Goal: Task Accomplishment & Management: Complete application form

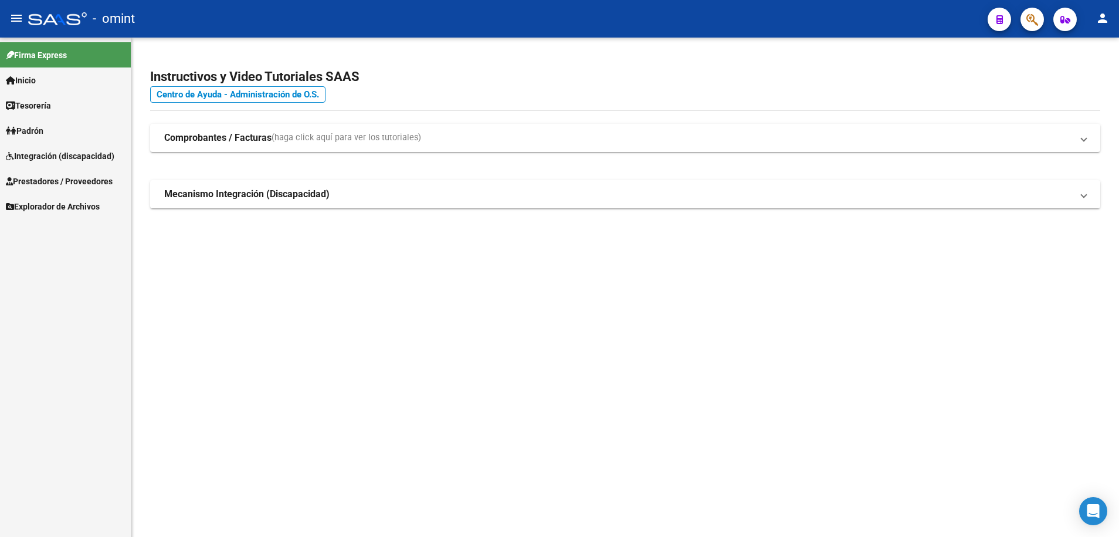
click at [52, 158] on span "Integración (discapacidad)" at bounding box center [60, 156] width 109 height 13
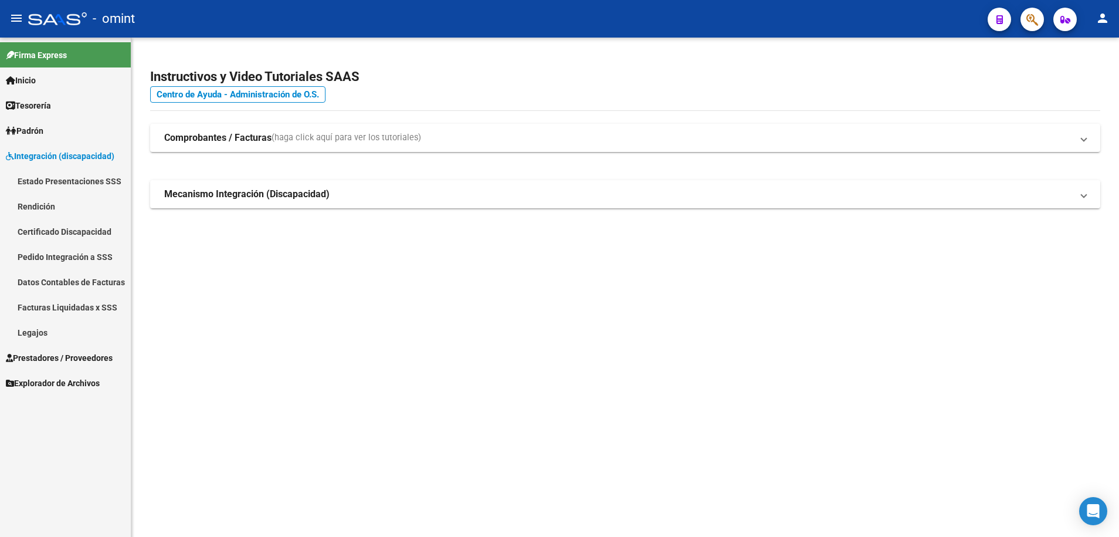
click at [25, 336] on link "Legajos" at bounding box center [65, 332] width 131 height 25
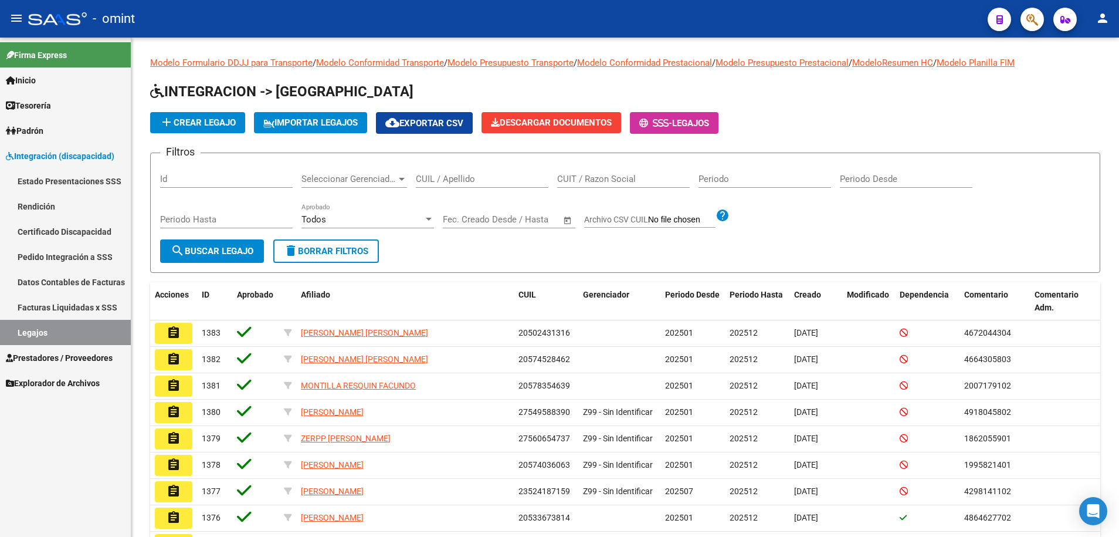
click at [95, 311] on link "Facturas Liquidadas x SSS" at bounding box center [65, 306] width 131 height 25
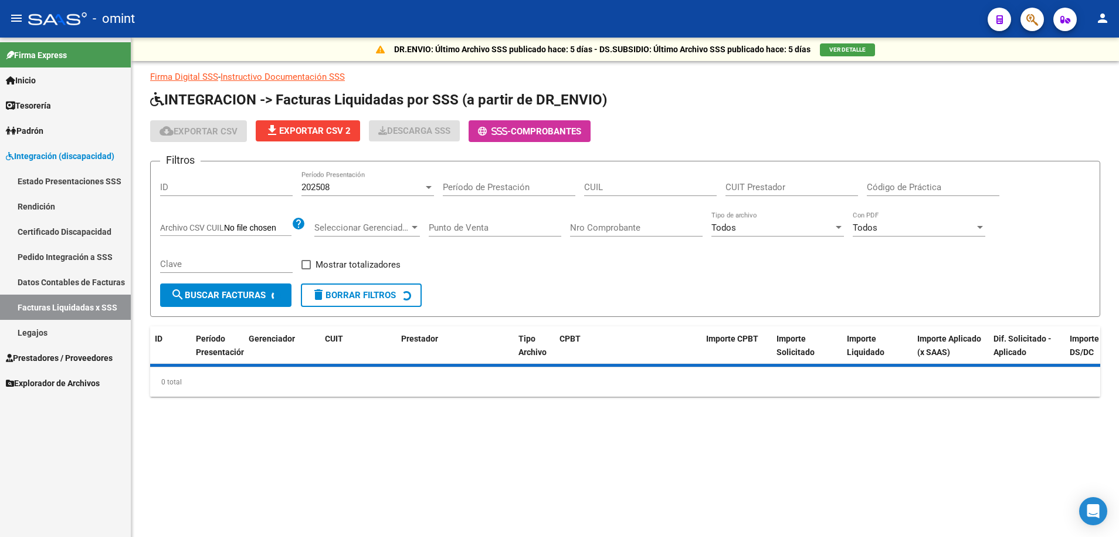
click at [72, 353] on span "Prestadores / Proveedores" at bounding box center [59, 357] width 107 height 13
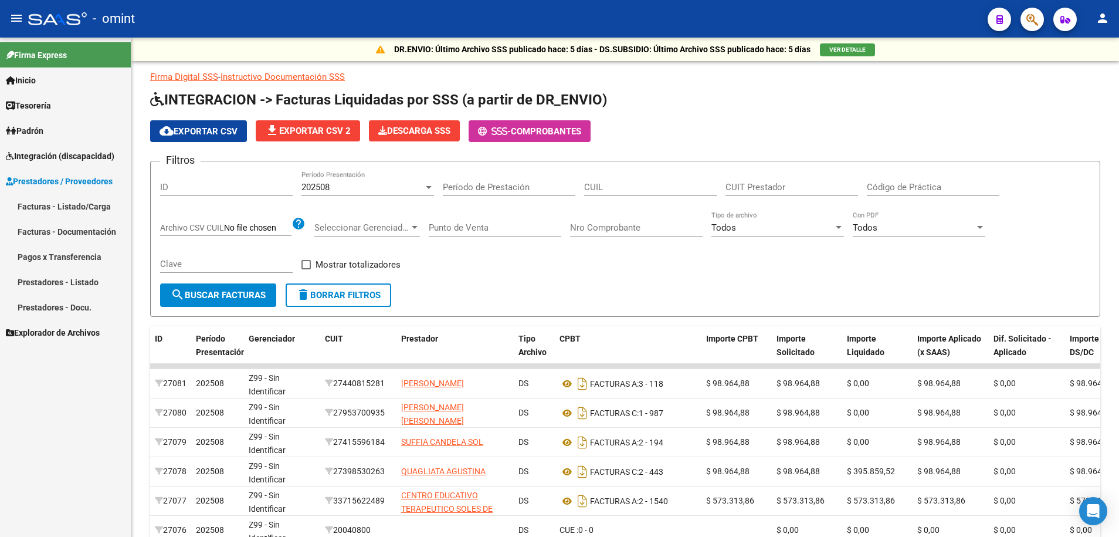
click at [60, 209] on link "Facturas - Listado/Carga" at bounding box center [65, 206] width 131 height 25
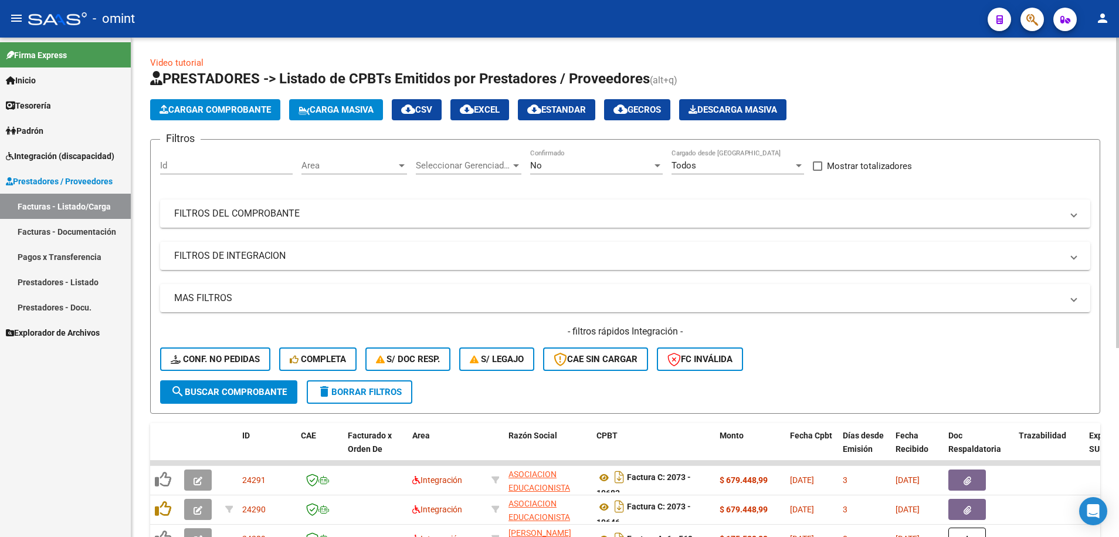
click at [367, 398] on button "delete Borrar Filtros" at bounding box center [360, 391] width 106 height 23
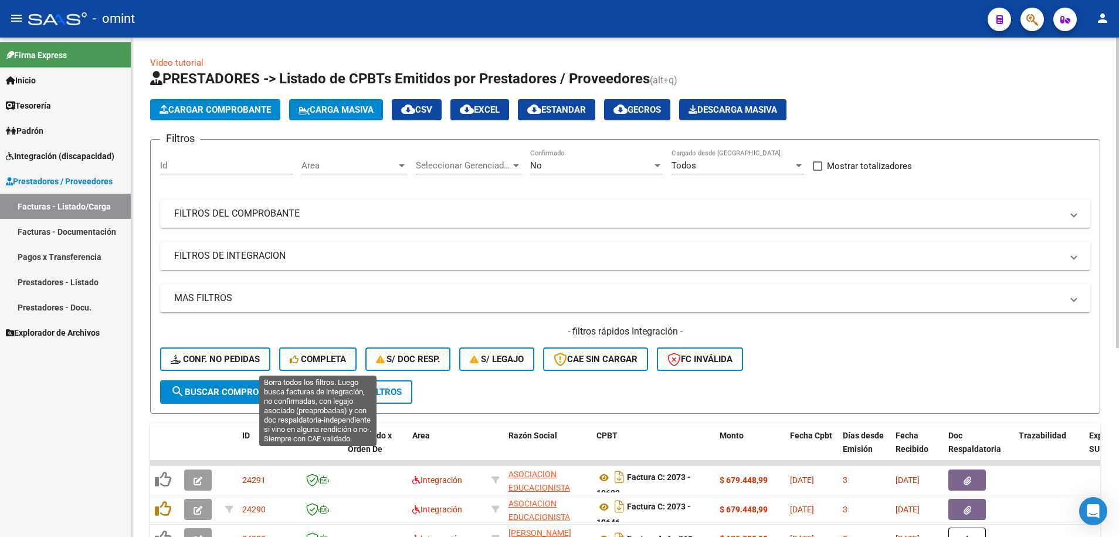
click at [331, 361] on span "Completa" at bounding box center [318, 359] width 56 height 11
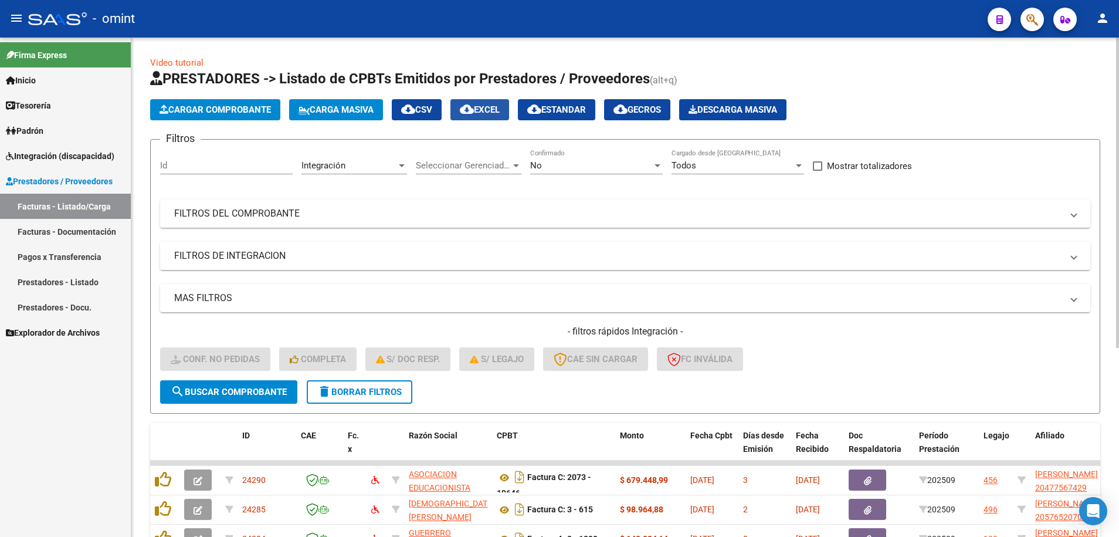
click at [500, 114] on span "cloud_download EXCEL" at bounding box center [480, 109] width 40 height 11
drag, startPoint x: 59, startPoint y: 157, endPoint x: 59, endPoint y: 170, distance: 12.9
click at [59, 157] on span "Integración (discapacidad)" at bounding box center [60, 156] width 109 height 13
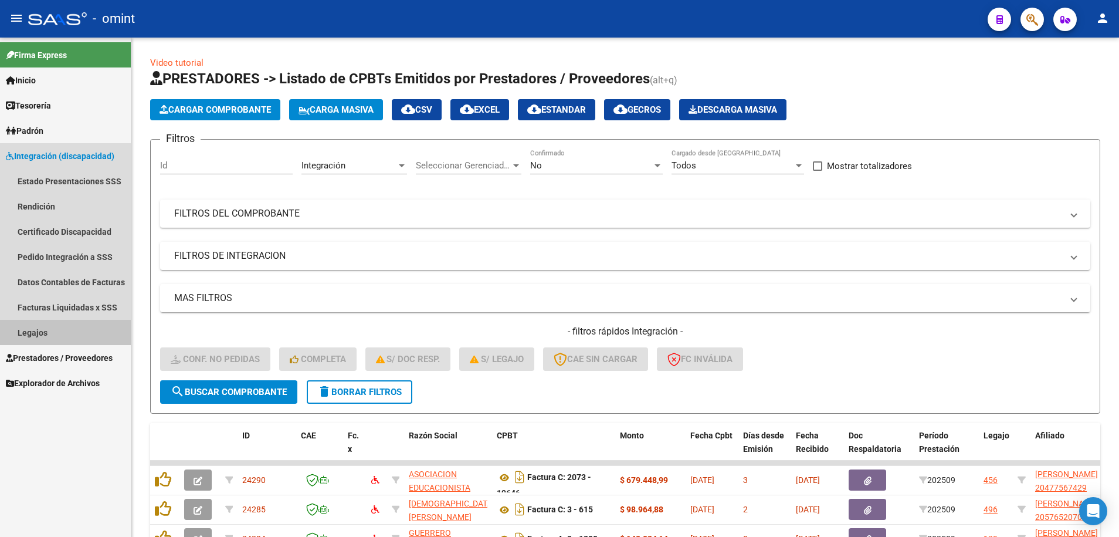
click at [34, 331] on link "Legajos" at bounding box center [65, 332] width 131 height 25
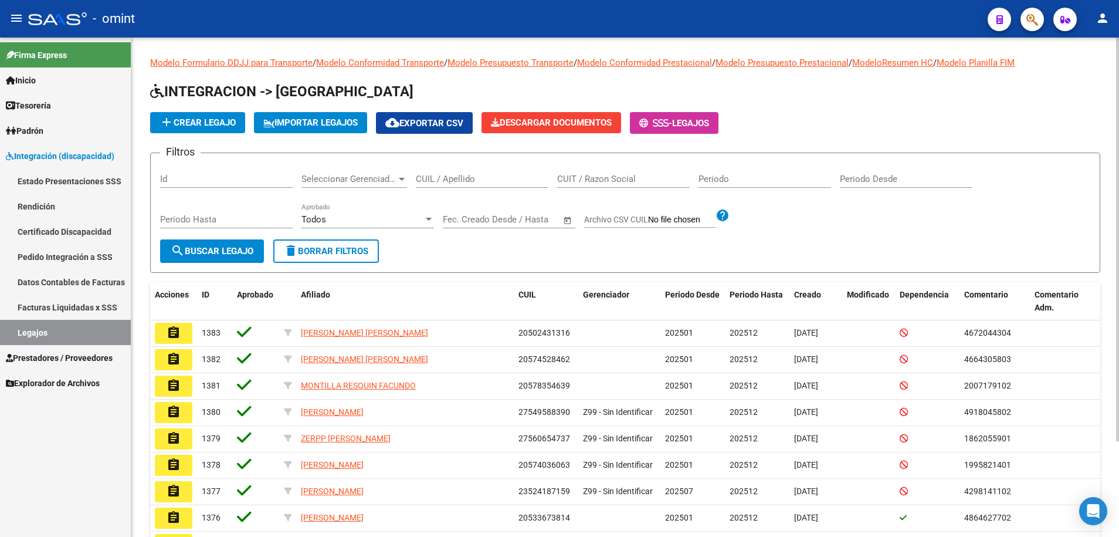
click at [631, 174] on input "CUIT / Razon Social" at bounding box center [623, 179] width 133 height 11
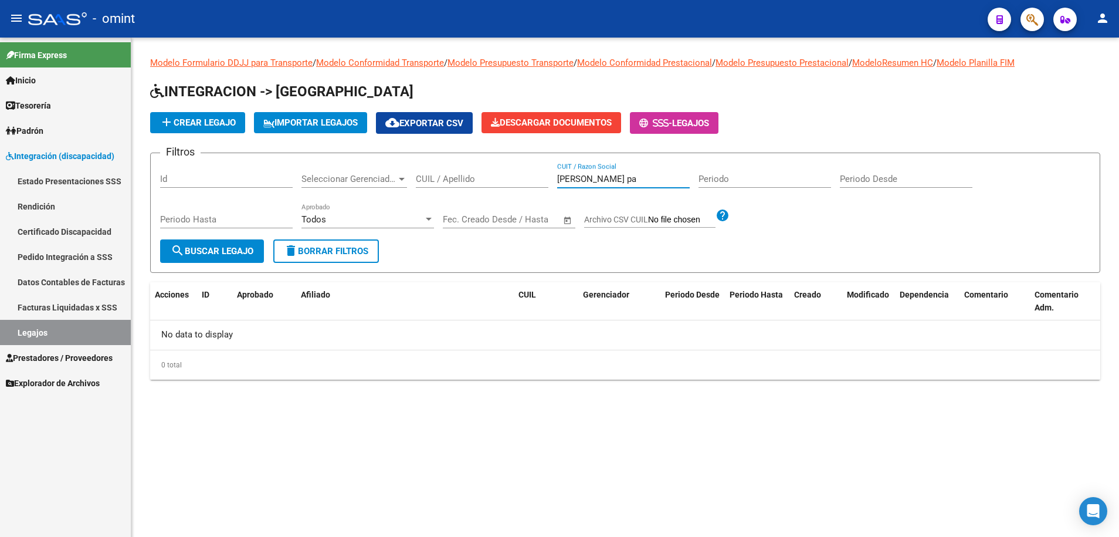
type input "medina pa"
click at [72, 333] on link "Legajos" at bounding box center [65, 332] width 131 height 25
click at [337, 255] on span "delete Borrar Filtros" at bounding box center [326, 251] width 84 height 11
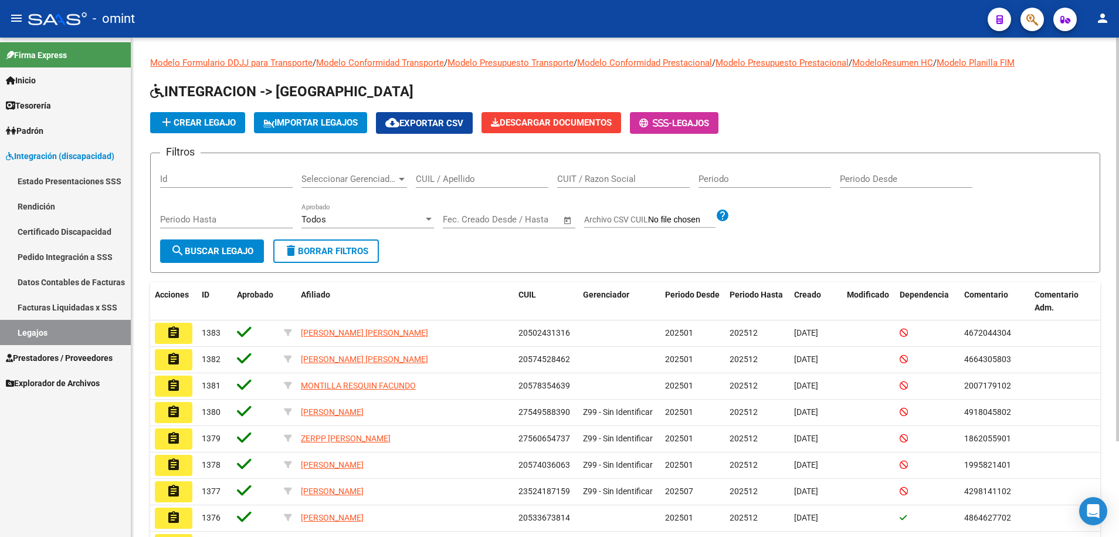
click at [588, 182] on input "CUIT / Razon Social" at bounding box center [623, 179] width 133 height 11
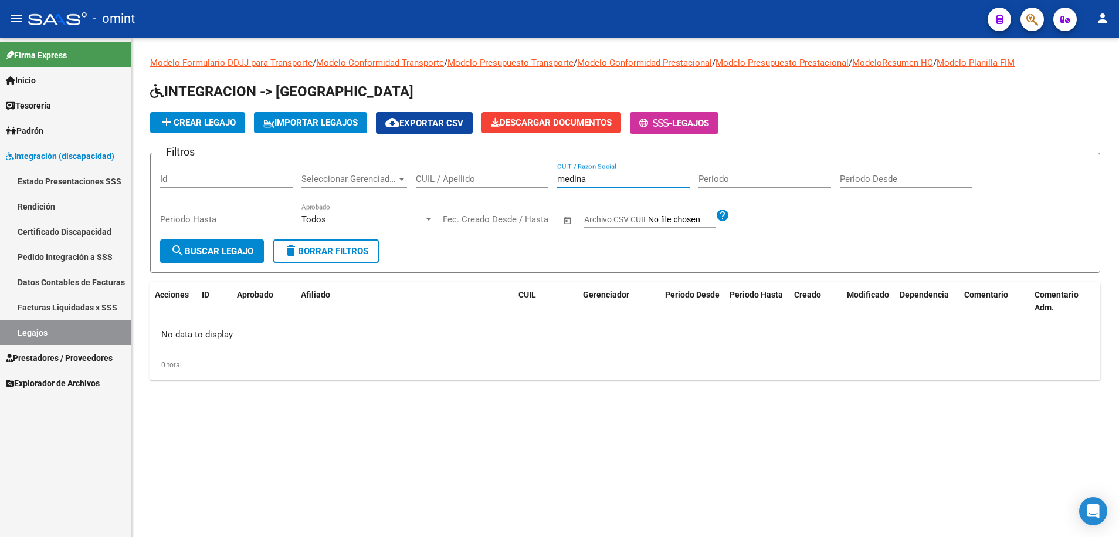
type input "medina"
click at [354, 257] on button "delete Borrar Filtros" at bounding box center [326, 250] width 106 height 23
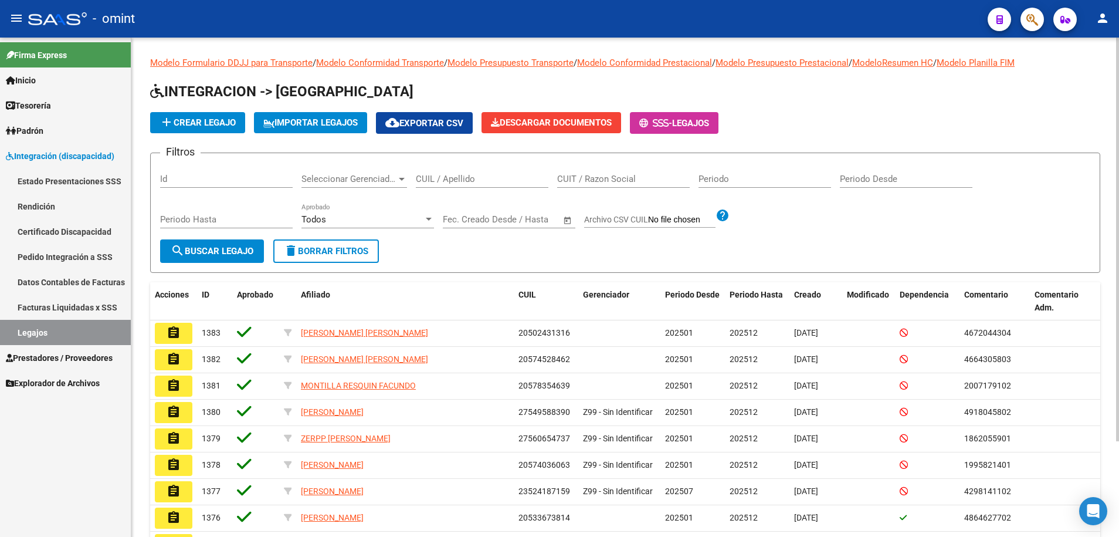
click at [583, 177] on input "CUIT / Razon Social" at bounding box center [623, 179] width 133 height 11
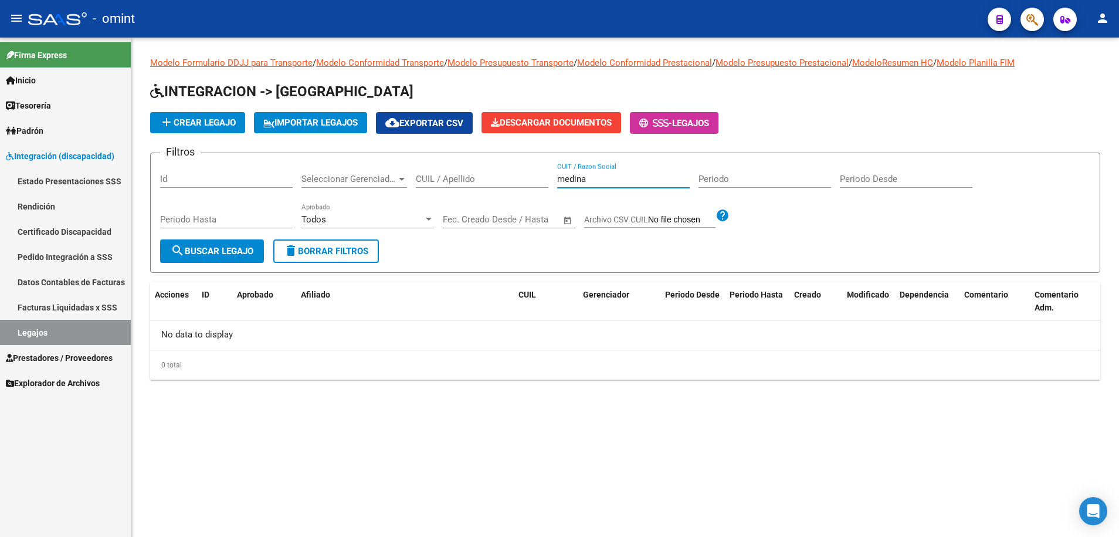
type input "medina"
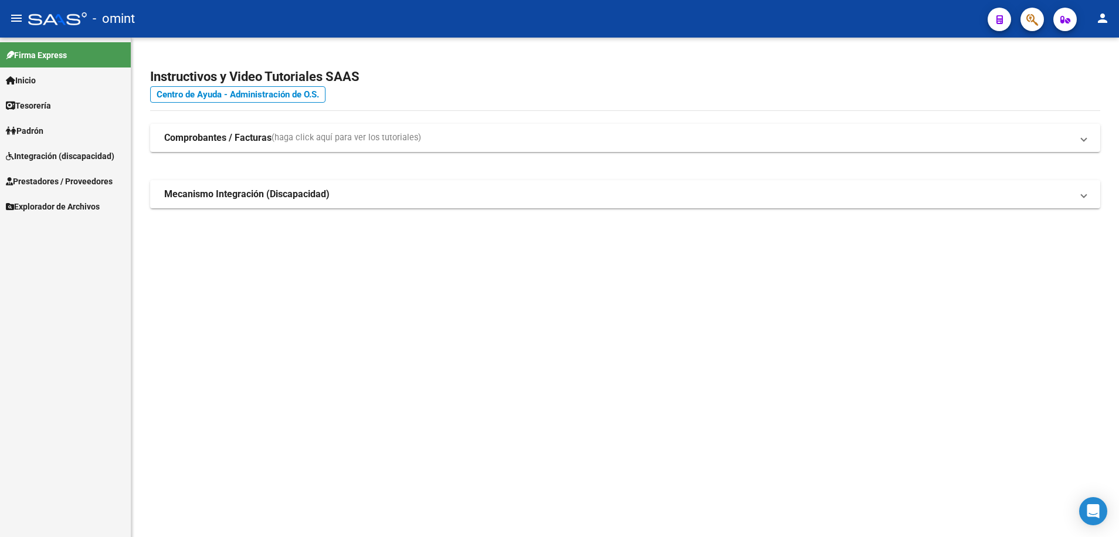
click at [65, 159] on span "Integración (discapacidad)" at bounding box center [60, 156] width 109 height 13
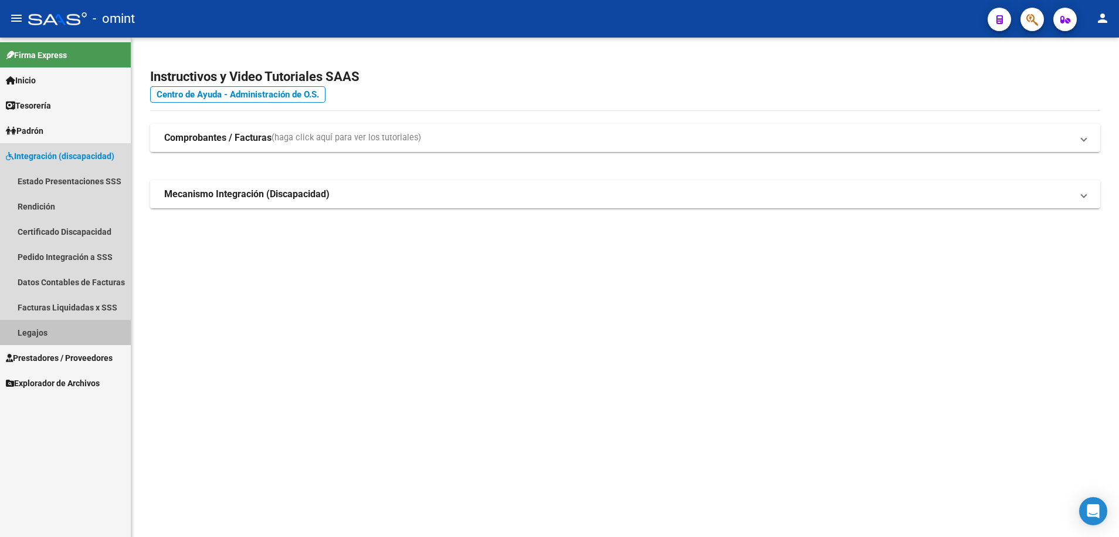
click at [43, 328] on link "Legajos" at bounding box center [65, 332] width 131 height 25
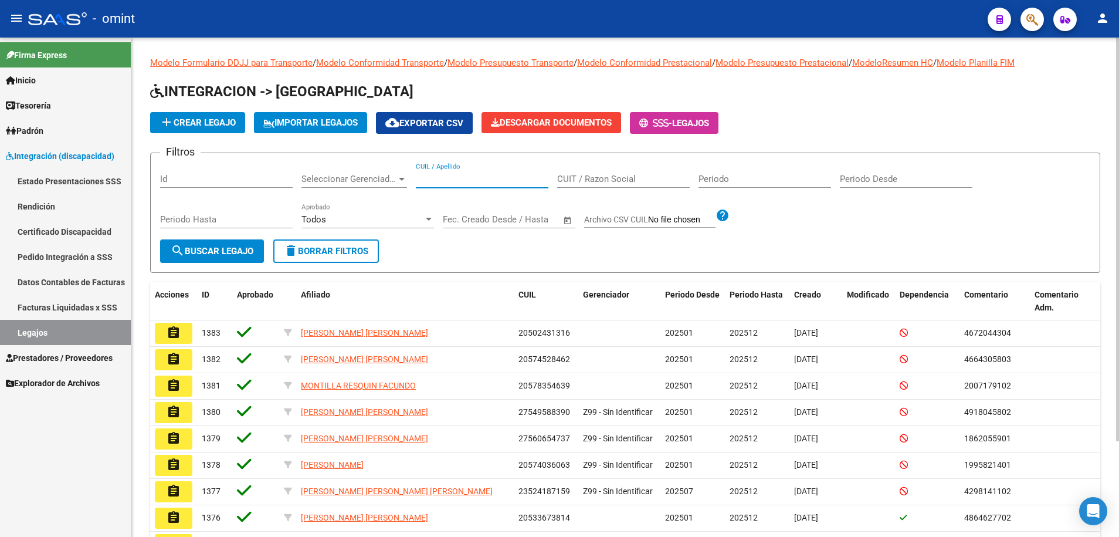
click at [479, 181] on input "CUIL / Apellido" at bounding box center [482, 179] width 133 height 11
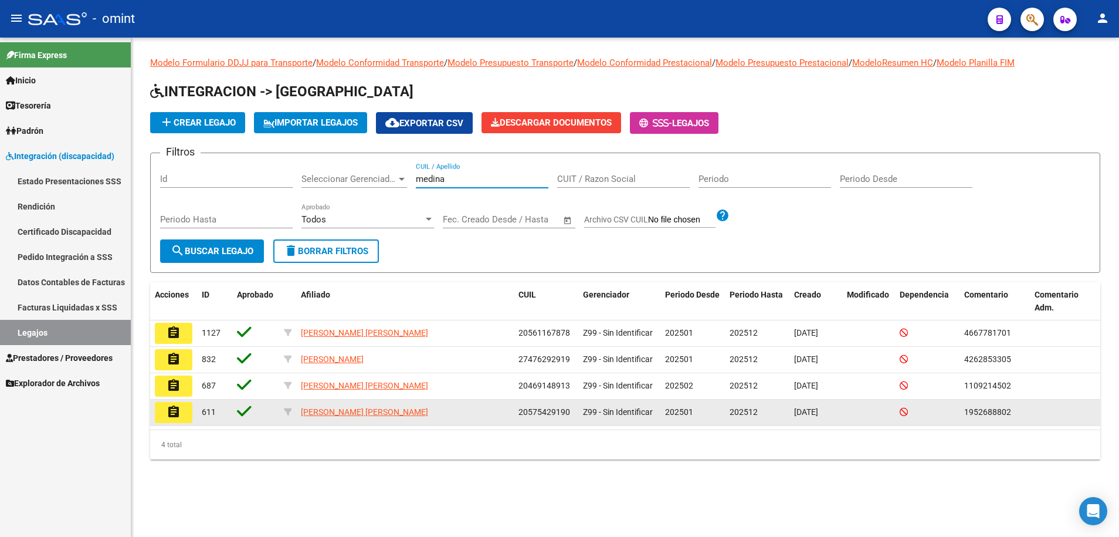
type input "medina"
click at [172, 415] on mat-icon "assignment" at bounding box center [174, 412] width 14 height 14
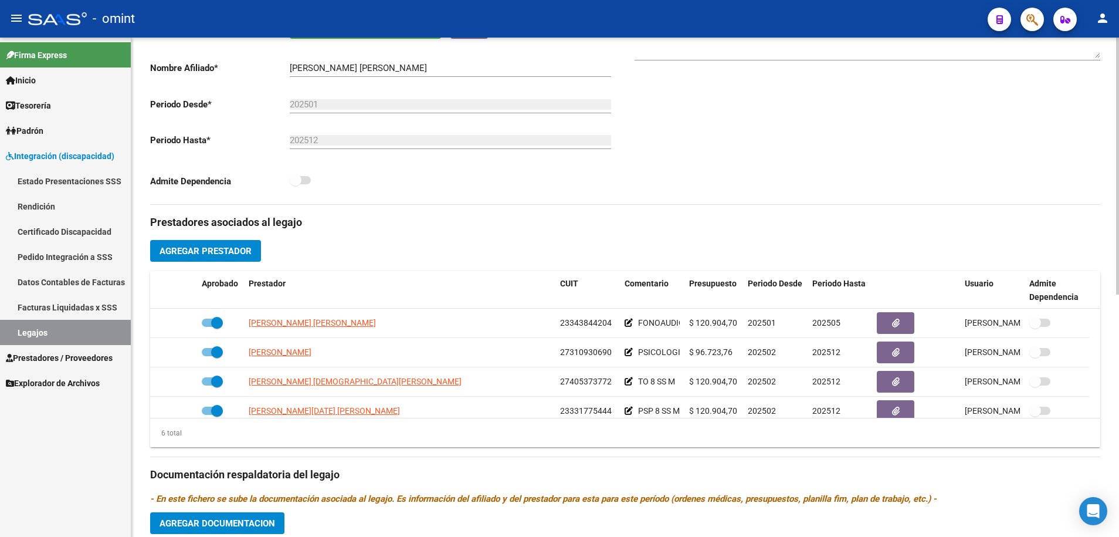
scroll to position [70, 0]
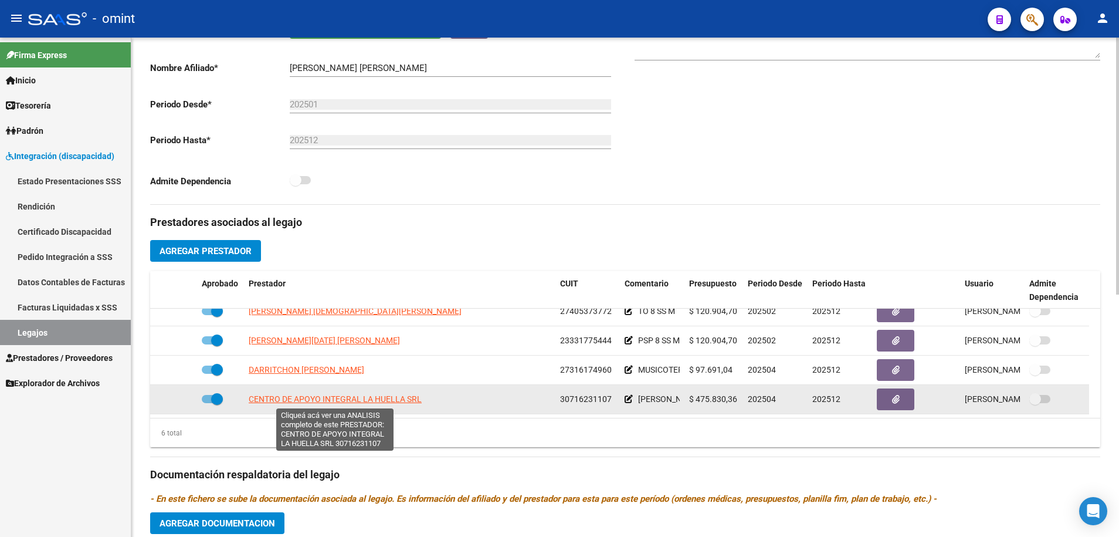
click at [342, 400] on span "CENTRO DE APOYO INTEGRAL LA HUELLA SRL" at bounding box center [335, 398] width 173 height 9
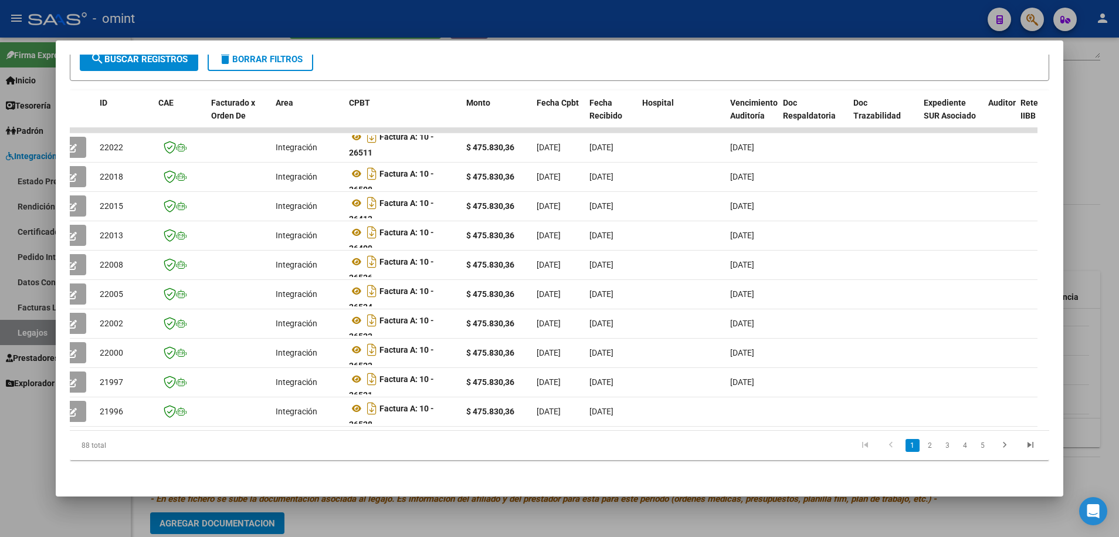
scroll to position [0, 0]
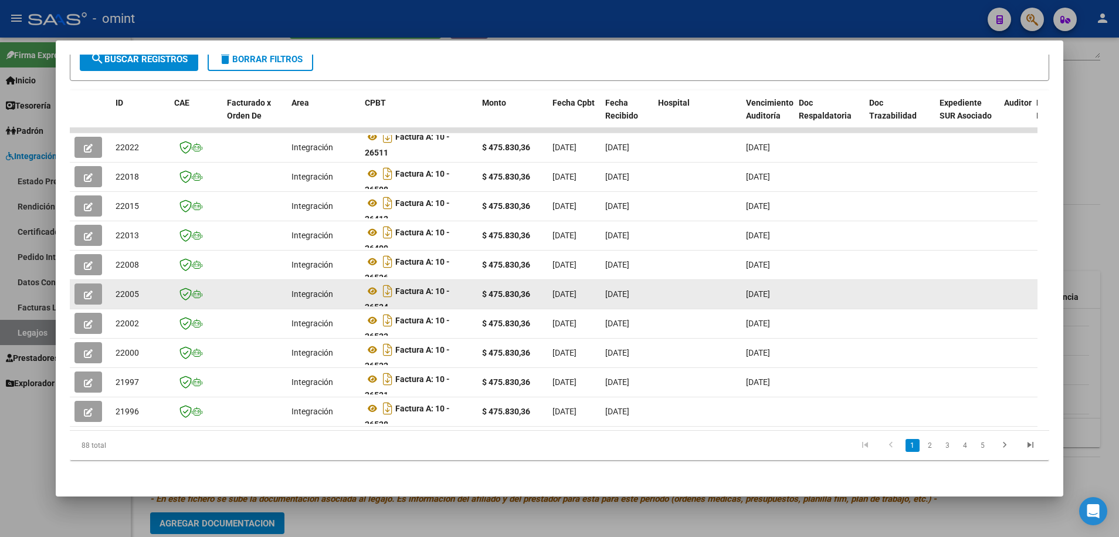
click at [439, 294] on div "Factura A: 10 - 26534" at bounding box center [419, 294] width 108 height 25
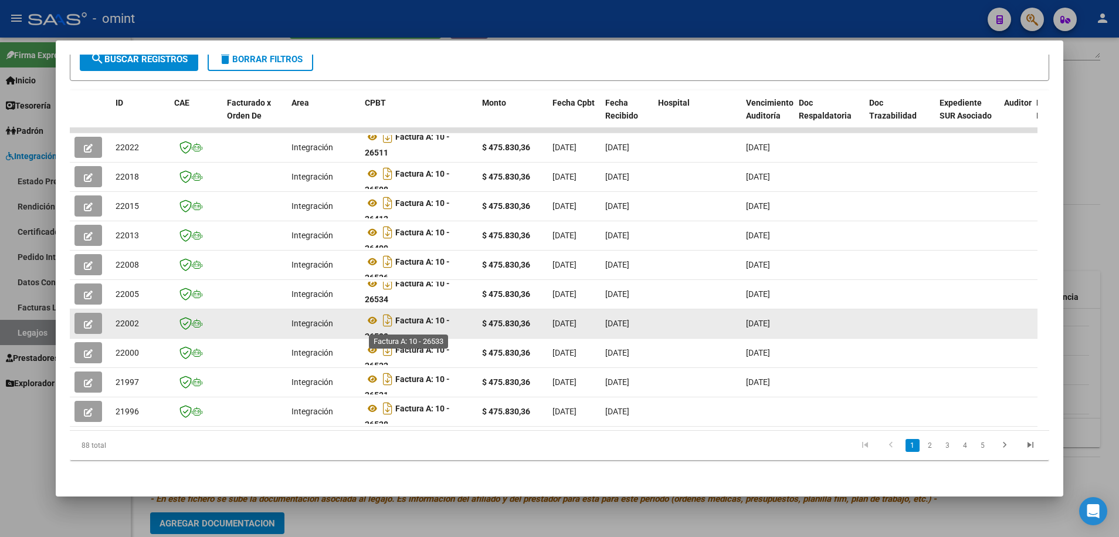
click at [431, 316] on strong "Factura A: 10 - 26533" at bounding box center [407, 328] width 85 height 25
click at [370, 306] on icon at bounding box center [372, 313] width 15 height 14
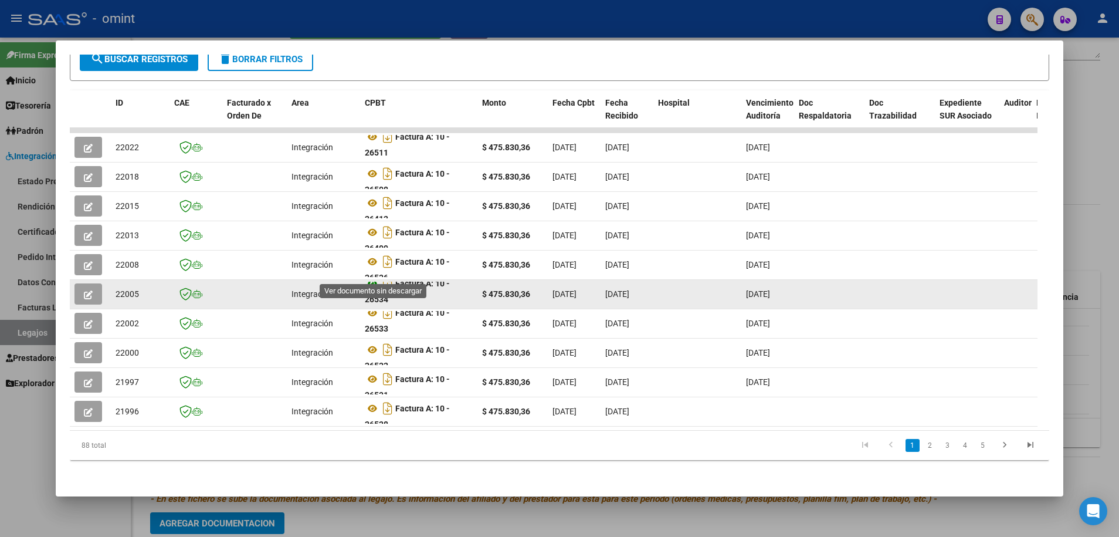
click at [375, 276] on icon at bounding box center [372, 283] width 15 height 14
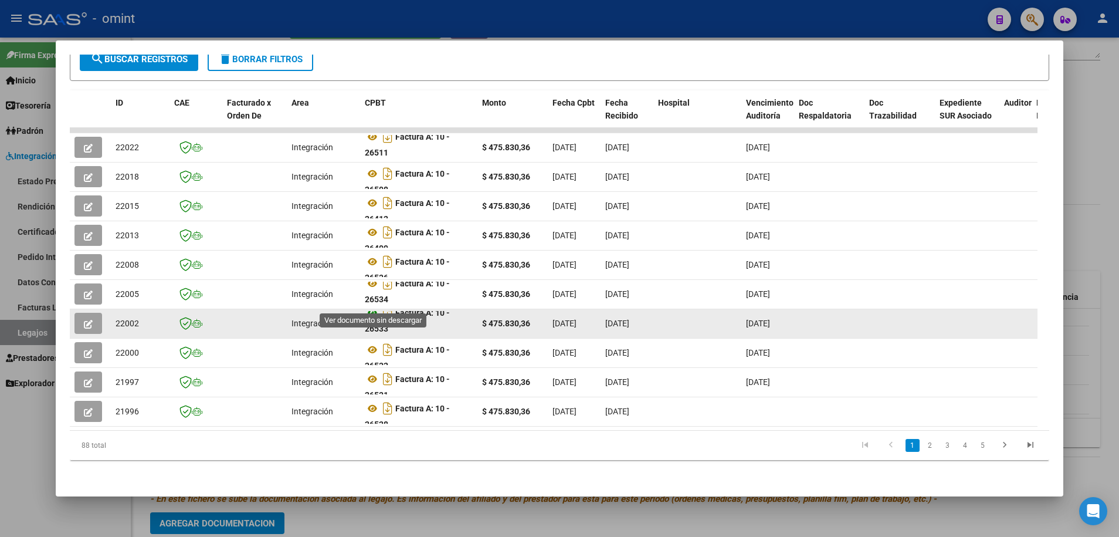
click at [375, 306] on icon at bounding box center [372, 313] width 15 height 14
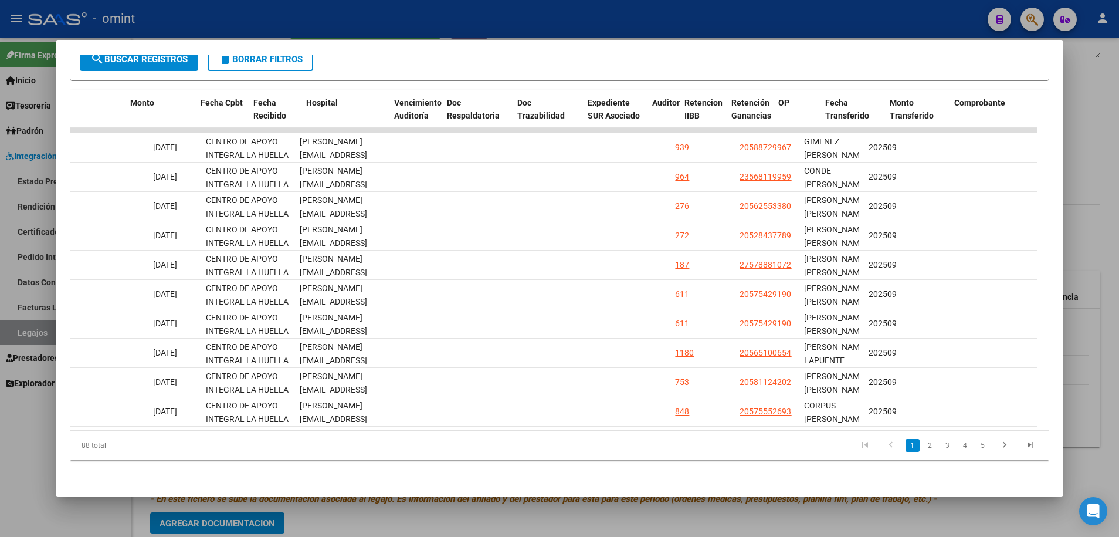
scroll to position [0, 0]
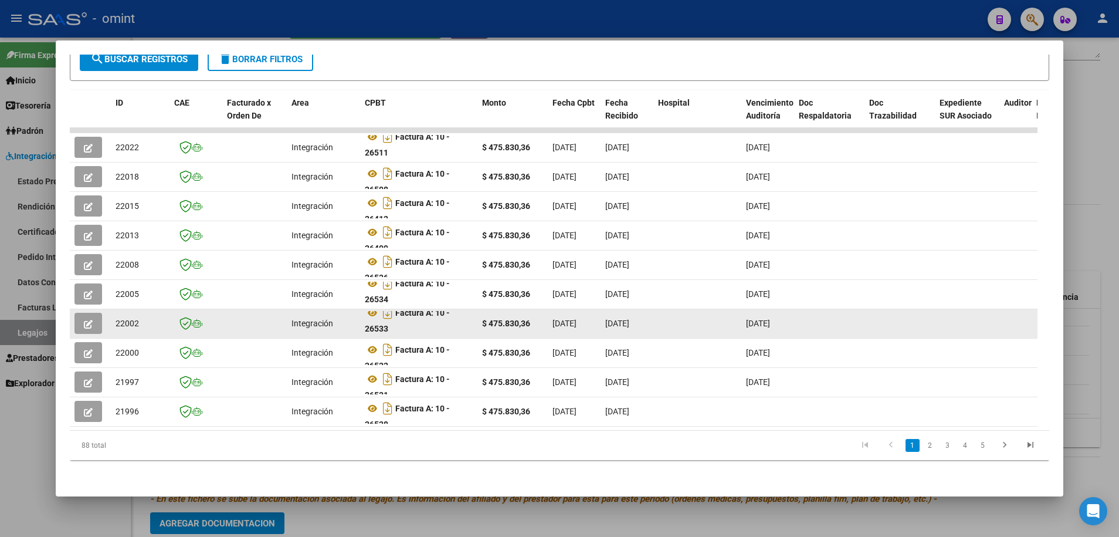
click at [91, 320] on icon "button" at bounding box center [88, 324] width 9 height 9
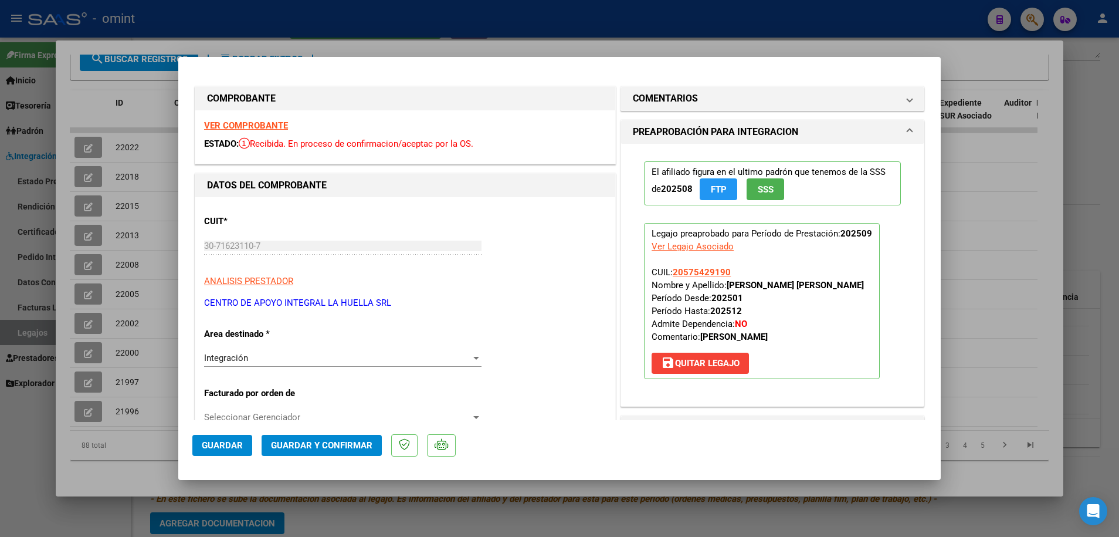
click at [266, 124] on strong "VER COMPROBANTE" at bounding box center [246, 125] width 84 height 11
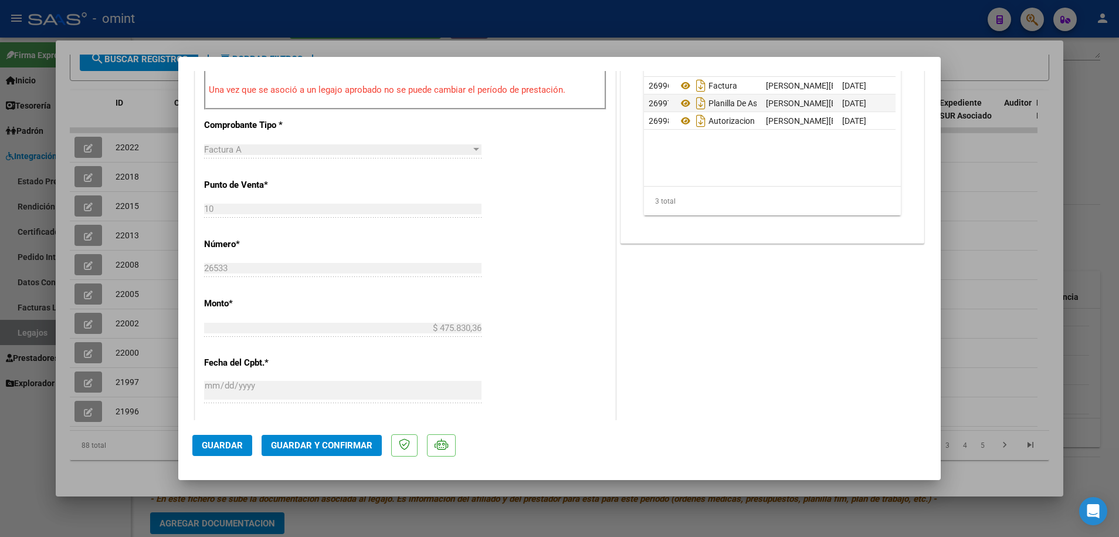
scroll to position [367, 0]
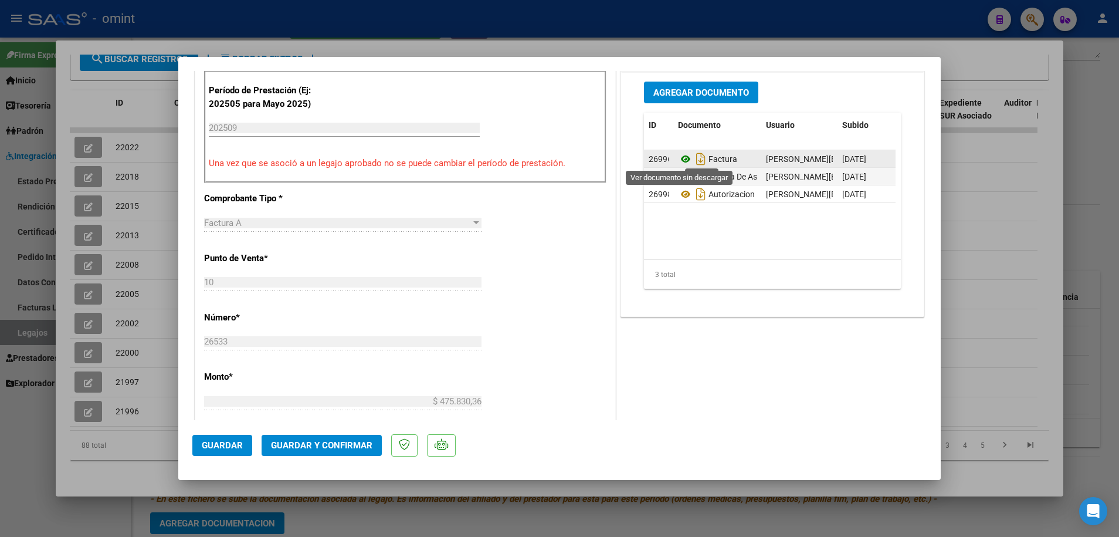
click at [678, 156] on icon at bounding box center [685, 159] width 15 height 14
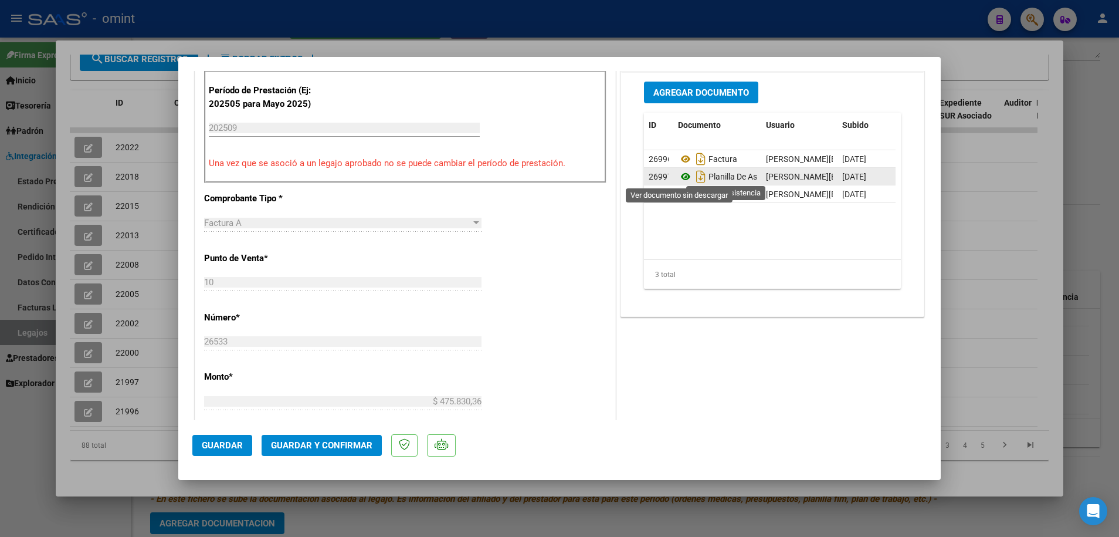
click at [681, 178] on icon at bounding box center [685, 177] width 15 height 14
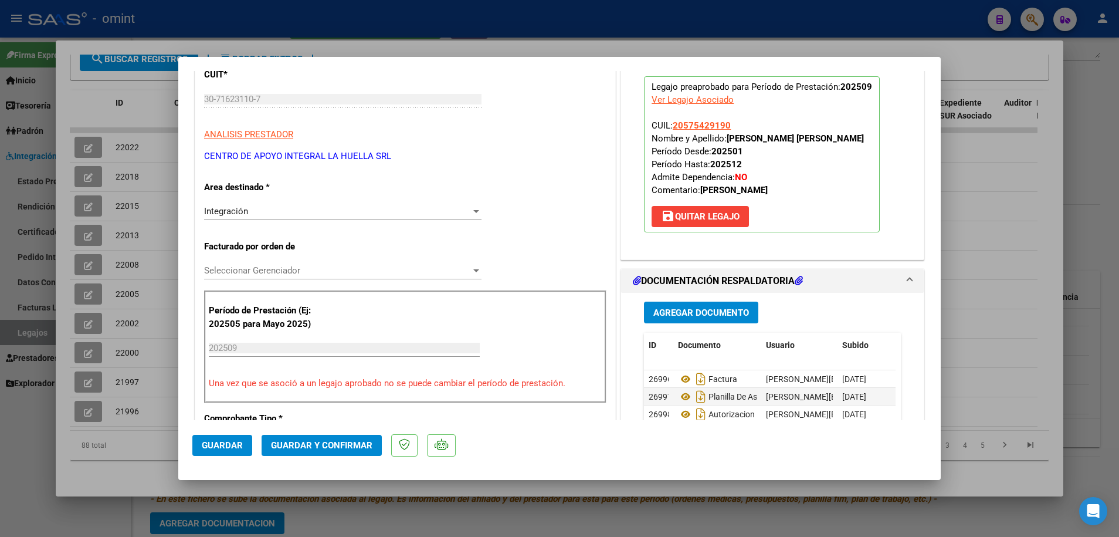
click at [284, 263] on div "Seleccionar Gerenciador Seleccionar Gerenciador" at bounding box center [342, 271] width 277 height 18
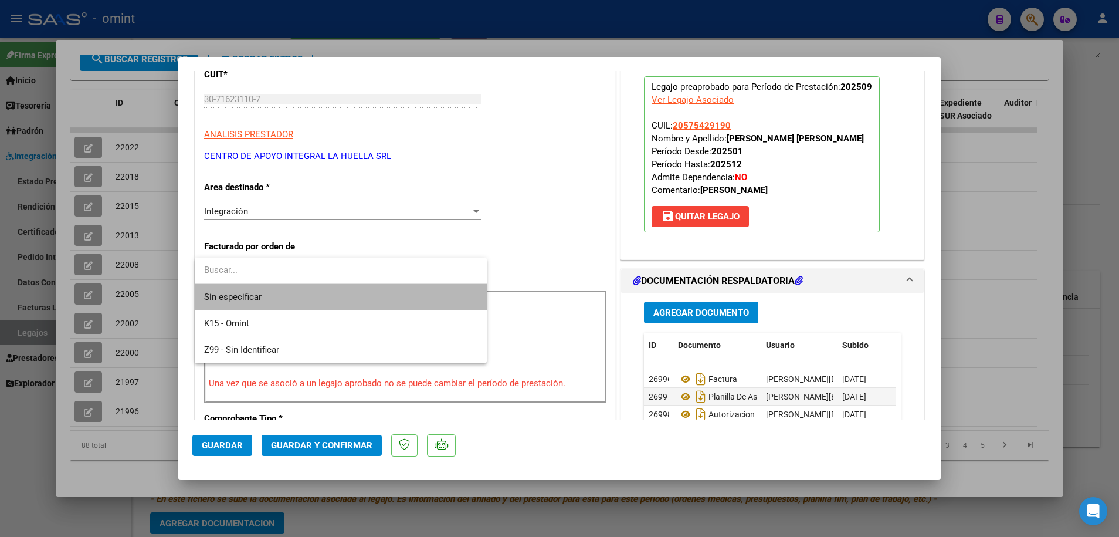
click at [279, 298] on span "Sin especificar" at bounding box center [340, 297] width 273 height 26
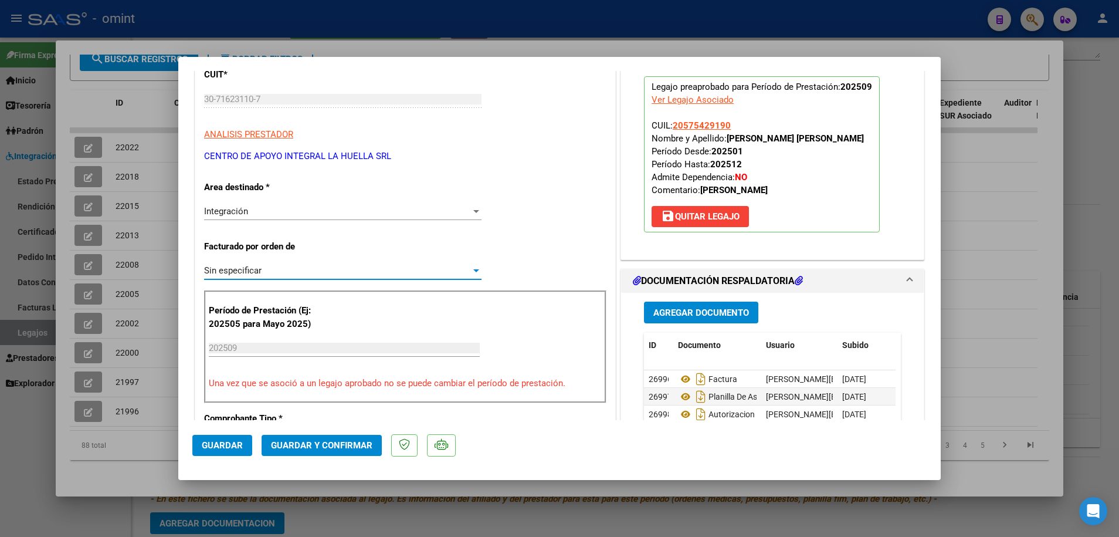
click at [314, 446] on span "Guardar y Confirmar" at bounding box center [321, 445] width 101 height 11
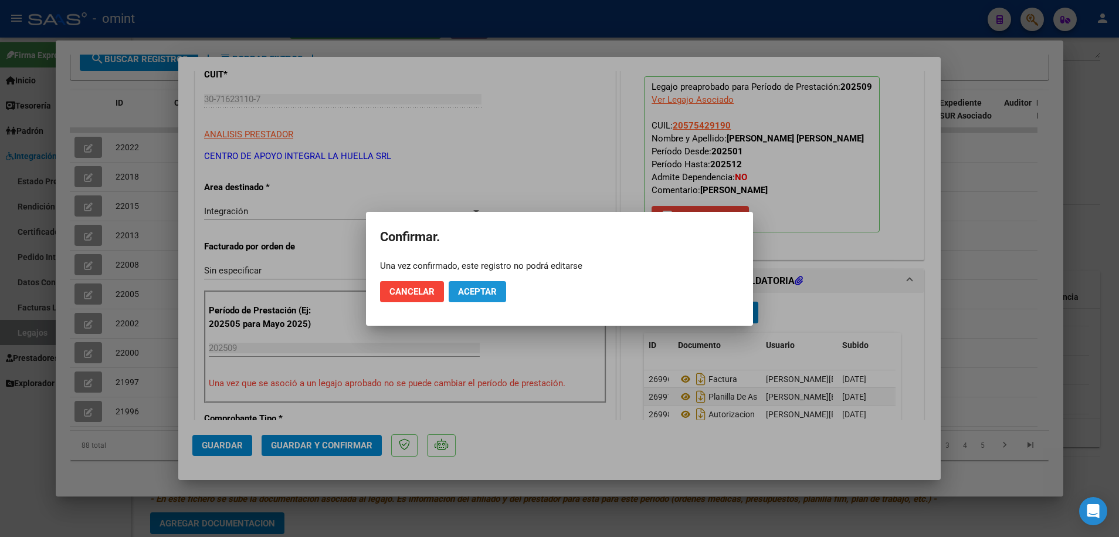
click at [476, 298] on button "Aceptar" at bounding box center [477, 291] width 57 height 21
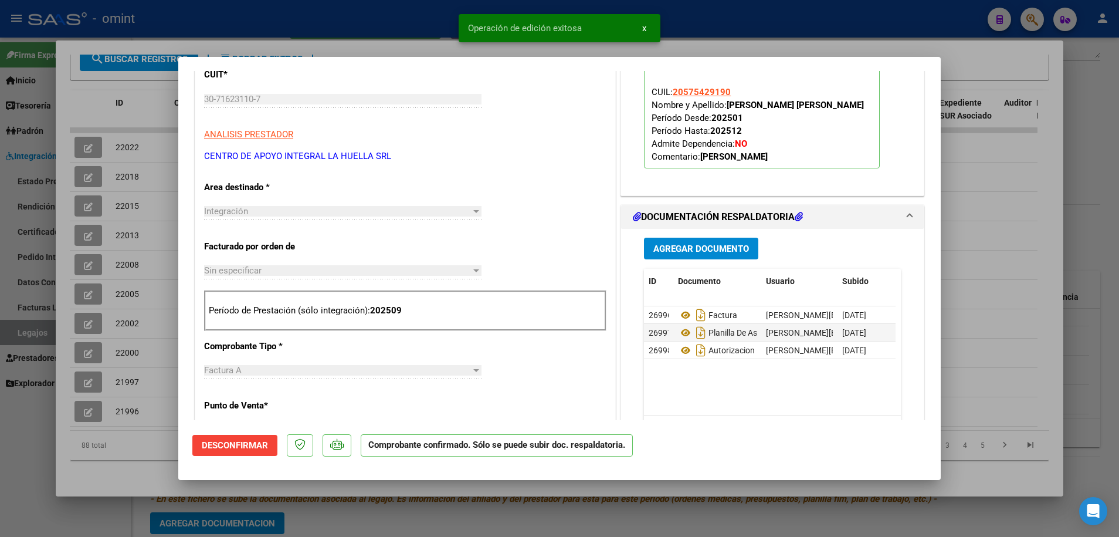
click at [415, 506] on div at bounding box center [559, 268] width 1119 height 537
type input "$ 0,00"
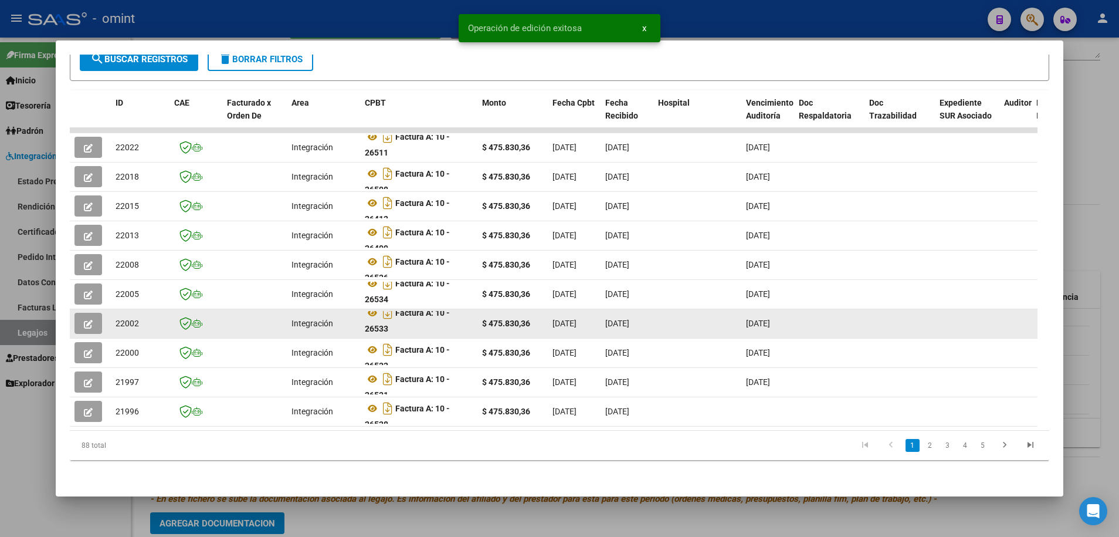
scroll to position [1, 0]
drag, startPoint x: 398, startPoint y: 302, endPoint x: 406, endPoint y: 317, distance: 16.8
click at [406, 317] on div "Factura A: 10 - 26533" at bounding box center [419, 322] width 108 height 25
copy strong "Factura A: 10 - 26533"
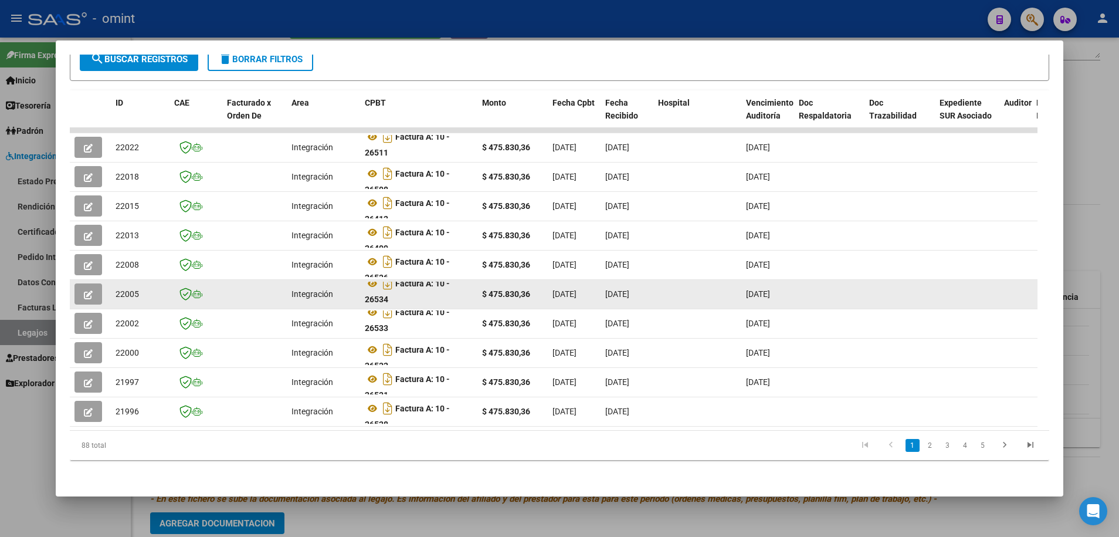
click at [88, 290] on icon "button" at bounding box center [88, 294] width 9 height 9
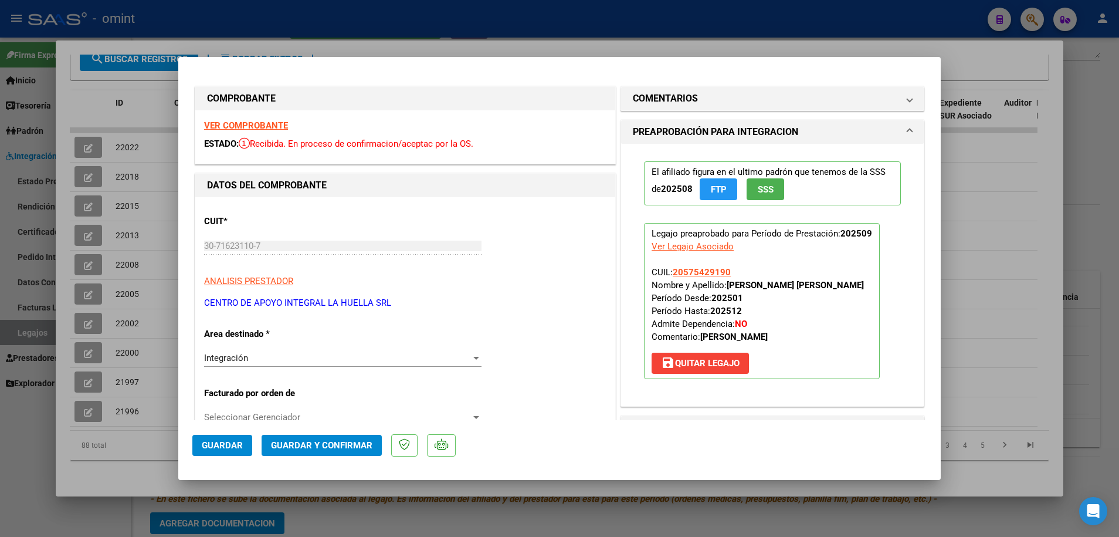
click at [240, 120] on strong "VER COMPROBANTE" at bounding box center [246, 125] width 84 height 11
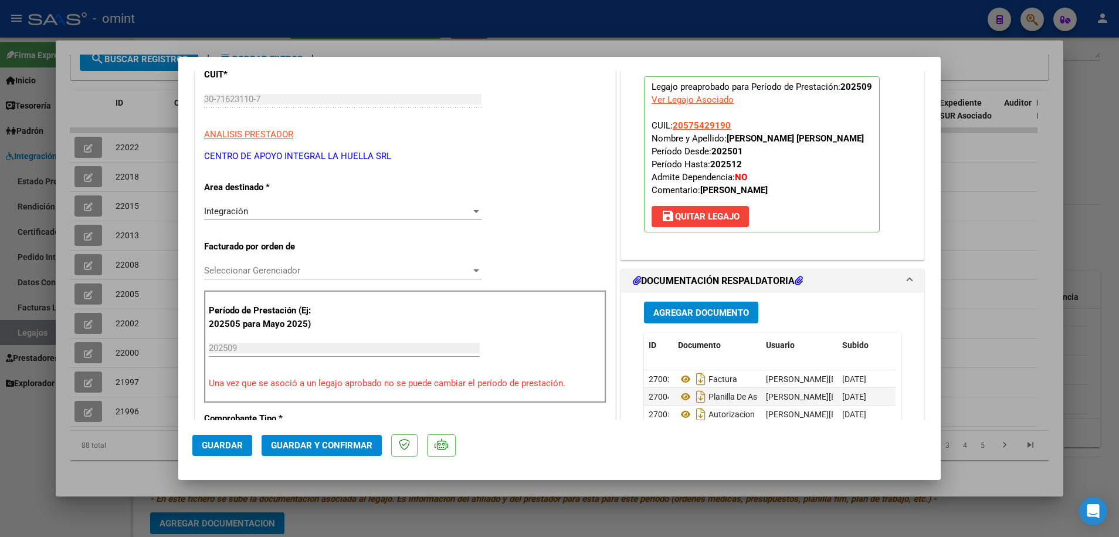
scroll to position [220, 0]
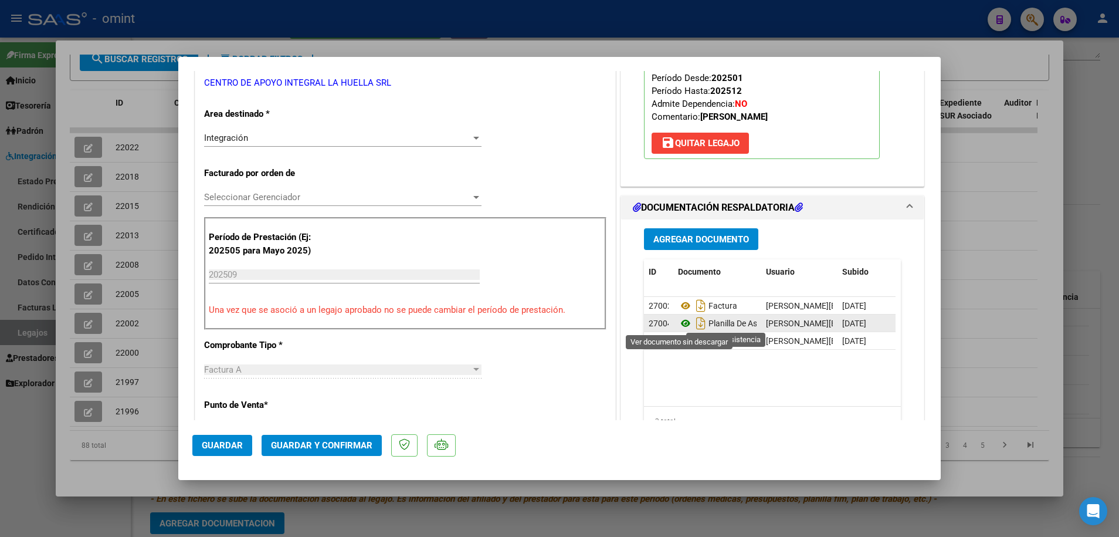
click at [680, 320] on icon at bounding box center [685, 323] width 15 height 14
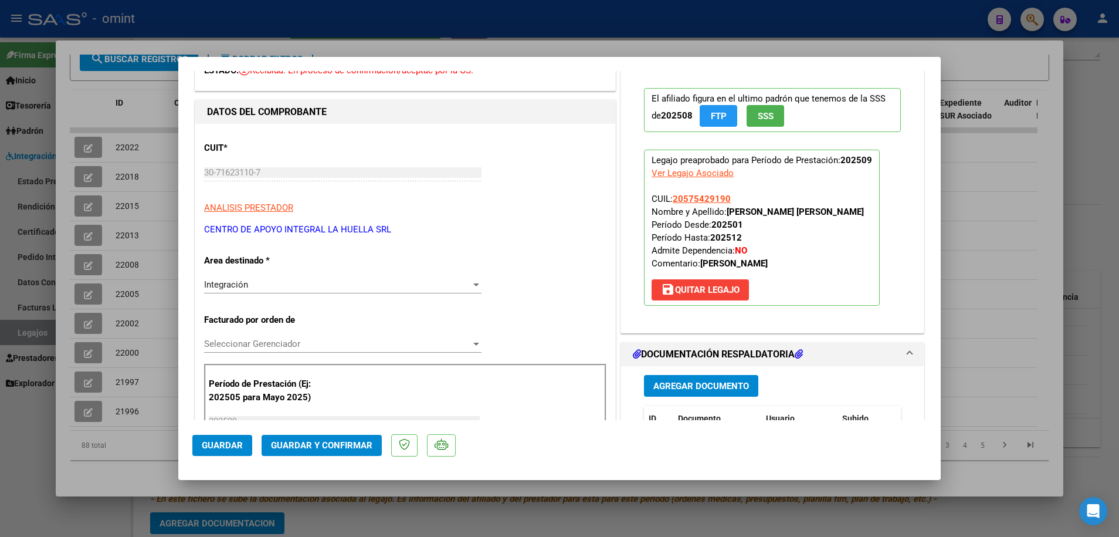
scroll to position [0, 0]
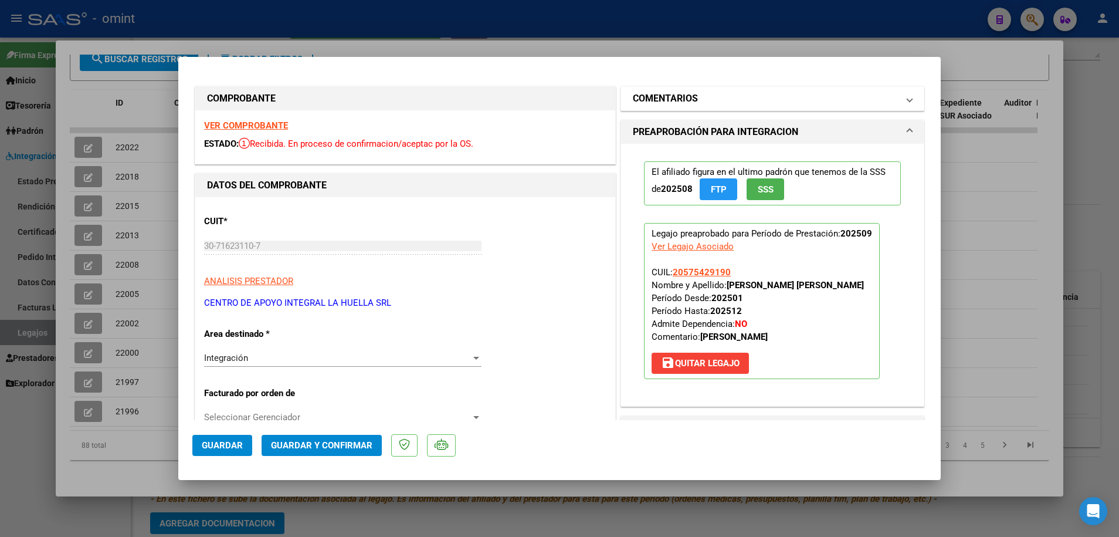
click at [683, 102] on h1 "COMENTARIOS" at bounding box center [665, 98] width 65 height 14
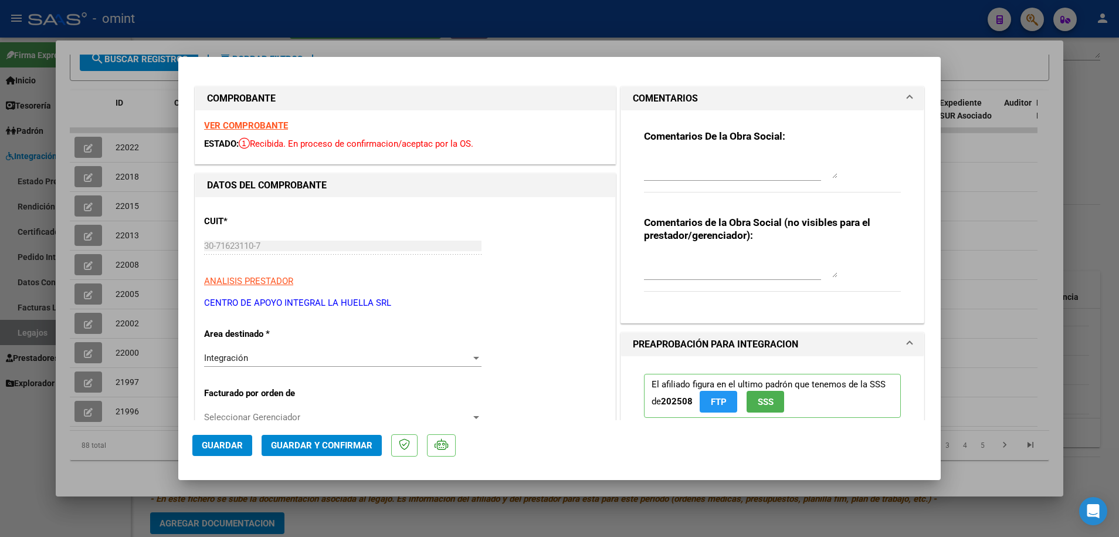
click at [680, 174] on textarea at bounding box center [741, 166] width 194 height 23
paste textarea "Factura A: 10 - 26533"
click at [824, 171] on textarea "socio [PERSON_NAME], hay 2 facturas del periodo Septiembre- se valida la n° Fac…" at bounding box center [741, 166] width 194 height 23
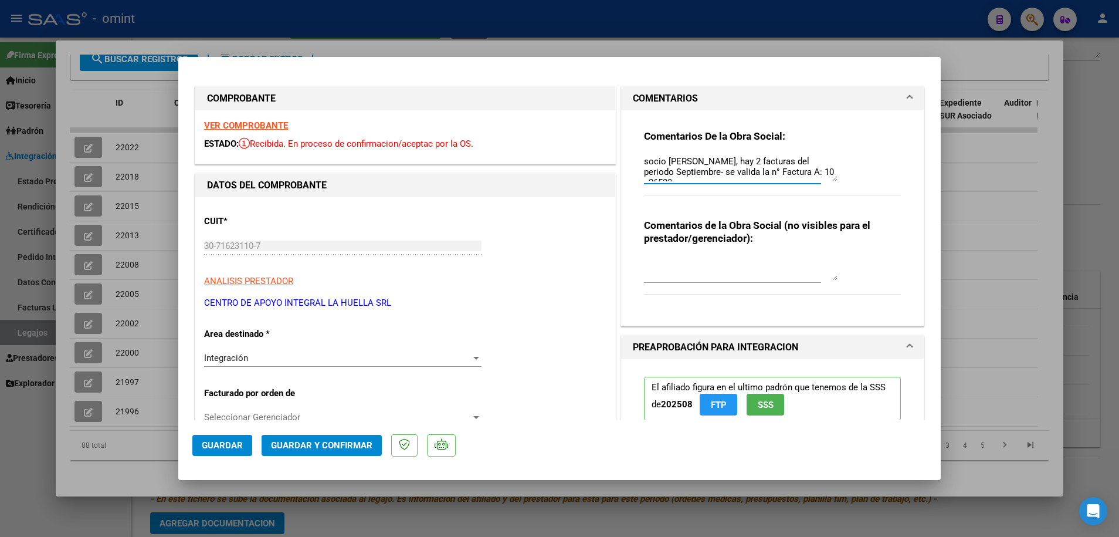
click at [819, 169] on textarea "socio [PERSON_NAME], hay 2 facturas del periodo Septiembre- se valida la n° Fac…" at bounding box center [741, 168] width 194 height 26
click at [826, 170] on textarea "socio [PERSON_NAME], hay 2 facturas del periodo Septiembre- se valida la n° Fac…" at bounding box center [741, 168] width 194 height 26
click at [259, 124] on strong "VER COMPROBANTE" at bounding box center [246, 125] width 84 height 11
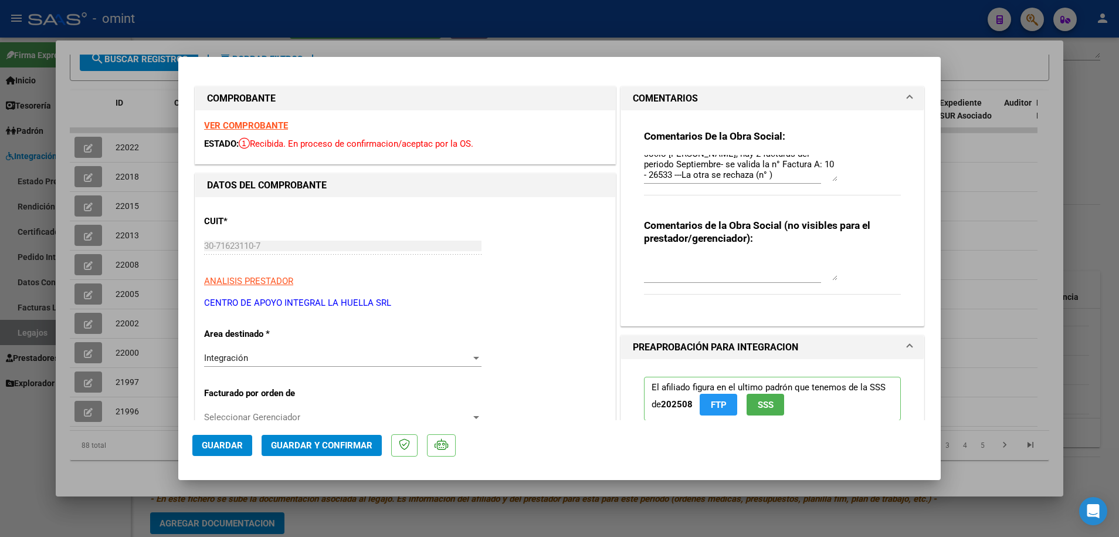
click at [759, 172] on textarea "socio [PERSON_NAME], hay 2 facturas del periodo Septiembre- se valida la n° Fac…" at bounding box center [741, 168] width 194 height 26
paste textarea "Factura A: 10 - 26533"
click at [672, 163] on textarea "socio [PERSON_NAME], hay 2 facturas del periodo Septiembre- se valida la n° Fac…" at bounding box center [741, 168] width 194 height 26
click at [746, 164] on textarea "socio [PERSON_NAME], hay 2 facturas del periodo Septiembre- se valida la n° Fac…" at bounding box center [741, 168] width 194 height 26
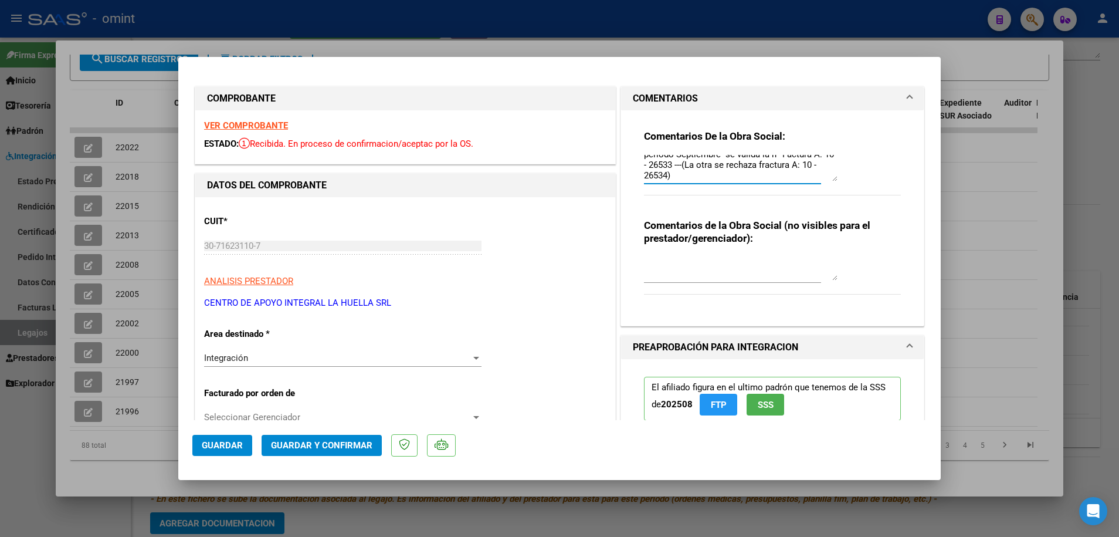
drag, startPoint x: 778, startPoint y: 163, endPoint x: 783, endPoint y: 174, distance: 11.6
click at [779, 163] on textarea "socio [PERSON_NAME], hay 2 facturas del periodo Septiembre- se valida la n° Fac…" at bounding box center [741, 168] width 194 height 26
type textarea "socio [PERSON_NAME], hay 2 facturas del periodo Septiembre- se valida la n° Fac…"
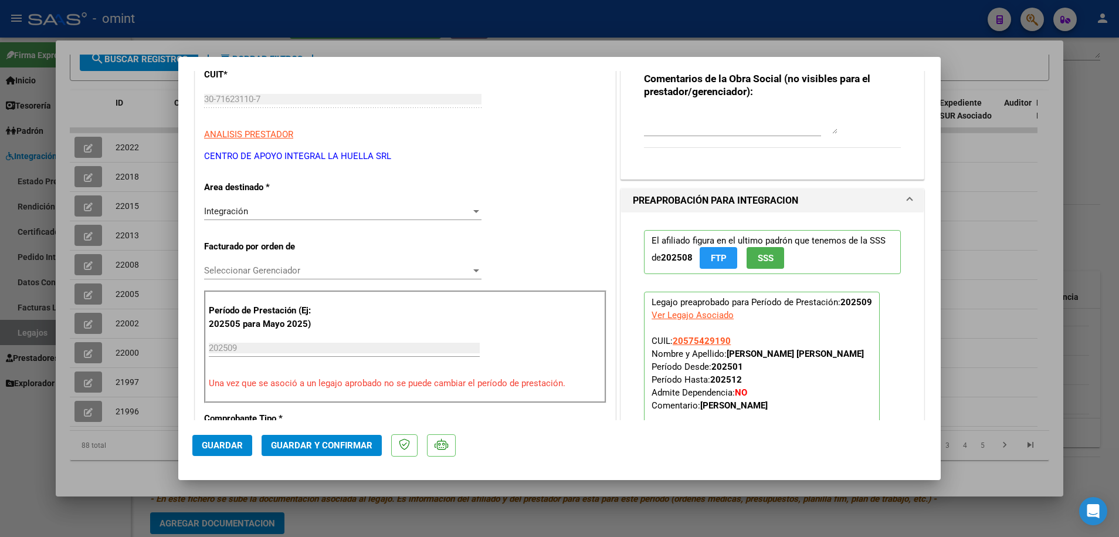
click at [288, 210] on div "Integración" at bounding box center [337, 211] width 267 height 11
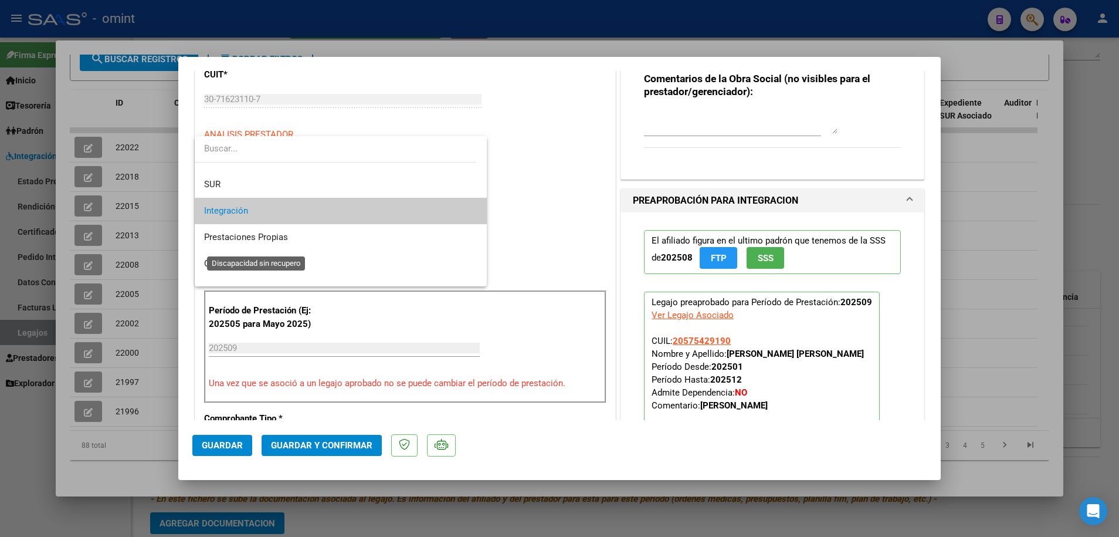
scroll to position [114, 0]
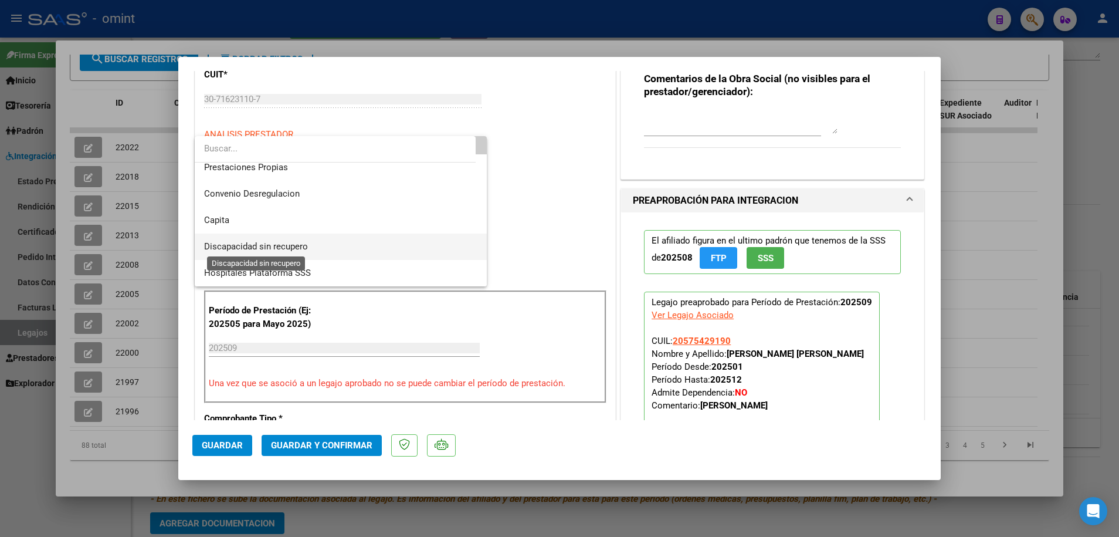
click at [267, 245] on span "Discapacidad sin recupero" at bounding box center [256, 246] width 104 height 11
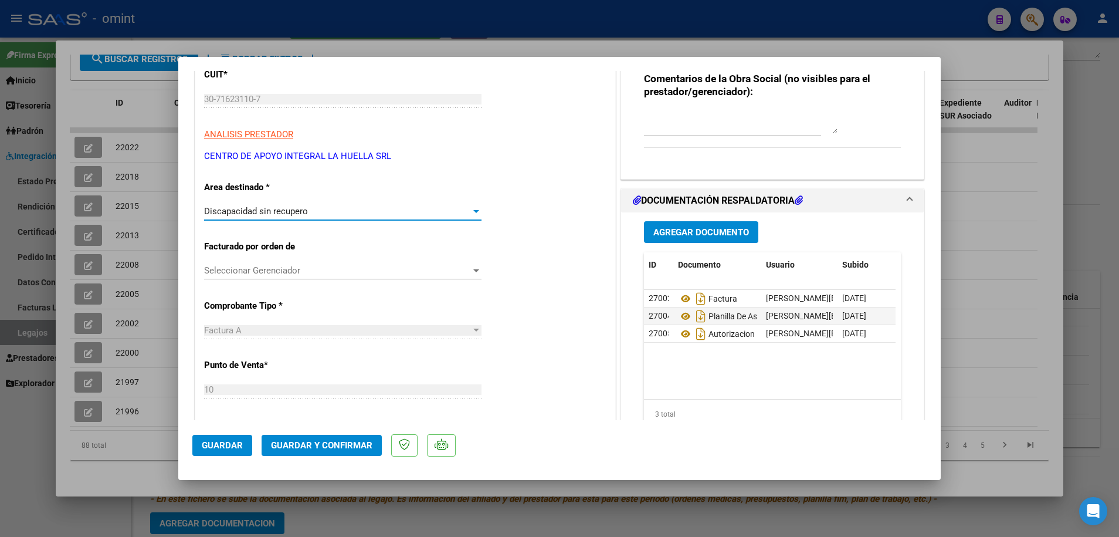
click at [313, 446] on span "Guardar y Confirmar" at bounding box center [321, 445] width 101 height 11
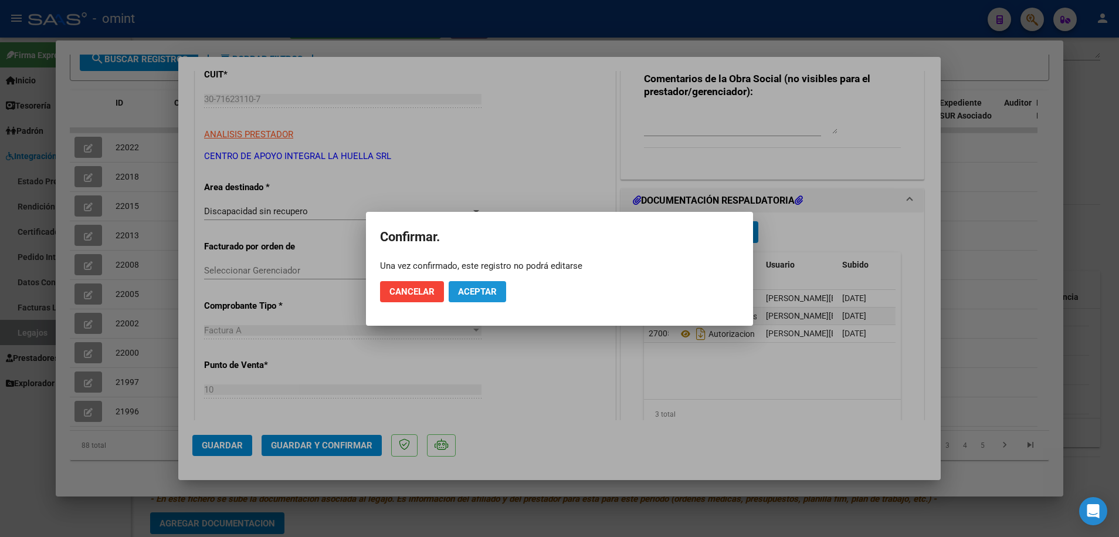
click at [477, 299] on button "Aceptar" at bounding box center [477, 291] width 57 height 21
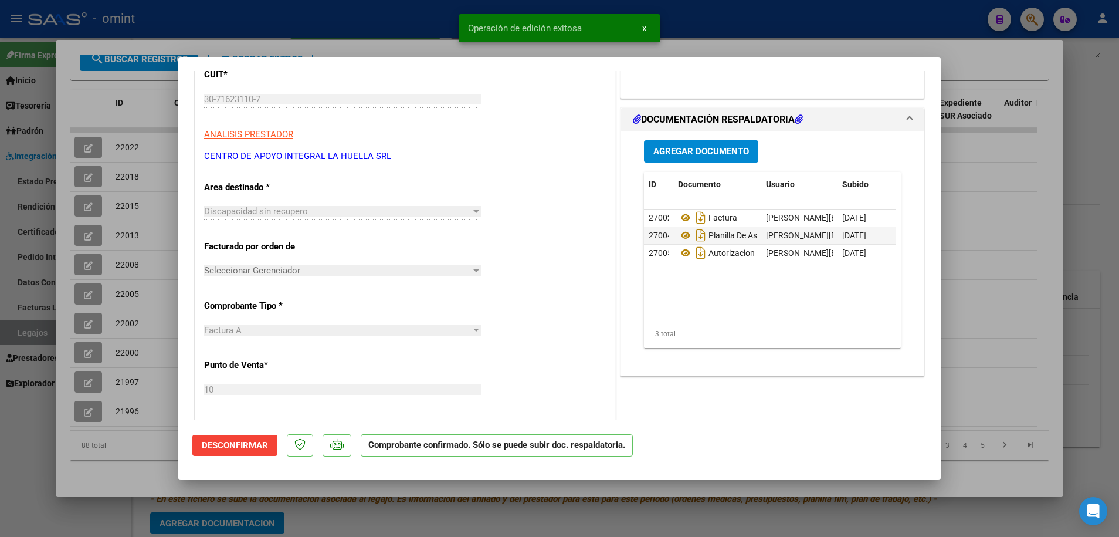
click at [511, 506] on div at bounding box center [559, 268] width 1119 height 537
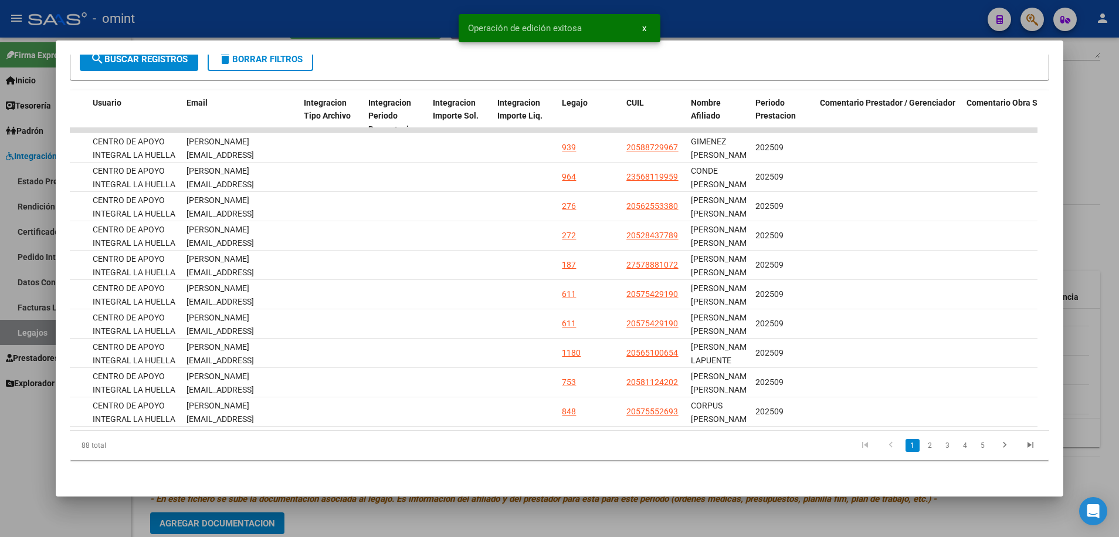
scroll to position [0, 1374]
click at [923, 449] on link "2" at bounding box center [930, 445] width 14 height 13
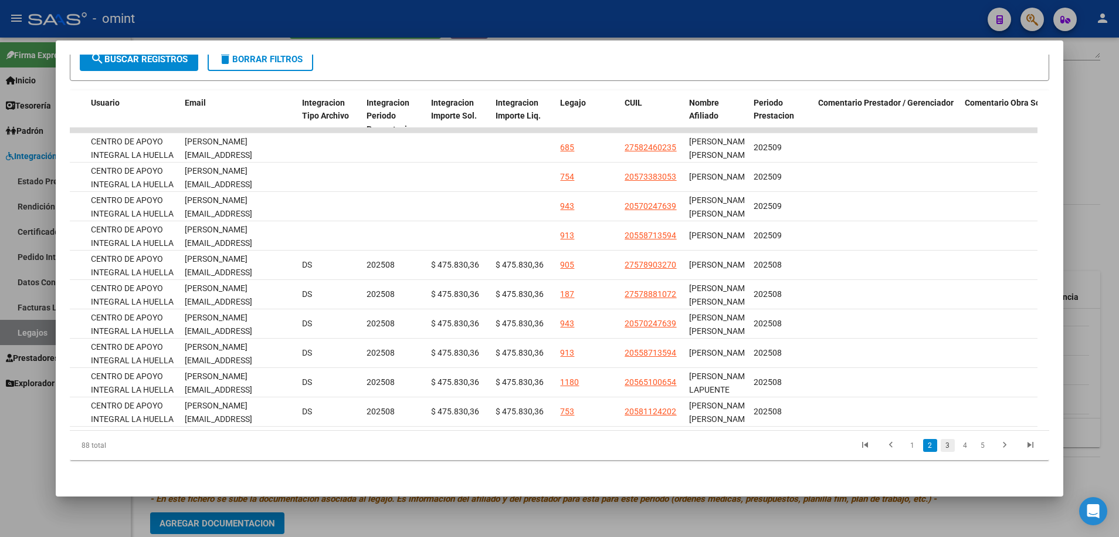
click at [941, 449] on link "3" at bounding box center [948, 445] width 14 height 13
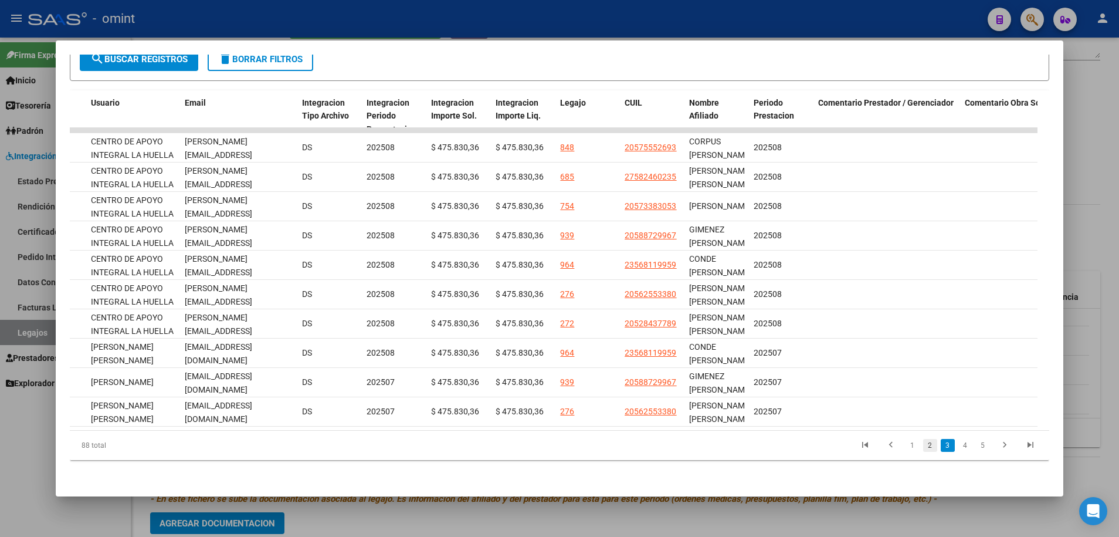
click at [923, 443] on link "2" at bounding box center [930, 445] width 14 height 13
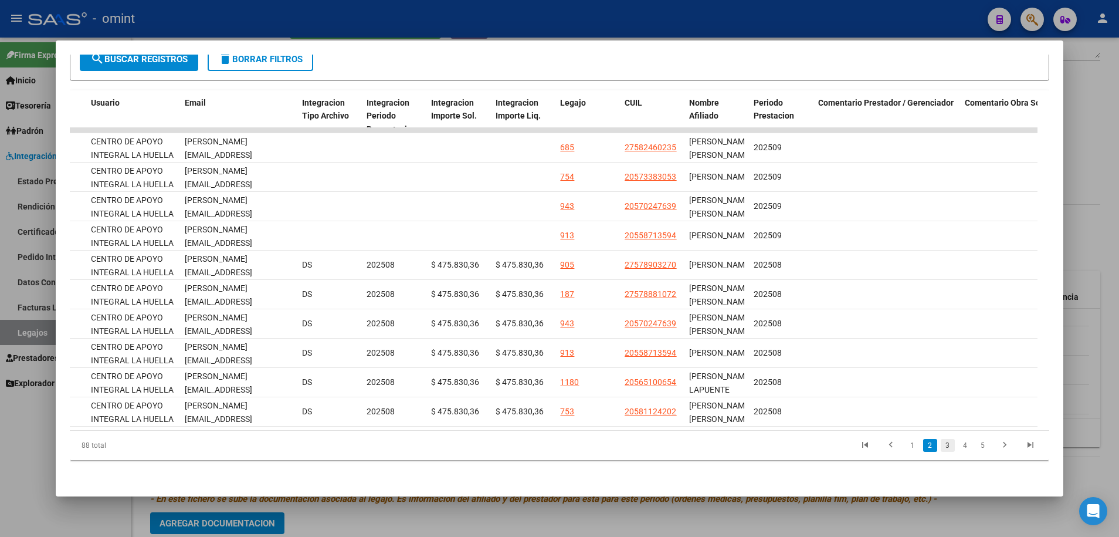
click at [941, 446] on link "3" at bounding box center [948, 445] width 14 height 13
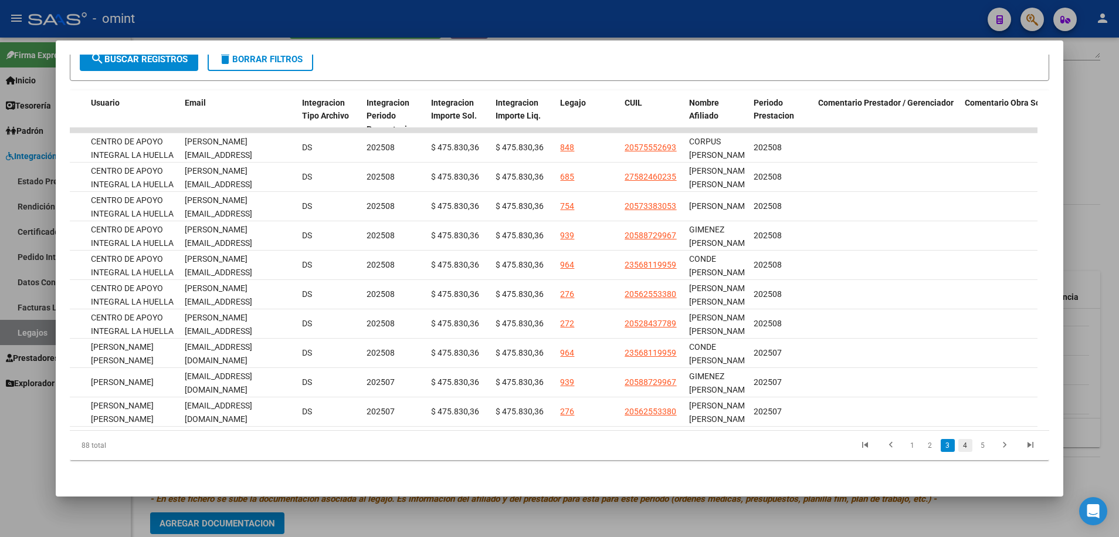
click at [958, 445] on link "4" at bounding box center [965, 445] width 14 height 13
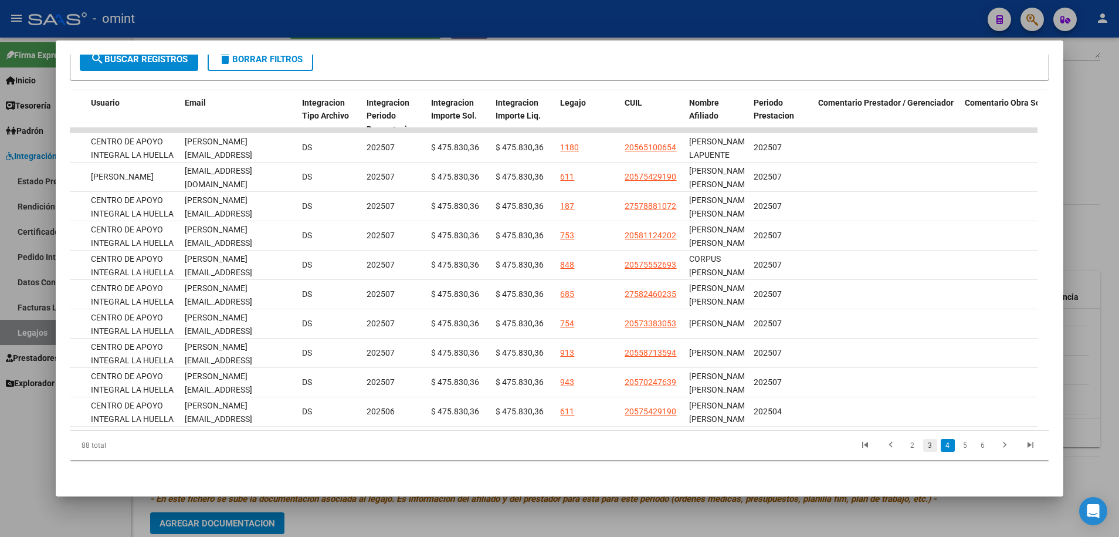
click at [923, 445] on link "3" at bounding box center [930, 445] width 14 height 13
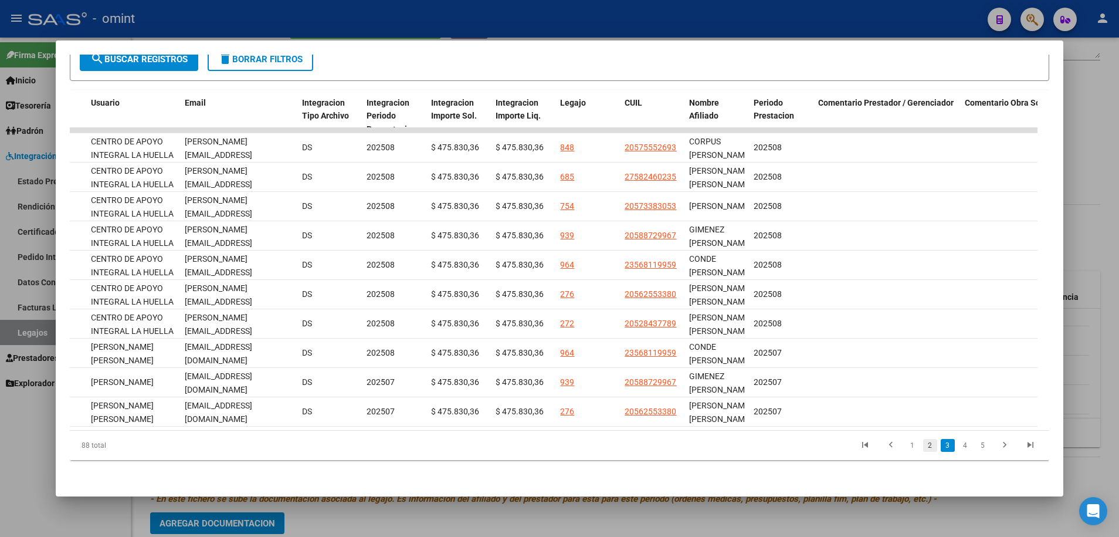
click at [923, 445] on link "2" at bounding box center [930, 445] width 14 height 13
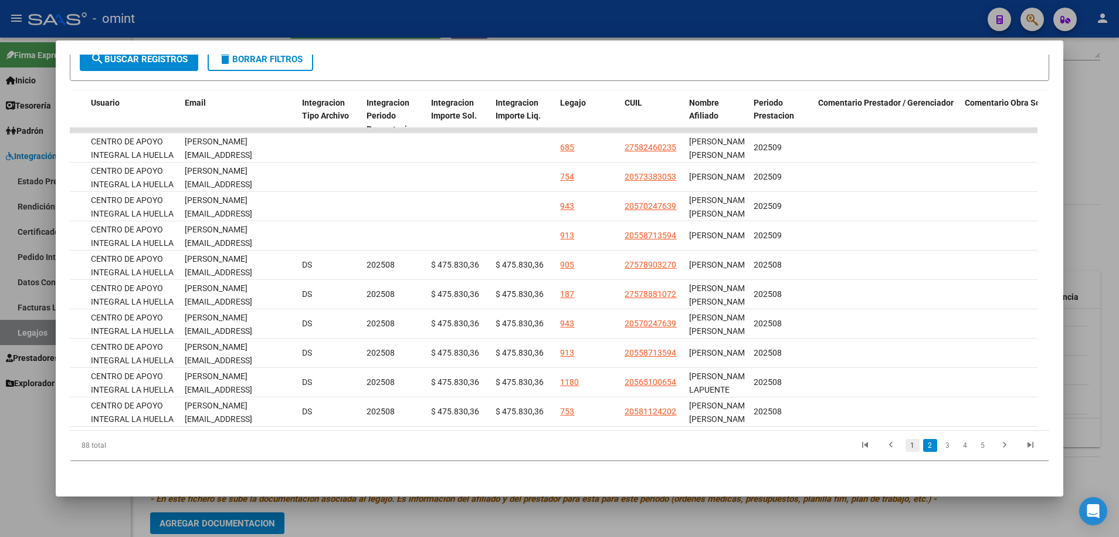
click at [906, 445] on link "1" at bounding box center [913, 445] width 14 height 13
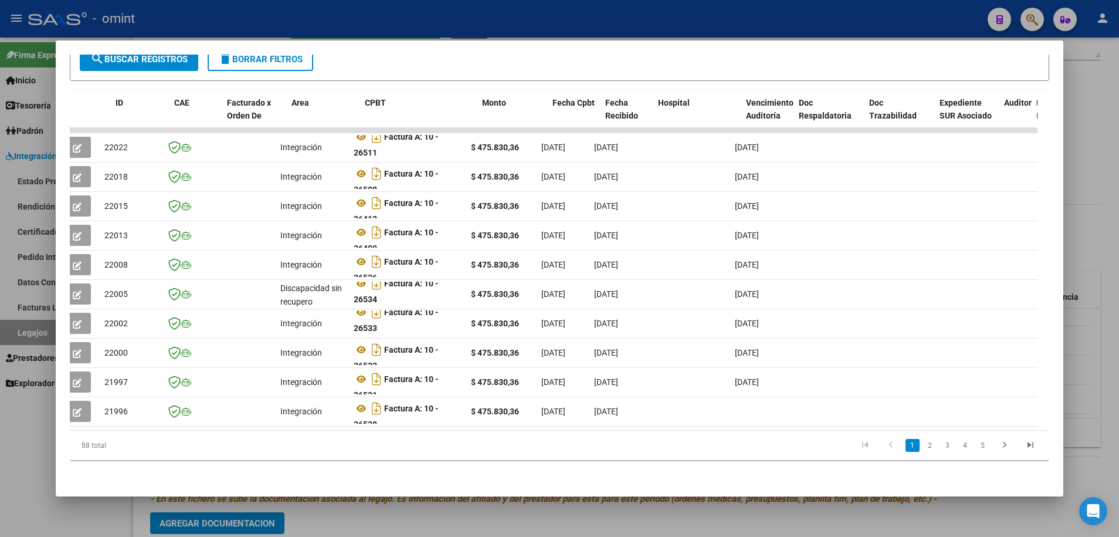
scroll to position [0, 0]
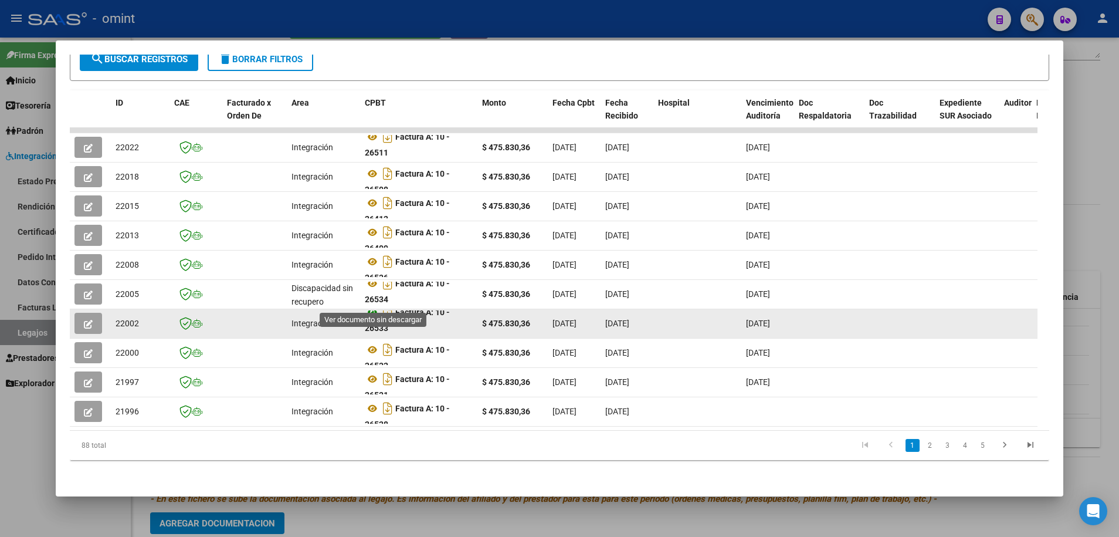
click at [371, 305] on icon at bounding box center [372, 312] width 15 height 14
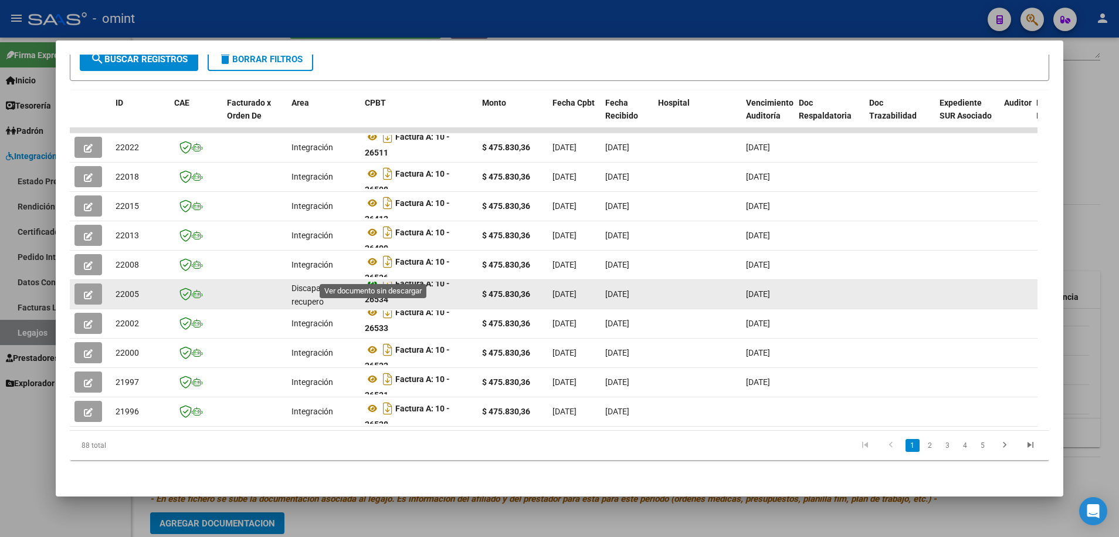
click at [371, 276] on icon at bounding box center [372, 283] width 15 height 14
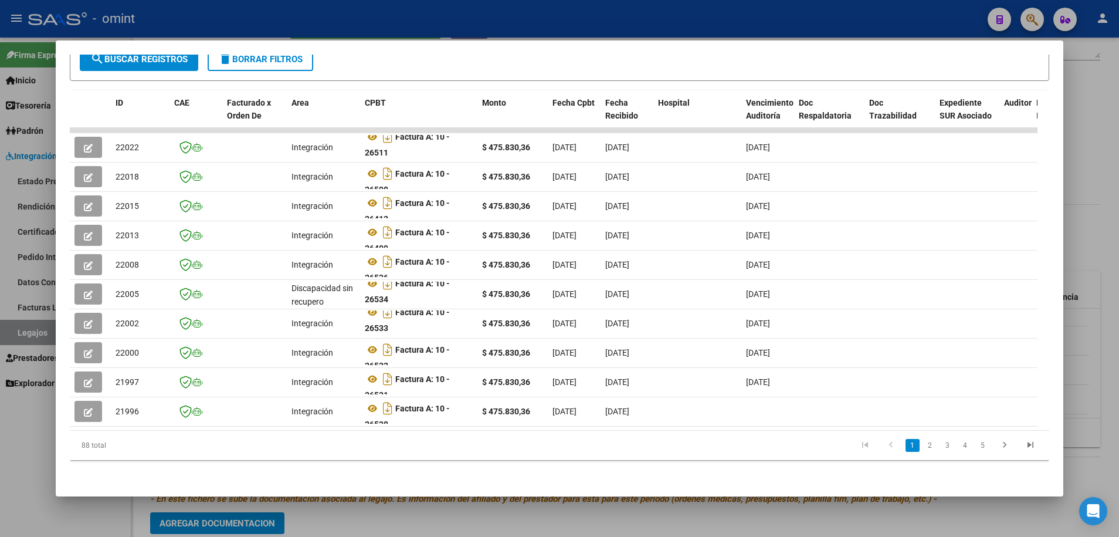
click at [419, 510] on div at bounding box center [559, 268] width 1119 height 537
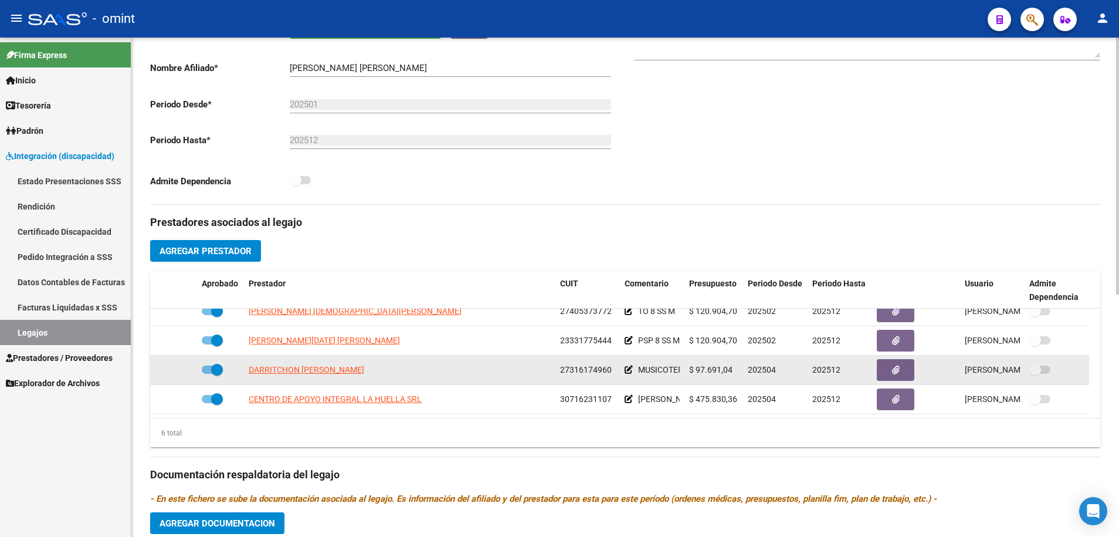
click at [313, 363] on app-link-go-to "DARRITCHON [PERSON_NAME]" at bounding box center [307, 369] width 116 height 13
click at [321, 365] on span "DARRITCHON [PERSON_NAME]" at bounding box center [307, 369] width 116 height 9
type textarea "27316174960"
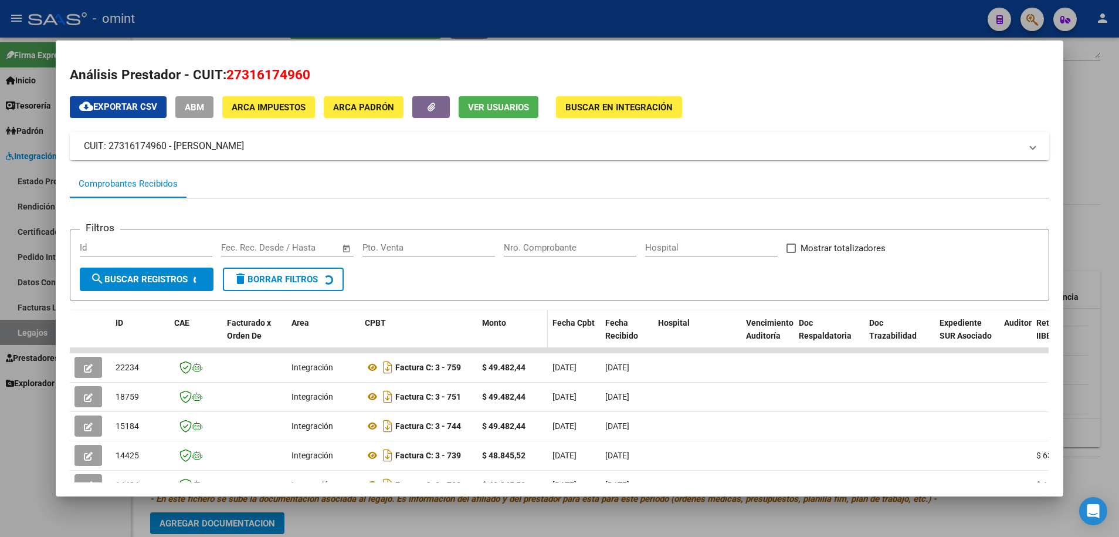
scroll to position [220, 0]
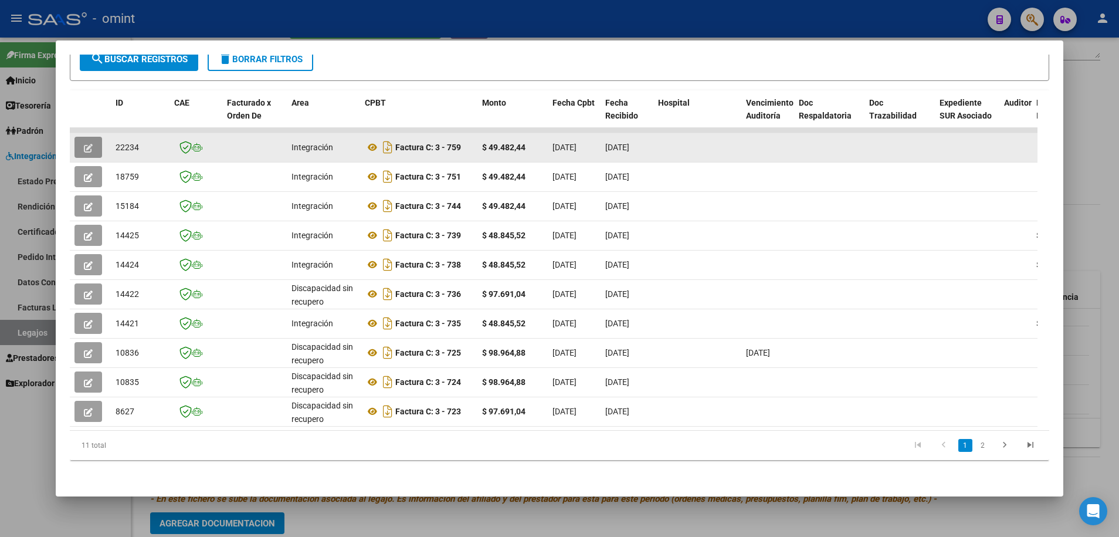
click at [94, 148] on button "button" at bounding box center [88, 147] width 28 height 21
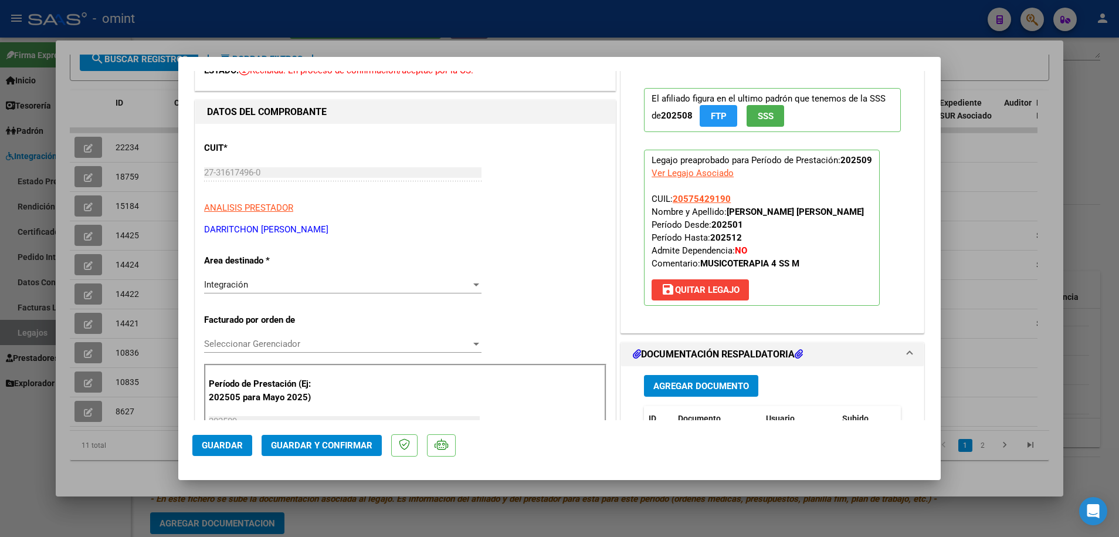
scroll to position [0, 0]
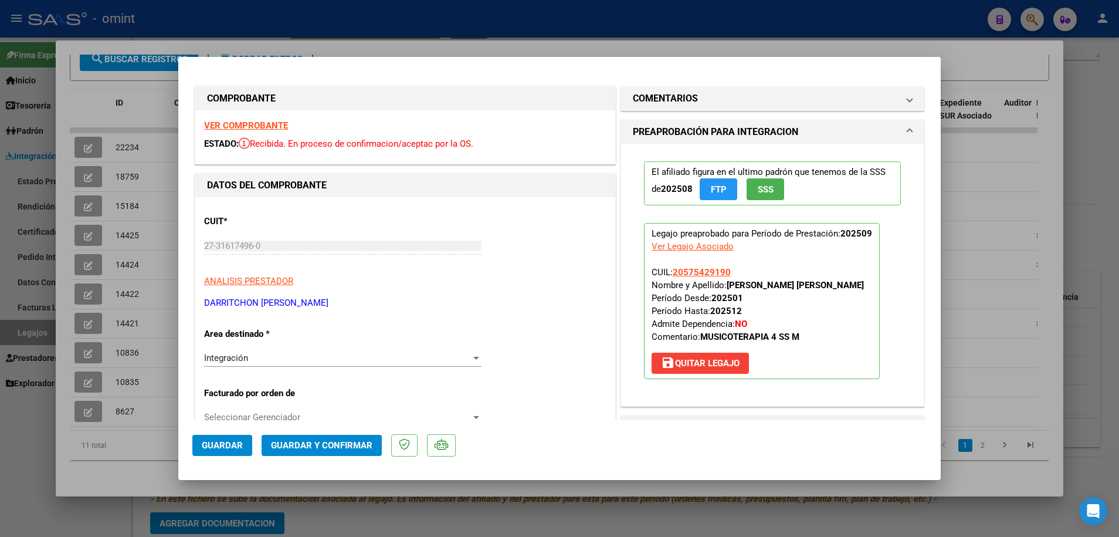
click at [245, 126] on strong "VER COMPROBANTE" at bounding box center [246, 125] width 84 height 11
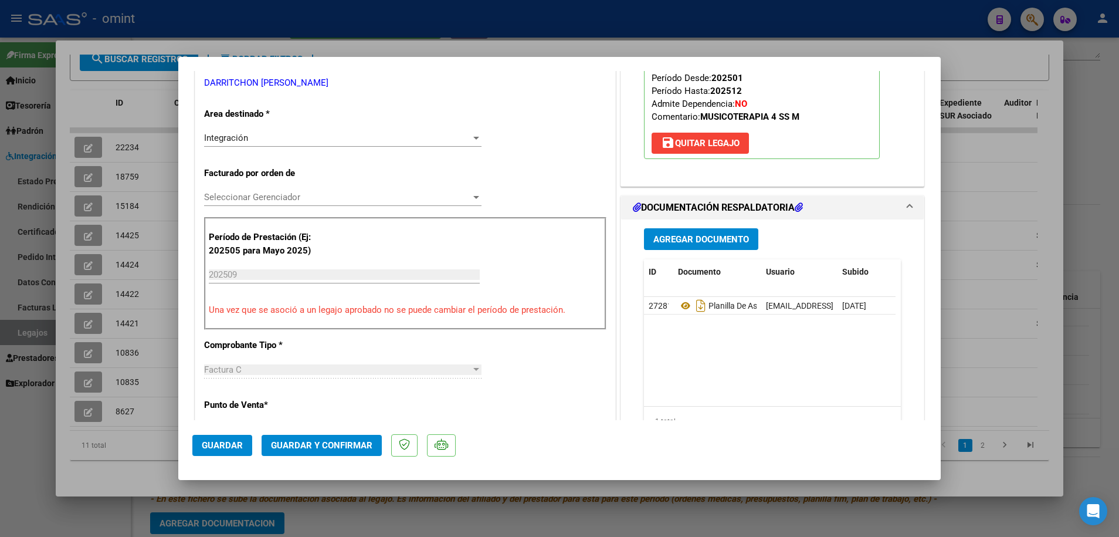
scroll to position [367, 0]
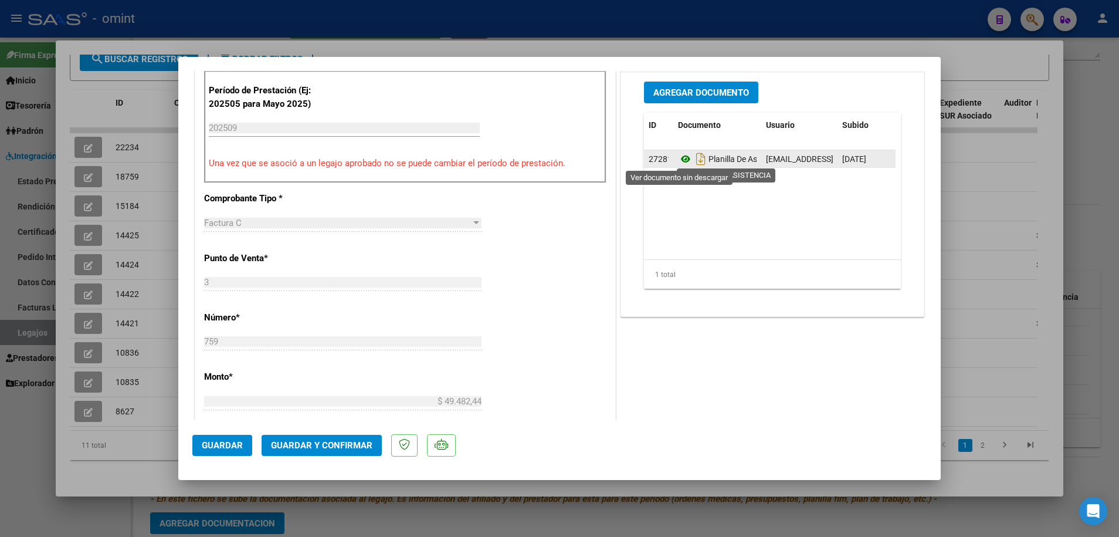
click at [680, 159] on icon at bounding box center [685, 159] width 15 height 14
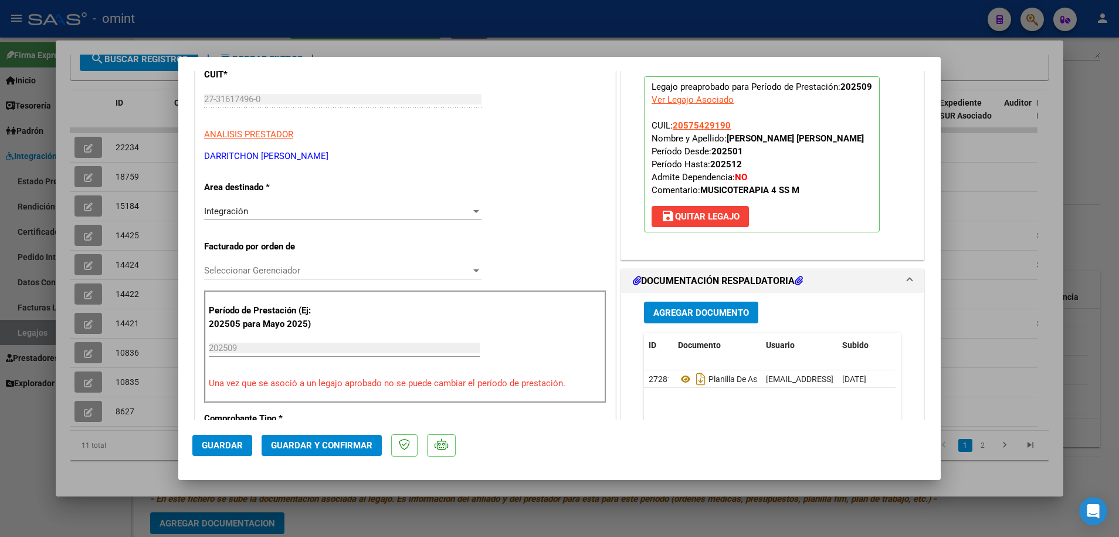
click at [269, 269] on span "Seleccionar Gerenciador" at bounding box center [337, 270] width 267 height 11
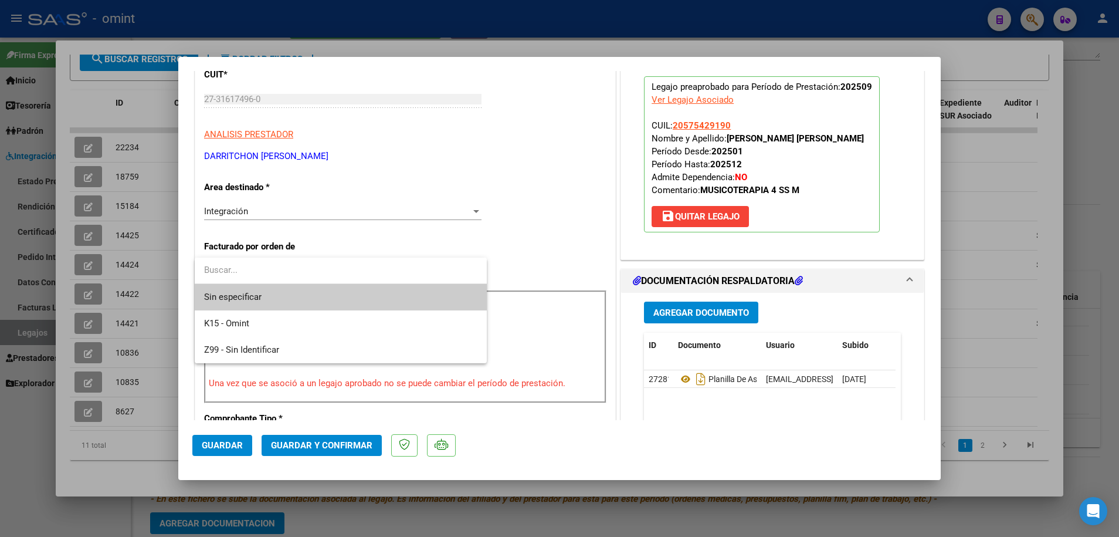
click at [278, 294] on span "Sin especificar" at bounding box center [340, 297] width 273 height 26
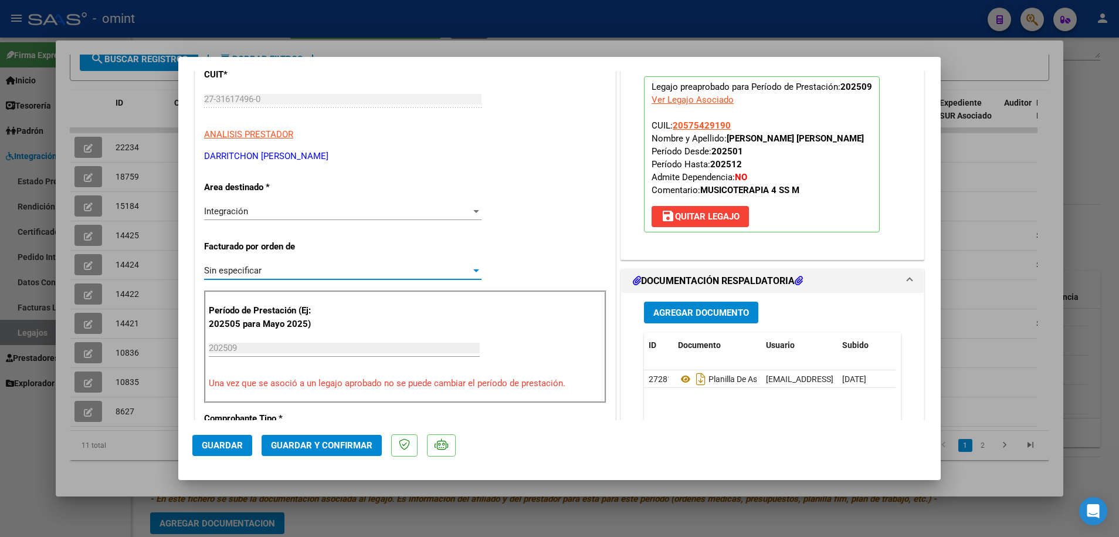
click at [327, 451] on button "Guardar y Confirmar" at bounding box center [322, 445] width 120 height 21
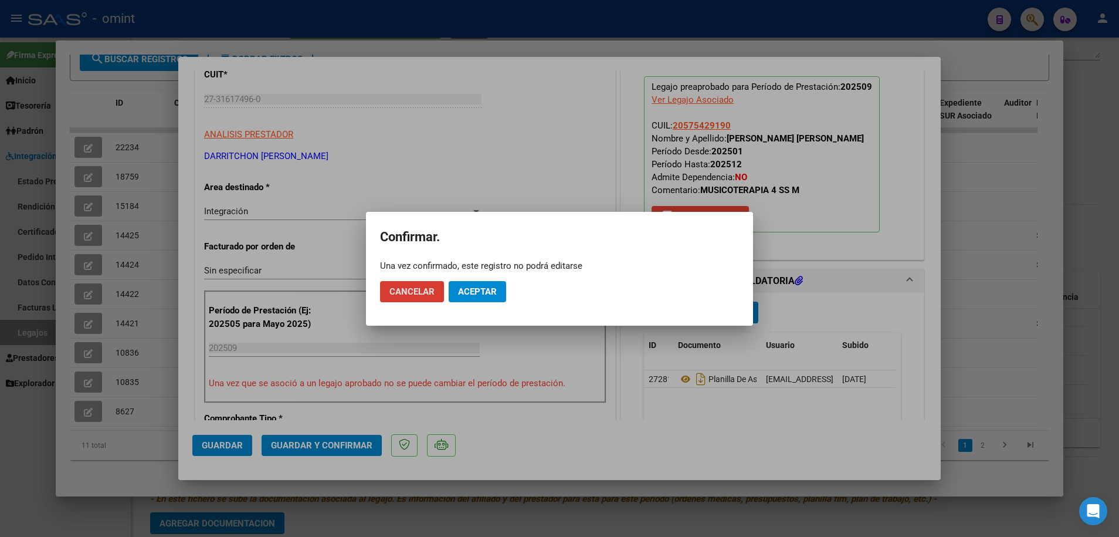
click at [487, 295] on span "Aceptar" at bounding box center [477, 291] width 39 height 11
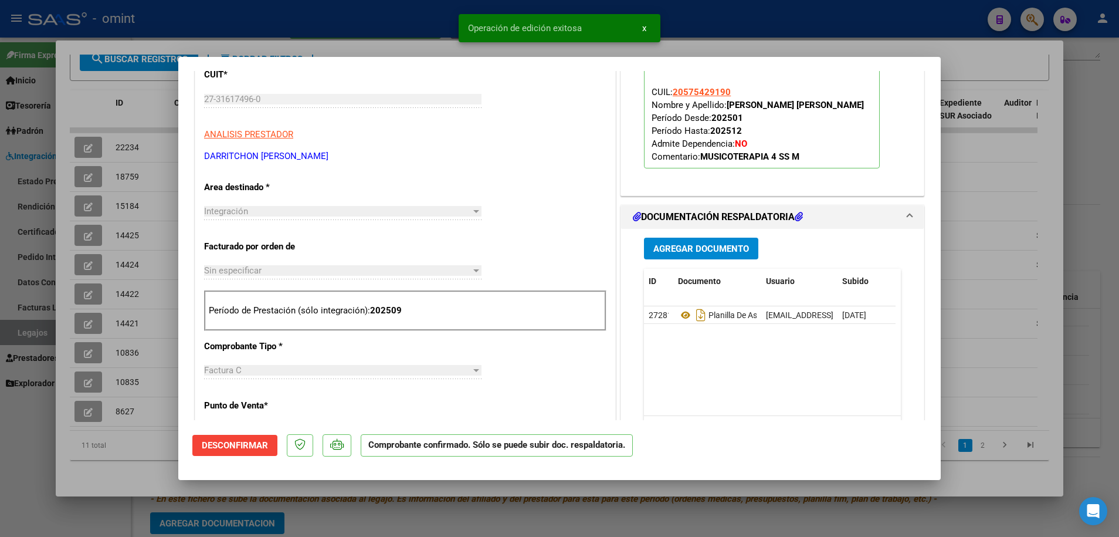
click at [140, 446] on div at bounding box center [559, 268] width 1119 height 537
type input "$ 0,00"
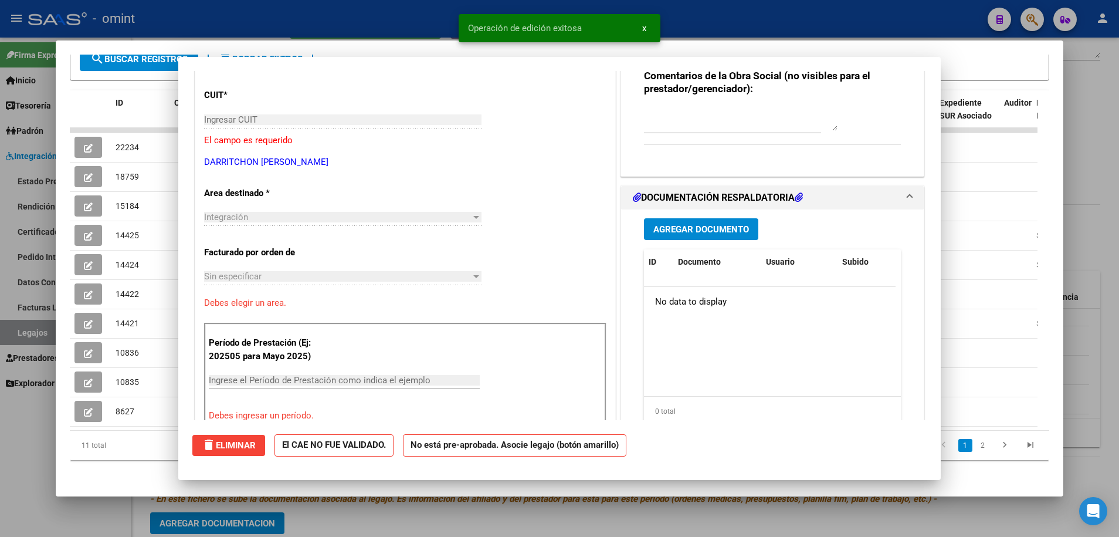
scroll to position [0, 0]
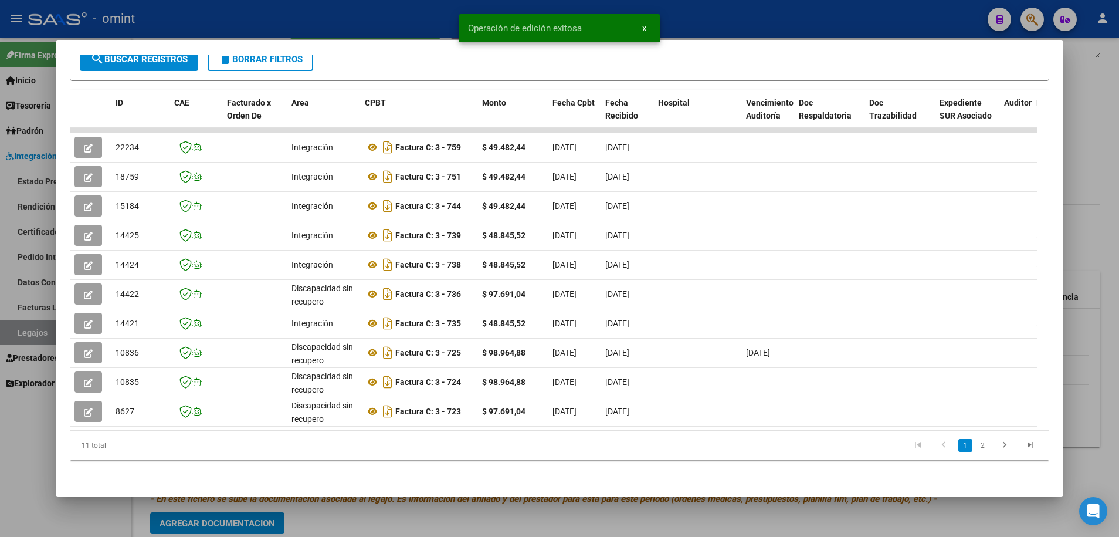
click at [337, 508] on div at bounding box center [559, 268] width 1119 height 537
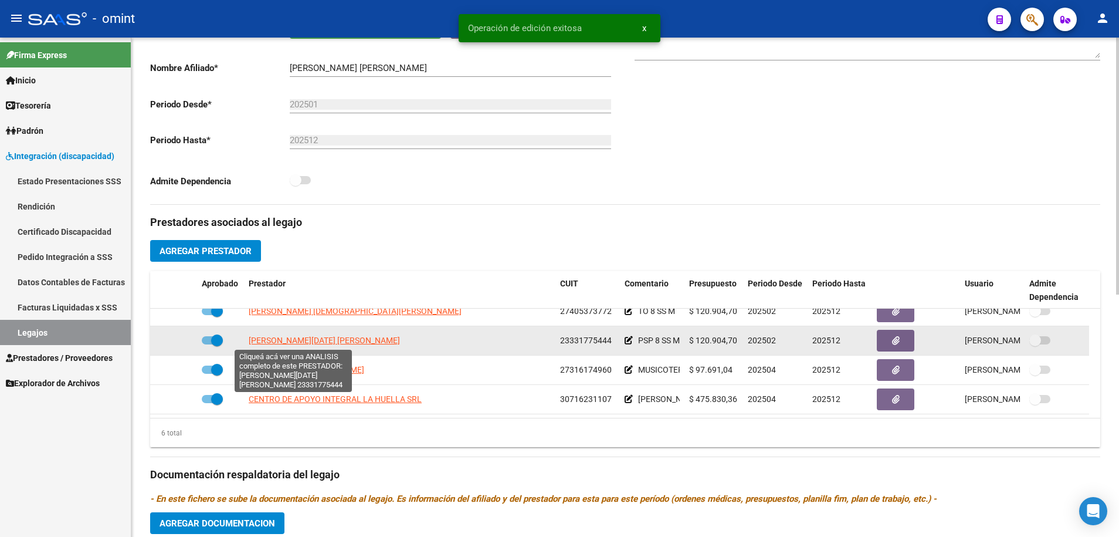
click at [290, 340] on span "[PERSON_NAME][DATE] [PERSON_NAME]" at bounding box center [324, 339] width 151 height 9
type textarea "23331775444"
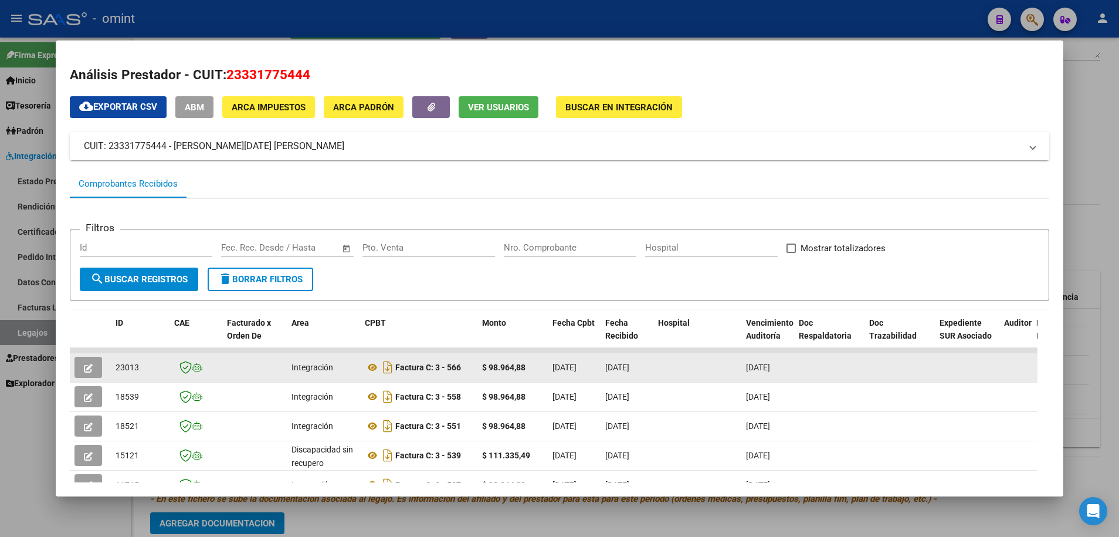
scroll to position [73, 0]
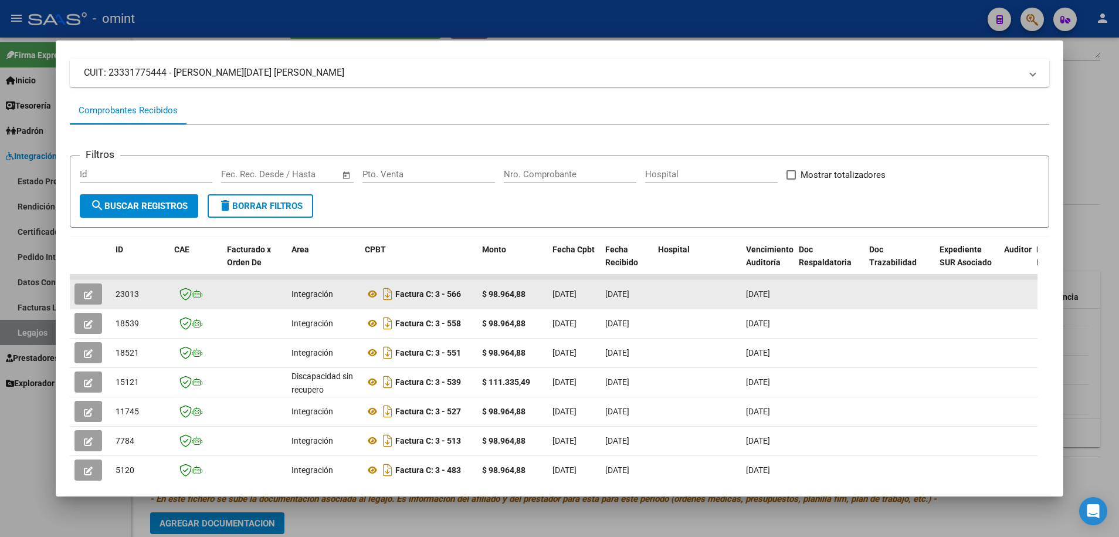
click at [98, 294] on button "button" at bounding box center [88, 293] width 28 height 21
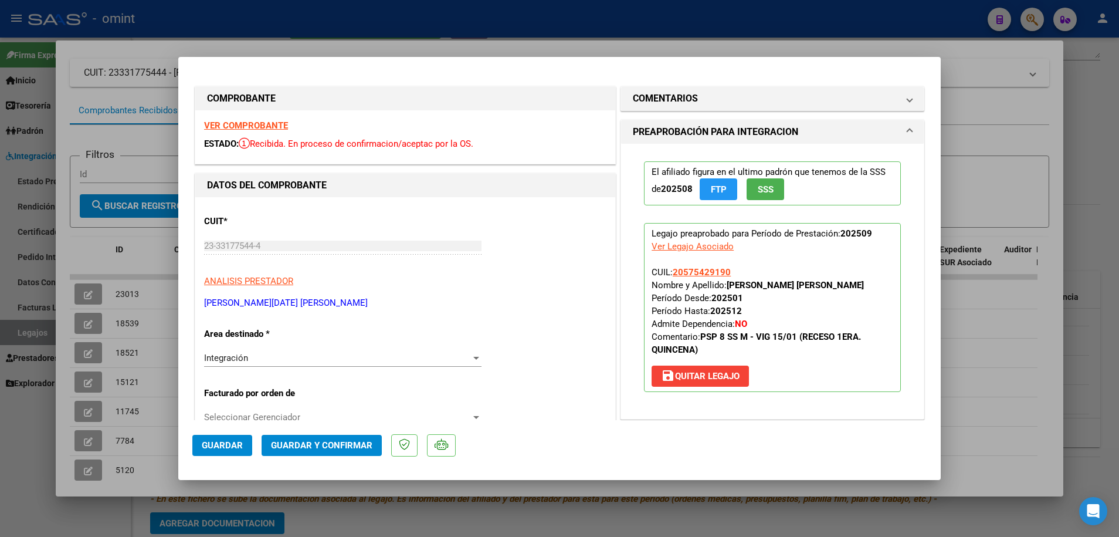
scroll to position [147, 0]
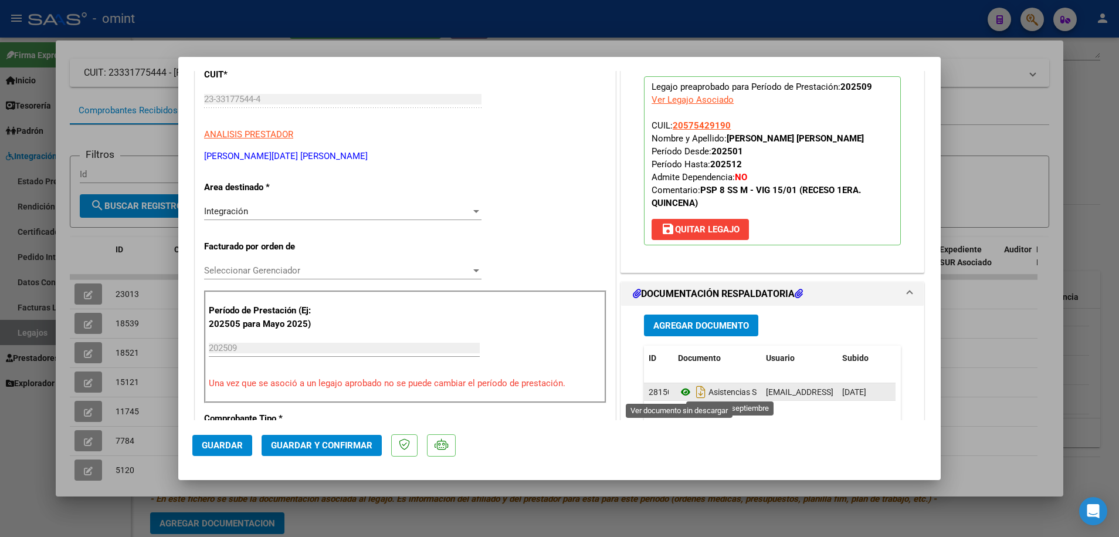
click at [682, 387] on icon at bounding box center [685, 392] width 15 height 14
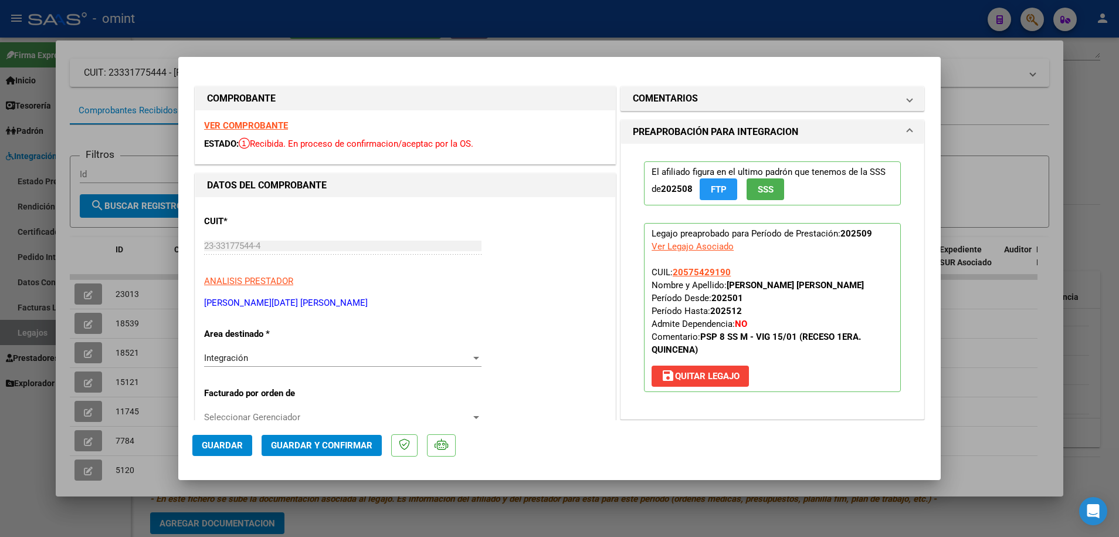
click at [253, 123] on strong "VER COMPROBANTE" at bounding box center [246, 125] width 84 height 11
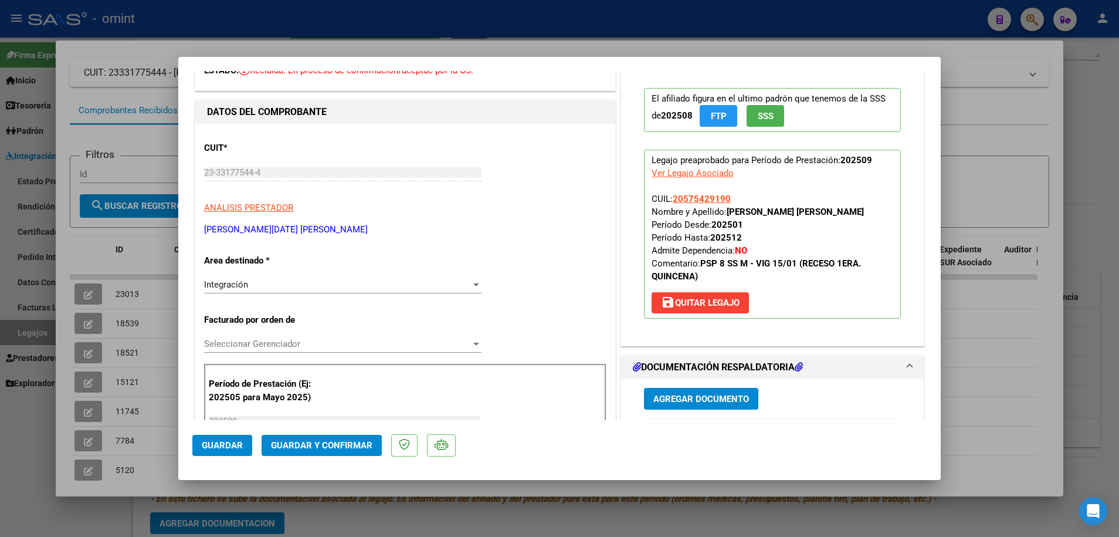
click at [278, 340] on span "Seleccionar Gerenciador" at bounding box center [337, 343] width 267 height 11
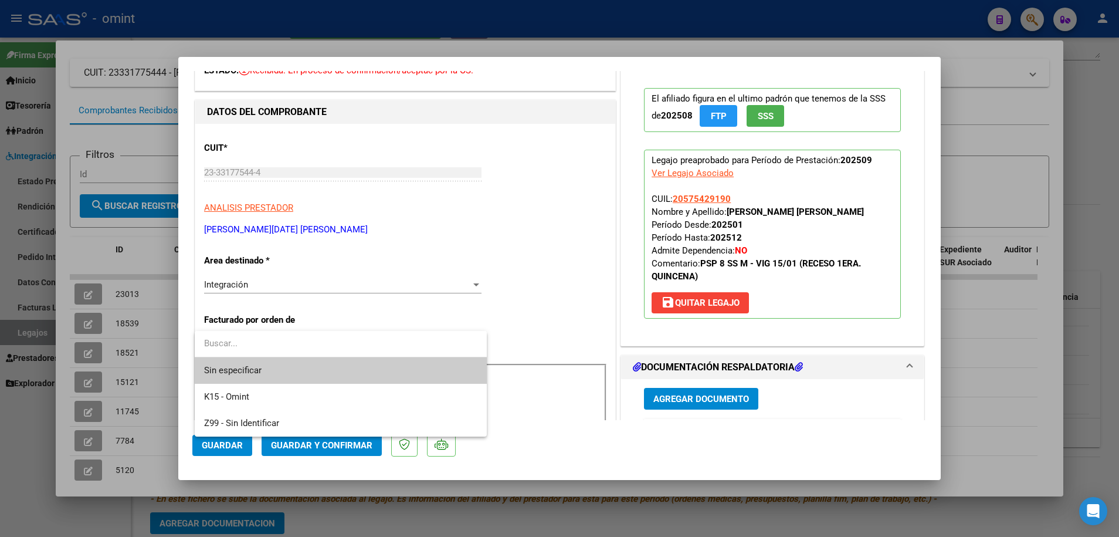
click at [266, 372] on span "Sin especificar" at bounding box center [340, 370] width 273 height 26
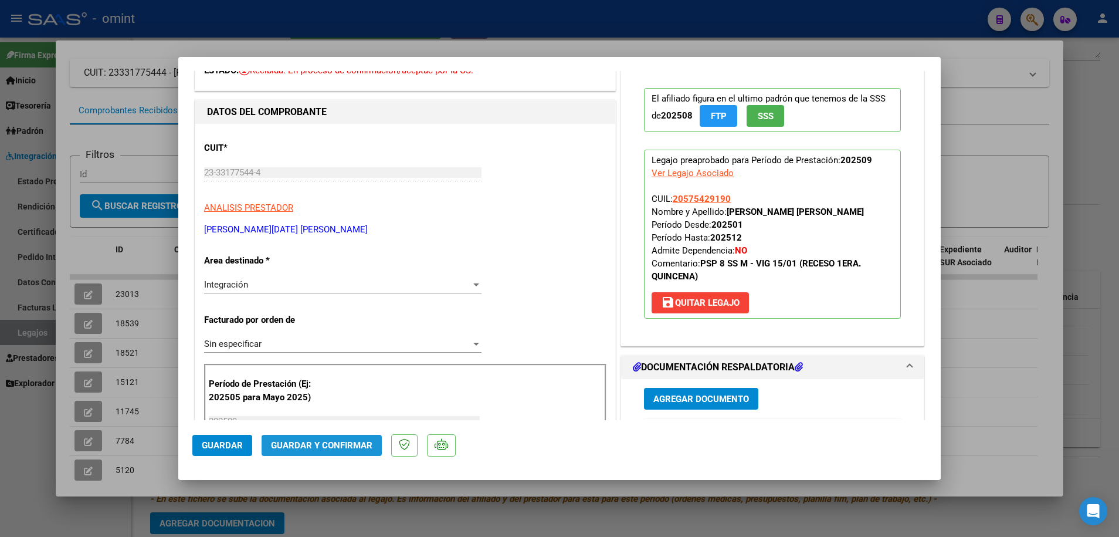
click at [288, 445] on span "Guardar y Confirmar" at bounding box center [321, 445] width 101 height 11
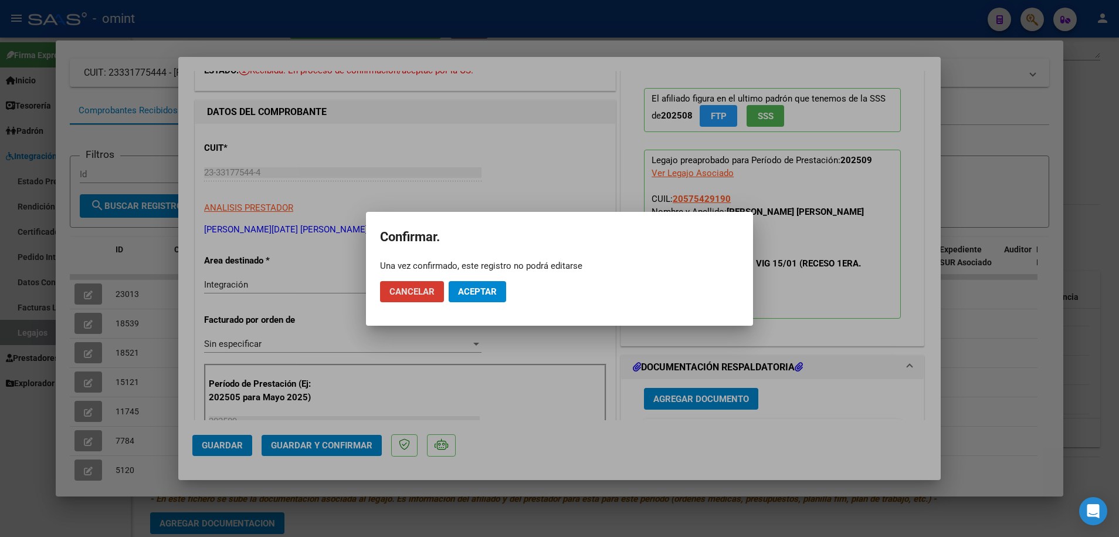
click at [486, 291] on span "Aceptar" at bounding box center [477, 291] width 39 height 11
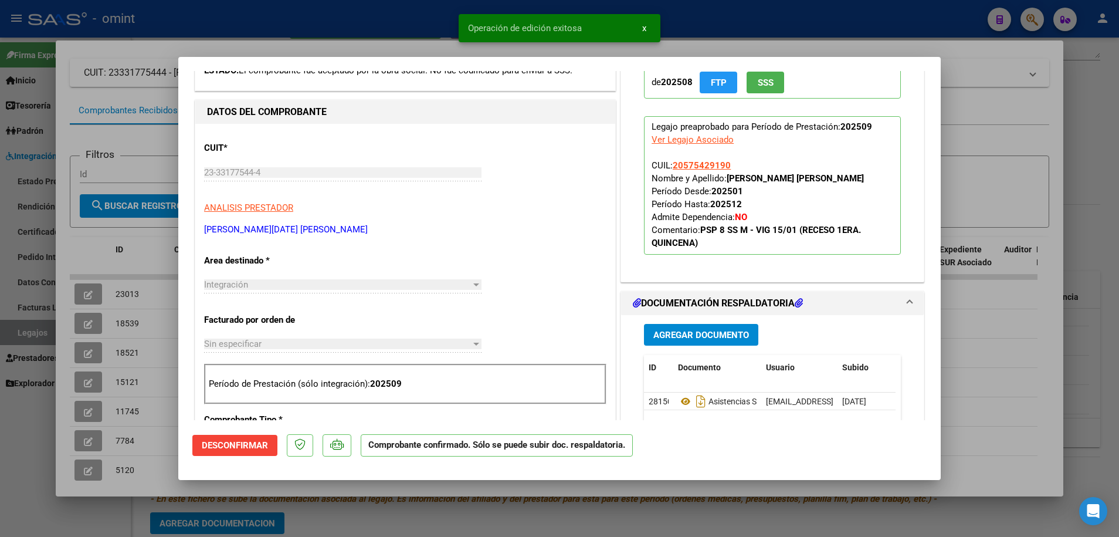
click at [405, 507] on div at bounding box center [559, 268] width 1119 height 537
type input "$ 0,00"
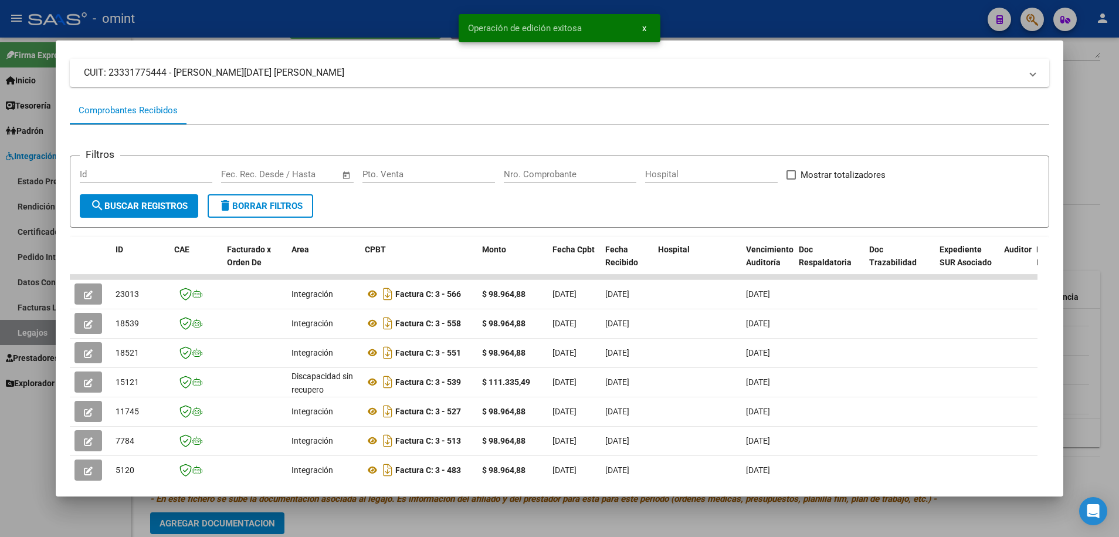
click at [405, 507] on div at bounding box center [559, 268] width 1119 height 537
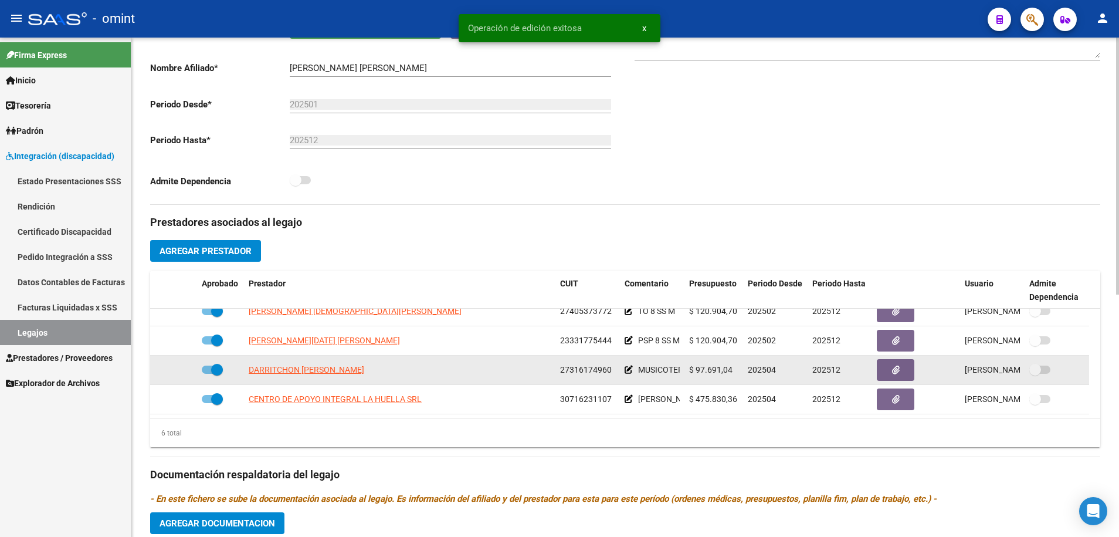
scroll to position [0, 0]
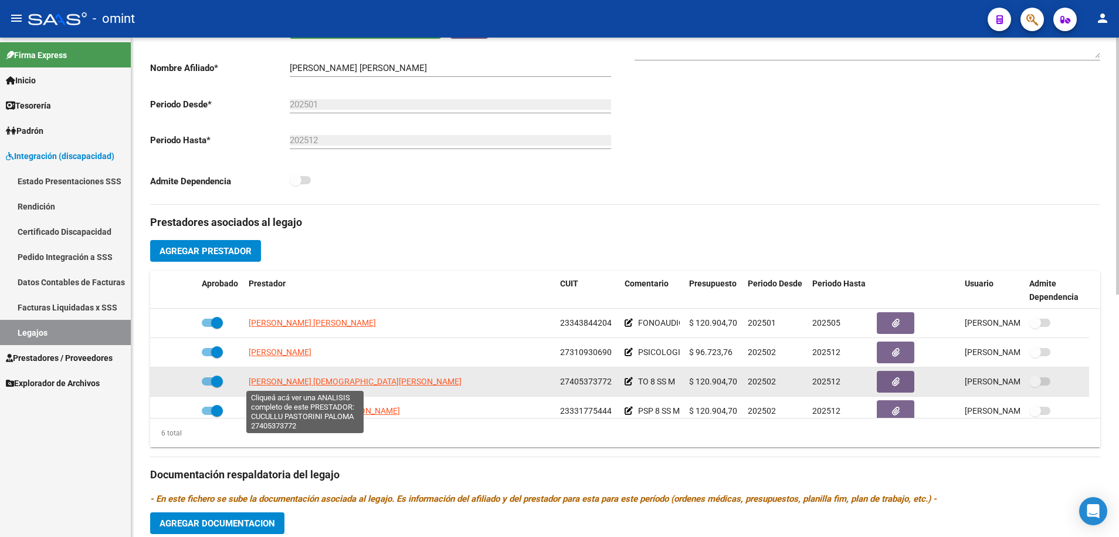
click at [350, 380] on span "[PERSON_NAME] [DEMOGRAPHIC_DATA][PERSON_NAME]" at bounding box center [355, 381] width 213 height 9
type textarea "27405373772"
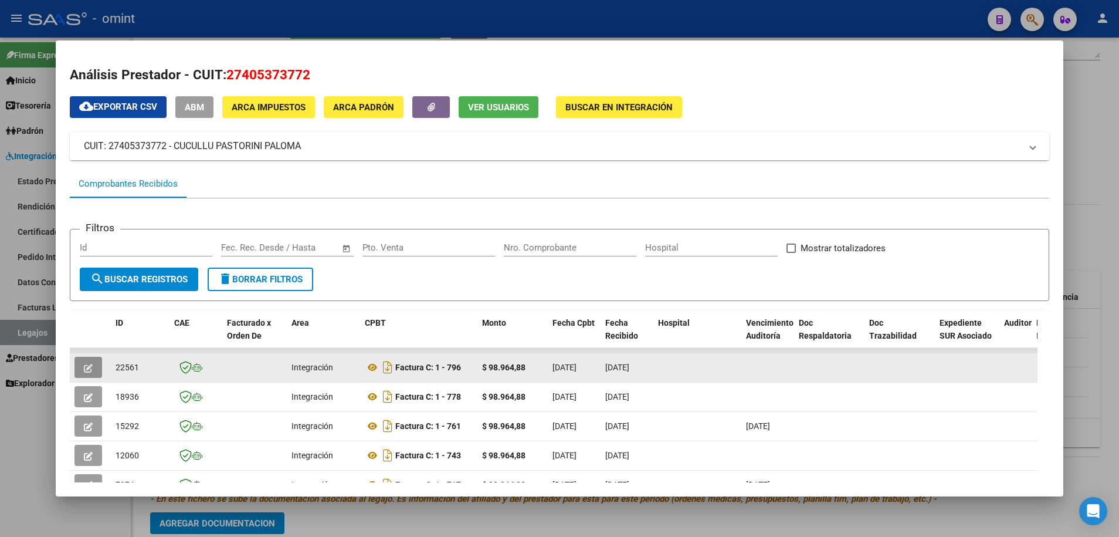
click at [94, 372] on button "button" at bounding box center [88, 367] width 28 height 21
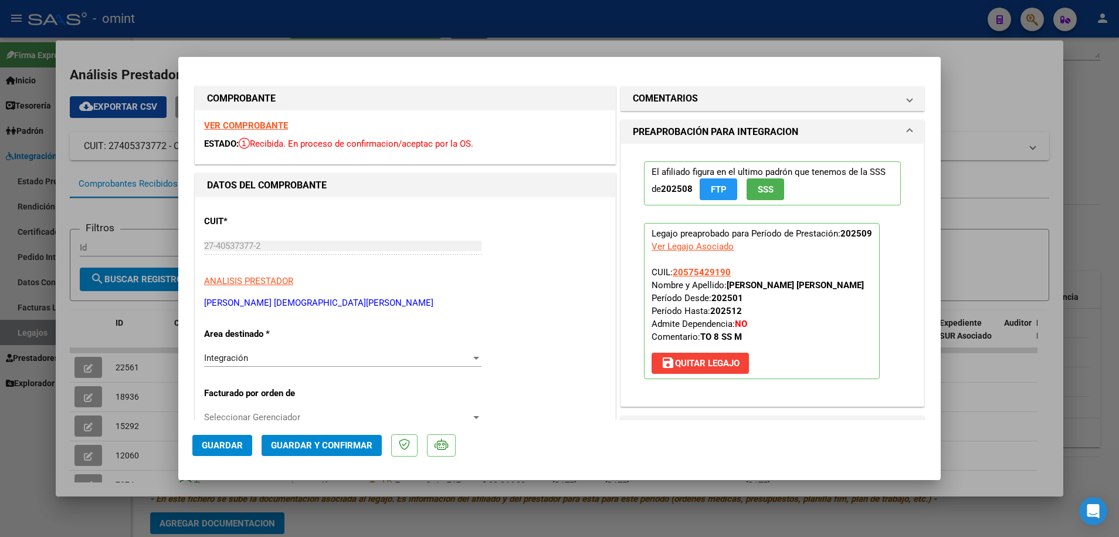
click at [273, 132] on div "VER COMPROBANTE ESTADO: Recibida. En proceso de confirmacion/aceptac por la OS." at bounding box center [405, 136] width 420 height 53
click at [272, 128] on strong "VER COMPROBANTE" at bounding box center [246, 125] width 84 height 11
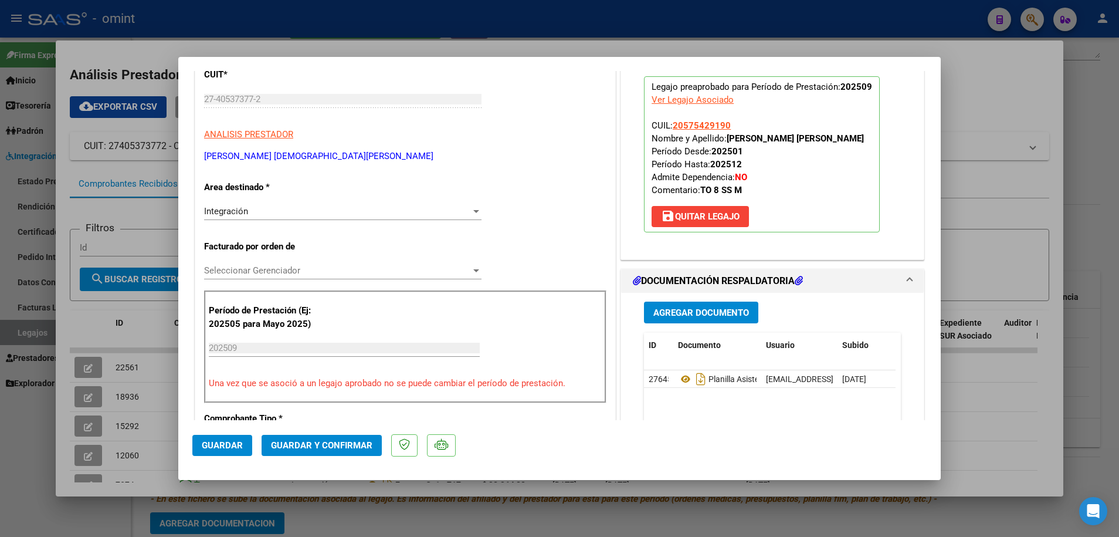
scroll to position [220, 0]
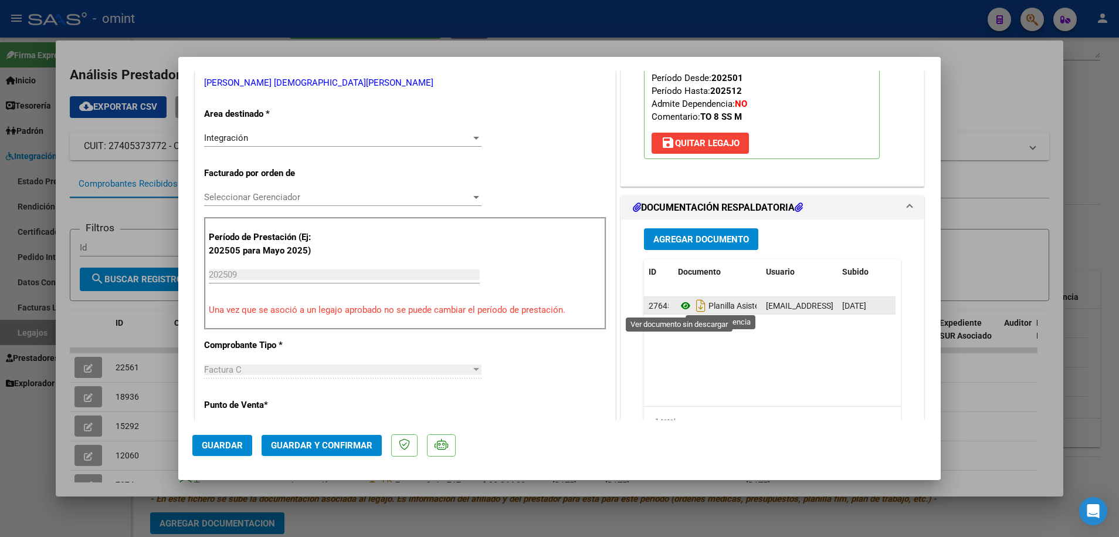
click at [679, 301] on icon at bounding box center [685, 306] width 15 height 14
click at [319, 187] on div "CUIT * 27-40537377-2 Ingresar CUIT ANALISIS PRESTADOR [PERSON_NAME] [PERSON_NAM…" at bounding box center [405, 479] width 420 height 1004
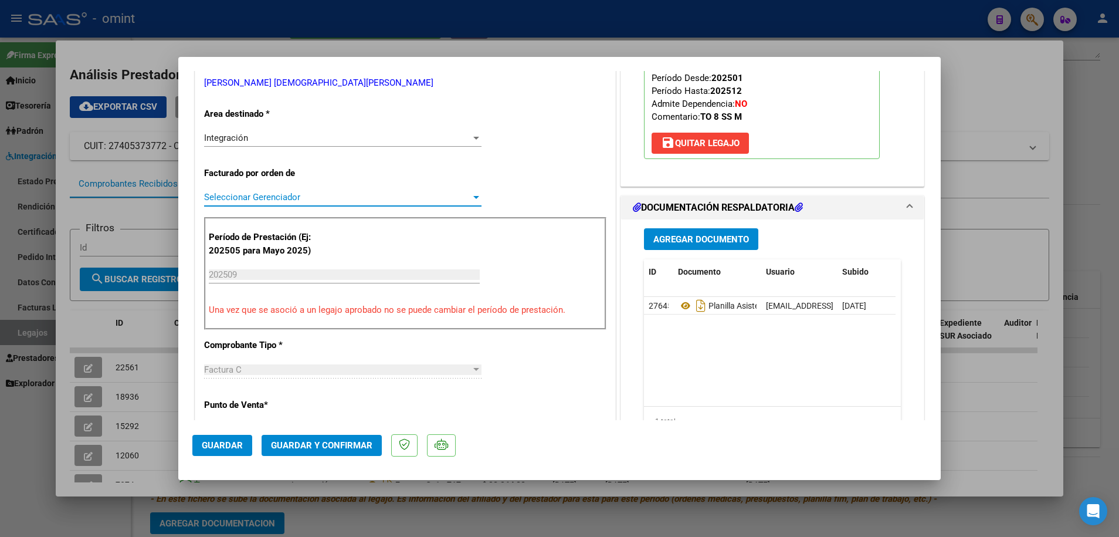
click at [299, 198] on span "Seleccionar Gerenciador" at bounding box center [337, 197] width 267 height 11
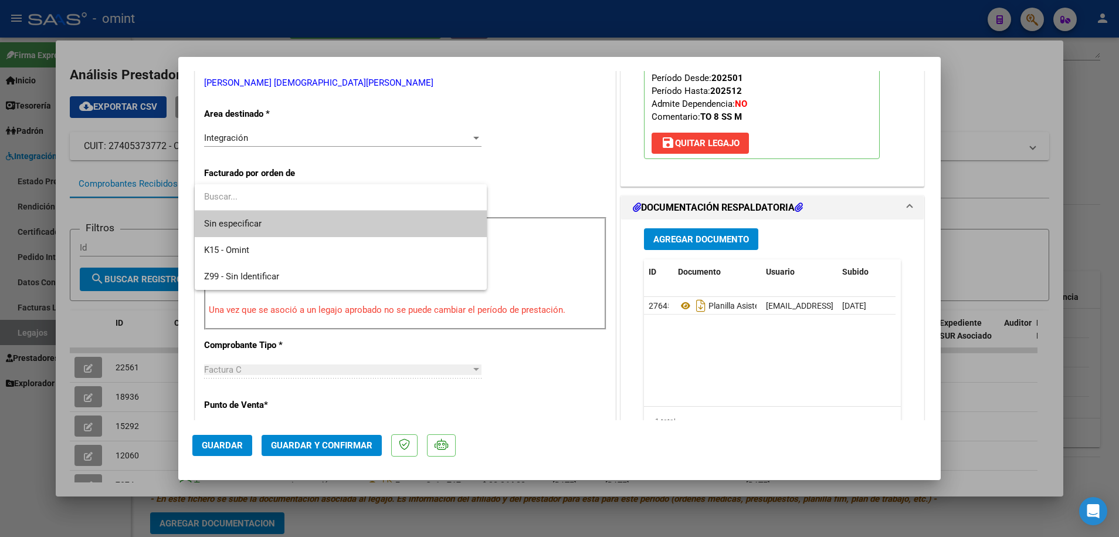
click at [286, 220] on span "Sin especificar" at bounding box center [340, 224] width 273 height 26
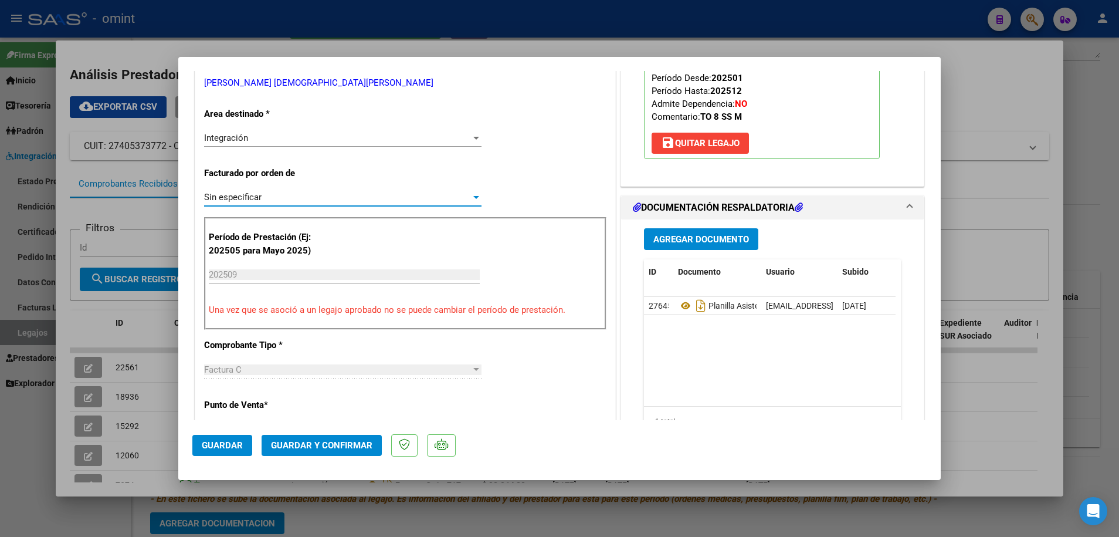
click at [314, 448] on span "Guardar y Confirmar" at bounding box center [321, 445] width 101 height 11
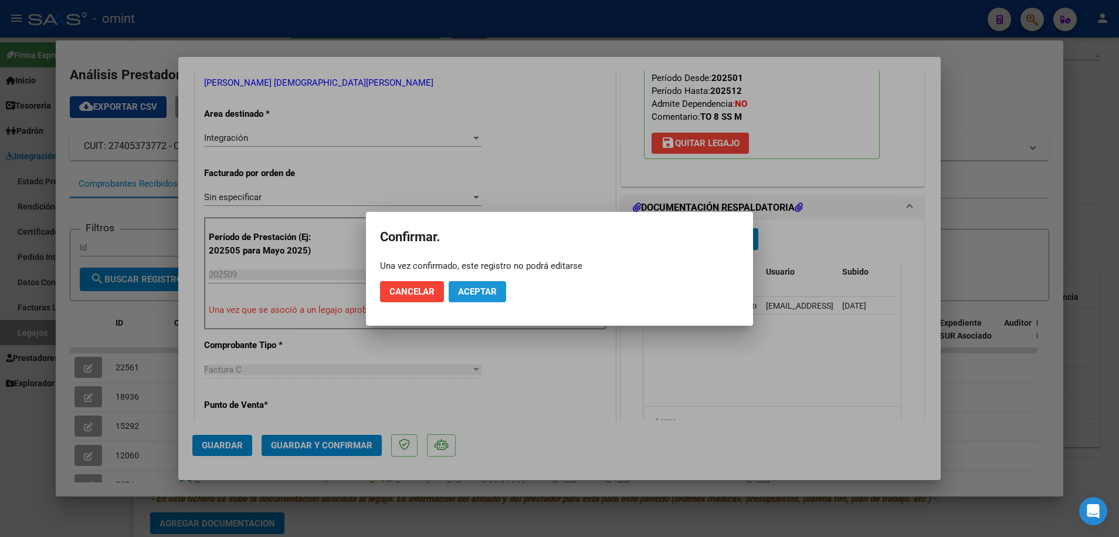
click at [494, 299] on button "Aceptar" at bounding box center [477, 291] width 57 height 21
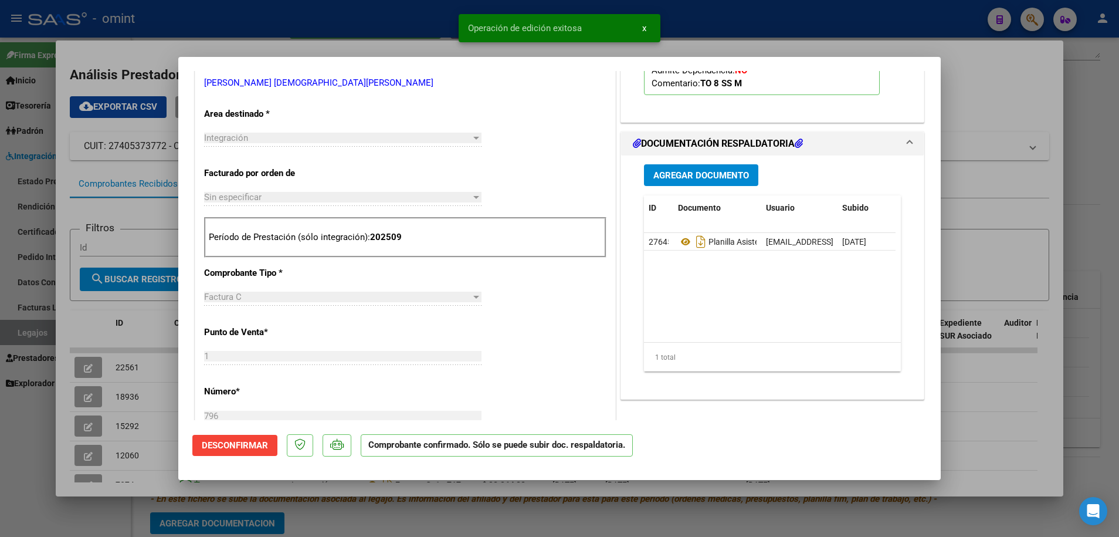
click at [526, 511] on div at bounding box center [559, 268] width 1119 height 537
type input "$ 0,00"
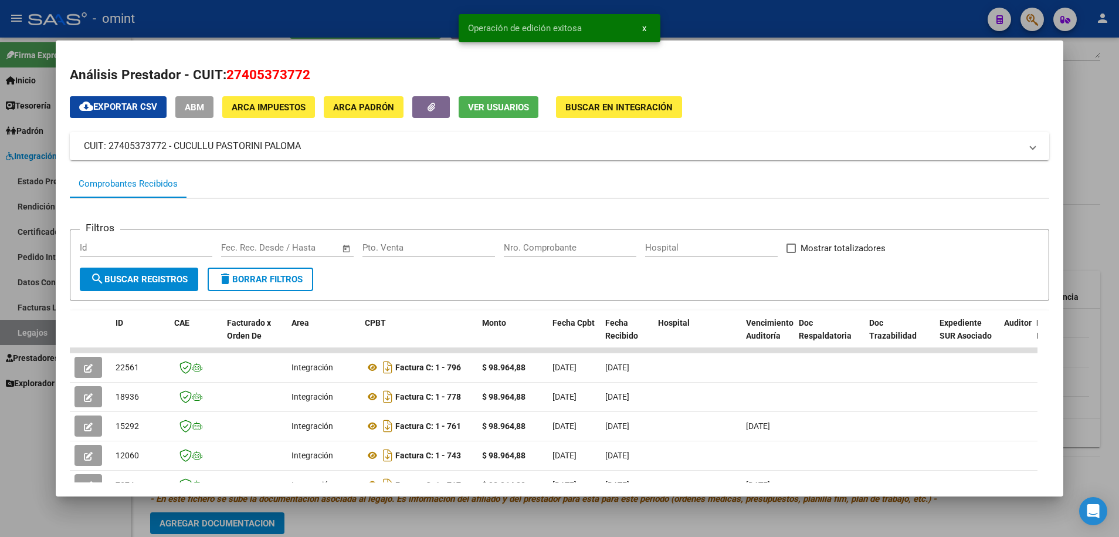
click at [526, 511] on div at bounding box center [559, 268] width 1119 height 537
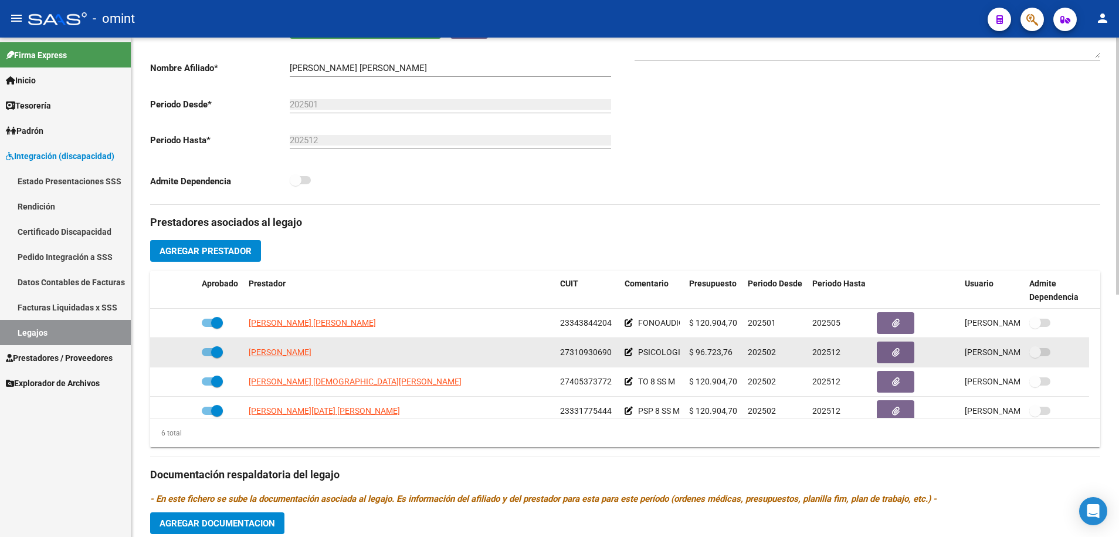
click at [301, 346] on app-link-go-to "[PERSON_NAME]" at bounding box center [280, 351] width 63 height 13
click at [299, 351] on span "[PERSON_NAME]" at bounding box center [280, 351] width 63 height 9
type textarea "27310930690"
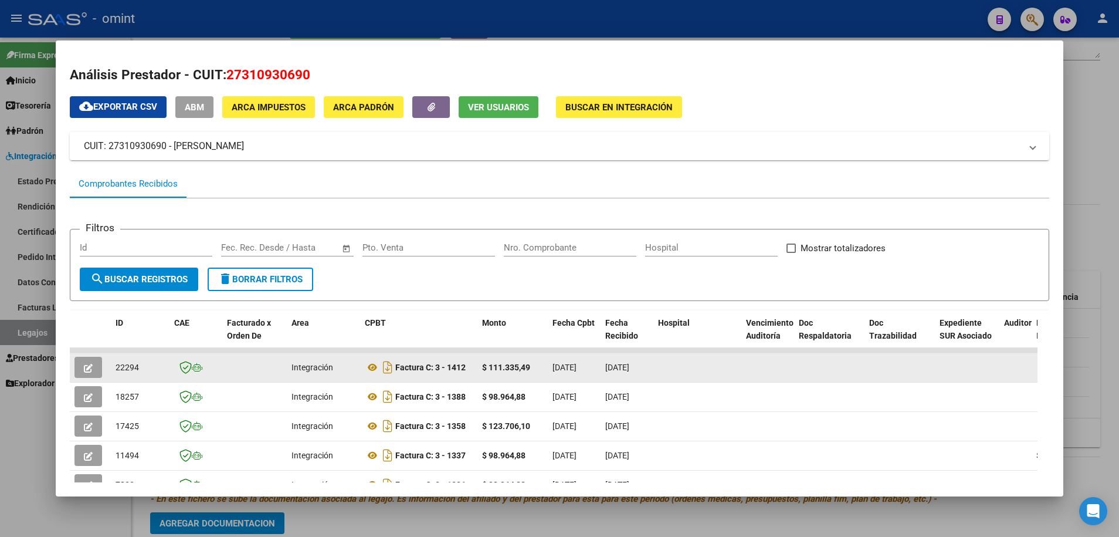
click at [96, 368] on button "button" at bounding box center [88, 367] width 28 height 21
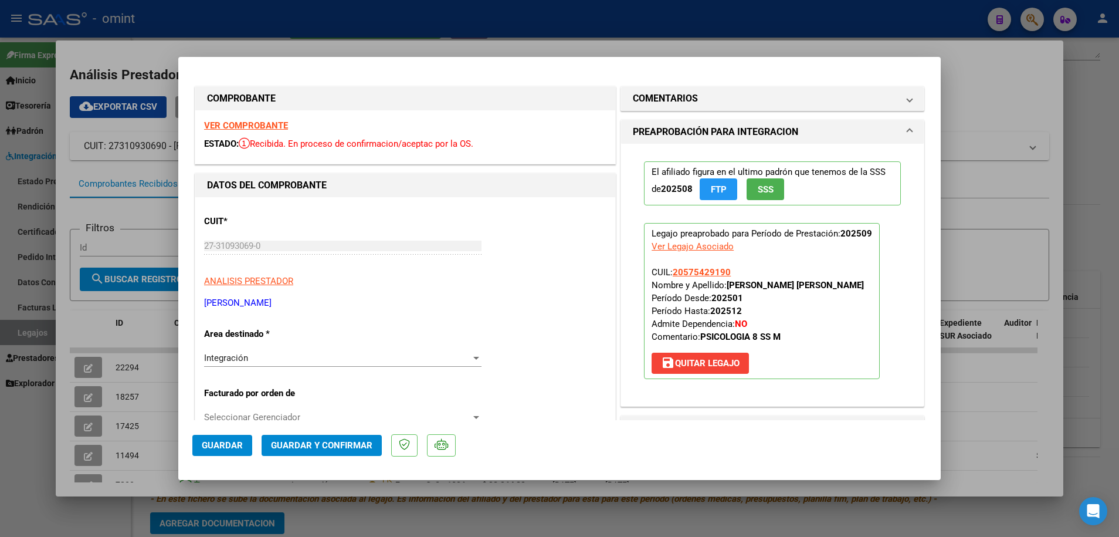
click at [252, 123] on strong "VER COMPROBANTE" at bounding box center [246, 125] width 84 height 11
click at [492, 508] on div at bounding box center [559, 268] width 1119 height 537
type input "$ 0,00"
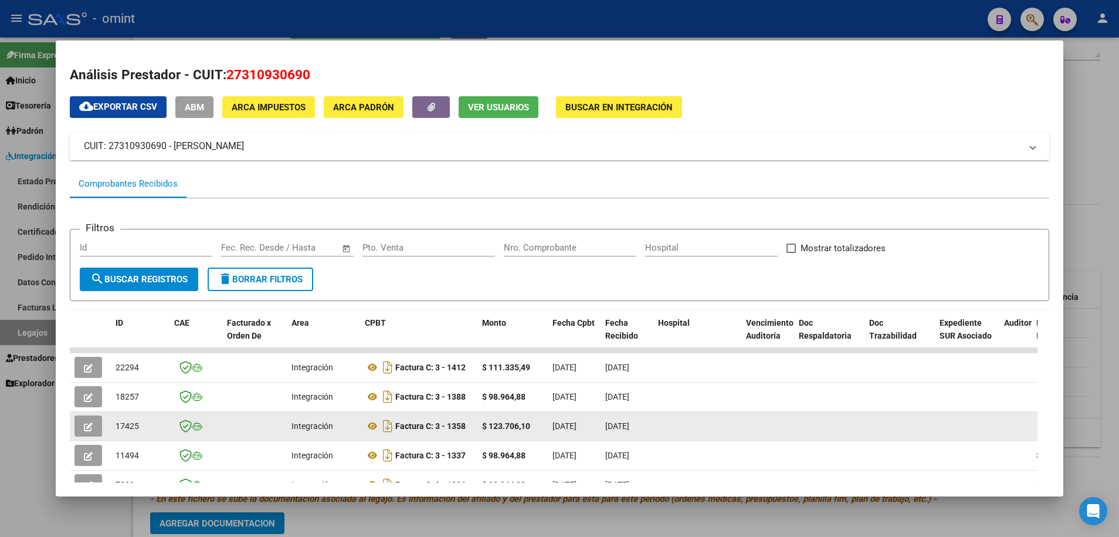
click at [87, 416] on button "button" at bounding box center [88, 425] width 28 height 21
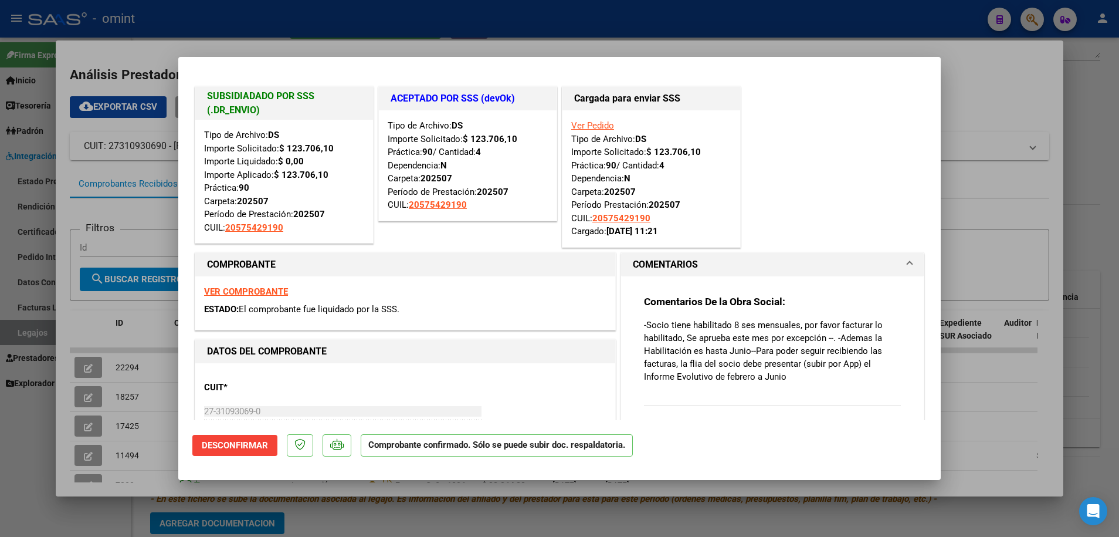
click at [185, 497] on div at bounding box center [559, 268] width 1119 height 537
type input "$ 0,00"
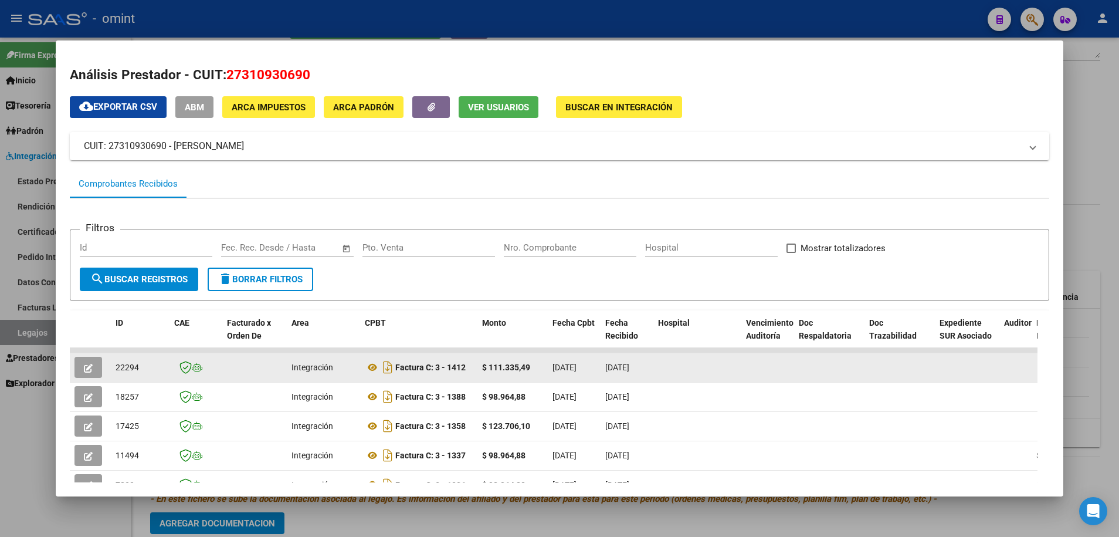
click at [98, 373] on button "button" at bounding box center [88, 367] width 28 height 21
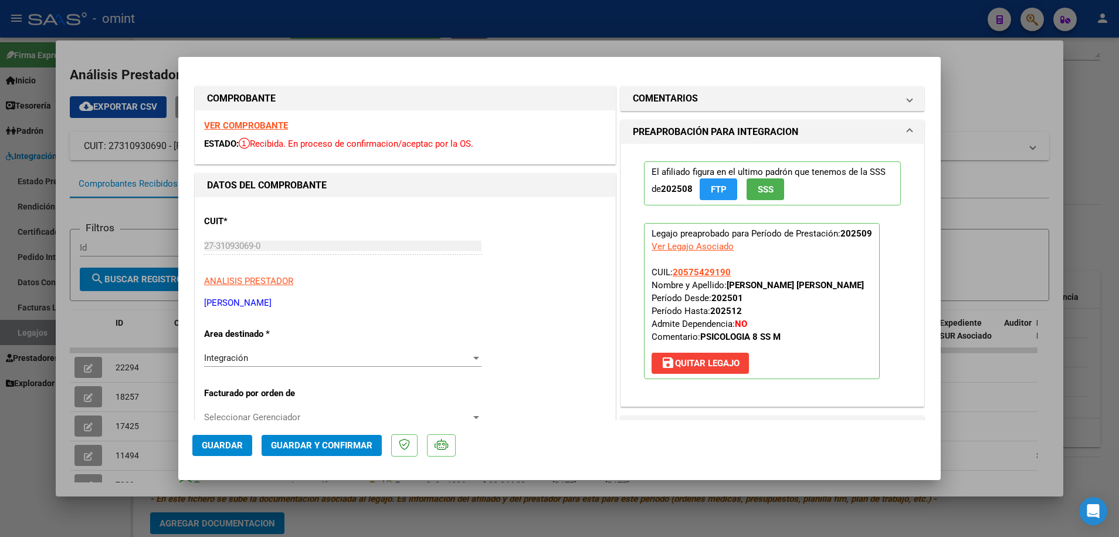
scroll to position [147, 0]
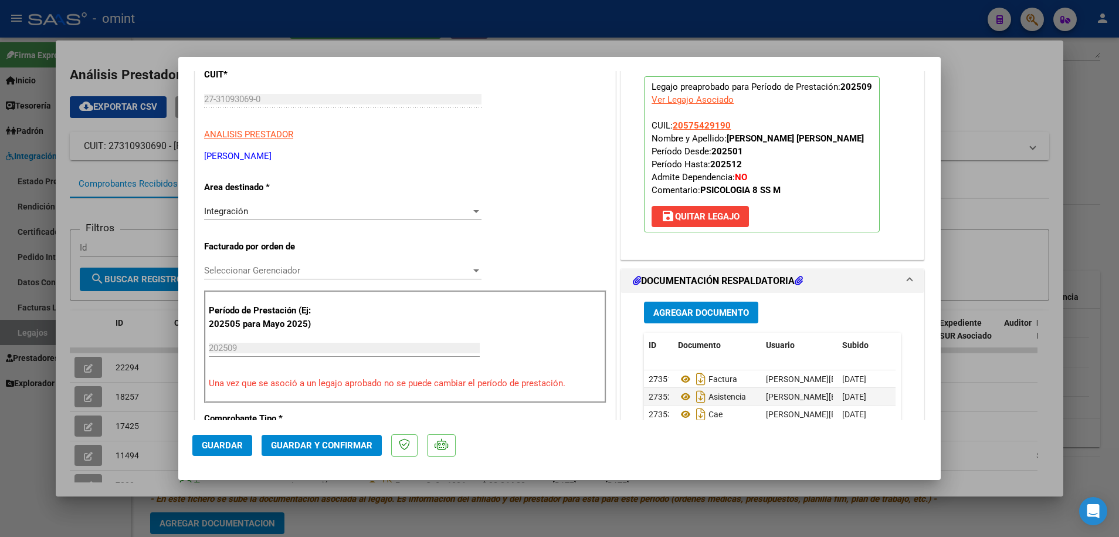
click at [272, 270] on span "Seleccionar Gerenciador" at bounding box center [337, 270] width 267 height 11
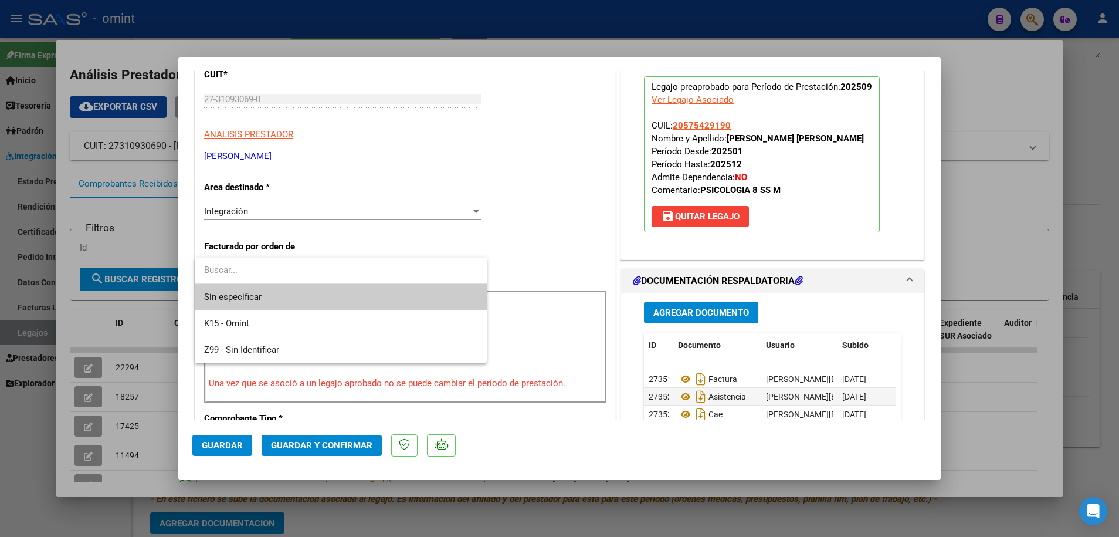
click at [269, 294] on span "Sin especificar" at bounding box center [340, 297] width 273 height 26
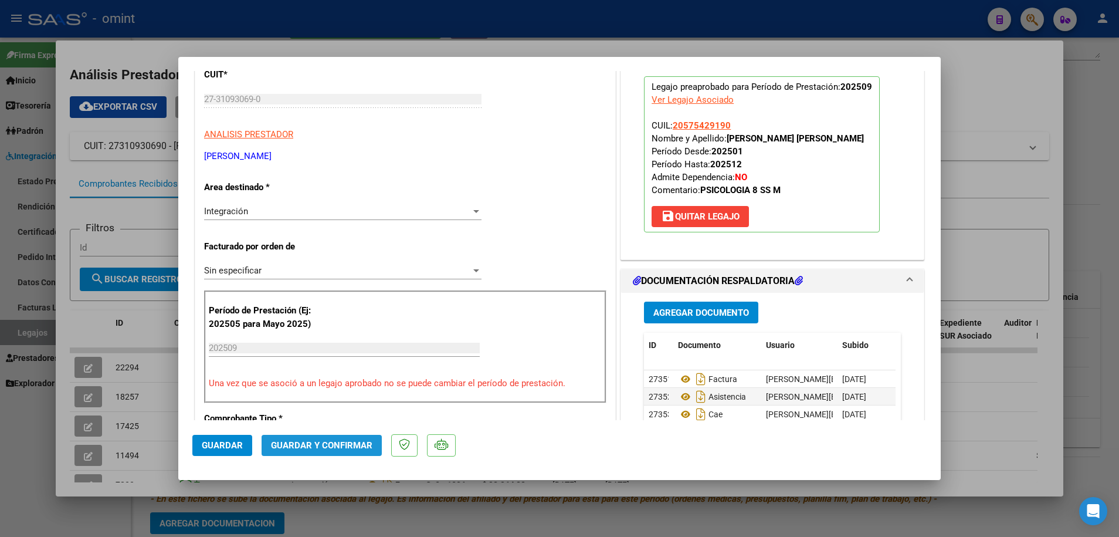
click at [301, 454] on button "Guardar y Confirmar" at bounding box center [322, 445] width 120 height 21
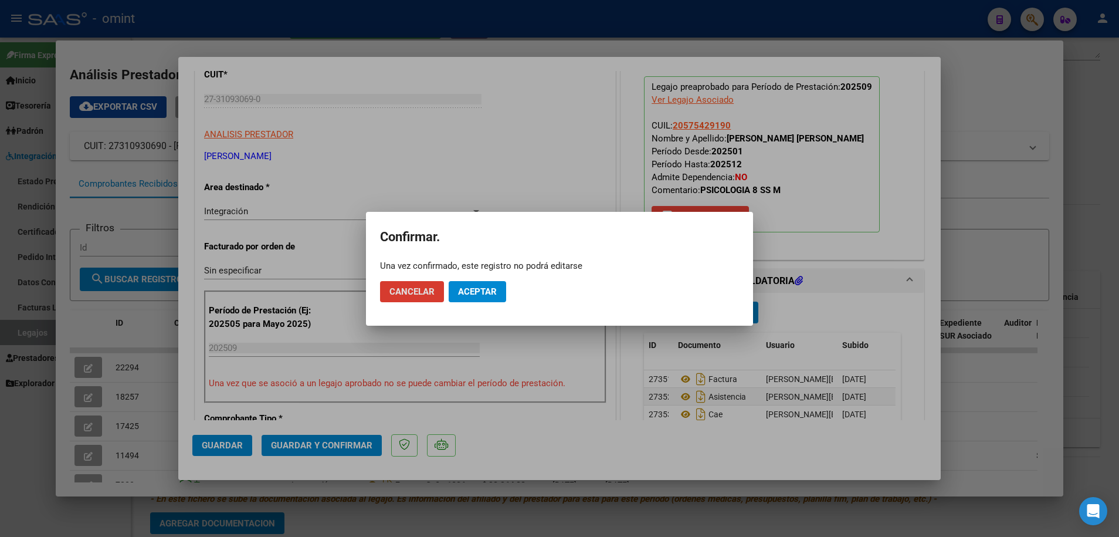
click at [473, 292] on span "Aceptar" at bounding box center [477, 291] width 39 height 11
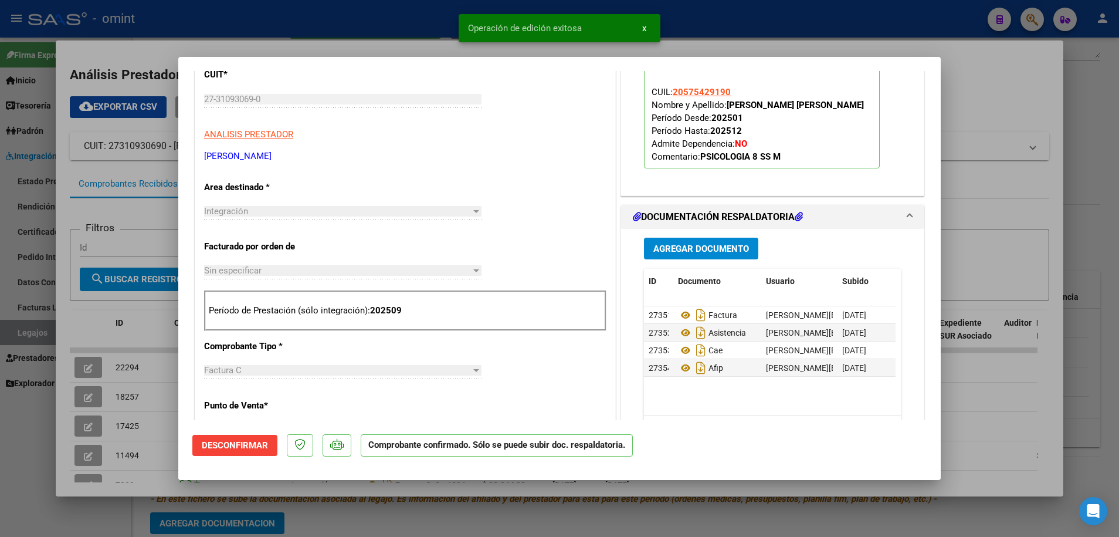
click at [423, 515] on div at bounding box center [559, 268] width 1119 height 537
type input "$ 0,00"
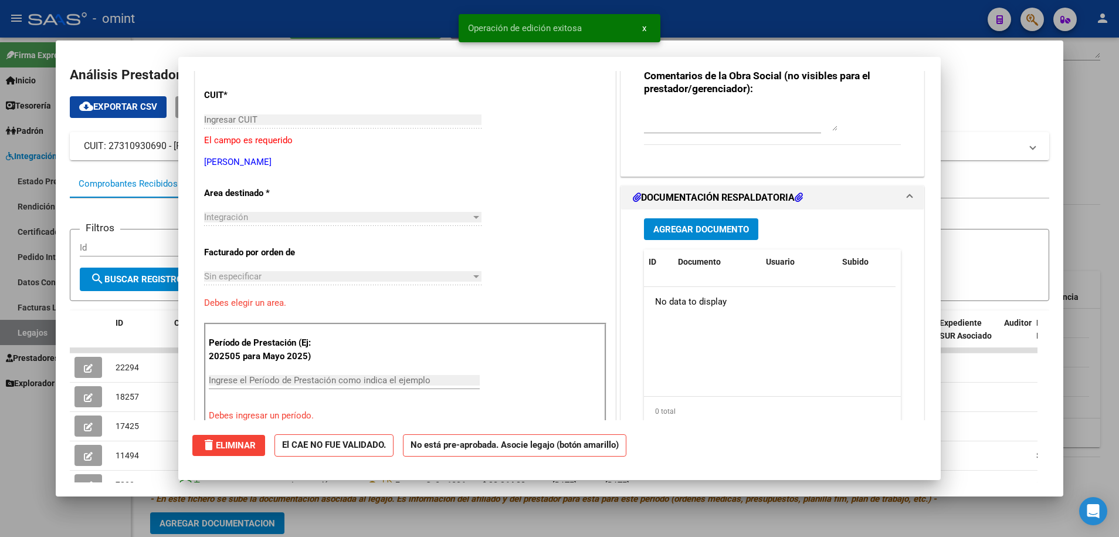
scroll to position [167, 0]
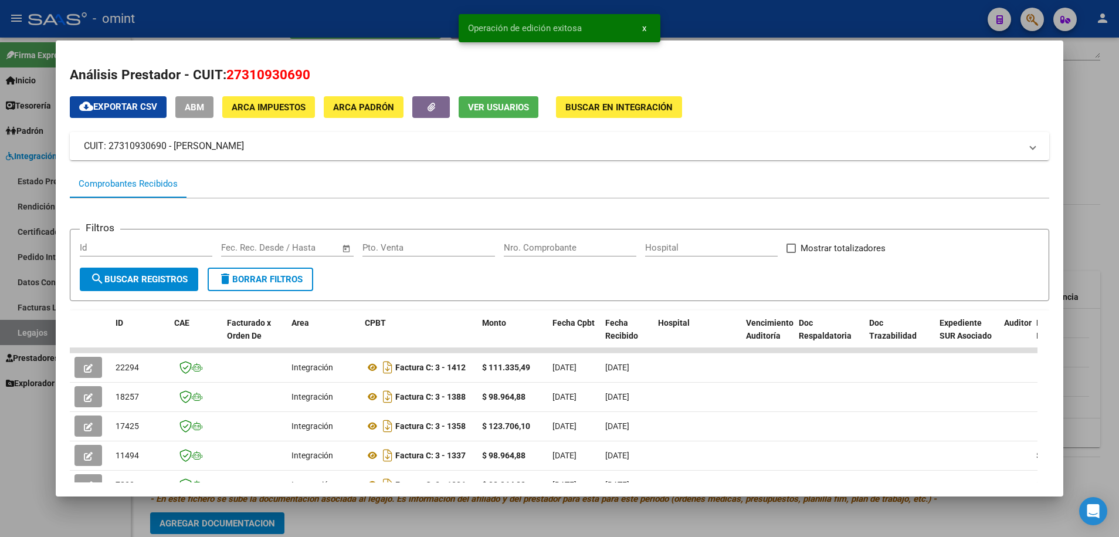
click at [423, 515] on div at bounding box center [559, 268] width 1119 height 537
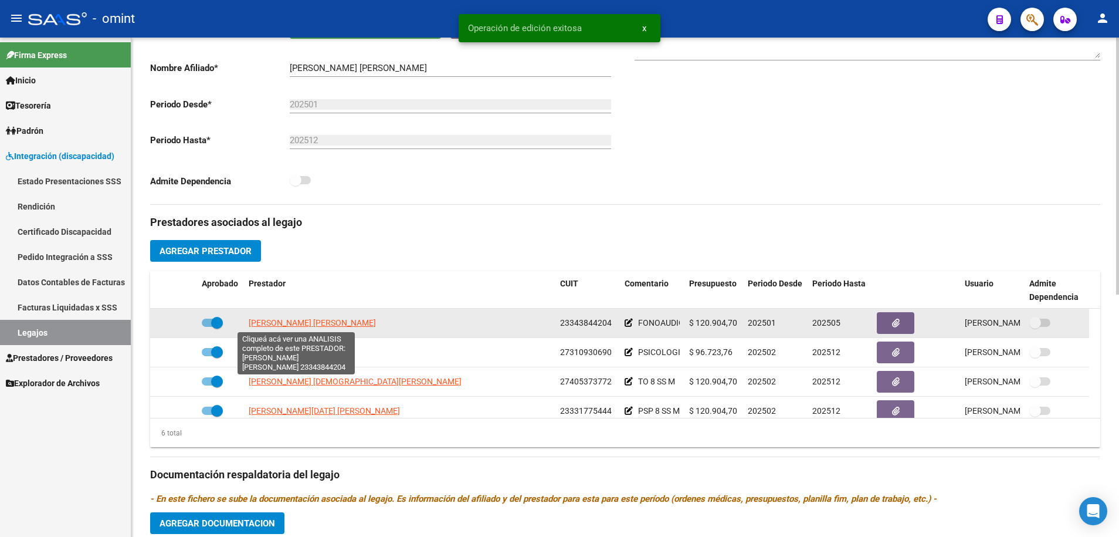
click at [294, 325] on span "[PERSON_NAME] [PERSON_NAME]" at bounding box center [312, 322] width 127 height 9
type textarea "23343844204"
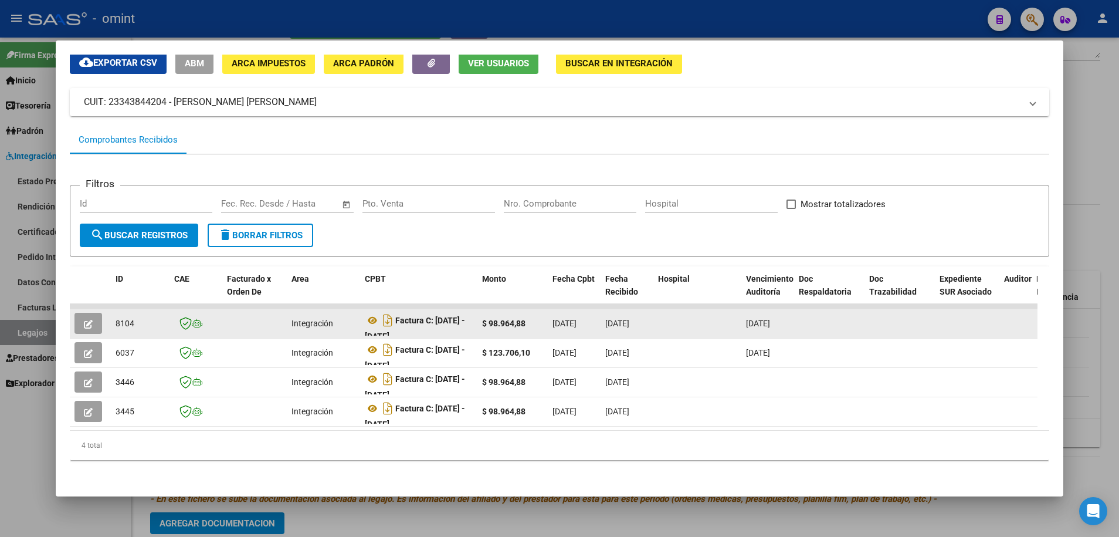
scroll to position [0, 0]
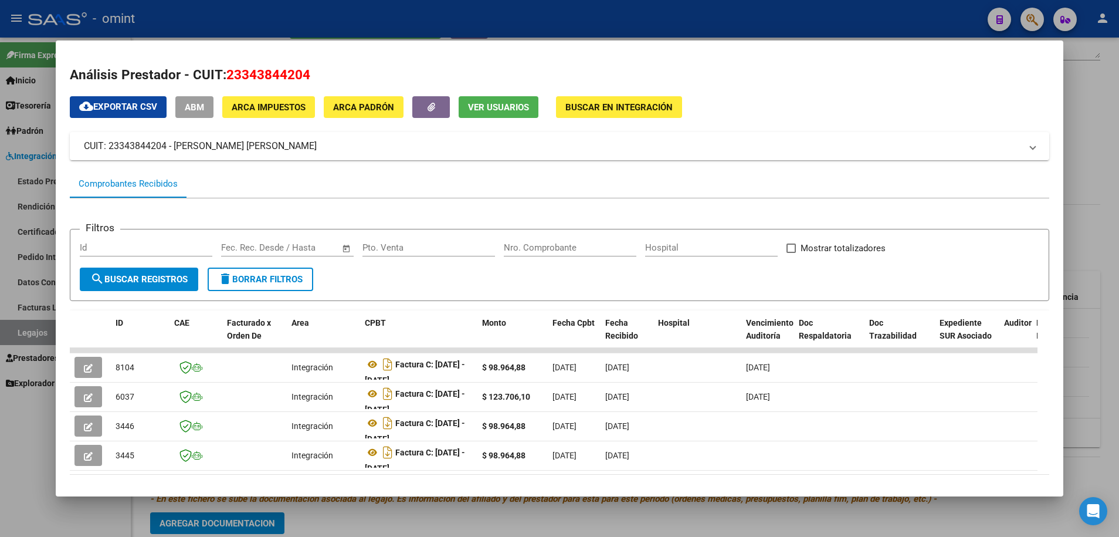
click at [266, 67] on span "23343844204" at bounding box center [268, 74] width 84 height 15
copy span "23343844204"
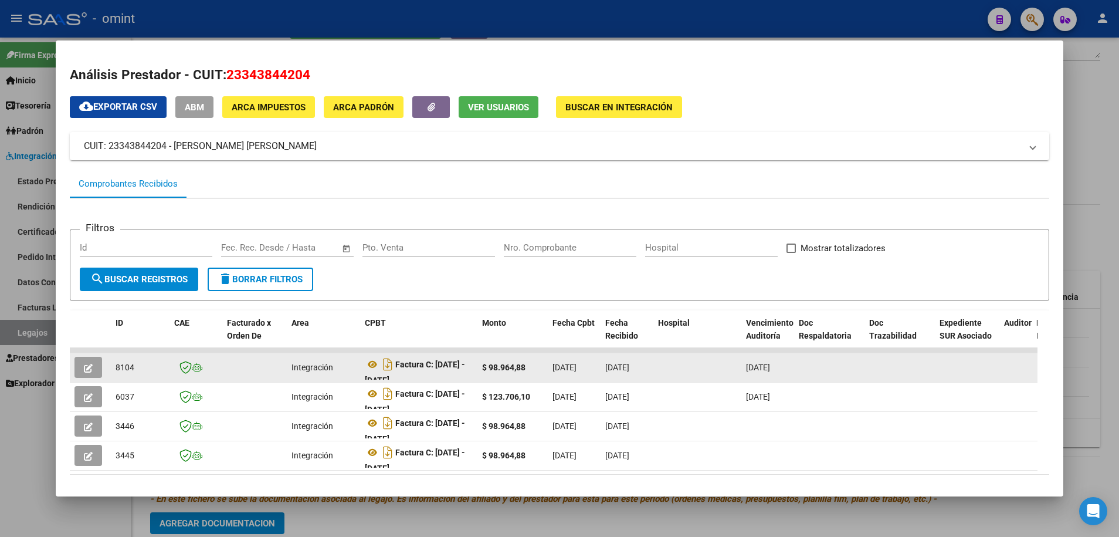
click at [89, 358] on button "button" at bounding box center [88, 367] width 28 height 21
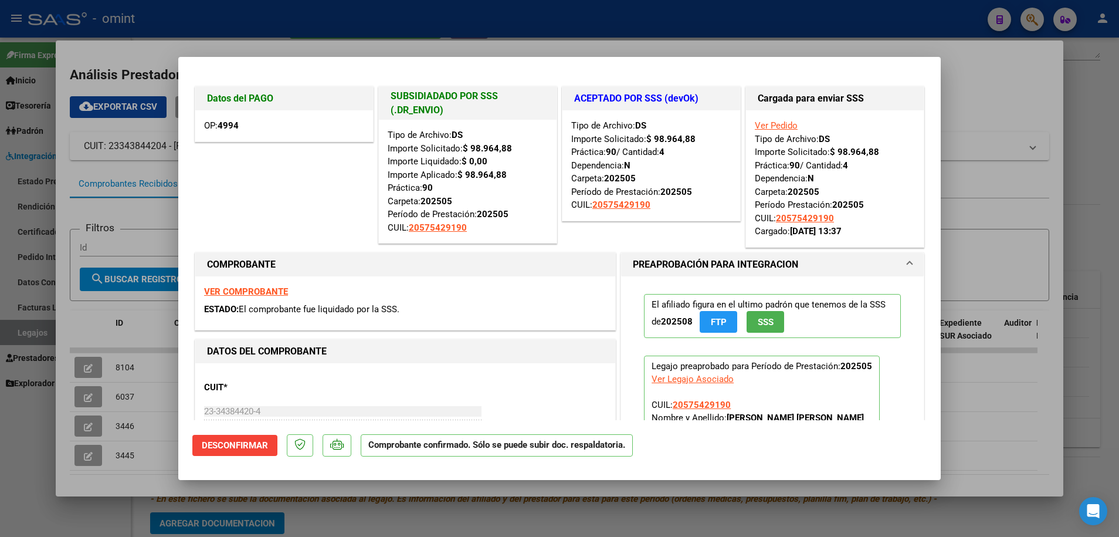
click at [411, 526] on div at bounding box center [559, 268] width 1119 height 537
type input "$ 0,00"
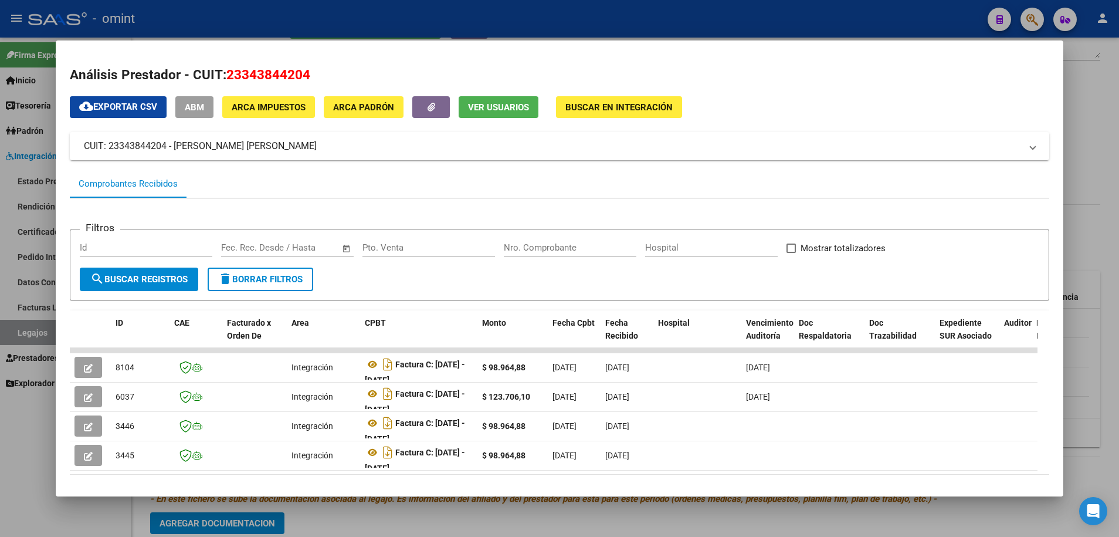
click at [409, 522] on div at bounding box center [559, 268] width 1119 height 537
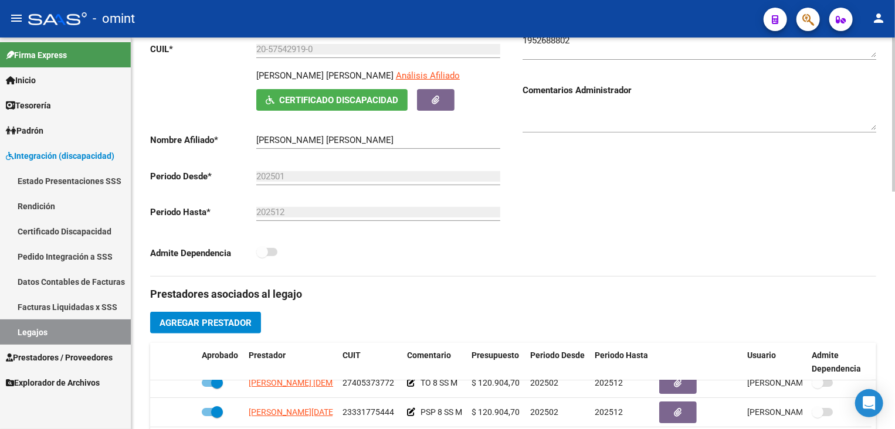
scroll to position [134, 0]
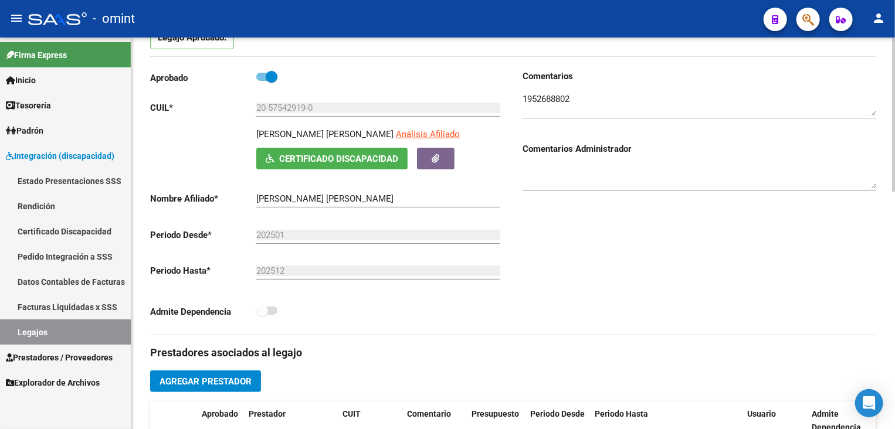
click at [372, 154] on span "Certificado Discapacidad" at bounding box center [338, 159] width 119 height 11
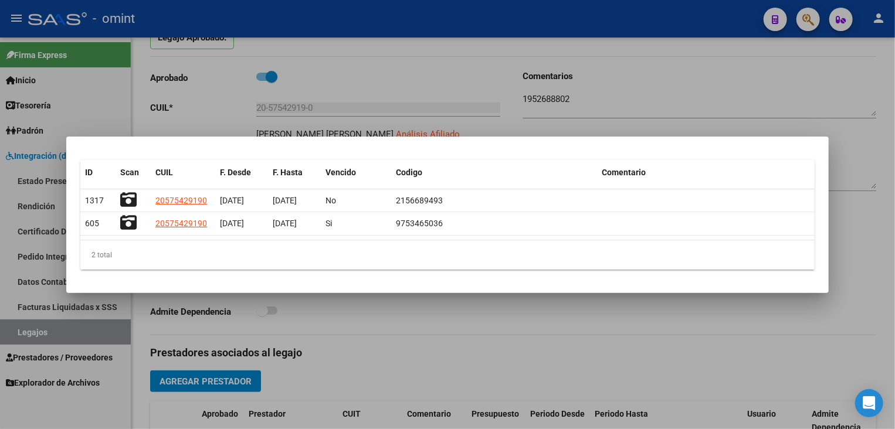
click at [427, 339] on div at bounding box center [447, 214] width 895 height 429
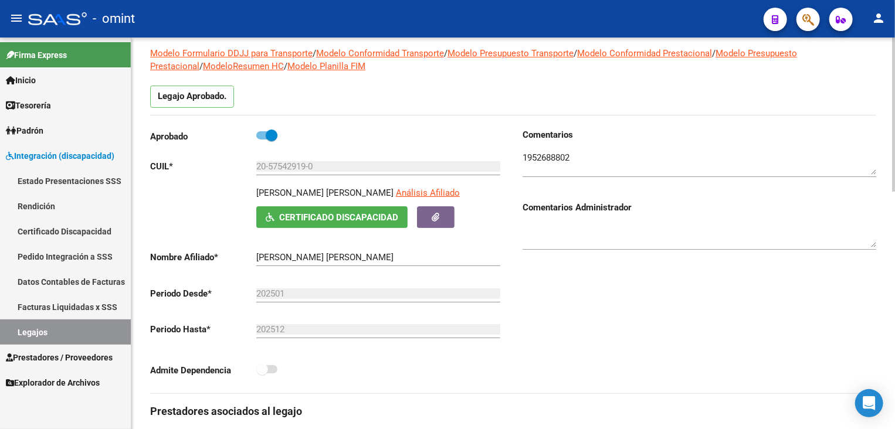
scroll to position [0, 0]
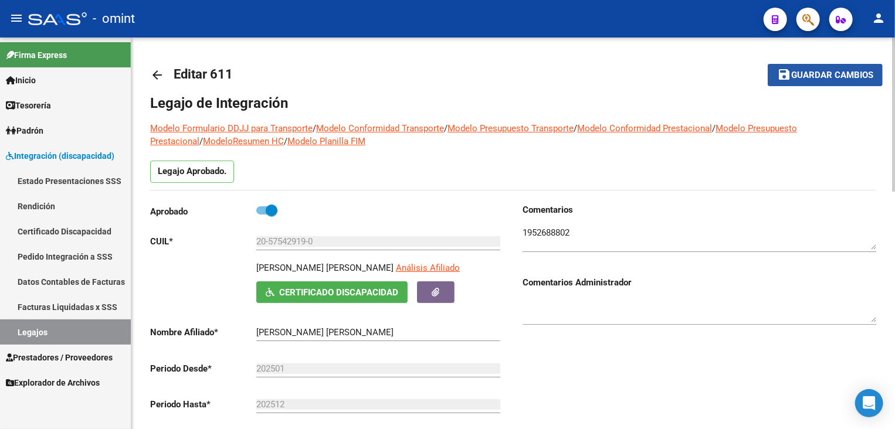
click at [806, 81] on button "save Guardar cambios" at bounding box center [825, 75] width 115 height 22
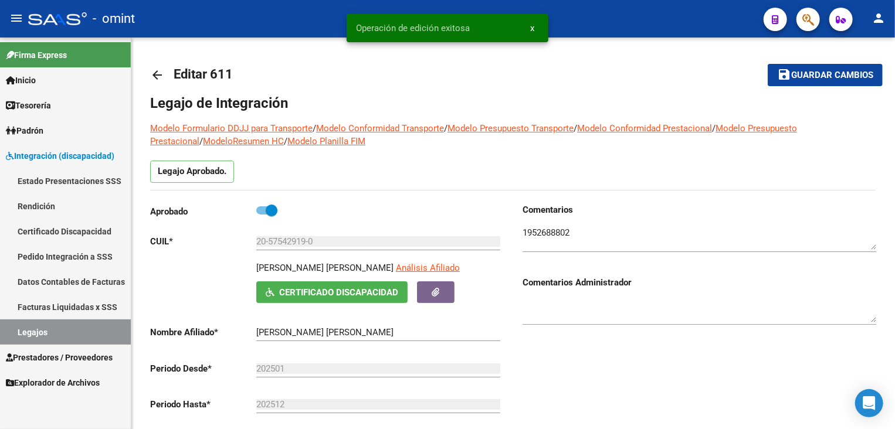
click at [84, 335] on link "Legajos" at bounding box center [65, 332] width 131 height 25
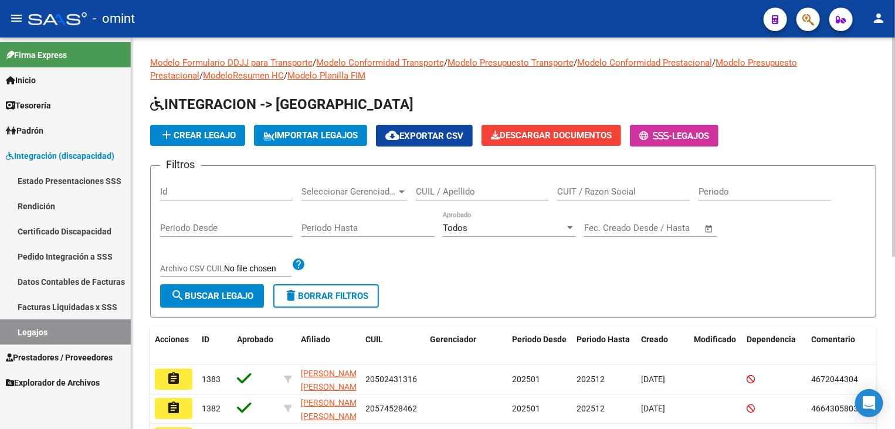
click at [490, 190] on input "CUIL / Apellido" at bounding box center [482, 192] width 133 height 11
type input "medina f"
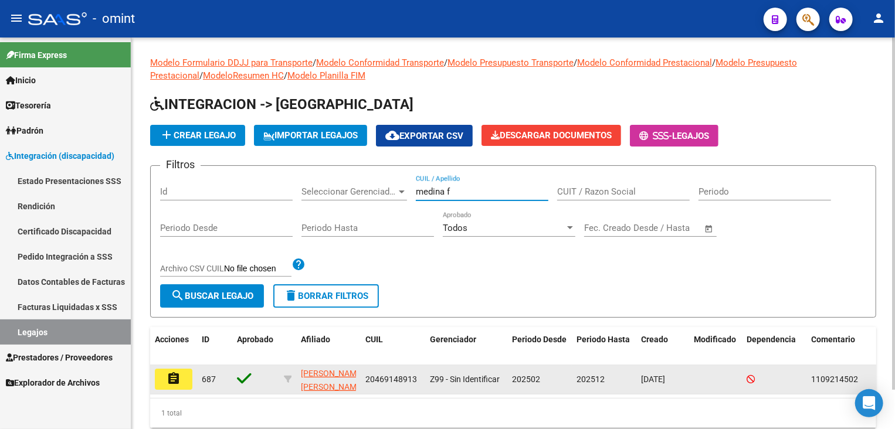
click at [176, 378] on mat-icon "assignment" at bounding box center [174, 379] width 14 height 14
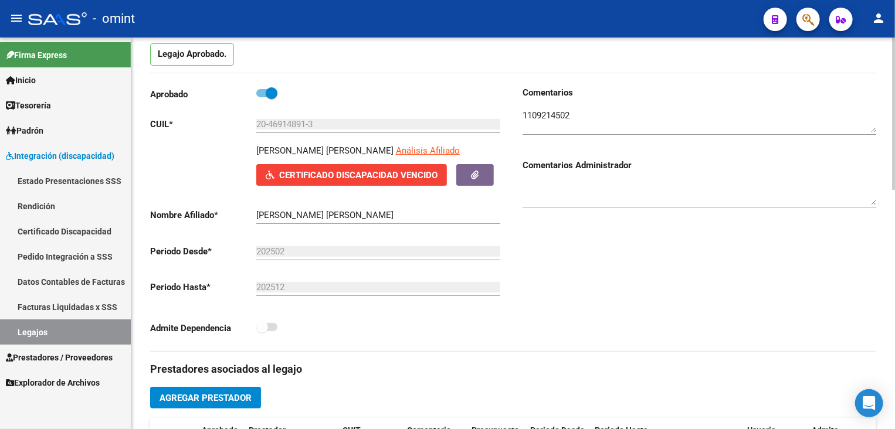
scroll to position [235, 0]
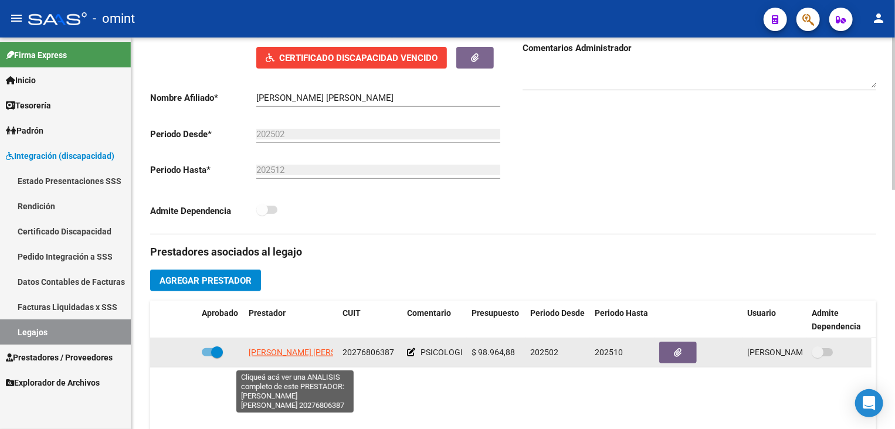
click at [287, 357] on span "[PERSON_NAME] [PERSON_NAME]" at bounding box center [312, 352] width 127 height 9
type textarea "20276806387"
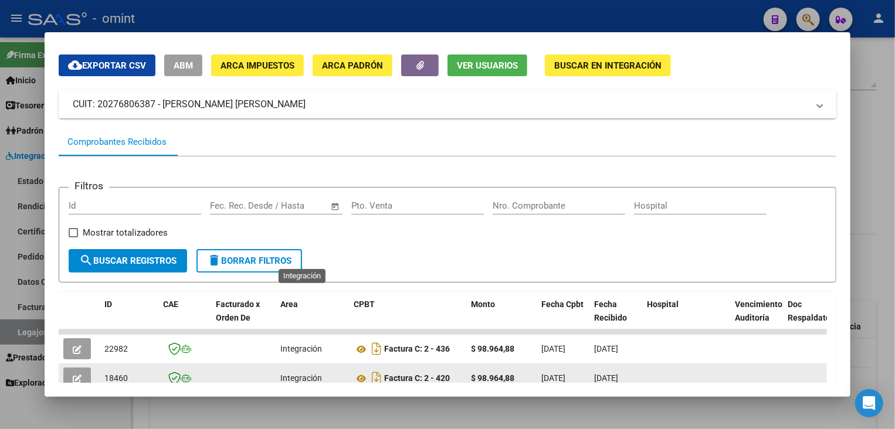
scroll to position [151, 0]
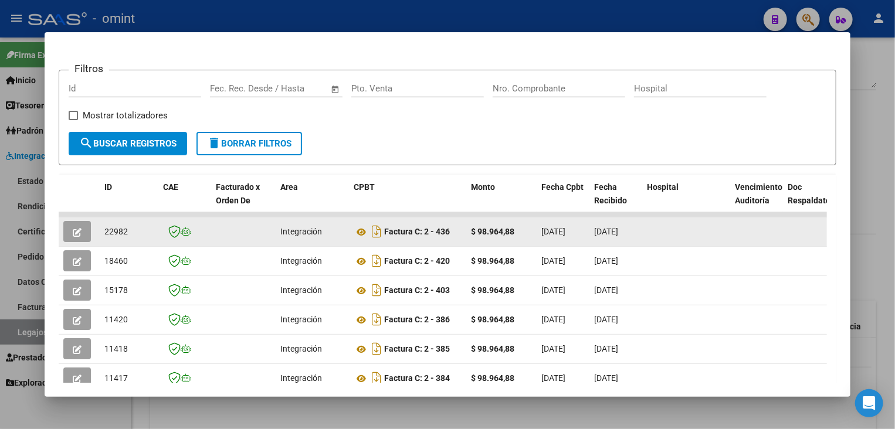
click at [69, 236] on button "button" at bounding box center [77, 231] width 28 height 21
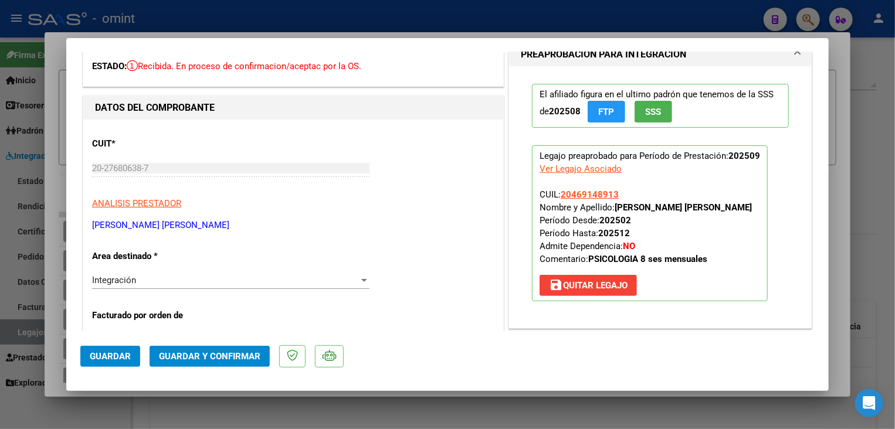
scroll to position [0, 0]
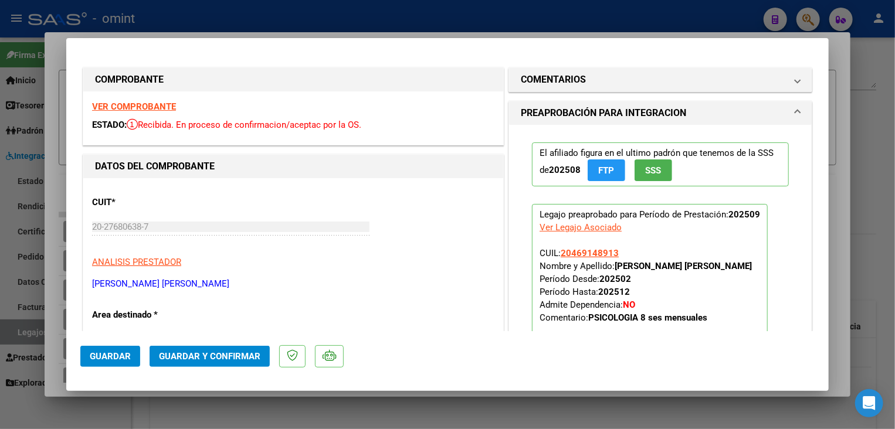
click at [162, 103] on strong "VER COMPROBANTE" at bounding box center [134, 106] width 84 height 11
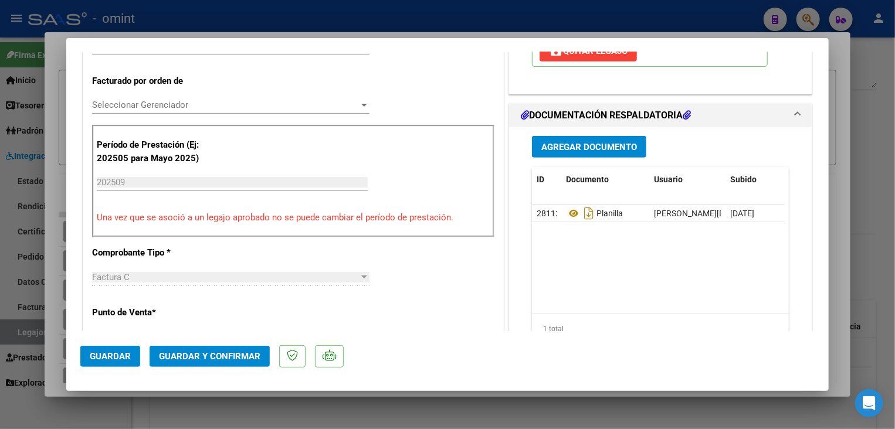
scroll to position [352, 0]
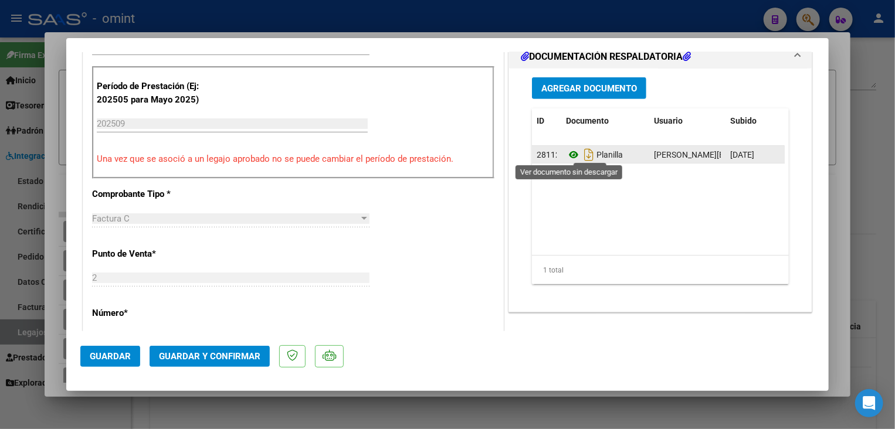
click at [567, 152] on icon at bounding box center [573, 155] width 15 height 14
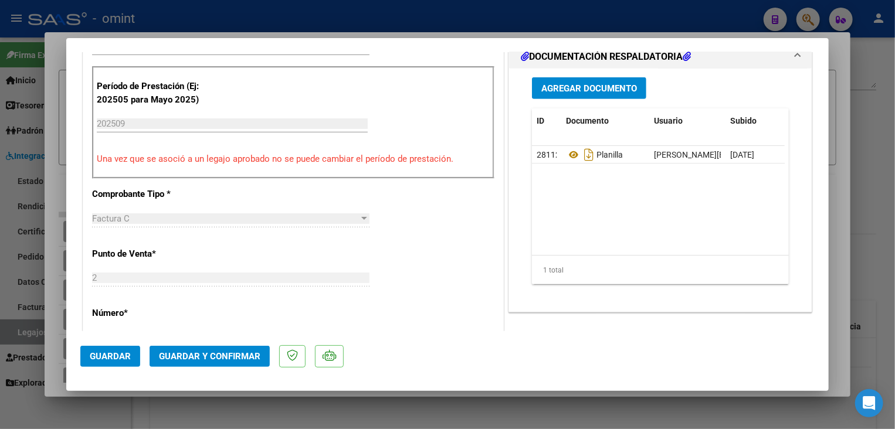
scroll to position [235, 0]
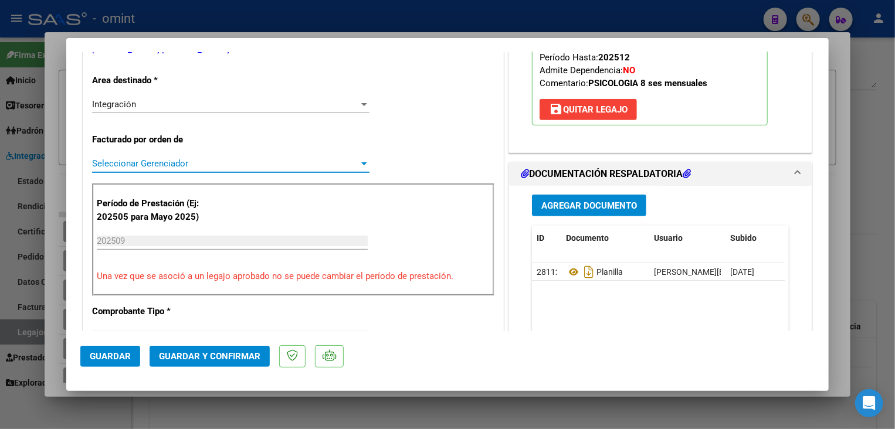
click at [228, 168] on span "Seleccionar Gerenciador" at bounding box center [225, 163] width 267 height 11
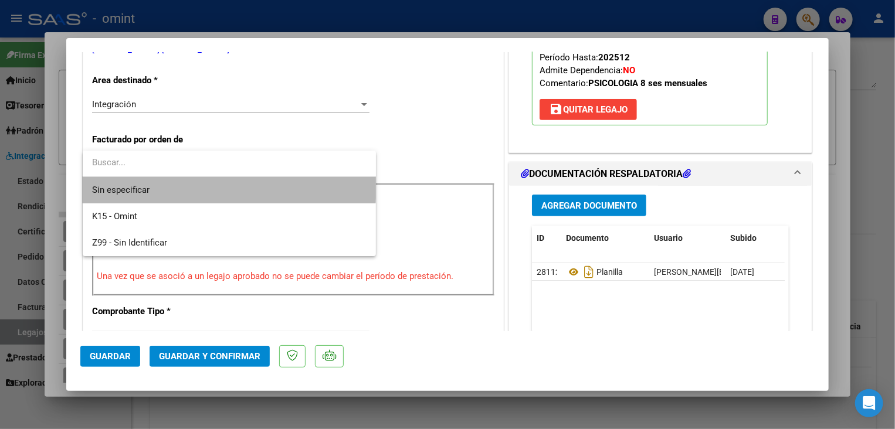
click at [226, 186] on span "Sin especificar" at bounding box center [229, 190] width 274 height 26
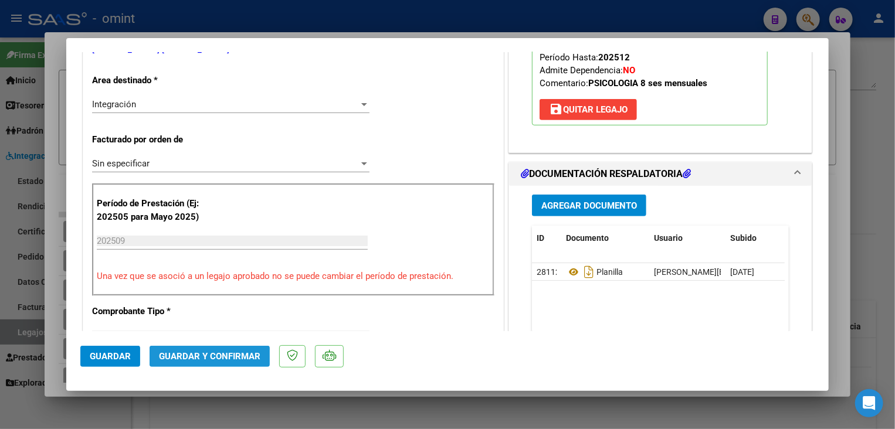
click at [233, 360] on span "Guardar y Confirmar" at bounding box center [209, 356] width 101 height 11
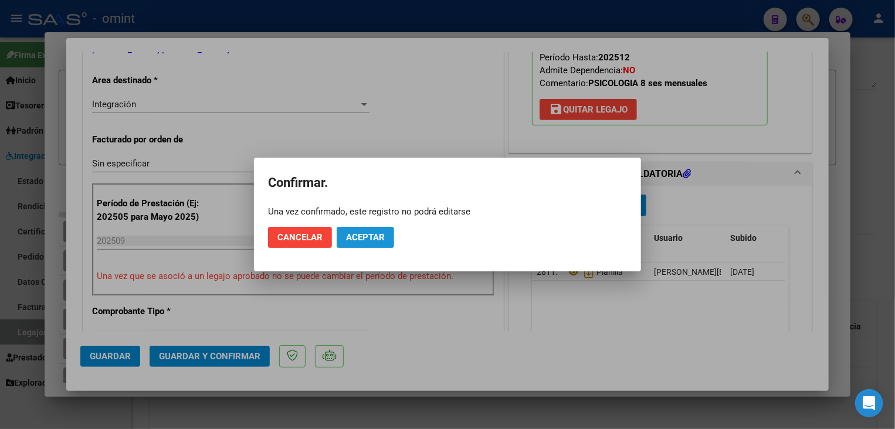
click at [368, 231] on button "Aceptar" at bounding box center [365, 237] width 57 height 21
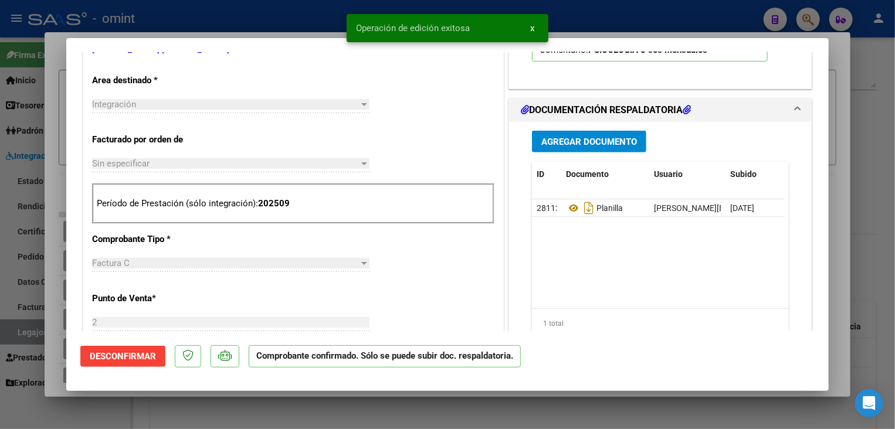
click at [443, 418] on div at bounding box center [447, 214] width 895 height 429
type input "$ 0,00"
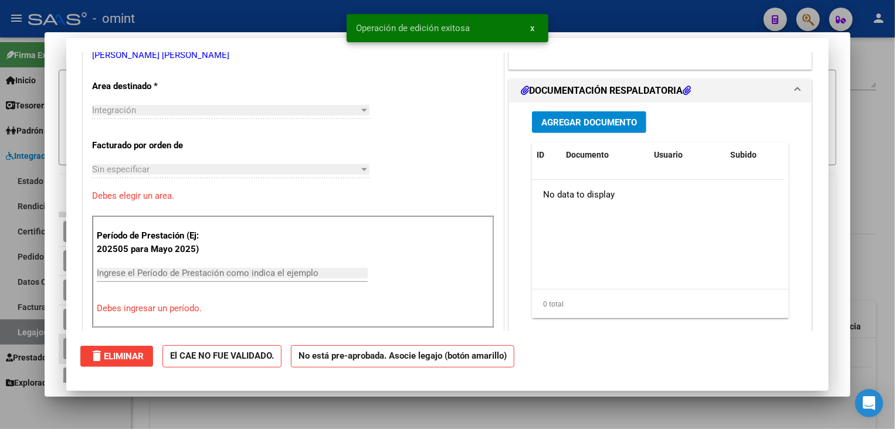
scroll to position [0, 0]
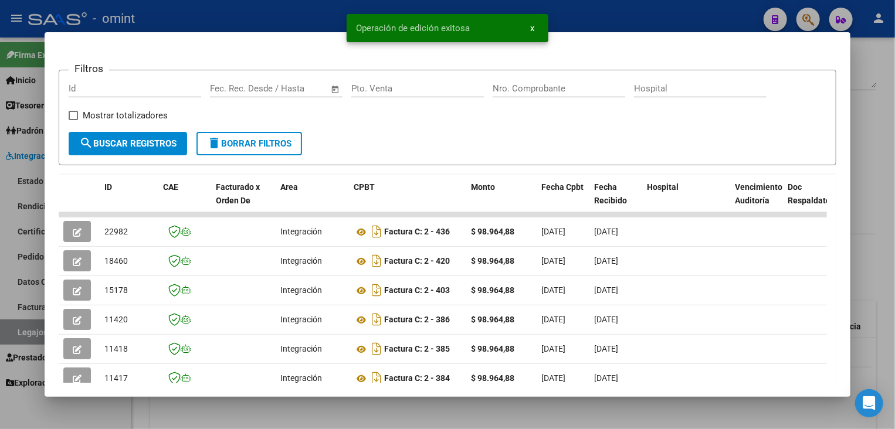
click at [438, 420] on div at bounding box center [447, 214] width 895 height 429
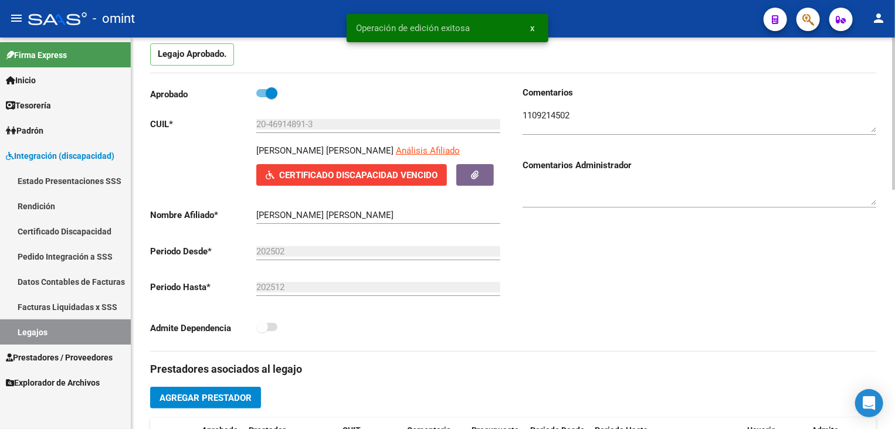
scroll to position [235, 0]
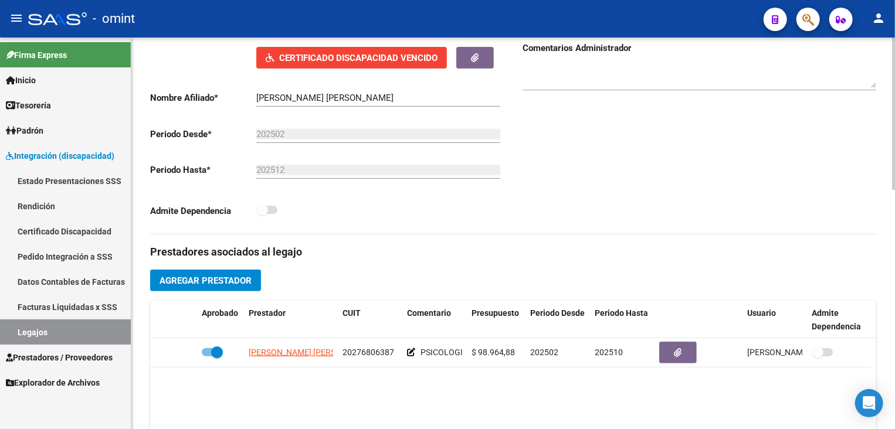
click at [319, 59] on span "Certificado Discapacidad Vencido" at bounding box center [358, 58] width 158 height 11
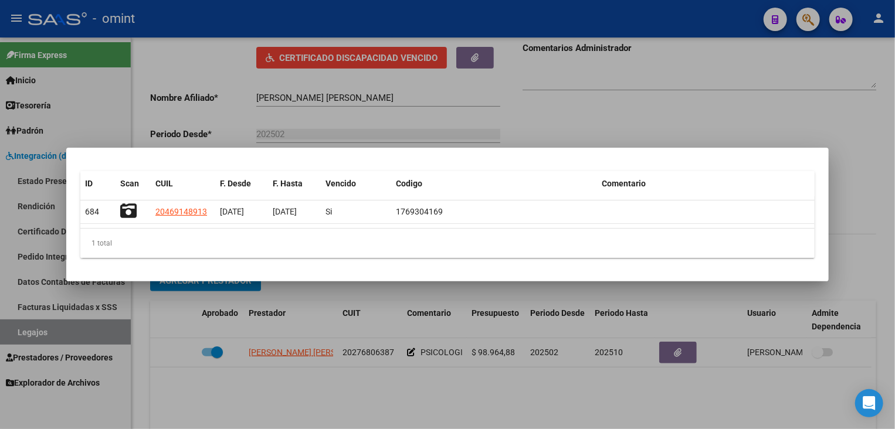
click at [265, 429] on html "menu - omint person Firma Express Inicio Calendario SSS Instructivos Contacto O…" at bounding box center [447, 214] width 895 height 429
click at [284, 415] on div at bounding box center [447, 214] width 895 height 429
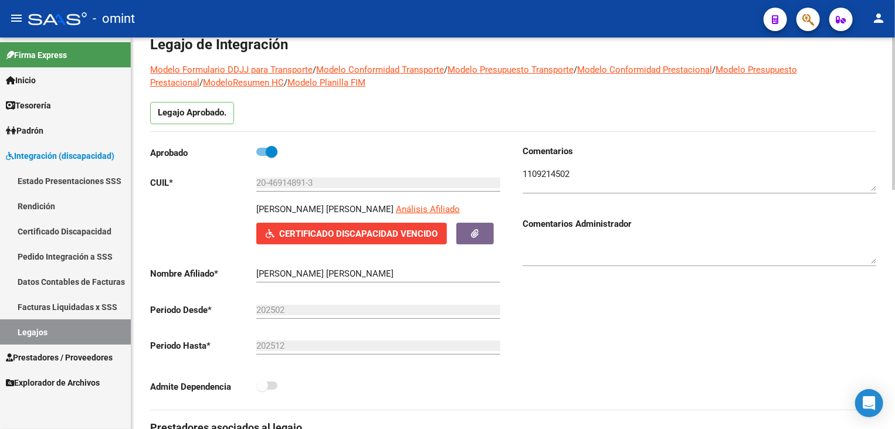
scroll to position [176, 0]
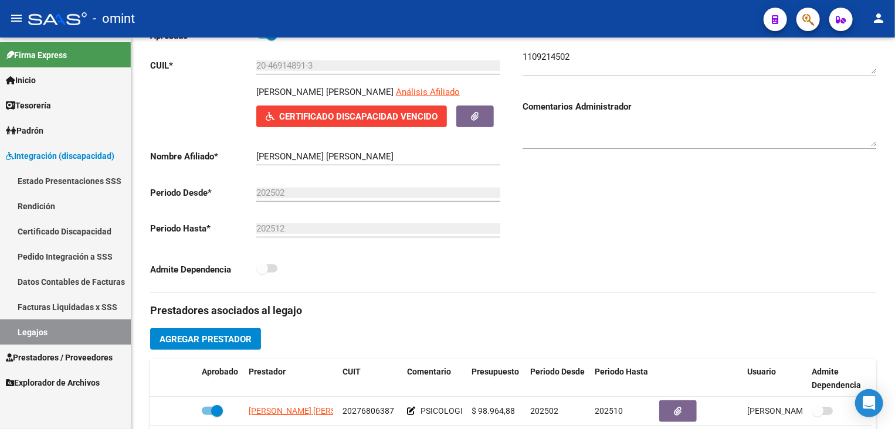
click at [69, 330] on link "Legajos" at bounding box center [65, 332] width 131 height 25
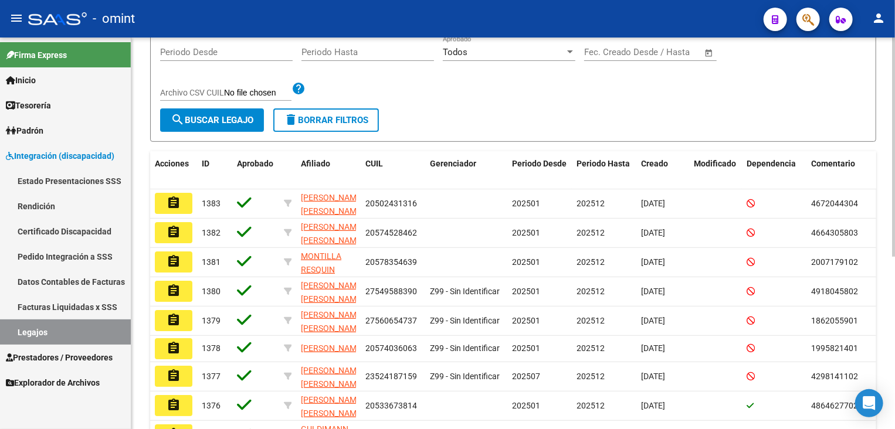
scroll to position [59, 0]
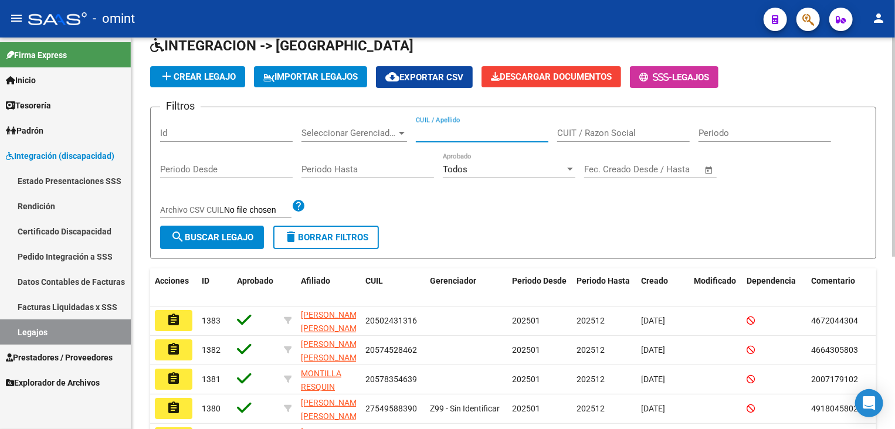
click at [442, 128] on input "CUIL / Apellido" at bounding box center [482, 133] width 133 height 11
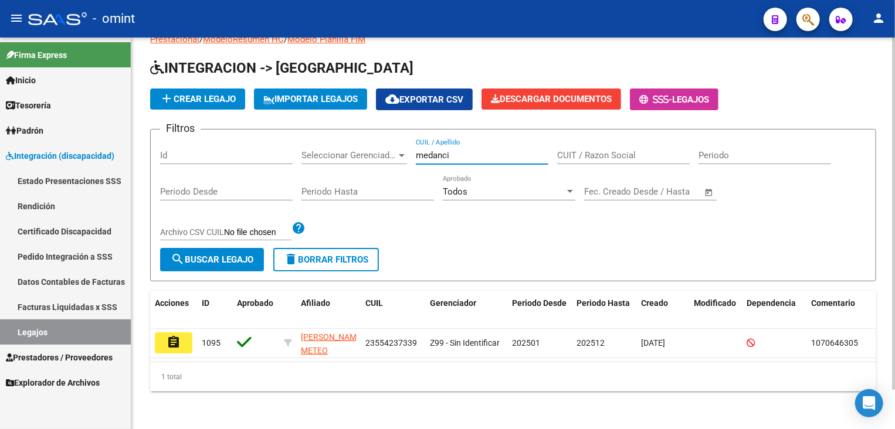
scroll to position [44, 0]
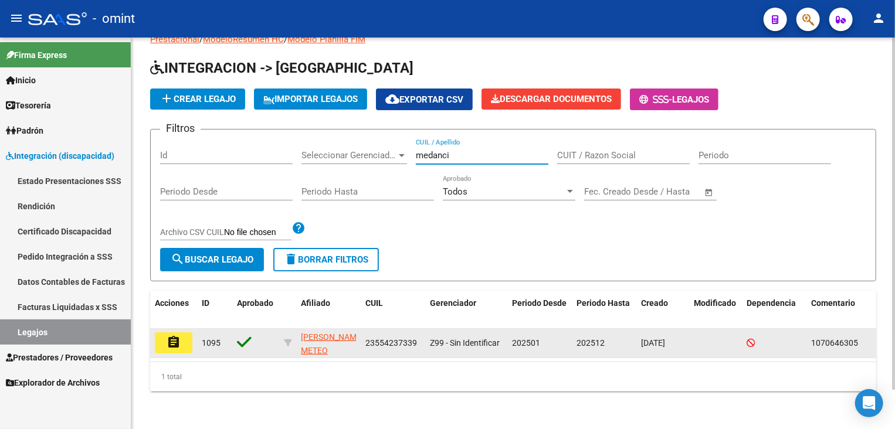
type input "medanci"
click at [161, 335] on button "assignment" at bounding box center [174, 343] width 38 height 21
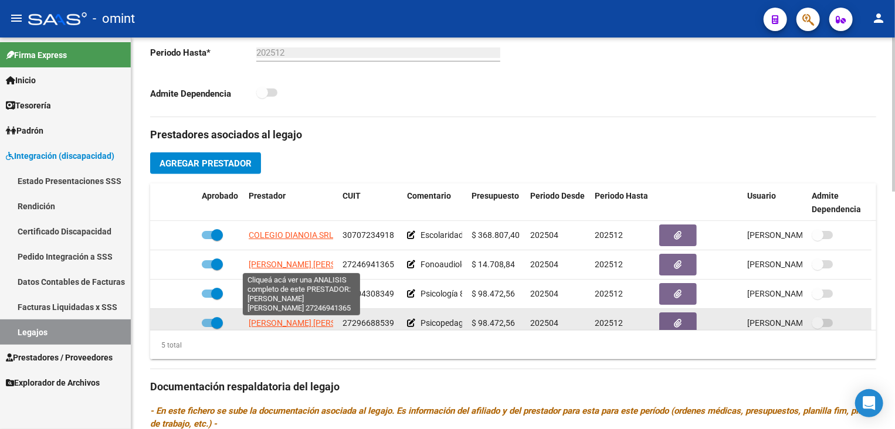
scroll to position [50, 0]
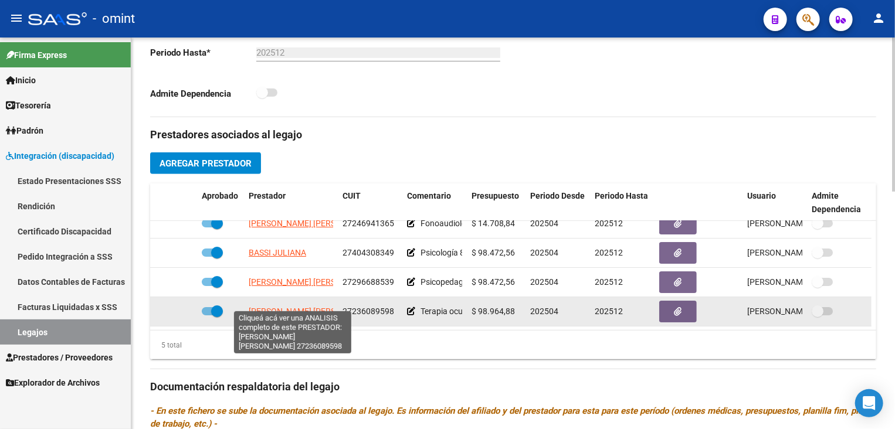
click at [279, 307] on span "[PERSON_NAME] [PERSON_NAME]" at bounding box center [312, 311] width 127 height 9
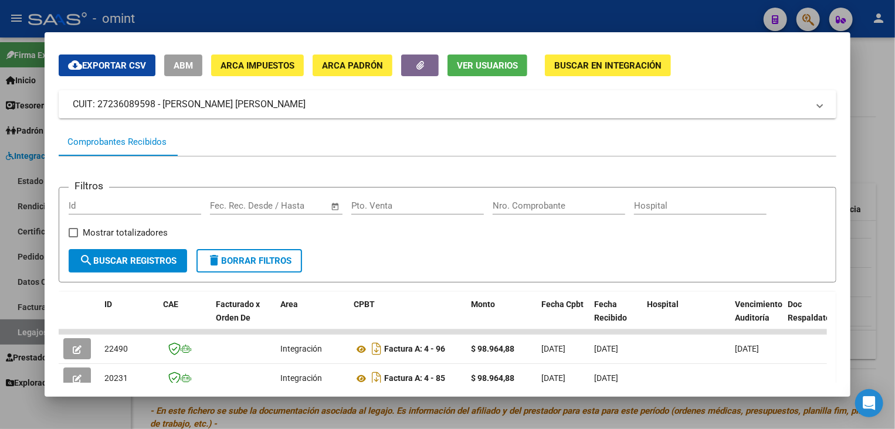
scroll to position [92, 0]
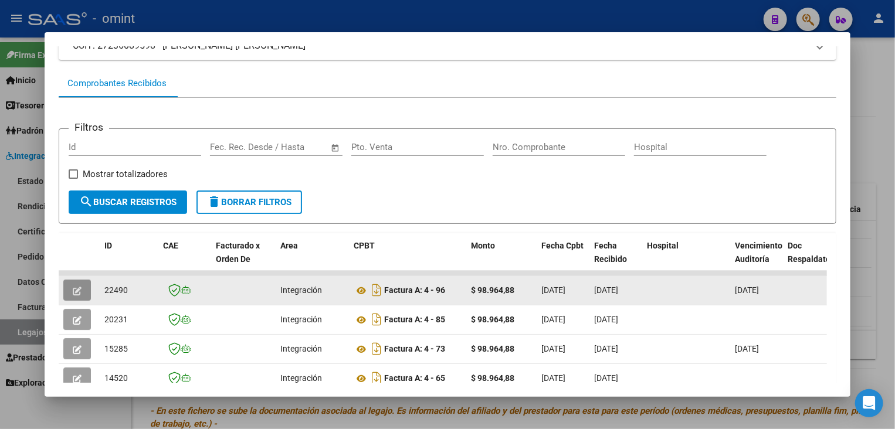
click at [72, 296] on button "button" at bounding box center [77, 290] width 28 height 21
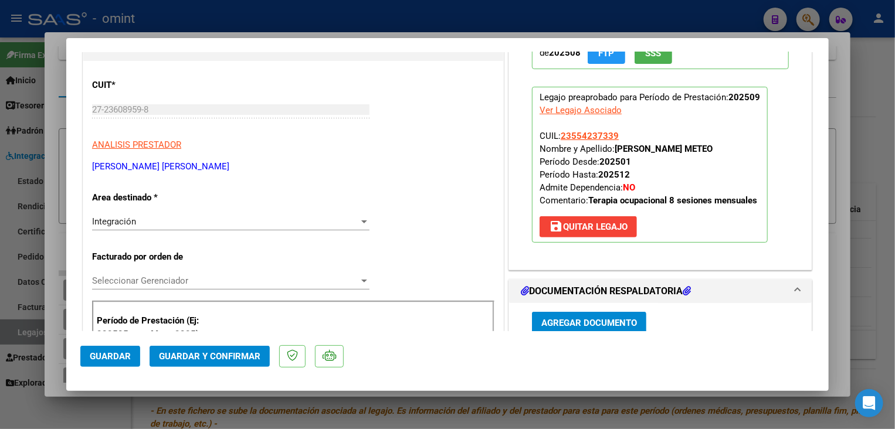
scroll to position [0, 0]
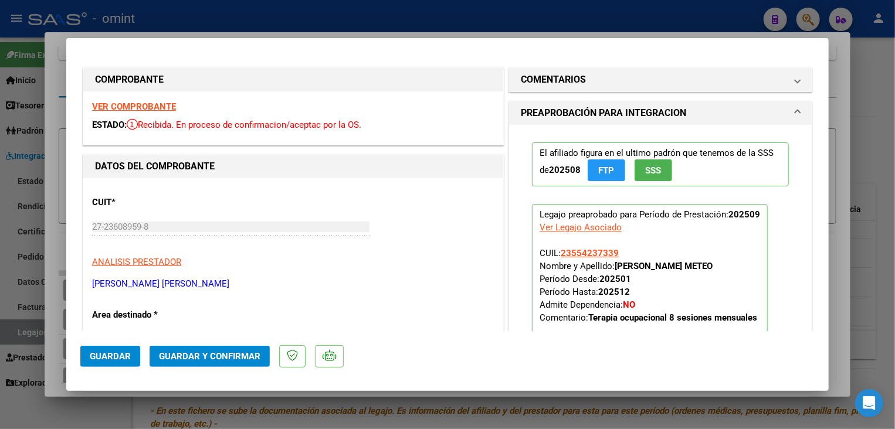
click at [155, 102] on strong "VER COMPROBANTE" at bounding box center [134, 106] width 84 height 11
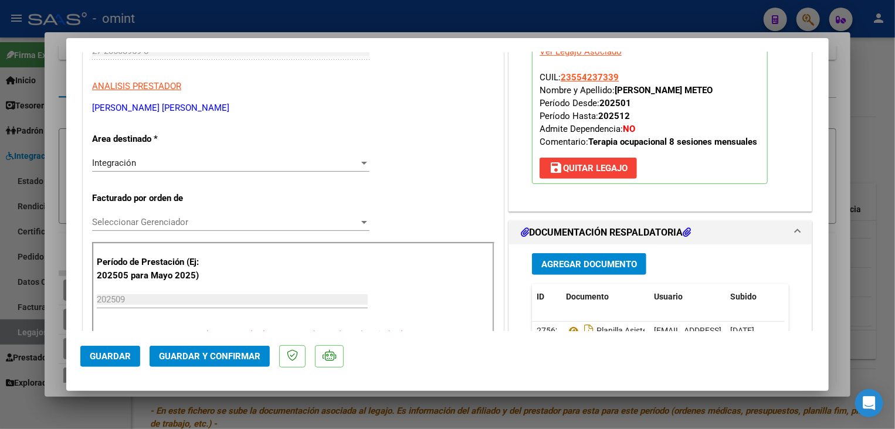
scroll to position [293, 0]
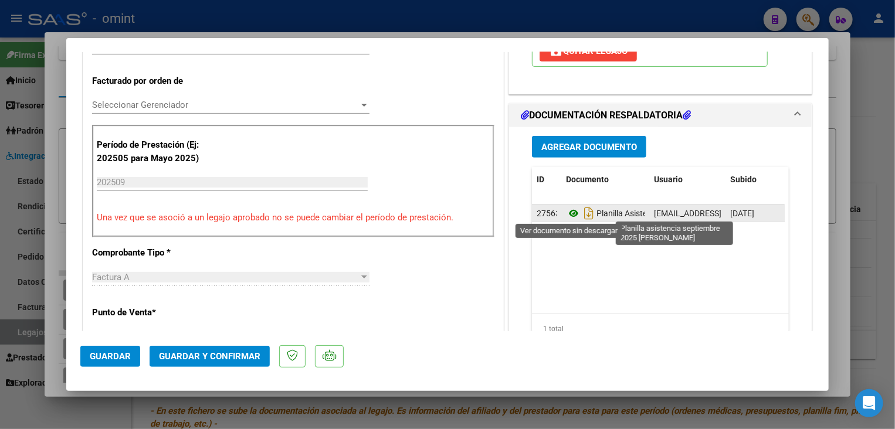
click at [568, 211] on icon at bounding box center [573, 213] width 15 height 14
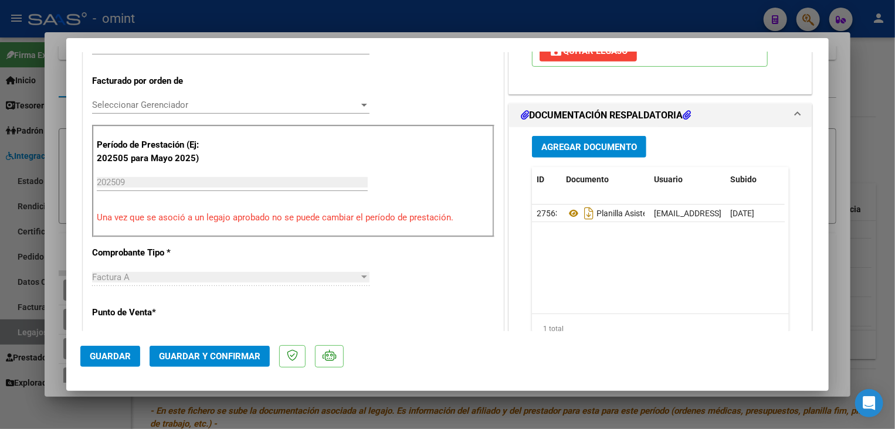
click at [206, 107] on span "Seleccionar Gerenciador" at bounding box center [225, 105] width 267 height 11
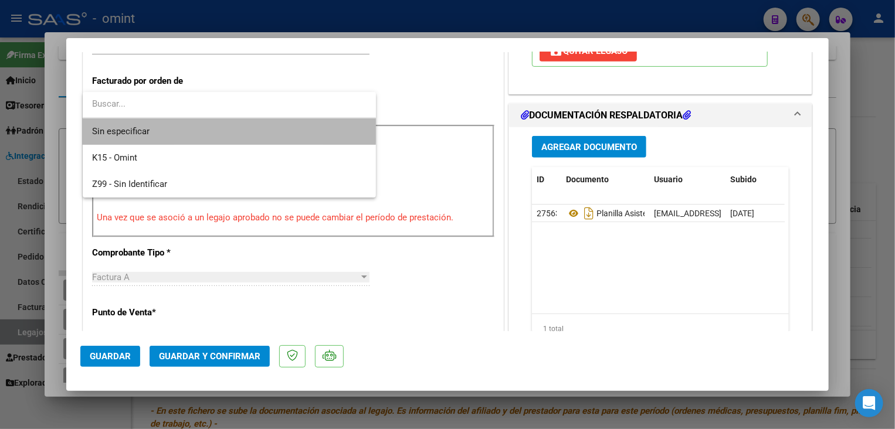
click at [201, 130] on span "Sin especificar" at bounding box center [229, 131] width 274 height 26
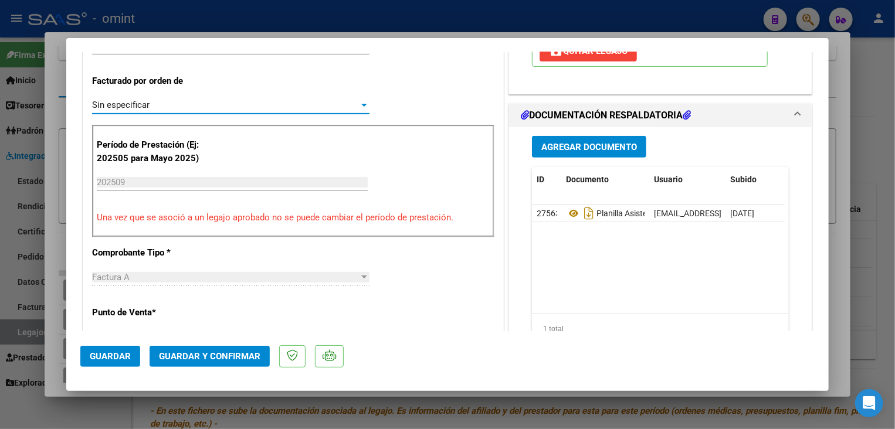
click at [198, 355] on span "Guardar y Confirmar" at bounding box center [209, 356] width 101 height 11
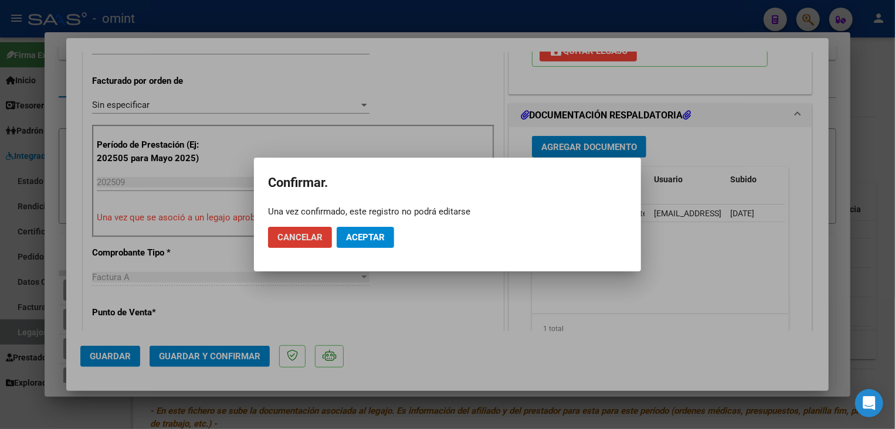
click at [364, 240] on span "Aceptar" at bounding box center [365, 237] width 39 height 11
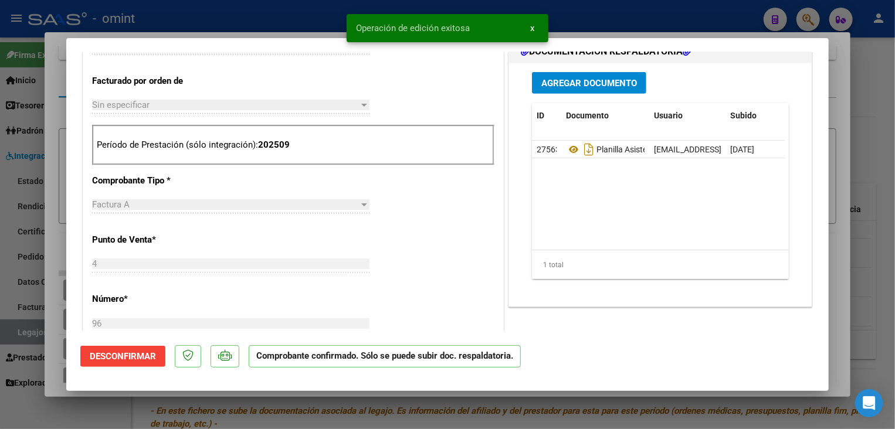
click at [327, 418] on div at bounding box center [447, 214] width 895 height 429
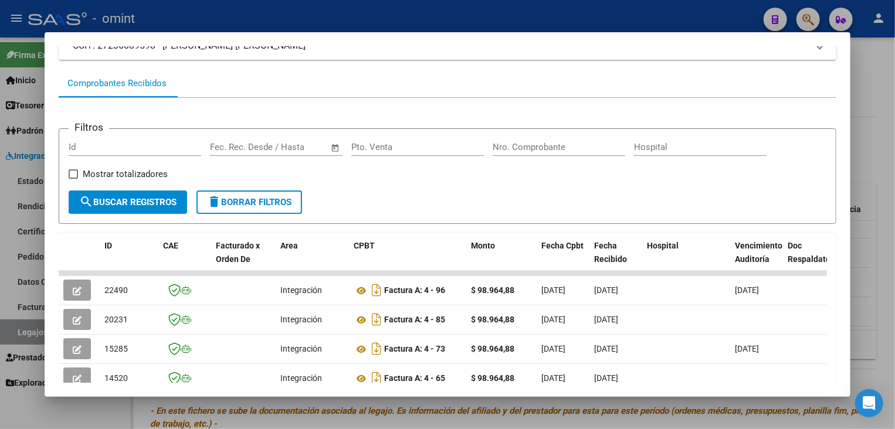
click at [364, 422] on div at bounding box center [447, 214] width 895 height 429
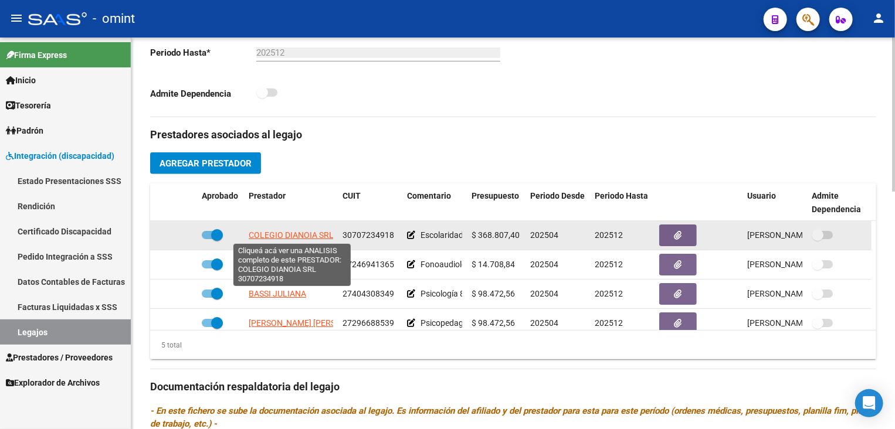
click at [290, 235] on span "COLEGIO DIANOIA SRL" at bounding box center [291, 235] width 85 height 9
type textarea "30707234918"
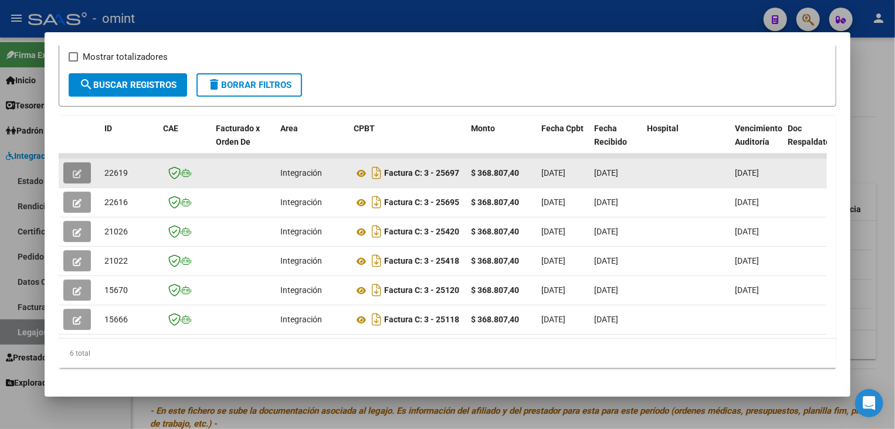
click at [73, 171] on icon "button" at bounding box center [77, 174] width 9 height 9
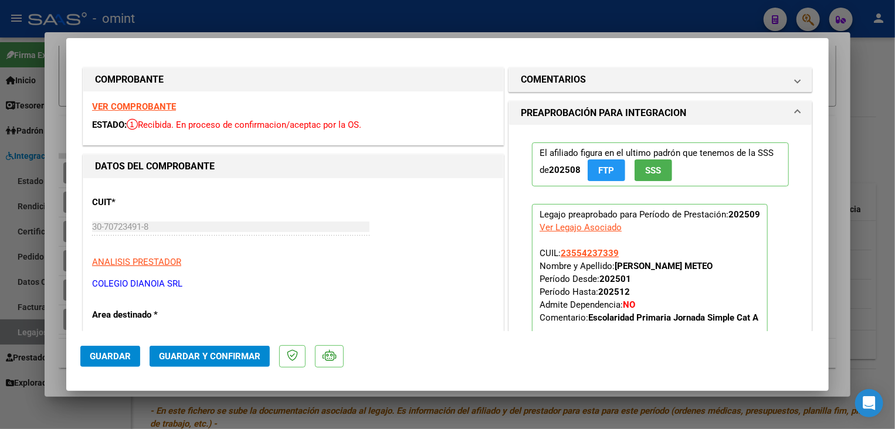
click at [114, 101] on div "VER COMPROBANTE ESTADO: Recibida. En proceso de confirmacion/aceptac por la OS." at bounding box center [293, 117] width 420 height 53
click at [115, 103] on strong "VER COMPROBANTE" at bounding box center [134, 106] width 84 height 11
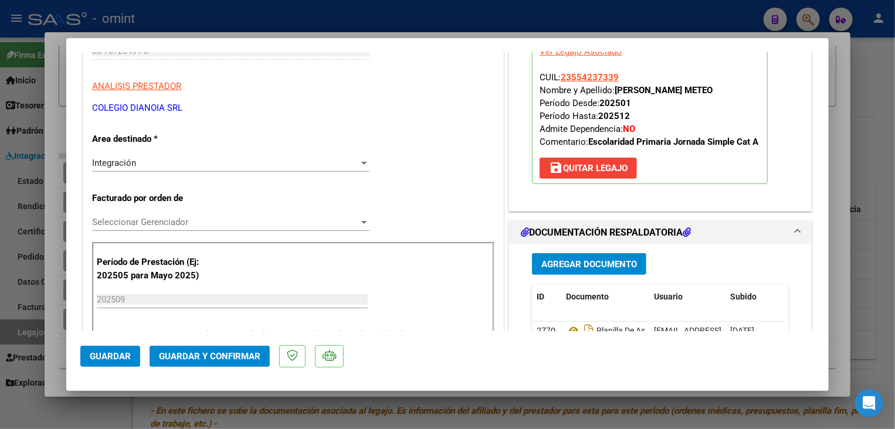
scroll to position [352, 0]
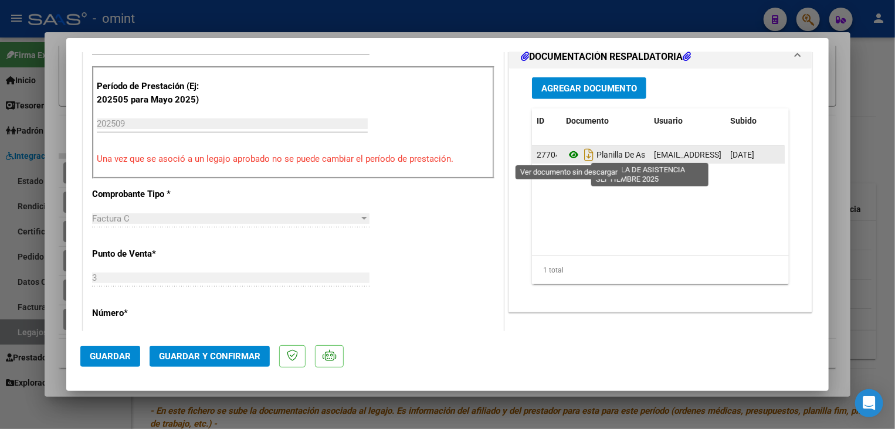
click at [570, 152] on icon at bounding box center [573, 155] width 15 height 14
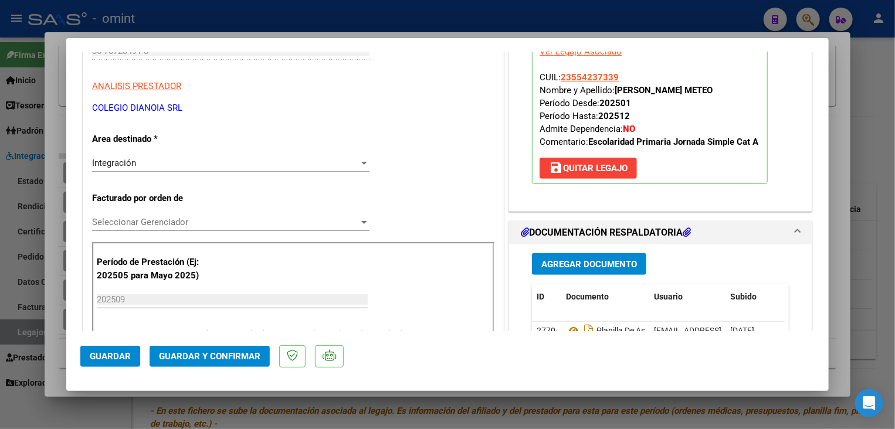
scroll to position [117, 0]
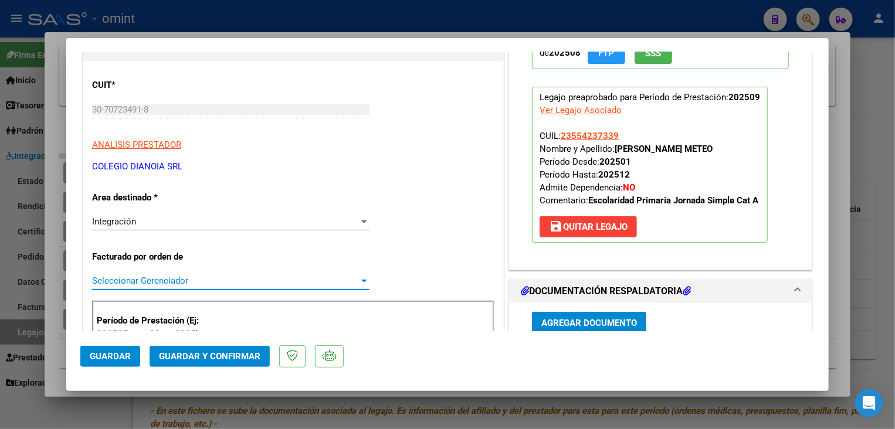
click at [167, 283] on span "Seleccionar Gerenciador" at bounding box center [225, 281] width 267 height 11
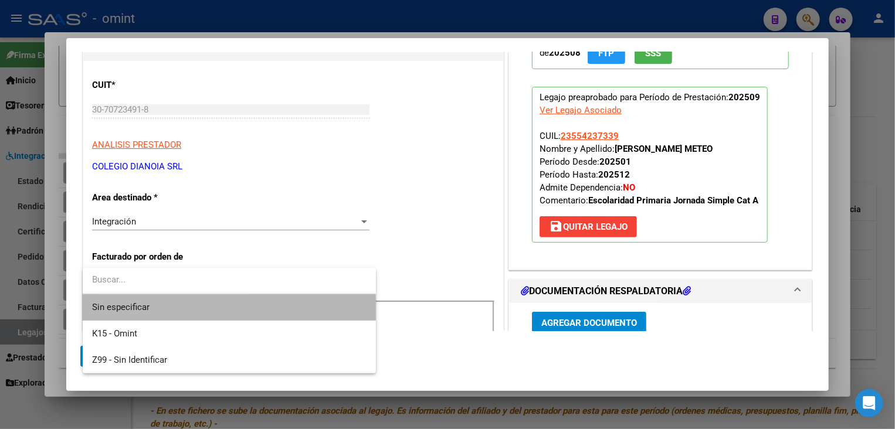
click at [164, 314] on span "Sin especificar" at bounding box center [229, 307] width 274 height 26
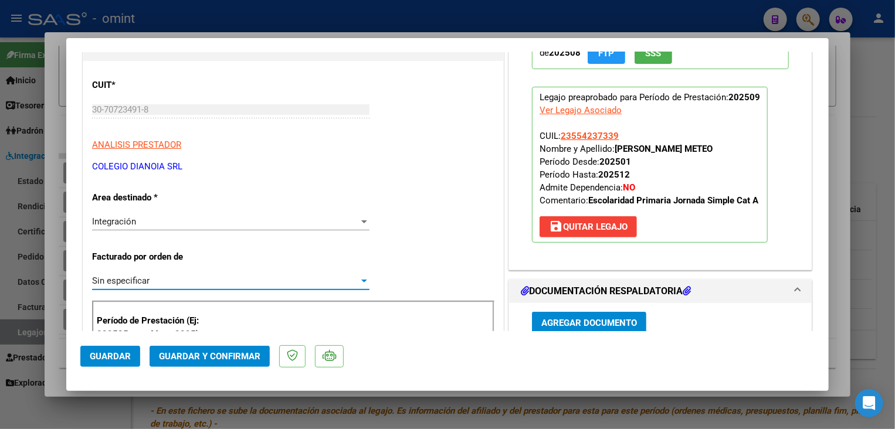
click at [190, 366] on button "Guardar y Confirmar" at bounding box center [210, 356] width 120 height 21
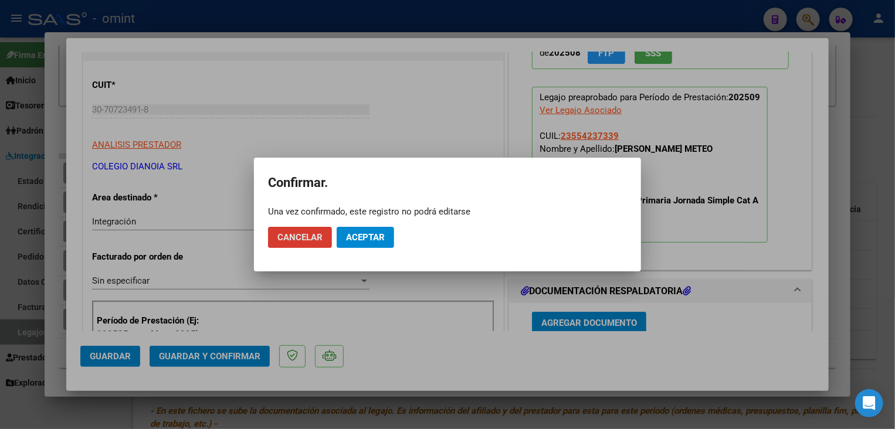
click at [355, 239] on span "Aceptar" at bounding box center [365, 237] width 39 height 11
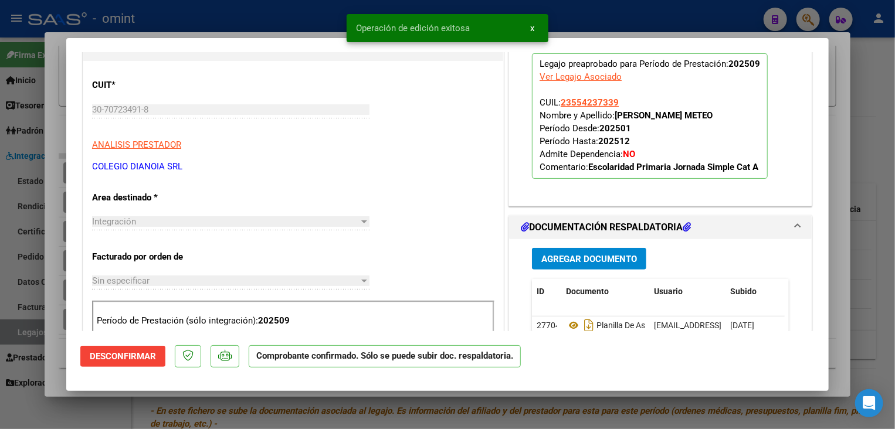
click at [350, 402] on div at bounding box center [447, 214] width 895 height 429
type input "$ 0,00"
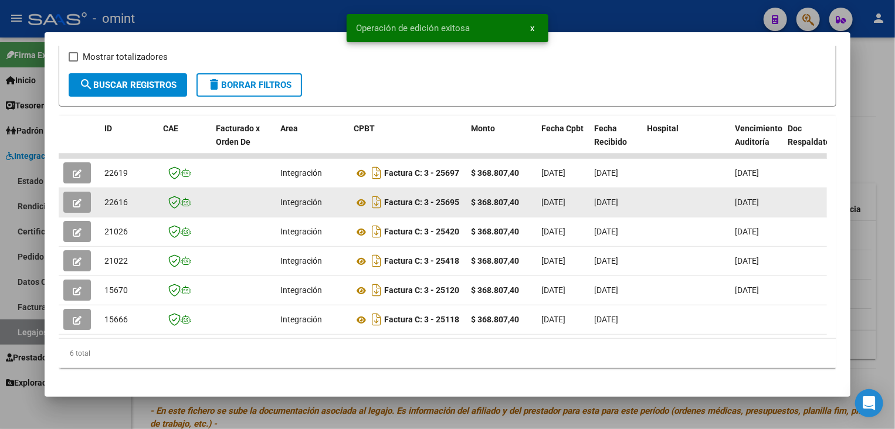
click at [72, 201] on button "button" at bounding box center [77, 202] width 28 height 21
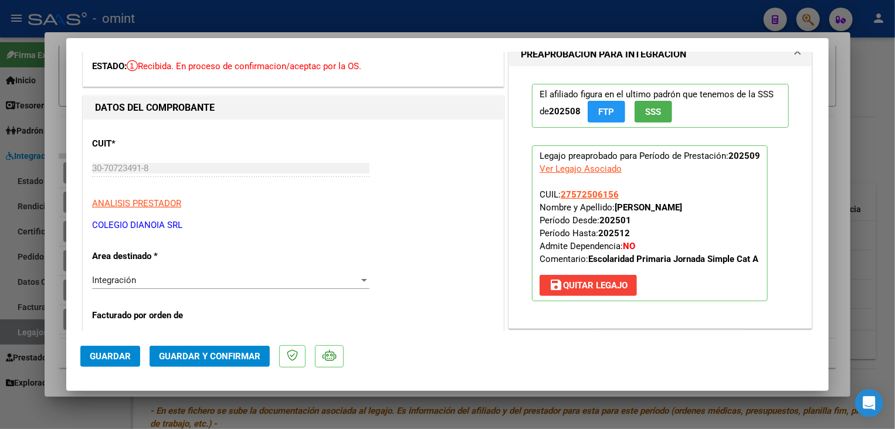
scroll to position [0, 0]
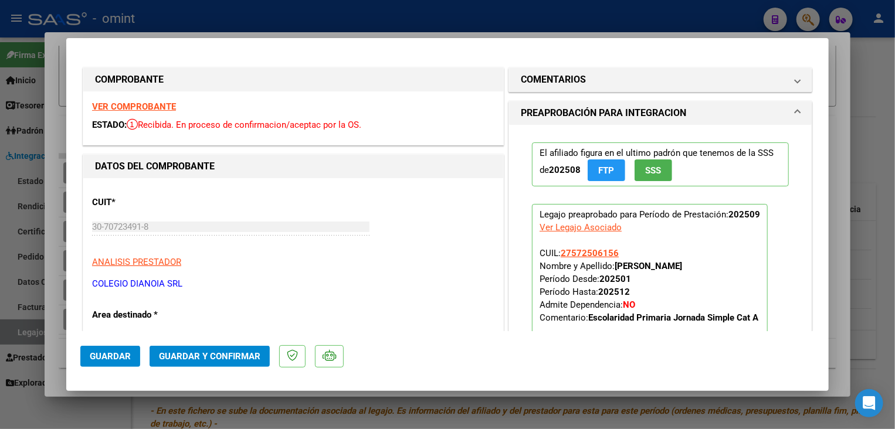
click at [171, 105] on strong "VER COMPROBANTE" at bounding box center [134, 106] width 84 height 11
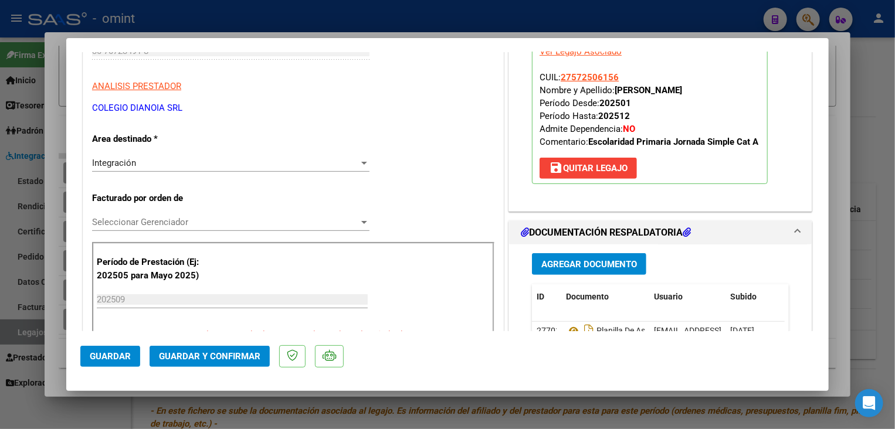
scroll to position [293, 0]
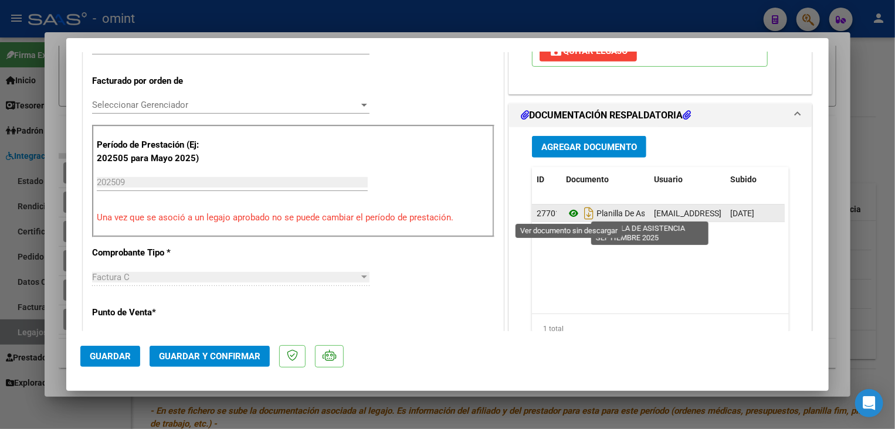
click at [567, 213] on icon at bounding box center [573, 213] width 15 height 14
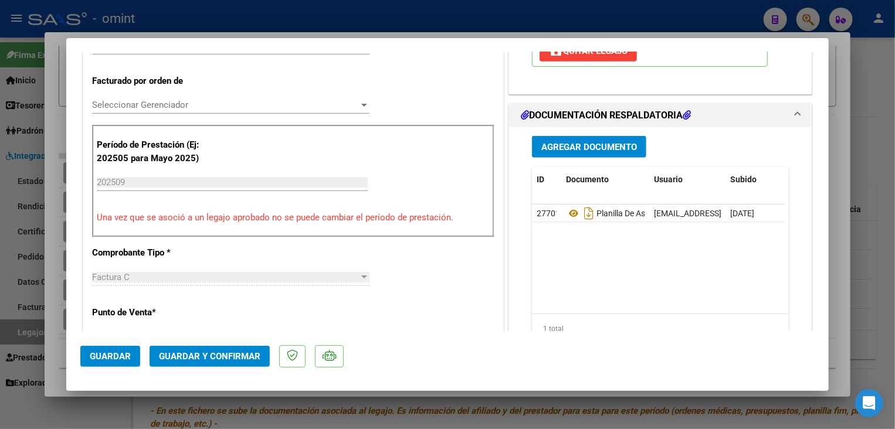
click at [197, 105] on span "Seleccionar Gerenciador" at bounding box center [225, 105] width 267 height 11
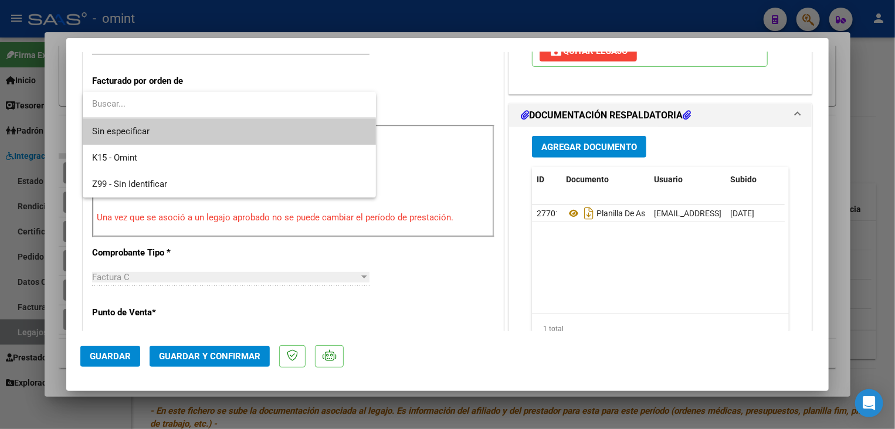
click at [198, 131] on span "Sin especificar" at bounding box center [229, 131] width 274 height 26
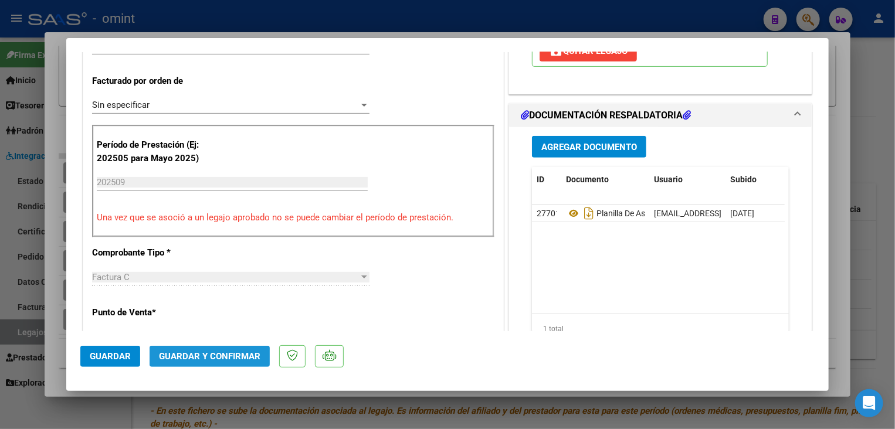
click at [189, 360] on span "Guardar y Confirmar" at bounding box center [209, 356] width 101 height 11
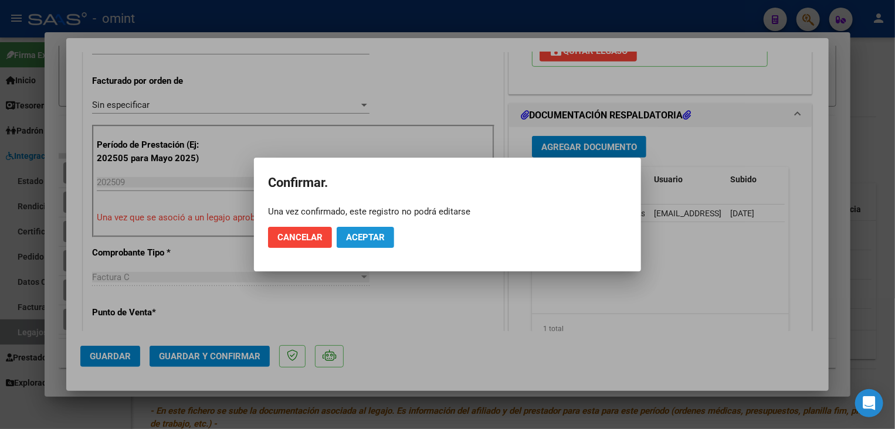
click at [355, 247] on button "Aceptar" at bounding box center [365, 237] width 57 height 21
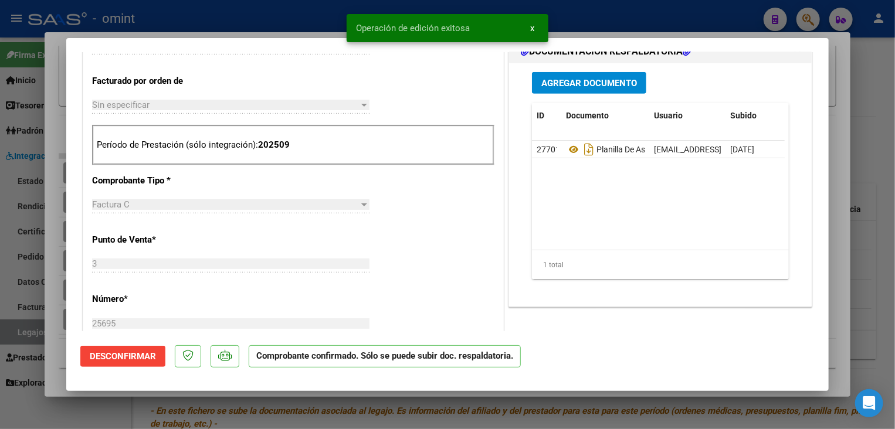
scroll to position [411, 0]
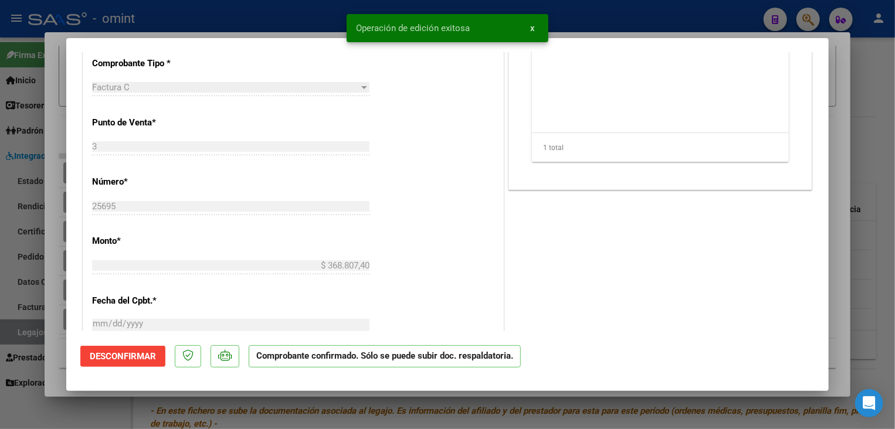
click at [380, 418] on div at bounding box center [447, 214] width 895 height 429
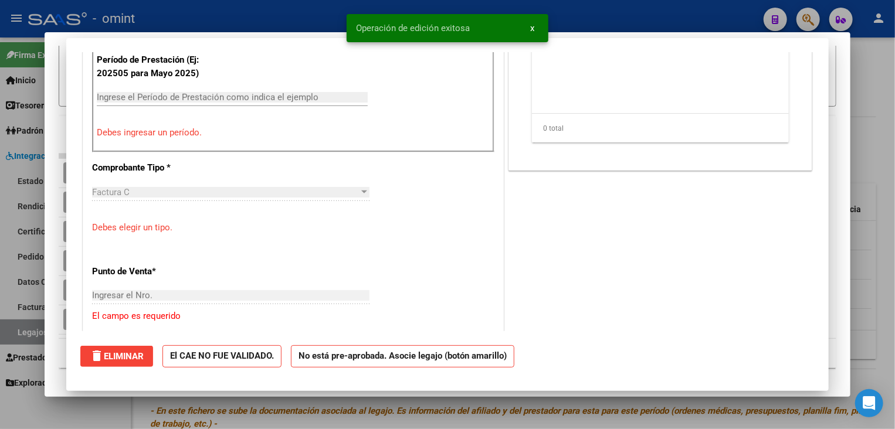
scroll to position [0, 0]
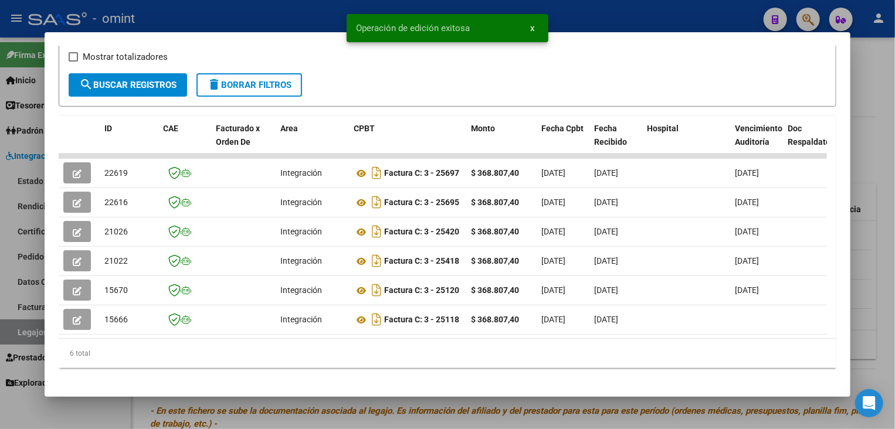
click at [380, 418] on div at bounding box center [447, 214] width 895 height 429
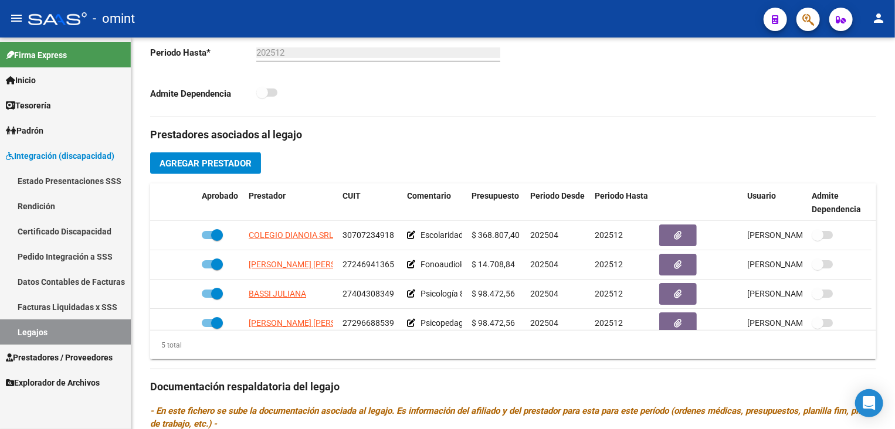
click at [53, 328] on link "Legajos" at bounding box center [65, 332] width 131 height 25
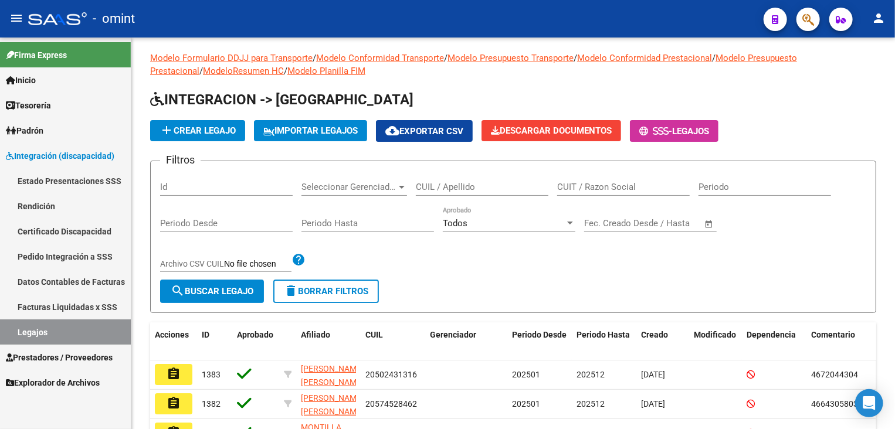
scroll to position [308, 0]
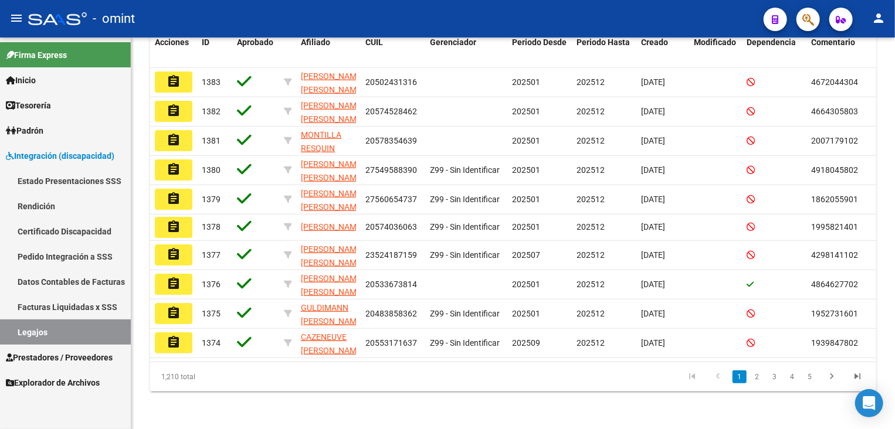
click at [78, 334] on link "Legajos" at bounding box center [65, 332] width 131 height 25
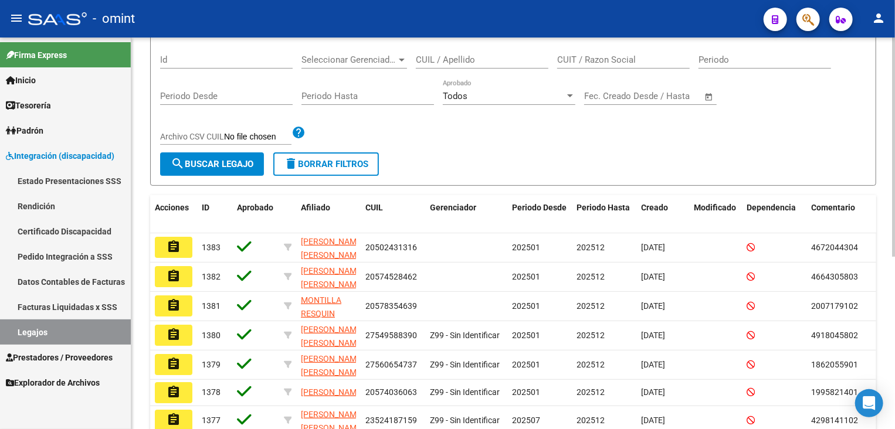
scroll to position [0, 0]
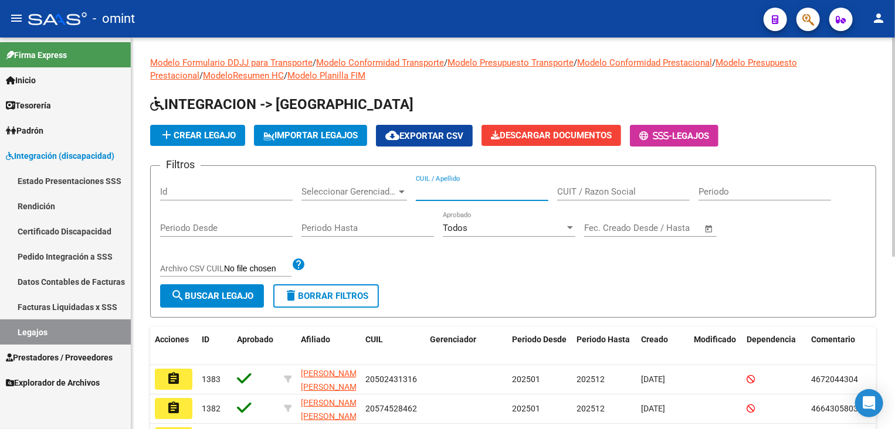
click at [486, 191] on input "CUIL / Apellido" at bounding box center [482, 192] width 133 height 11
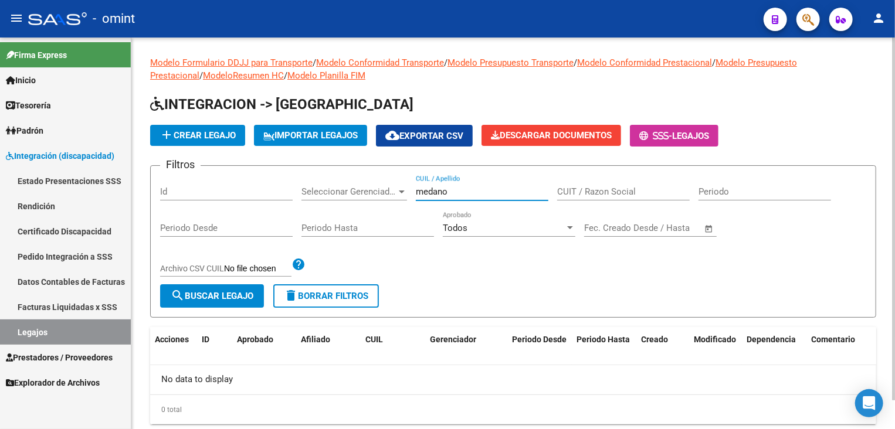
type input "medrano"
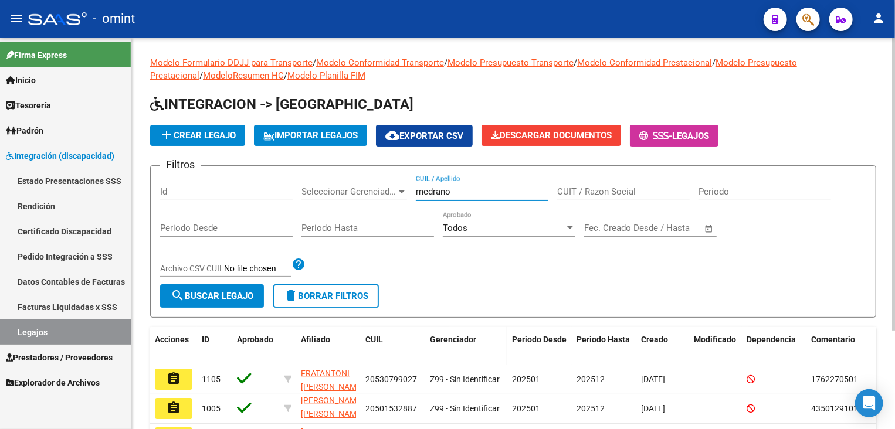
scroll to position [132, 0]
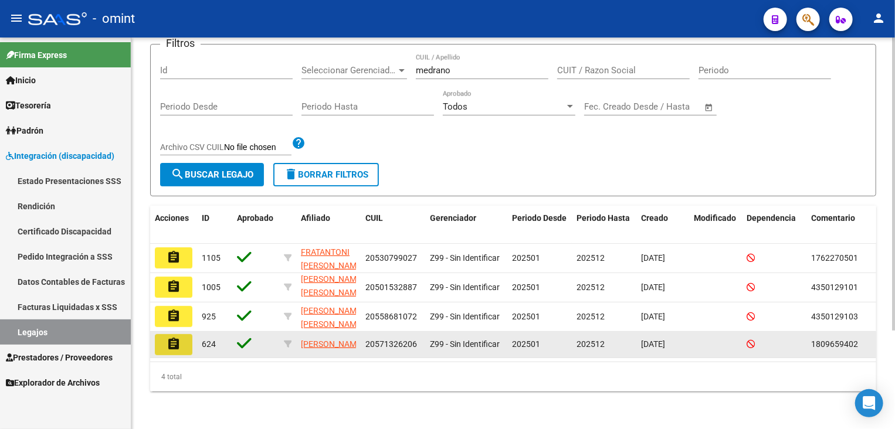
click at [171, 337] on mat-icon "assignment" at bounding box center [174, 344] width 14 height 14
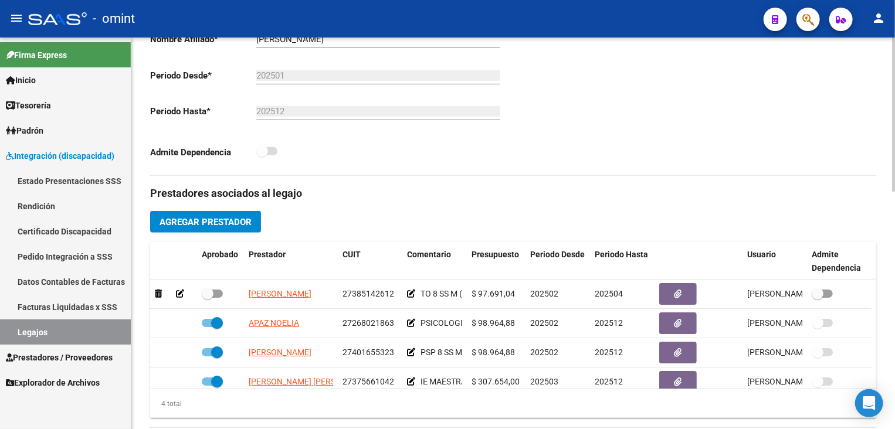
scroll to position [352, 0]
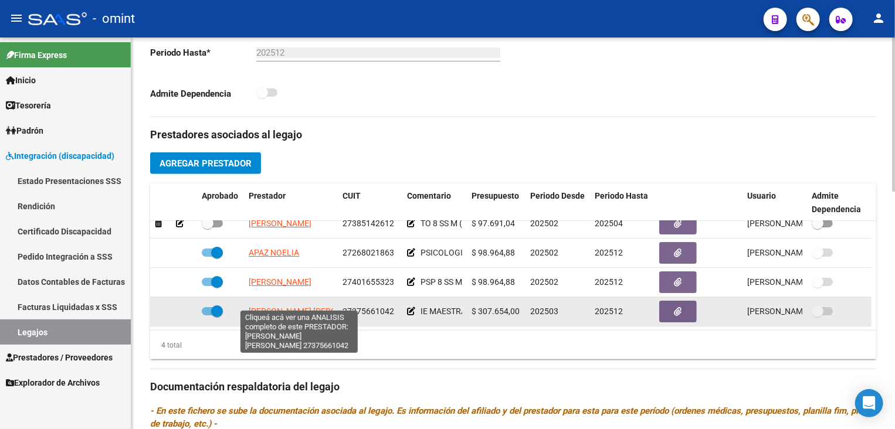
click at [280, 307] on span "[PERSON_NAME] [PERSON_NAME]" at bounding box center [312, 311] width 127 height 9
type textarea "27375661042"
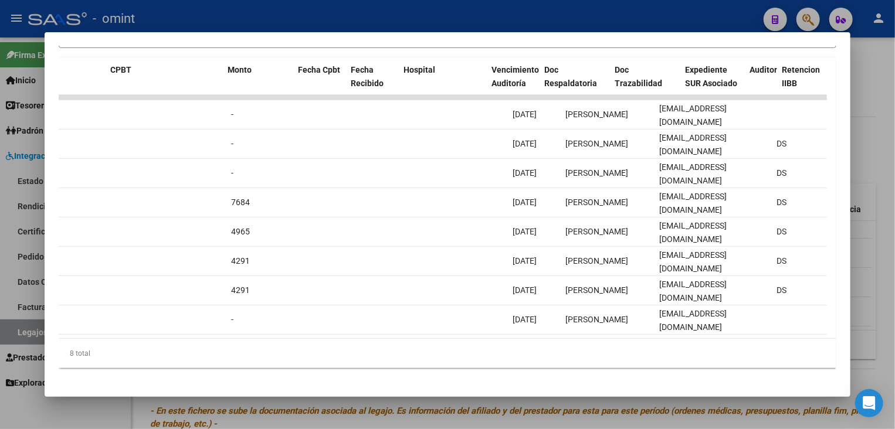
scroll to position [0, 0]
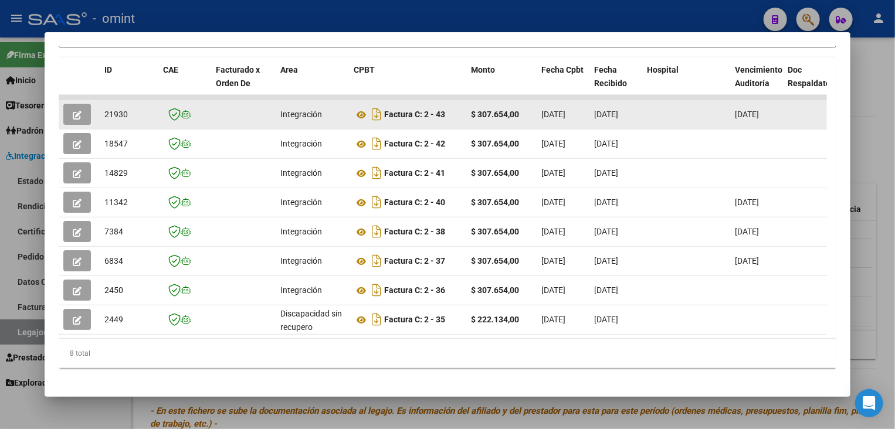
click at [82, 117] on icon "button" at bounding box center [77, 115] width 9 height 9
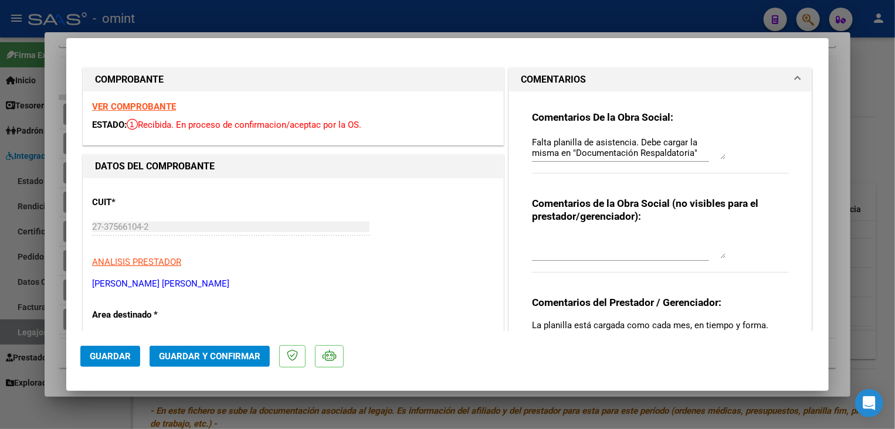
click at [645, 148] on textarea "Falta planilla de asistencia. Debe cargar la misma en "Documentación Respaldato…" at bounding box center [629, 147] width 194 height 23
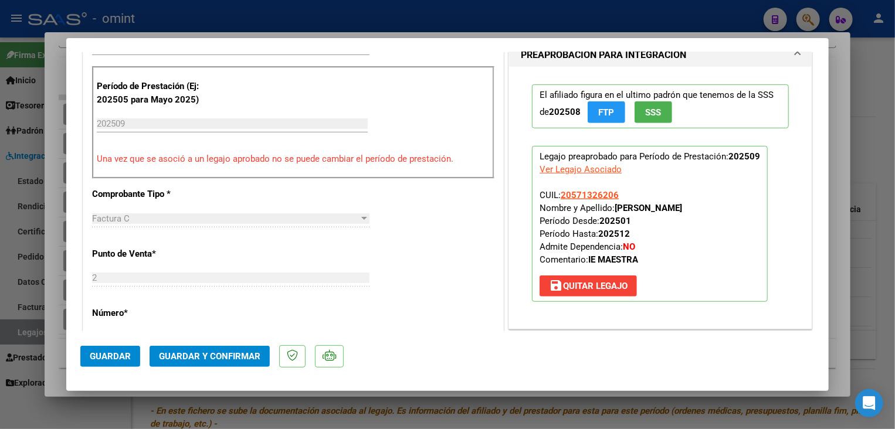
scroll to position [528, 0]
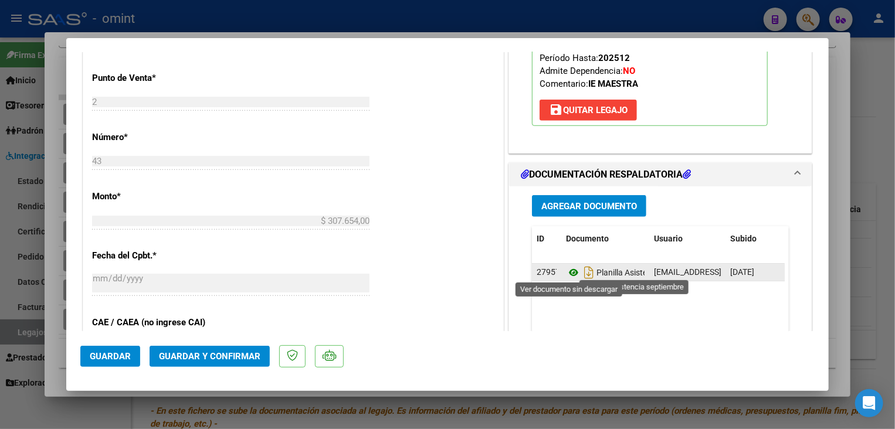
click at [572, 269] on icon at bounding box center [573, 273] width 15 height 14
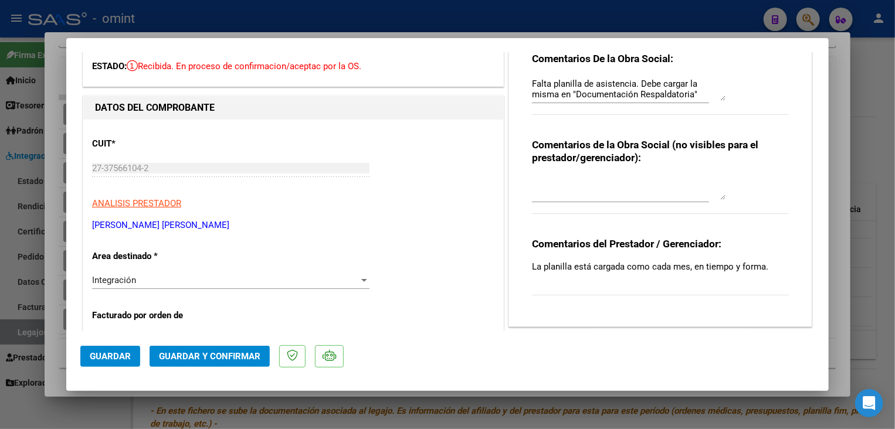
scroll to position [0, 0]
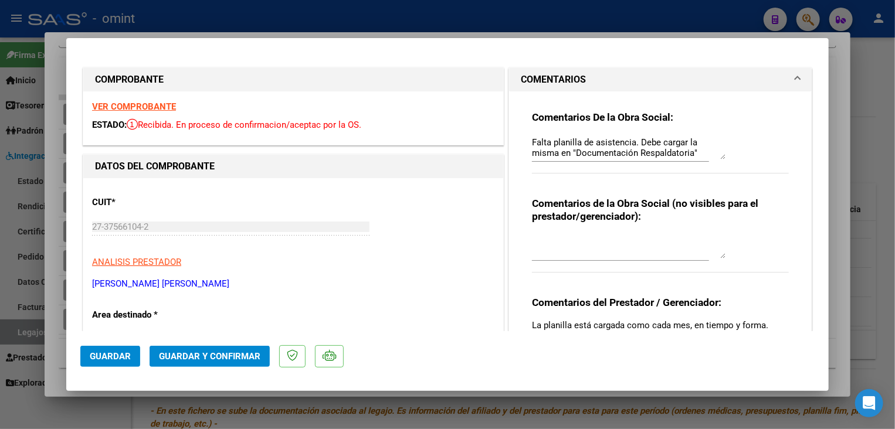
click at [145, 104] on strong "VER COMPROBANTE" at bounding box center [134, 106] width 84 height 11
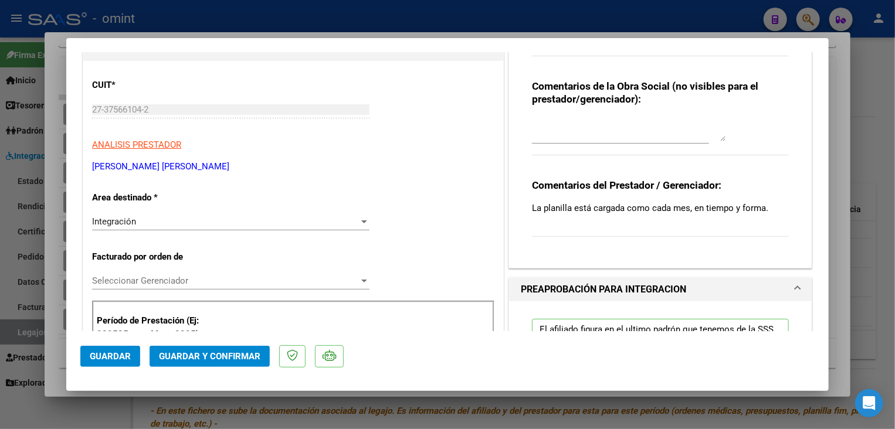
scroll to position [176, 0]
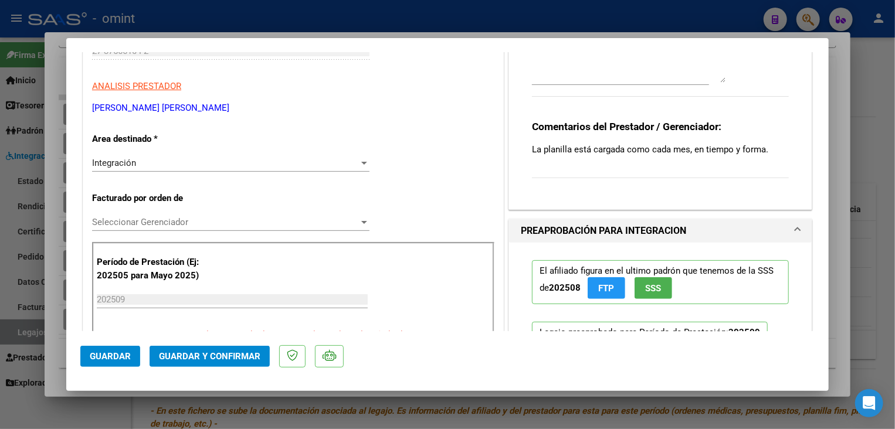
click at [167, 225] on span "Seleccionar Gerenciador" at bounding box center [225, 222] width 267 height 11
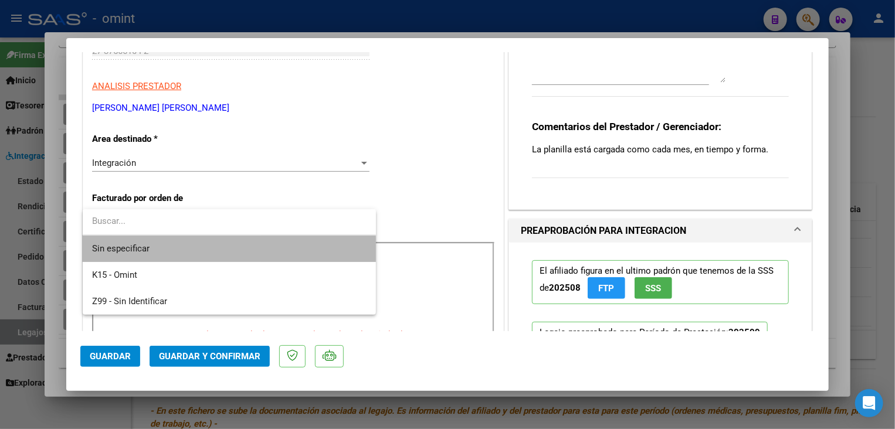
click at [170, 252] on span "Sin especificar" at bounding box center [229, 249] width 274 height 26
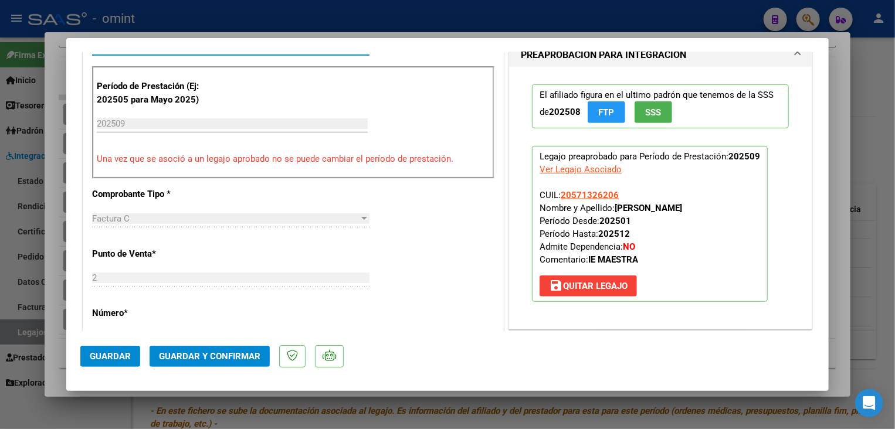
scroll to position [411, 0]
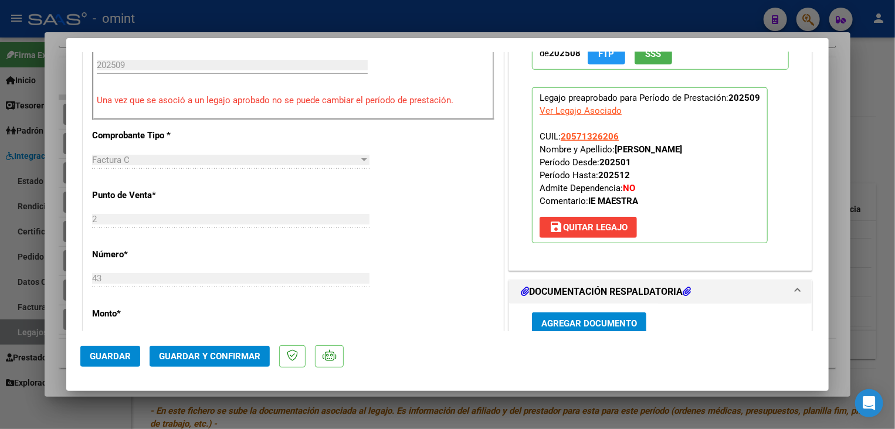
click at [216, 358] on span "Guardar y Confirmar" at bounding box center [209, 356] width 101 height 11
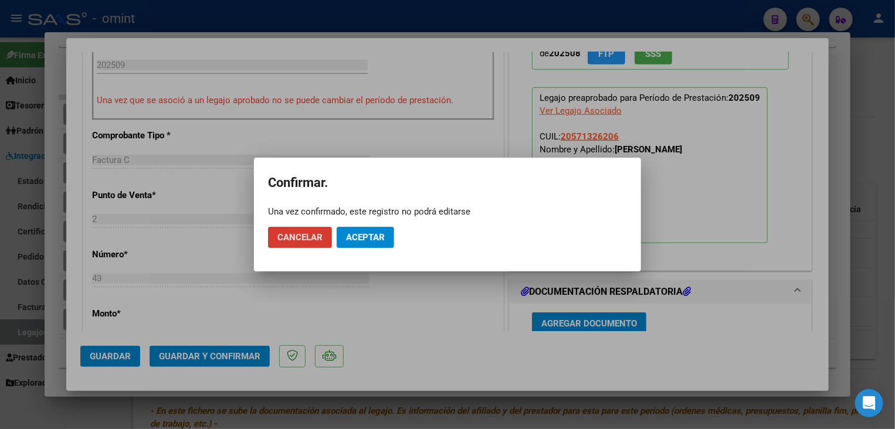
click at [380, 243] on button "Aceptar" at bounding box center [365, 237] width 57 height 21
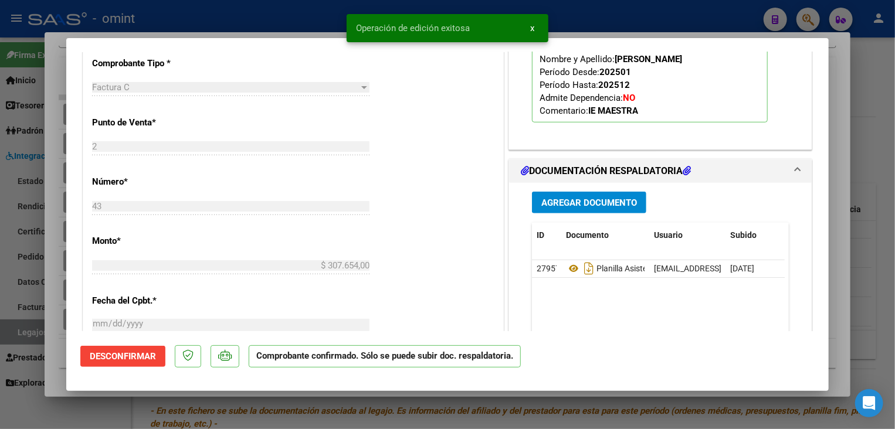
click at [392, 413] on div at bounding box center [447, 214] width 895 height 429
type input "$ 0,00"
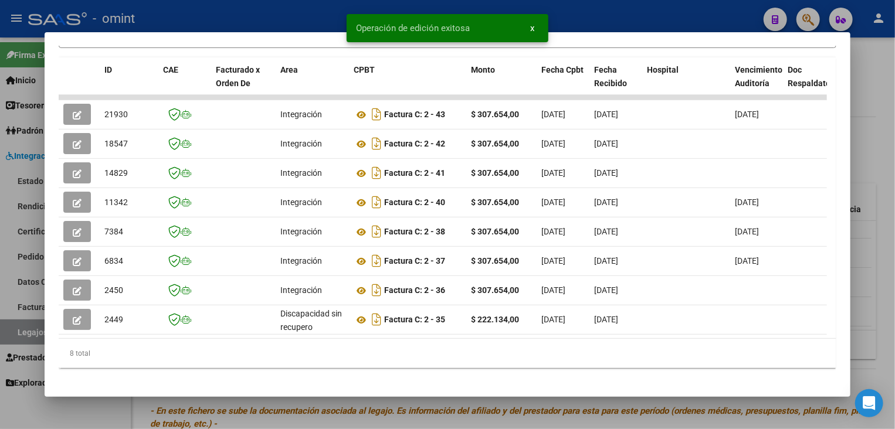
click at [360, 404] on div at bounding box center [447, 214] width 895 height 429
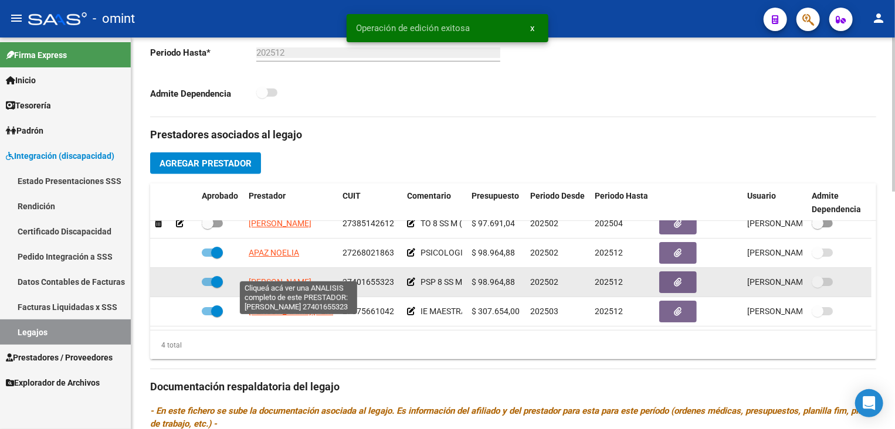
click at [291, 277] on span "[PERSON_NAME]" at bounding box center [280, 281] width 63 height 9
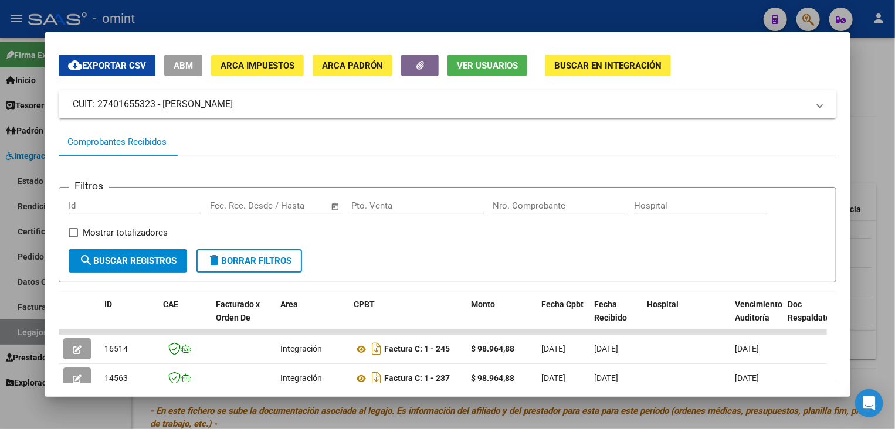
scroll to position [151, 0]
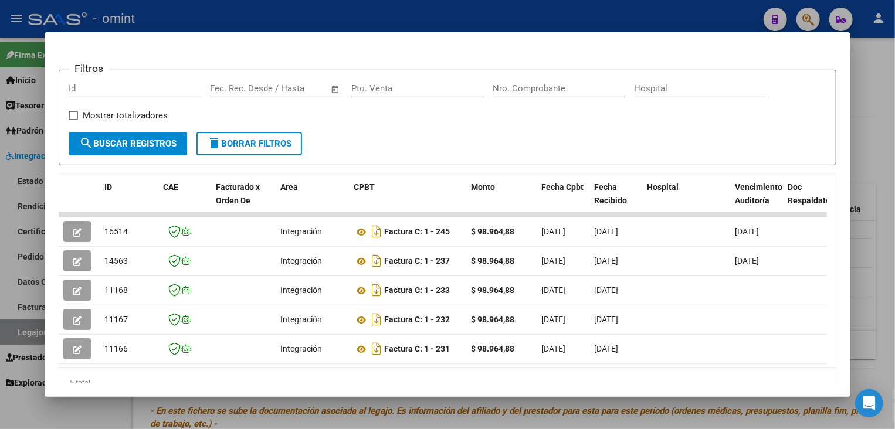
click at [381, 410] on div at bounding box center [447, 214] width 895 height 429
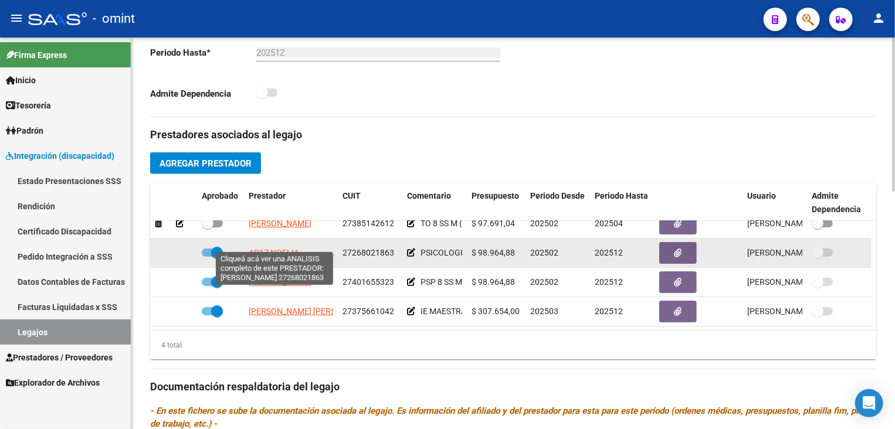
click at [289, 248] on span "APAZ NOELIA" at bounding box center [274, 252] width 50 height 9
type textarea "27268021863"
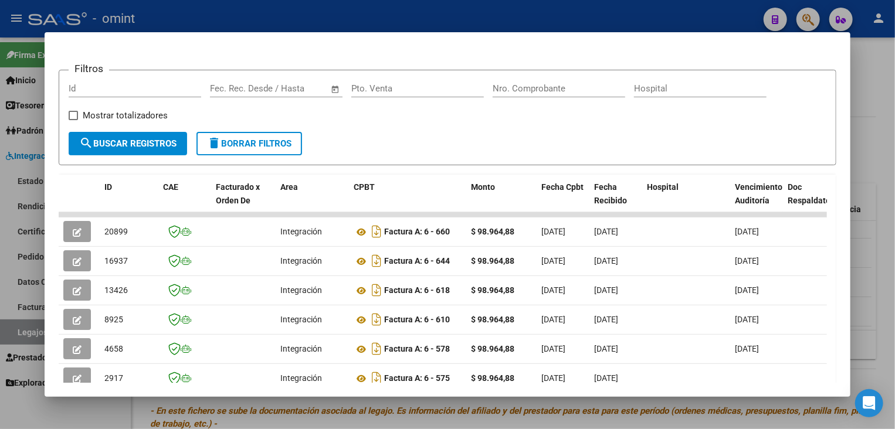
click at [321, 412] on div at bounding box center [447, 214] width 895 height 429
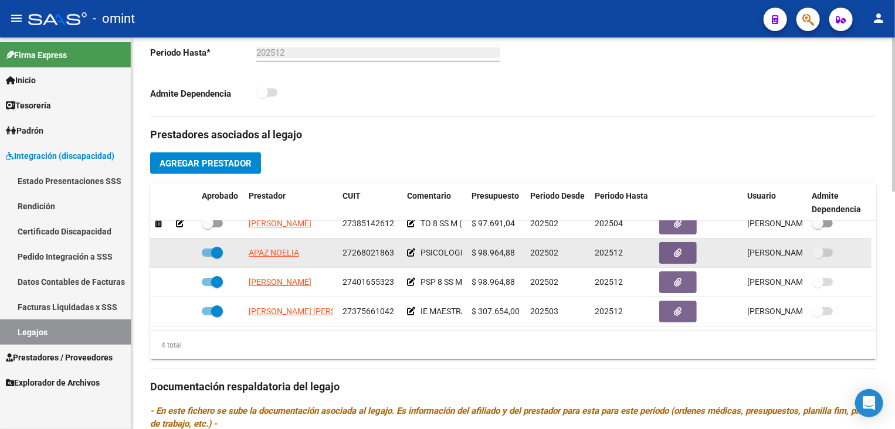
scroll to position [0, 0]
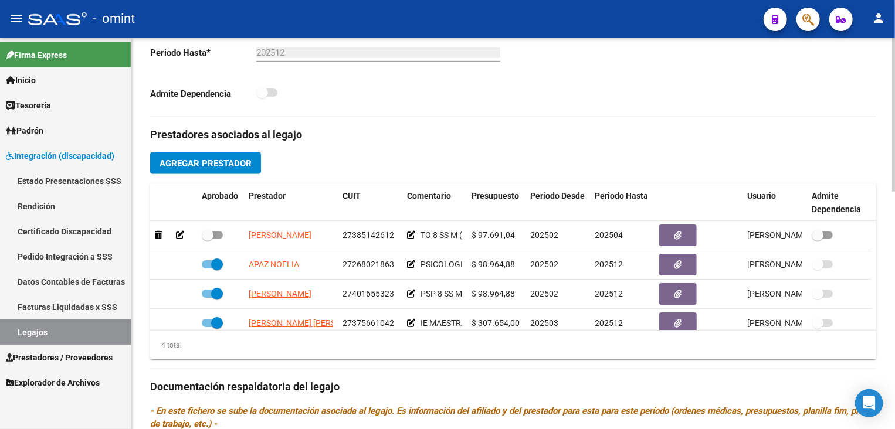
click at [338, 358] on div "4 total" at bounding box center [513, 345] width 726 height 29
click at [89, 337] on link "Legajos" at bounding box center [65, 332] width 131 height 25
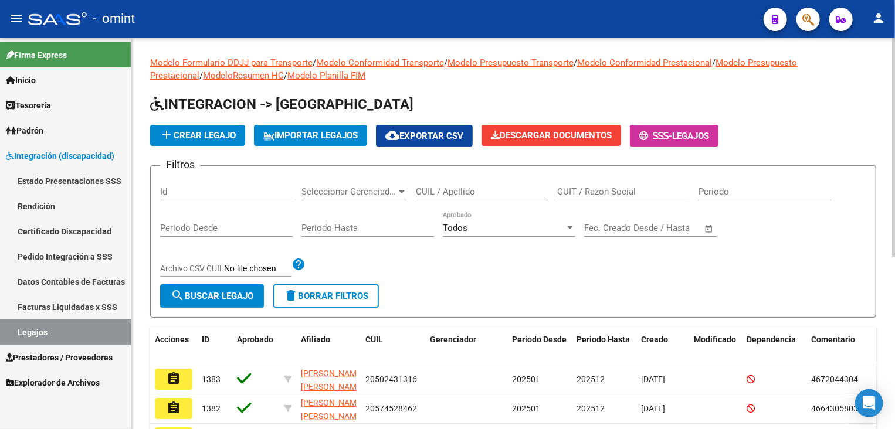
click at [466, 187] on input "CUIL / Apellido" at bounding box center [482, 192] width 133 height 11
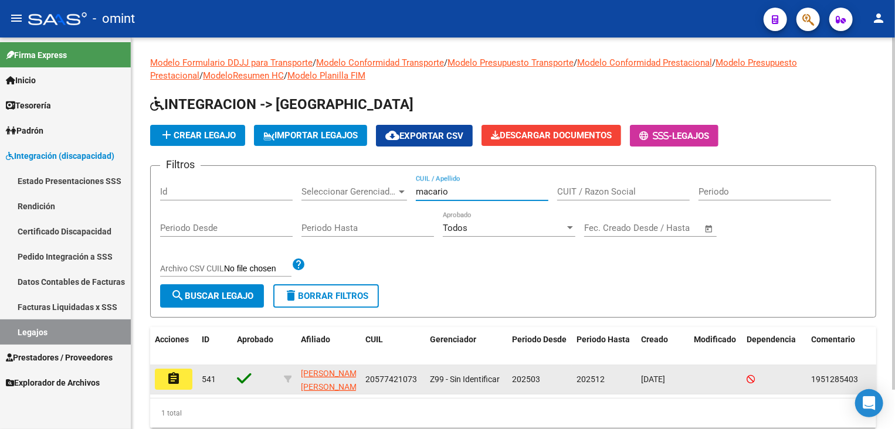
type input "macario"
click at [168, 382] on mat-icon "assignment" at bounding box center [174, 379] width 14 height 14
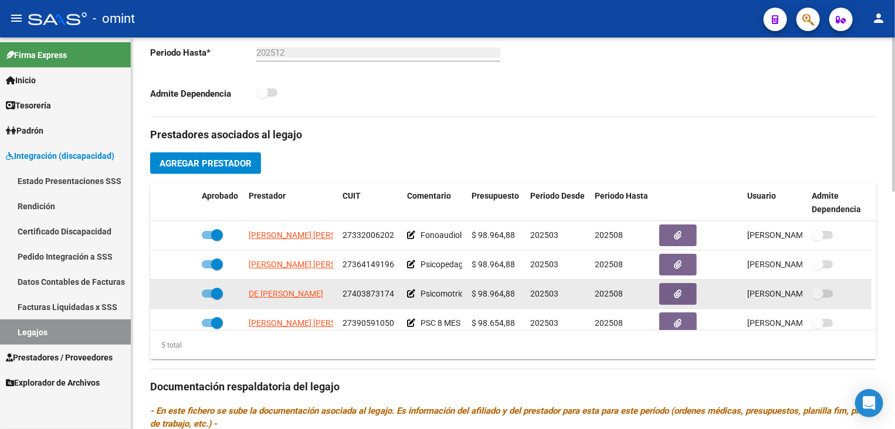
scroll to position [50, 0]
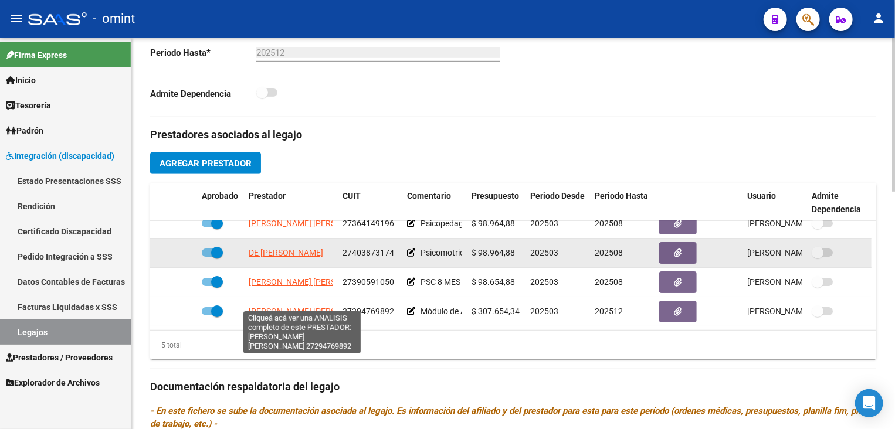
click at [282, 307] on span "[PERSON_NAME] [PERSON_NAME]" at bounding box center [312, 311] width 127 height 9
type textarea "27294769892"
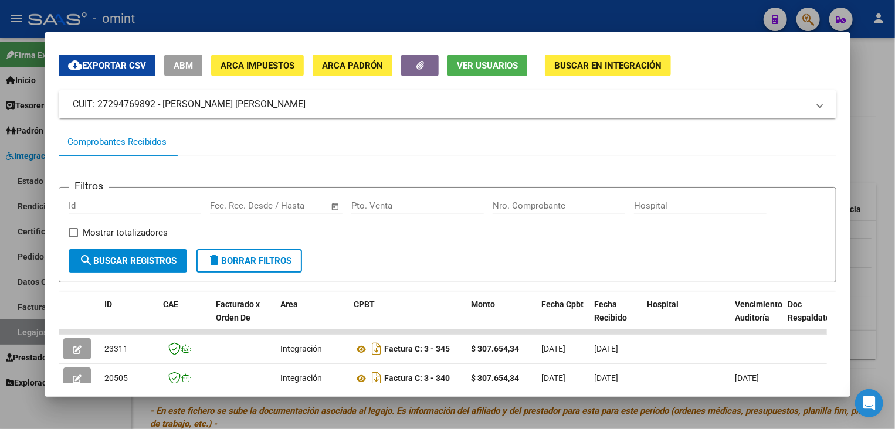
scroll to position [151, 0]
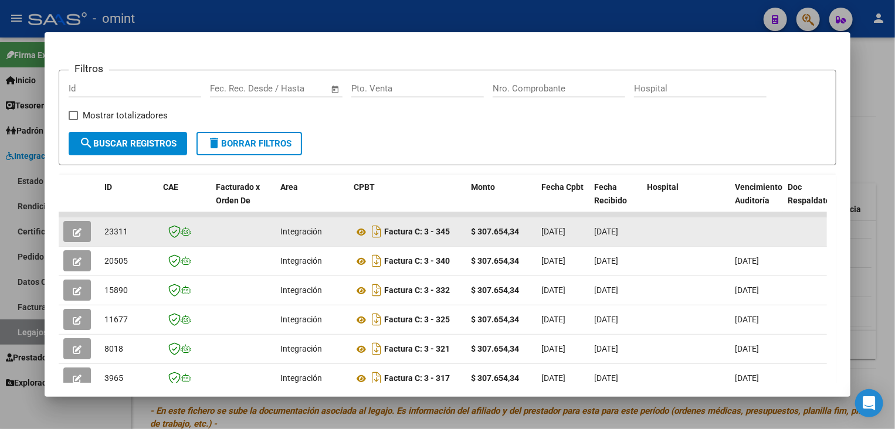
click at [77, 230] on icon "button" at bounding box center [77, 232] width 9 height 9
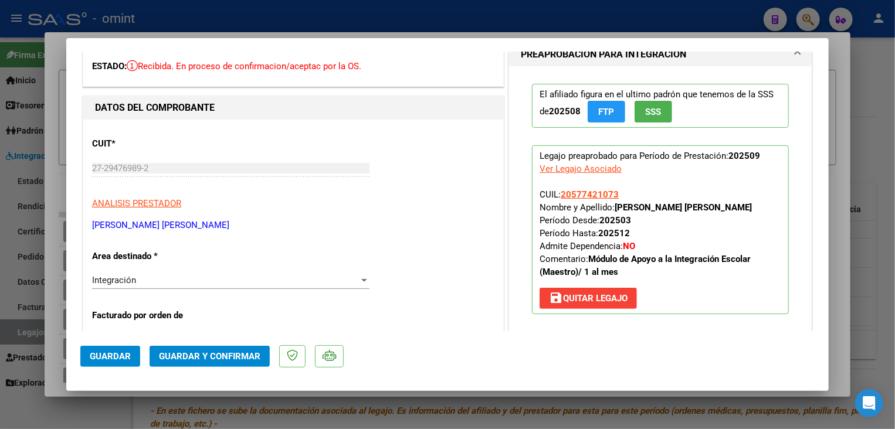
scroll to position [0, 0]
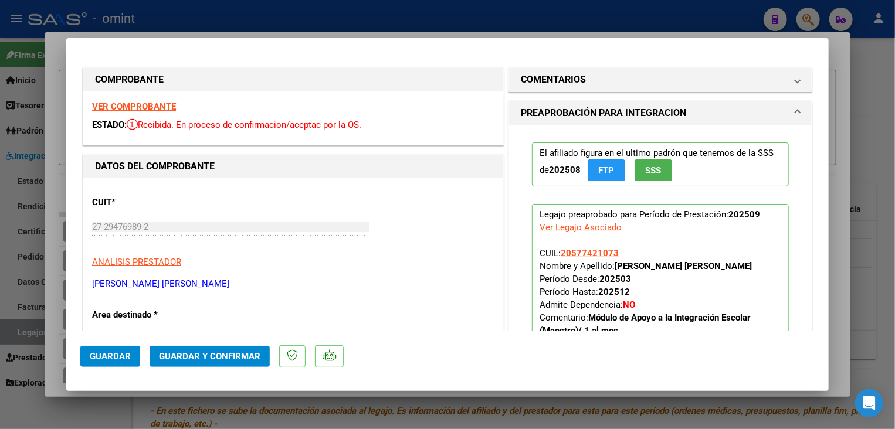
click at [154, 105] on strong "VER COMPROBANTE" at bounding box center [134, 106] width 84 height 11
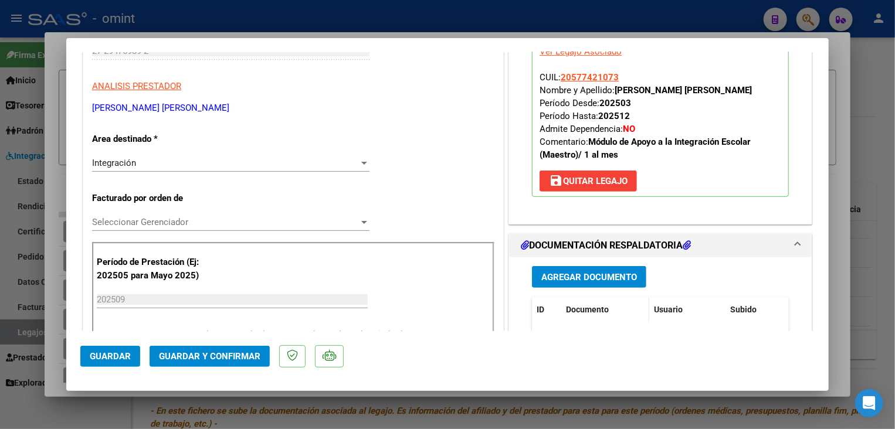
scroll to position [352, 0]
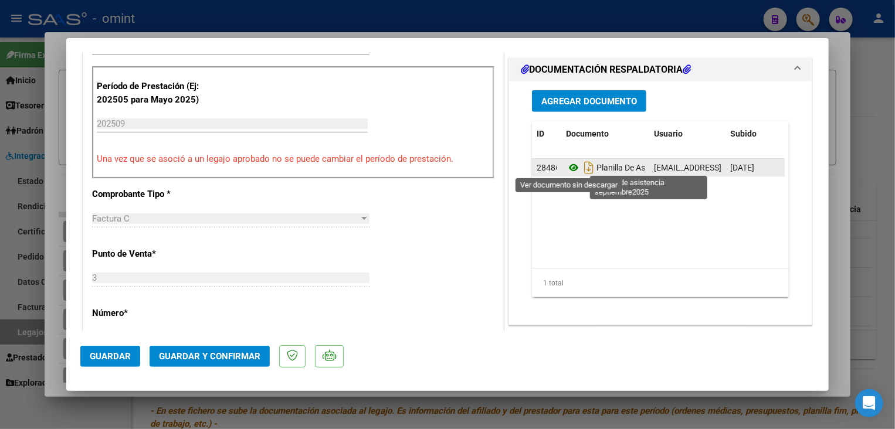
click at [566, 166] on icon at bounding box center [573, 168] width 15 height 14
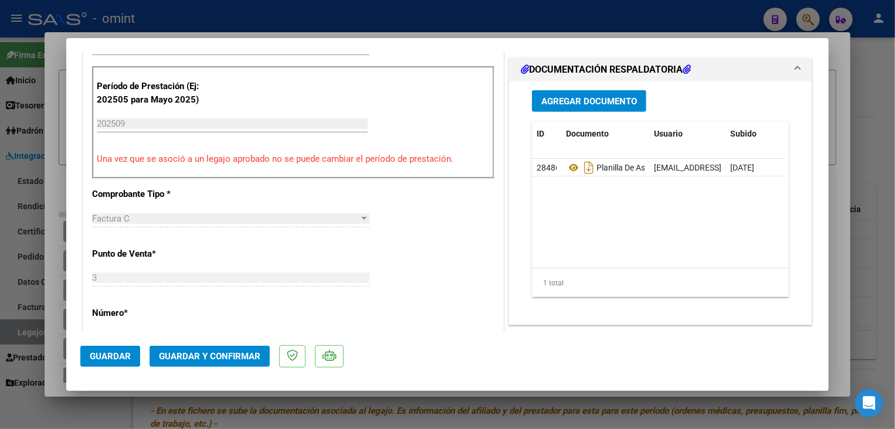
scroll to position [293, 0]
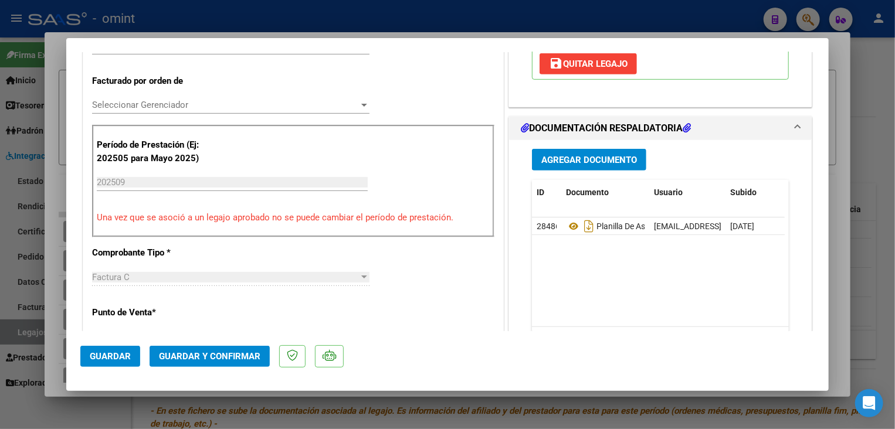
click at [189, 104] on span "Seleccionar Gerenciador" at bounding box center [225, 105] width 267 height 11
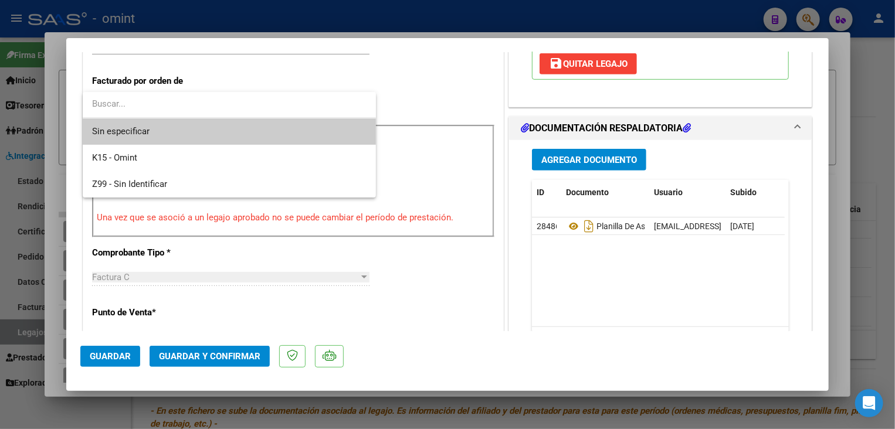
click at [178, 139] on span "Sin especificar" at bounding box center [229, 131] width 274 height 26
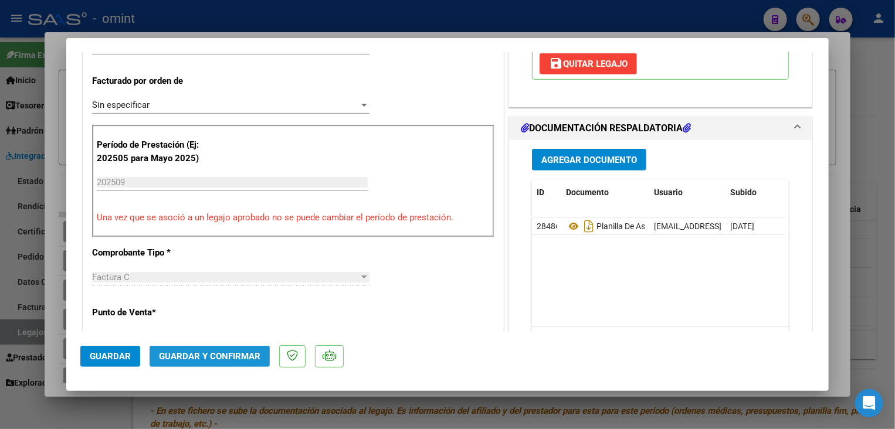
click at [213, 356] on span "Guardar y Confirmar" at bounding box center [209, 356] width 101 height 11
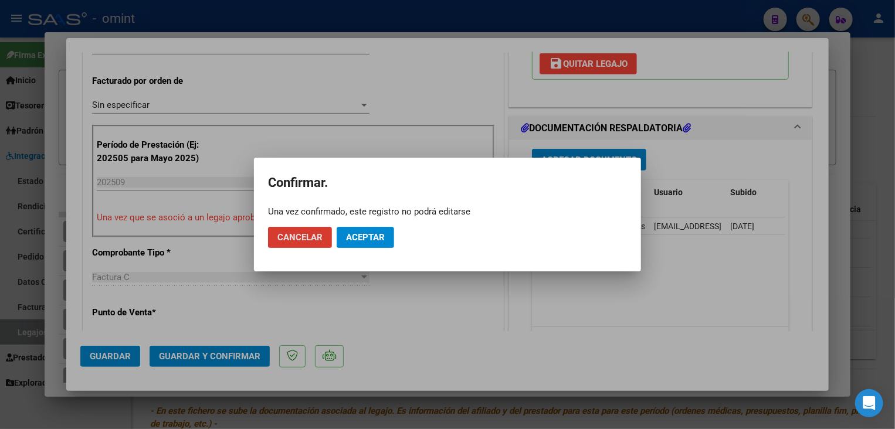
click at [370, 243] on button "Aceptar" at bounding box center [365, 237] width 57 height 21
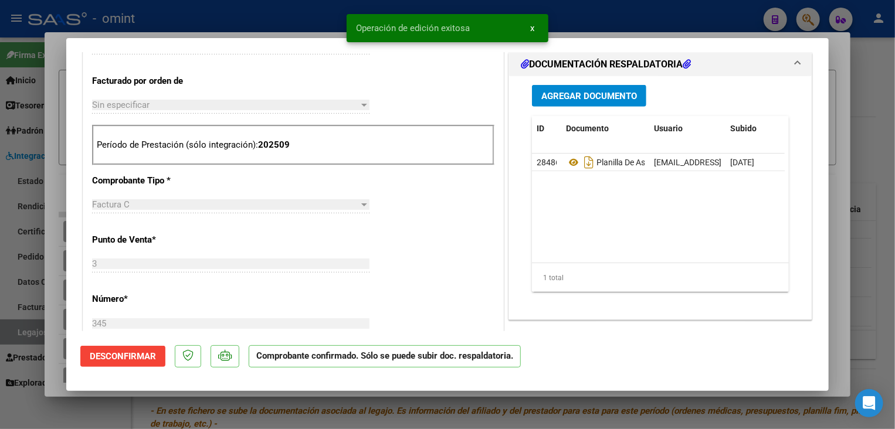
click at [399, 405] on div at bounding box center [447, 214] width 895 height 429
type input "$ 0,00"
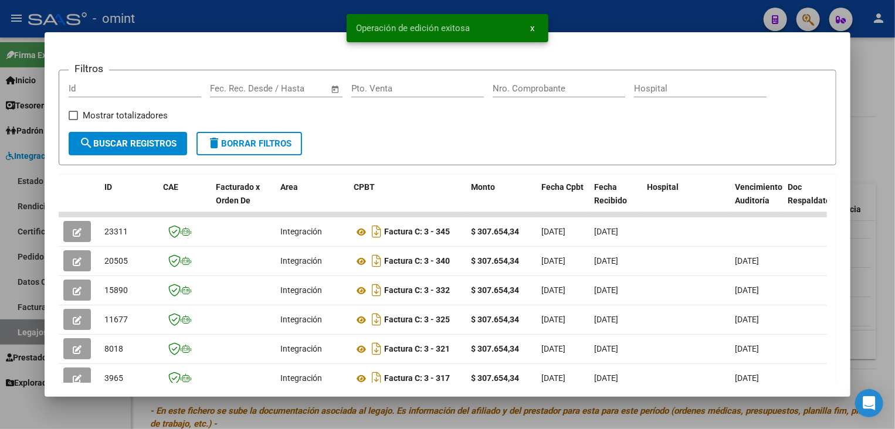
click at [399, 405] on div at bounding box center [447, 214] width 895 height 429
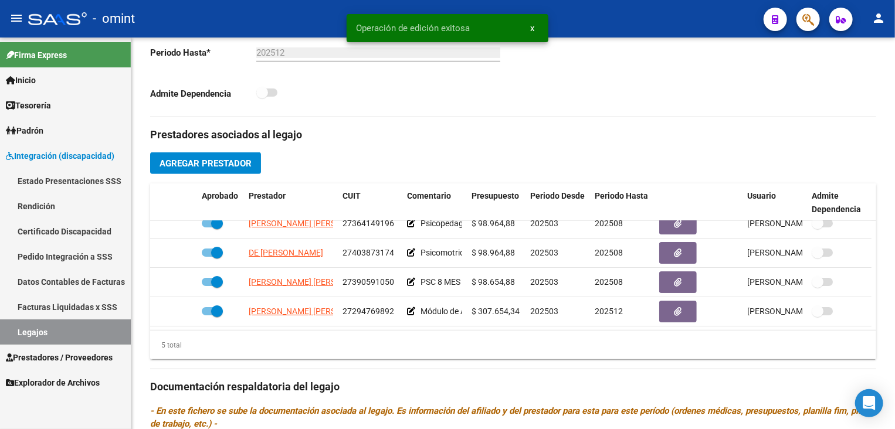
click at [94, 333] on link "Legajos" at bounding box center [65, 332] width 131 height 25
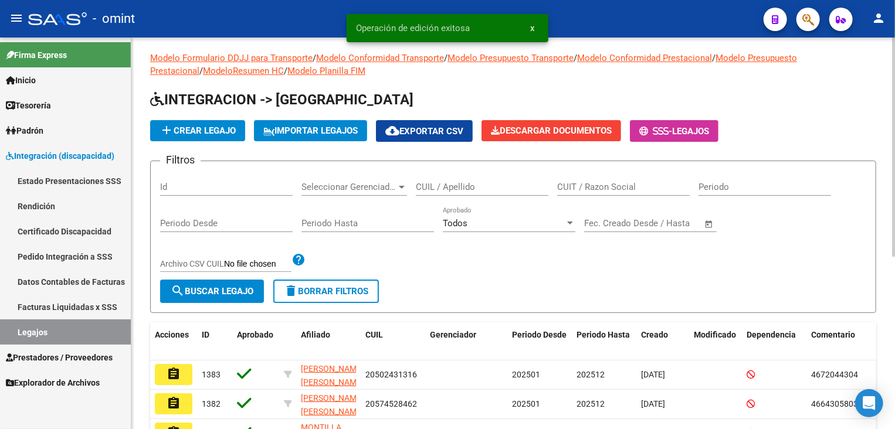
scroll to position [308, 0]
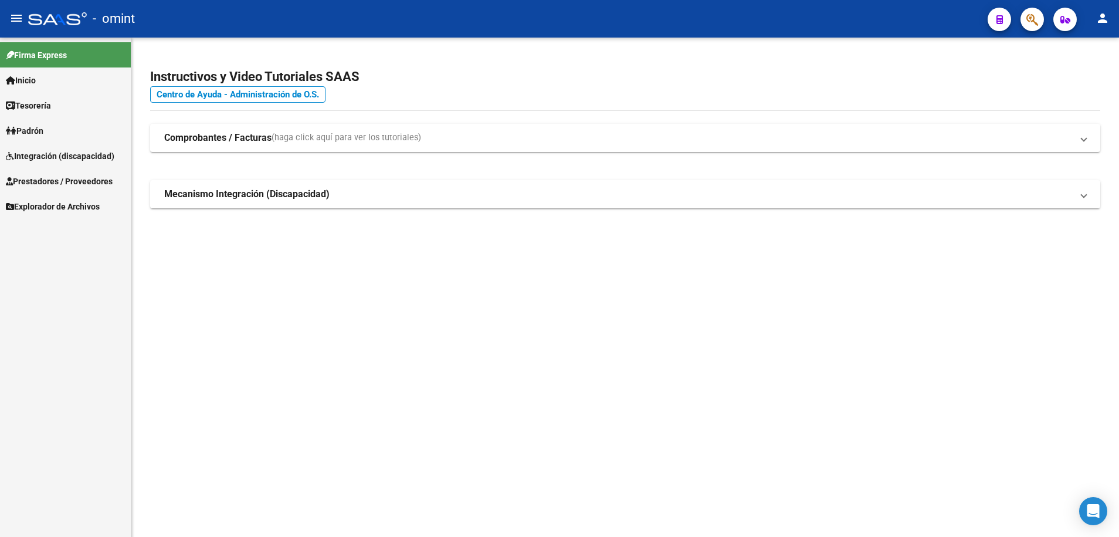
click at [432, 405] on mat-sidenav-content "Instructivos y Video Tutoriales SAAS Centro de Ayuda - Administración de O.S. C…" at bounding box center [625, 287] width 988 height 499
click at [60, 156] on span "Integración (discapacidad)" at bounding box center [60, 156] width 109 height 13
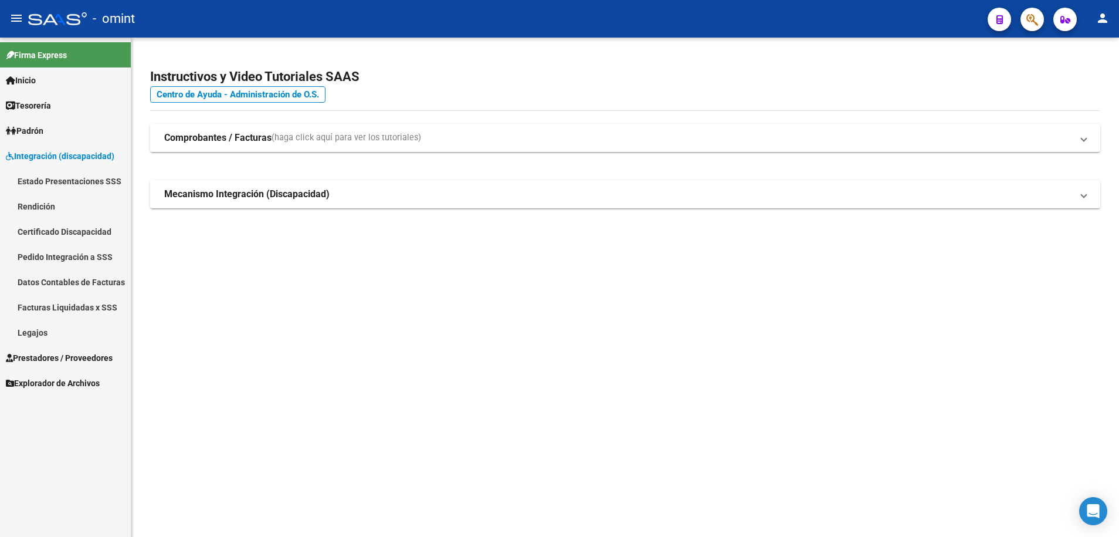
click at [53, 307] on link "Facturas Liquidadas x SSS" at bounding box center [65, 306] width 131 height 25
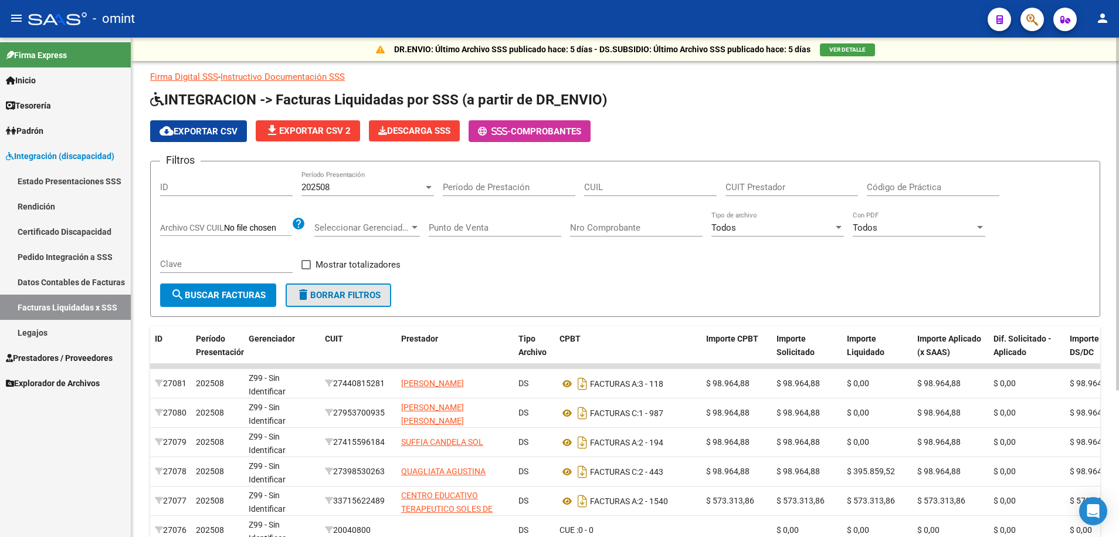
click at [372, 294] on span "delete Borrar Filtros" at bounding box center [338, 295] width 84 height 11
click at [774, 187] on input "CUIT Prestador" at bounding box center [792, 187] width 133 height 11
paste input "23-34384420-4"
type input "23-34384420-4"
click at [211, 286] on button "search Buscar Facturas" at bounding box center [218, 294] width 116 height 23
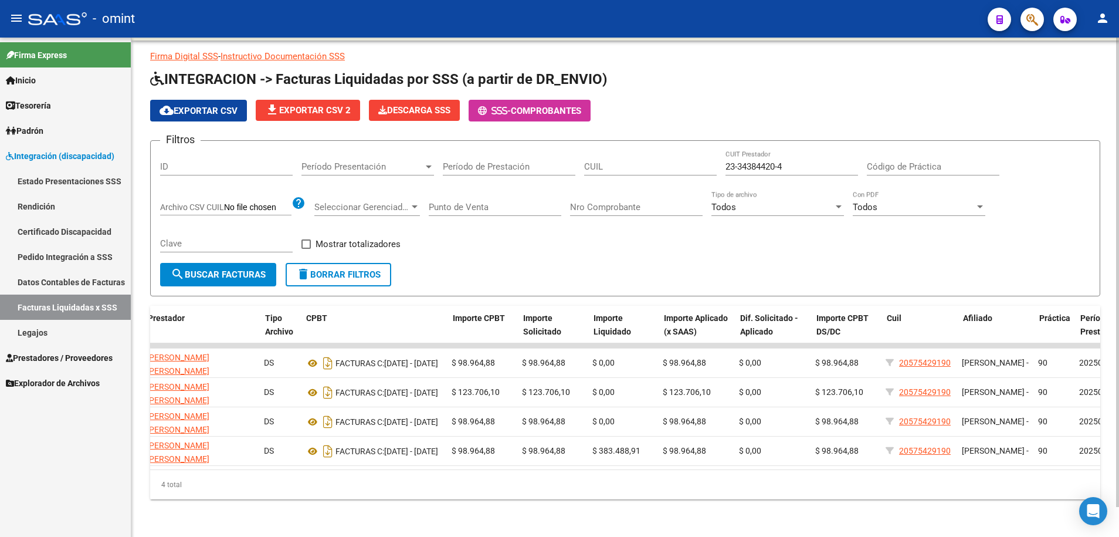
scroll to position [0, 253]
click at [73, 353] on span "Prestadores / Proveedores" at bounding box center [59, 357] width 107 height 13
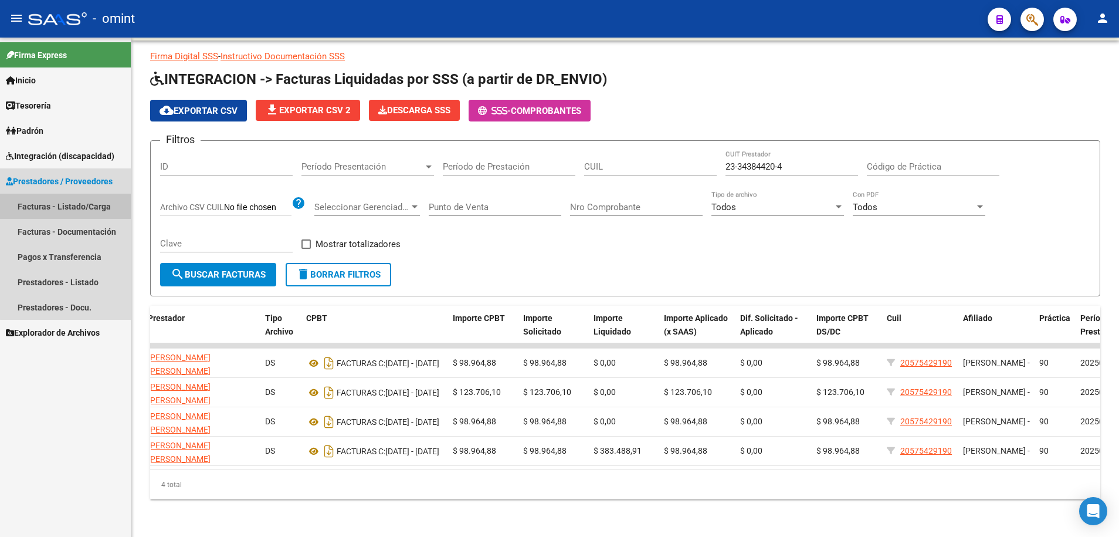
click at [83, 207] on link "Facturas - Listado/Carga" at bounding box center [65, 206] width 131 height 25
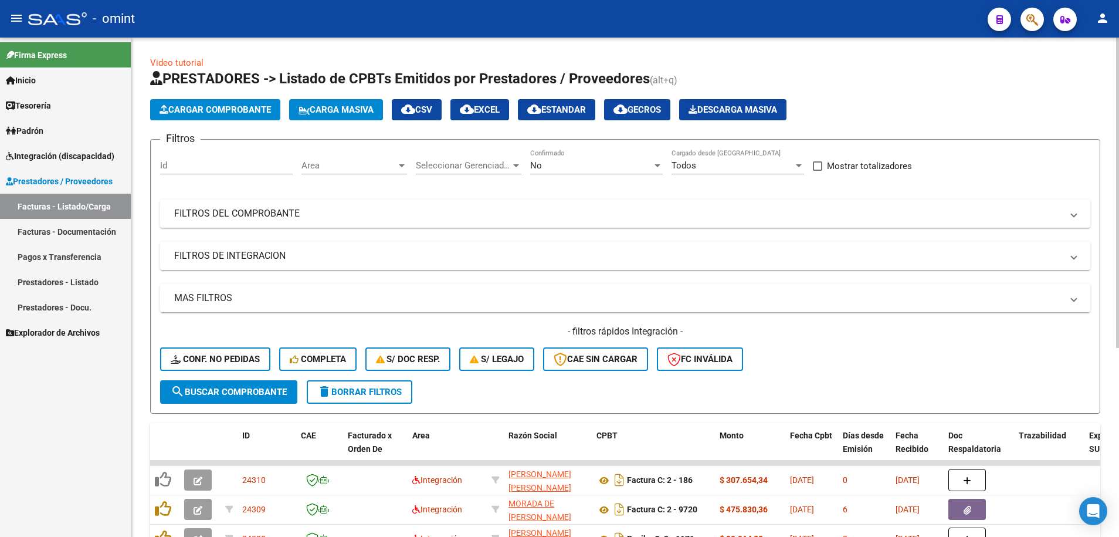
click at [386, 398] on button "delete Borrar Filtros" at bounding box center [360, 391] width 106 height 23
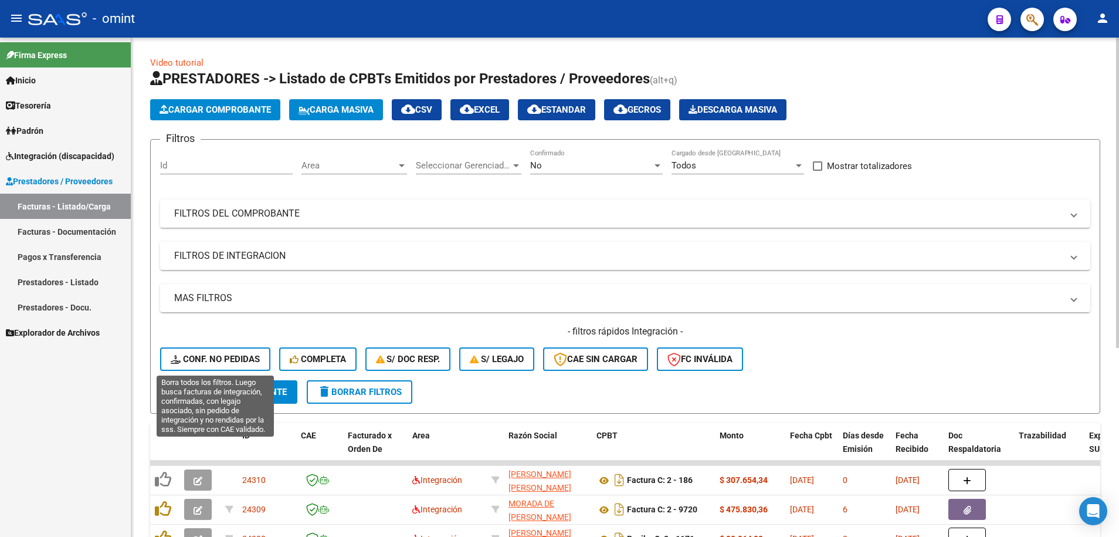
click at [241, 358] on span "Conf. no pedidas" at bounding box center [215, 359] width 89 height 11
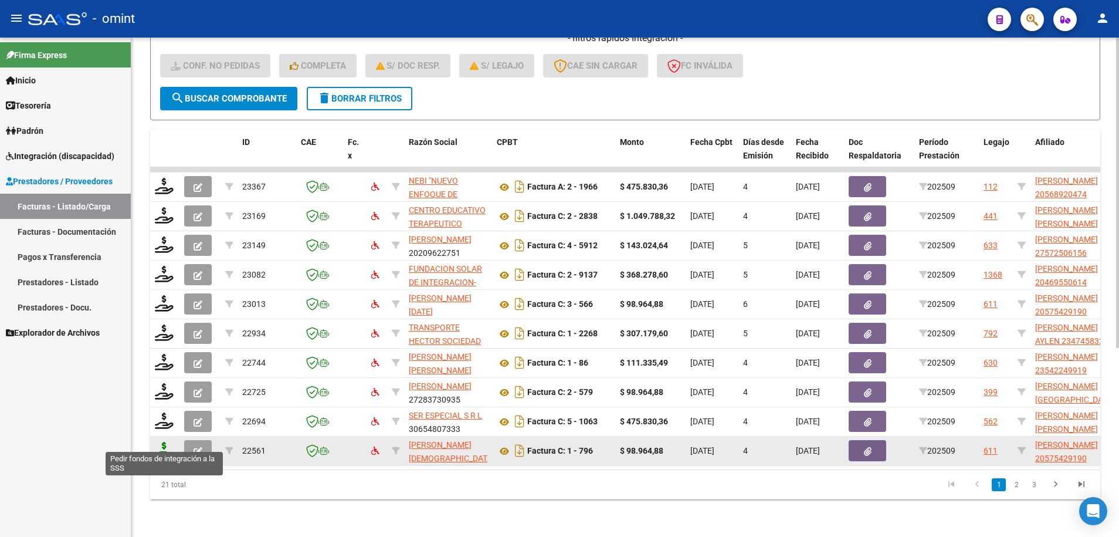
click at [164, 442] on icon at bounding box center [164, 450] width 19 height 16
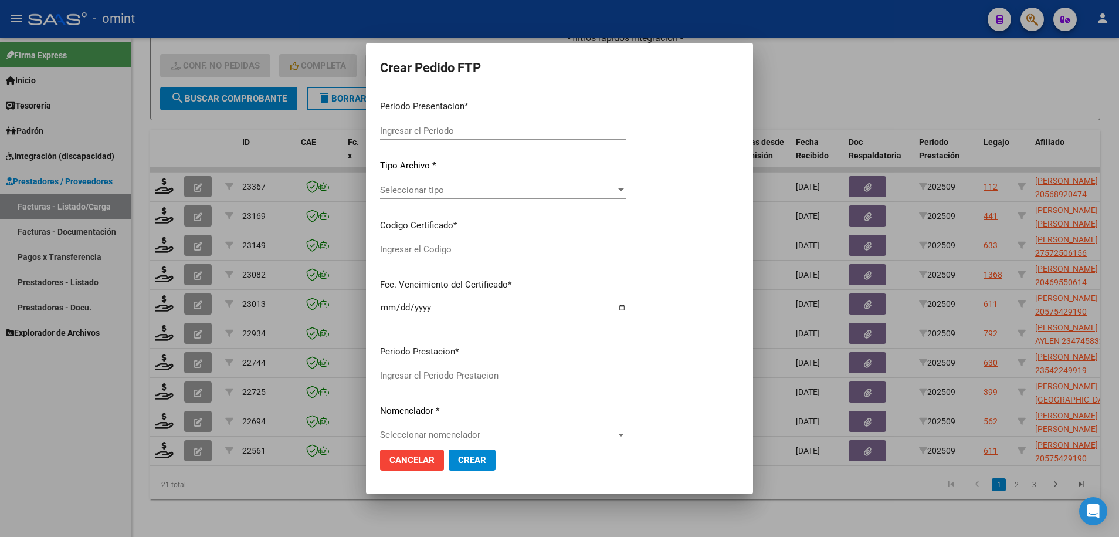
type input "202509"
type input "$ 98.964,88"
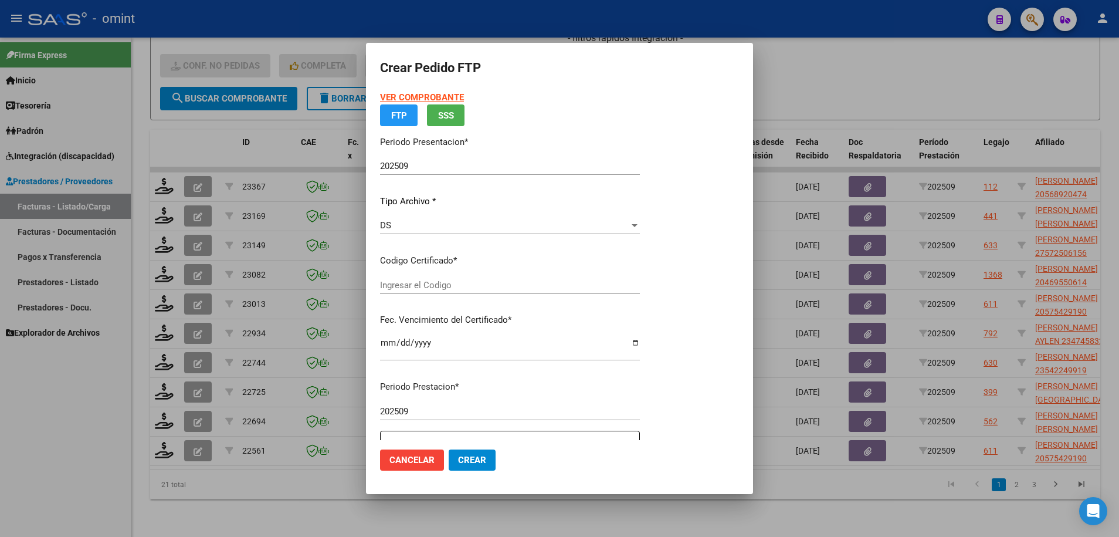
type input "2156689493"
type input "2035-12-31"
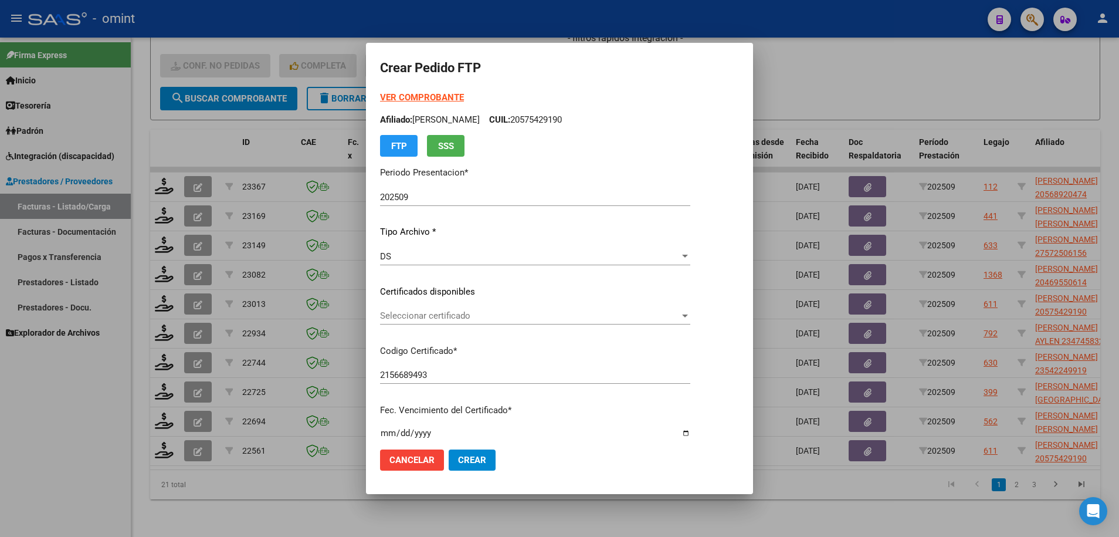
scroll to position [73, 0]
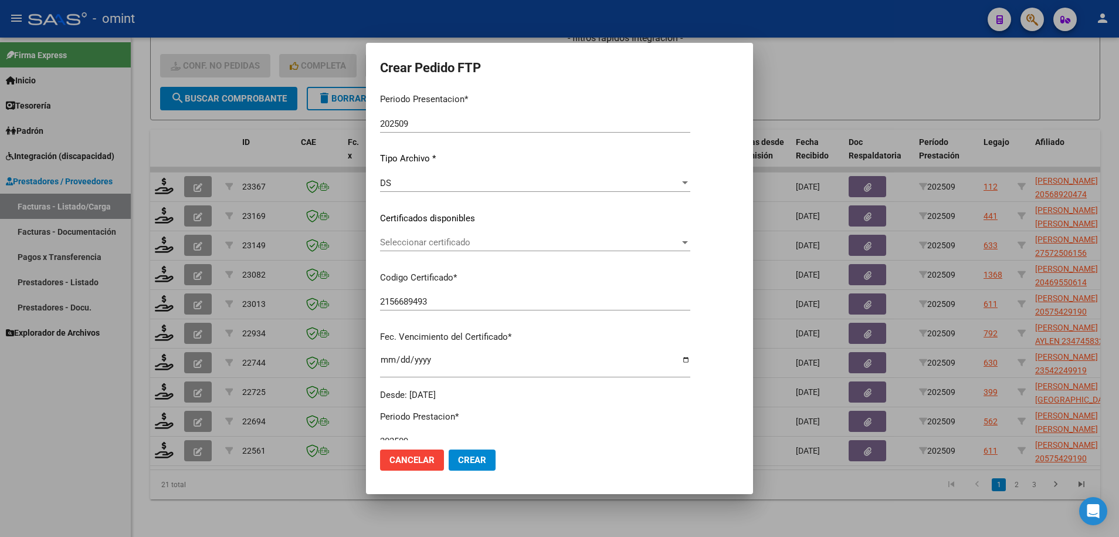
click at [494, 244] on span "Seleccionar certificado" at bounding box center [530, 242] width 300 height 11
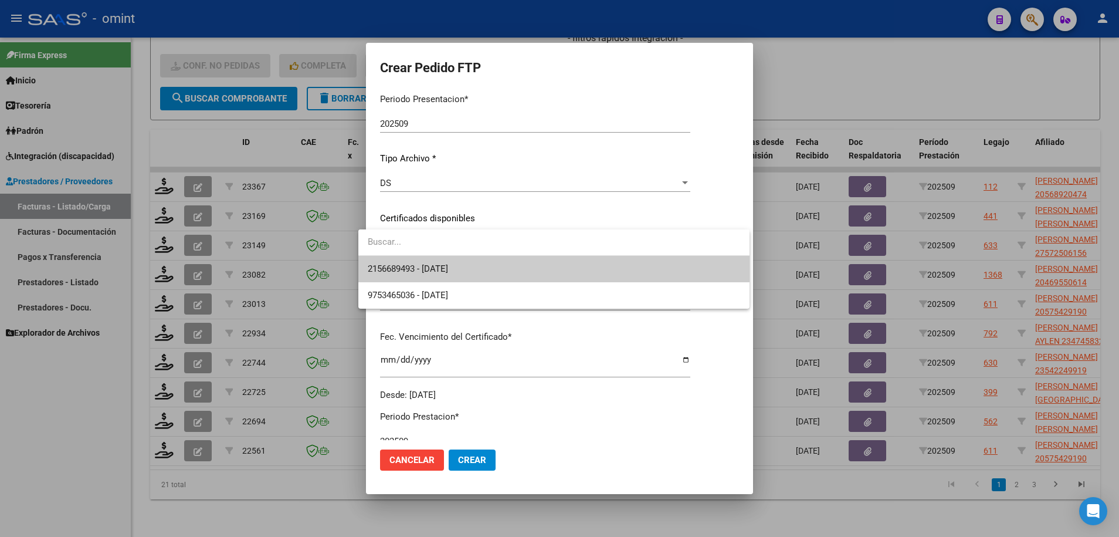
click at [467, 266] on span "2156689493 - 2035-12-31" at bounding box center [554, 269] width 372 height 26
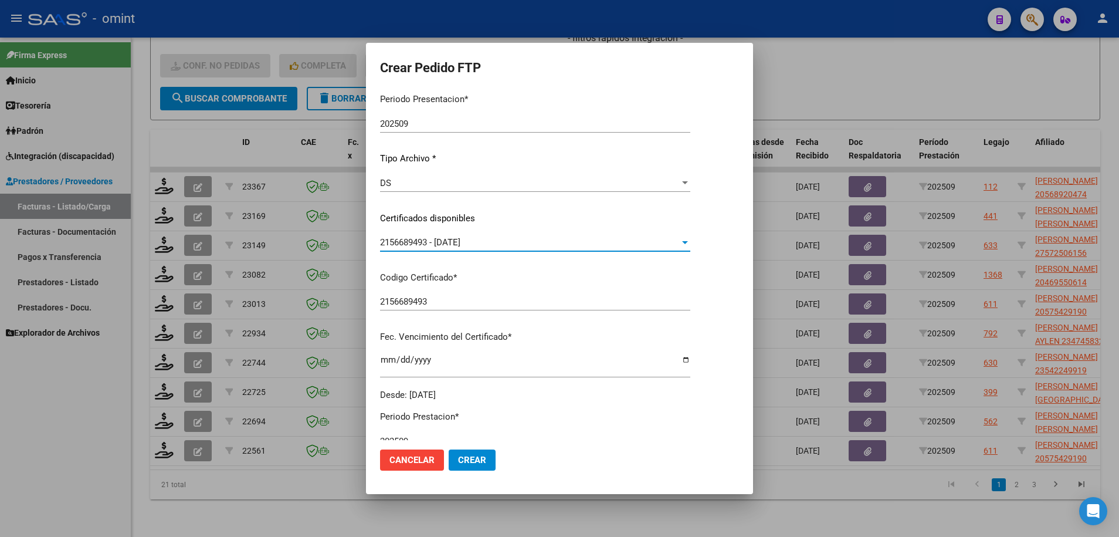
click at [480, 242] on div "2156689493 - 2035-12-31" at bounding box center [530, 242] width 300 height 11
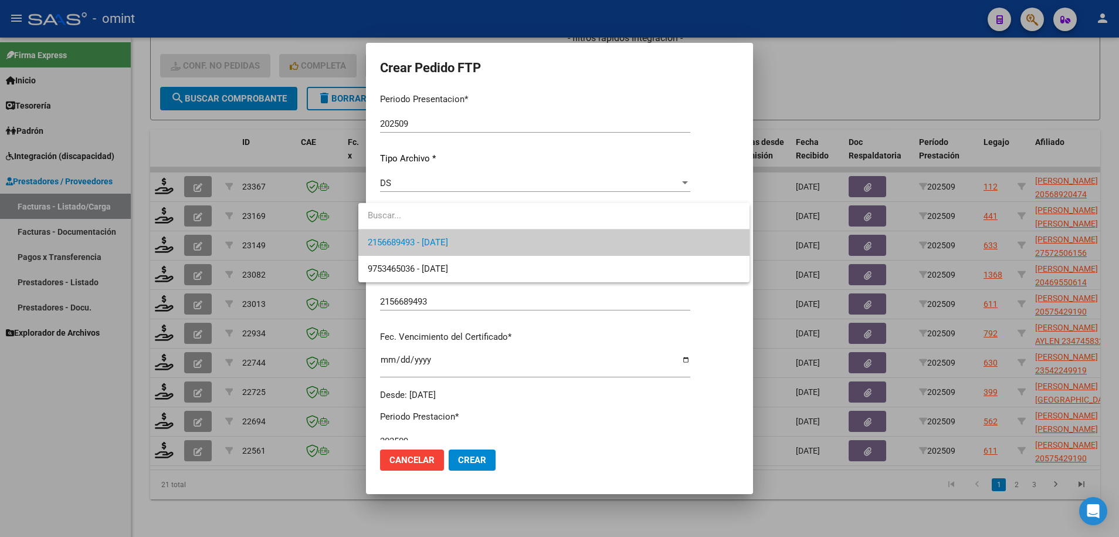
click at [568, 340] on div at bounding box center [559, 268] width 1119 height 537
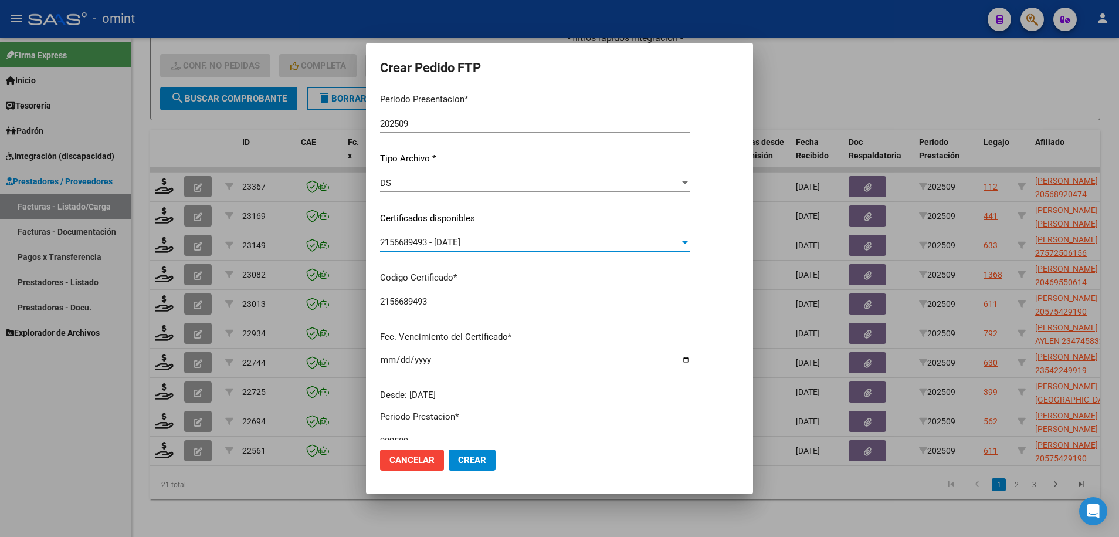
click at [475, 237] on div "2156689493 - 2035-12-31" at bounding box center [530, 242] width 300 height 11
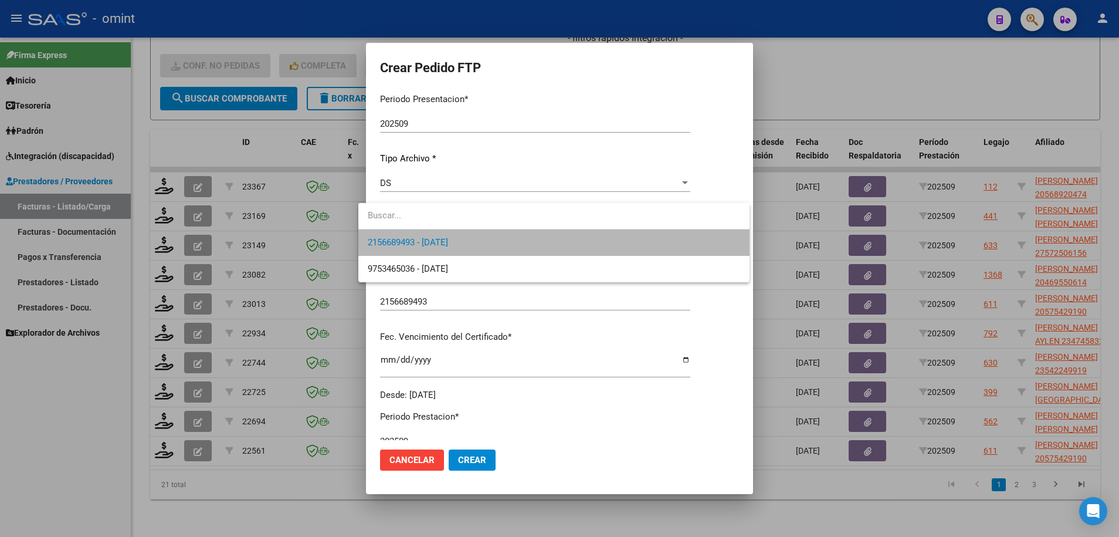
click at [475, 237] on span "2156689493 - 2035-12-31" at bounding box center [554, 242] width 372 height 26
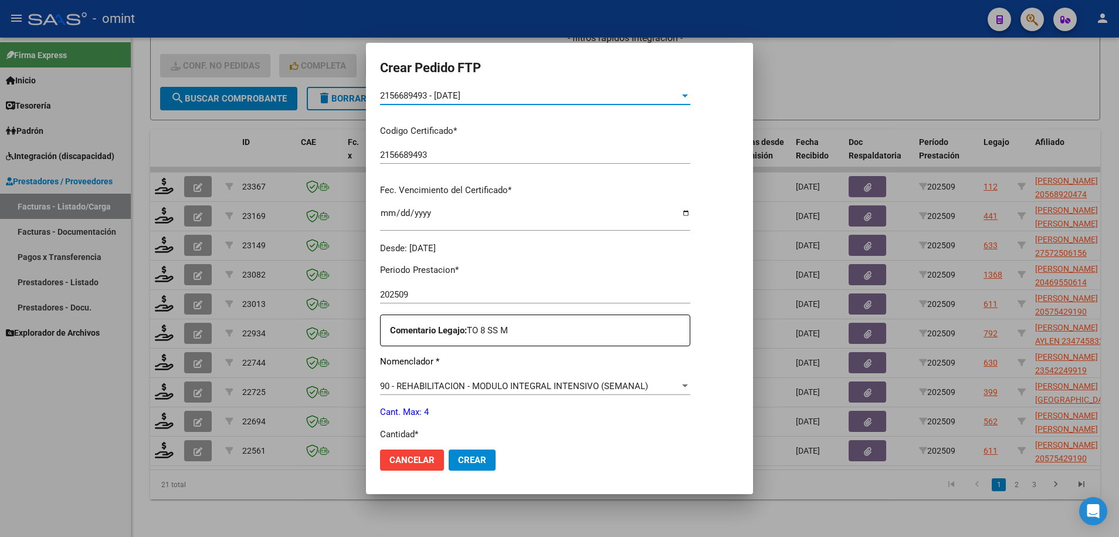
scroll to position [293, 0]
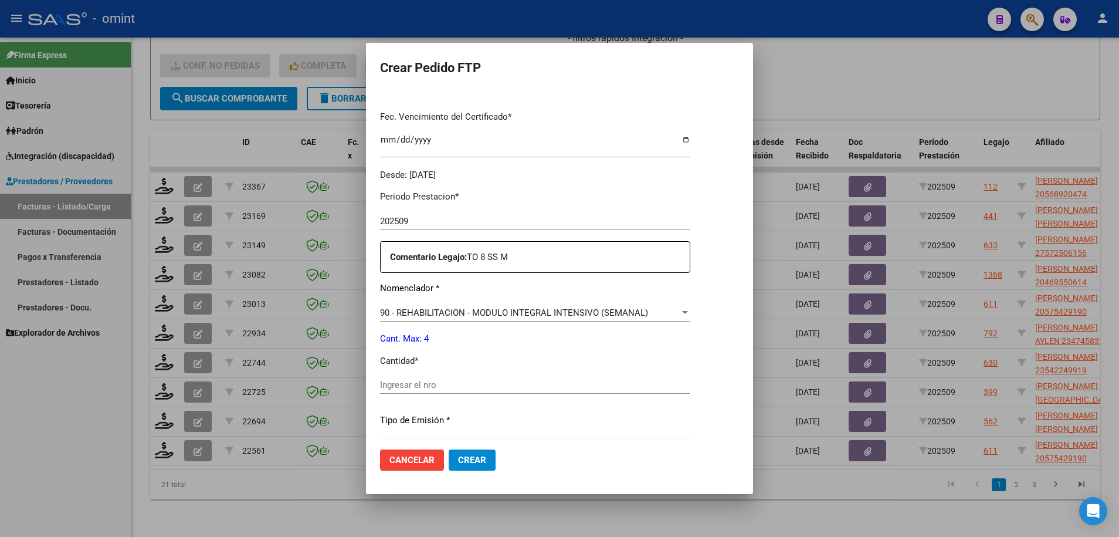
click at [466, 382] on input "Ingresar el nro" at bounding box center [535, 384] width 310 height 11
type input "4"
click at [466, 457] on span "Crear" at bounding box center [472, 460] width 28 height 11
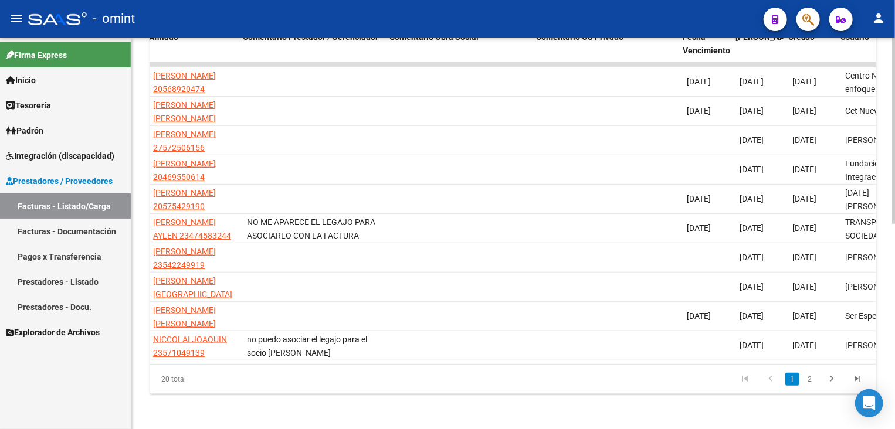
scroll to position [0, 1077]
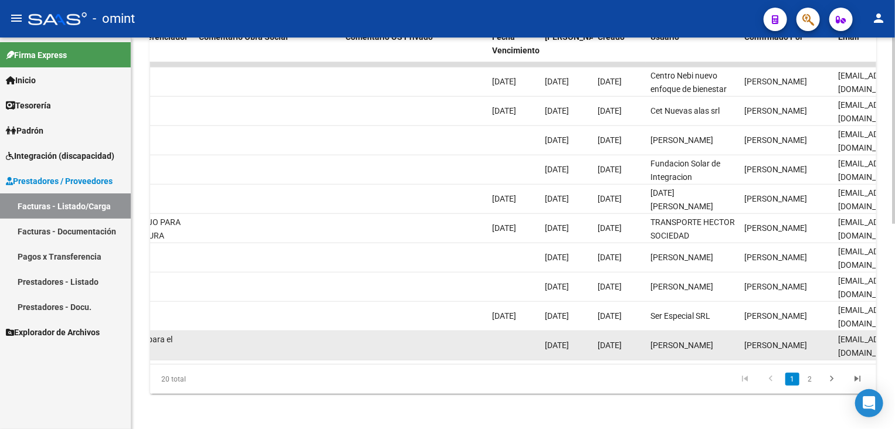
drag, startPoint x: 673, startPoint y: 360, endPoint x: 343, endPoint y: 351, distance: 330.3
click at [343, 351] on datatable-body "23367 NEBI "NUEVO ENFOQUE DE BIENESTAR INCLUSIVO-CENTRO INTERDISCIPLINARIO" S. …" at bounding box center [513, 213] width 726 height 302
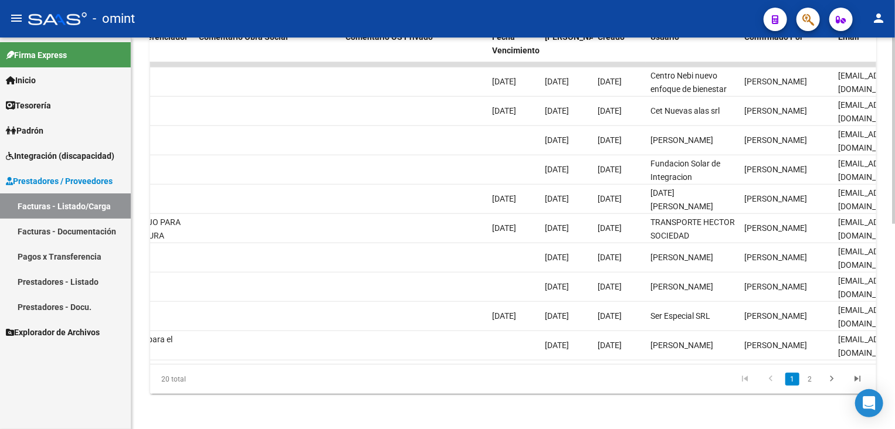
drag, startPoint x: 606, startPoint y: 372, endPoint x: 513, endPoint y: 364, distance: 93.1
click at [605, 372] on div "20 total 1 2" at bounding box center [513, 379] width 726 height 29
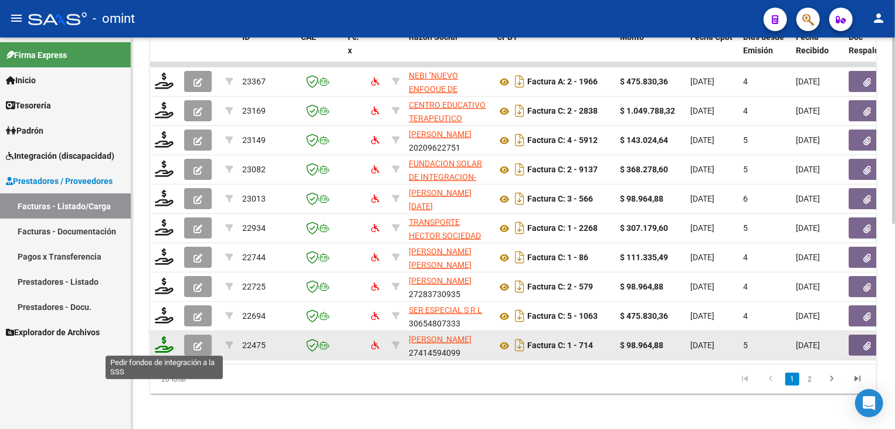
click at [161, 344] on icon at bounding box center [164, 345] width 19 height 16
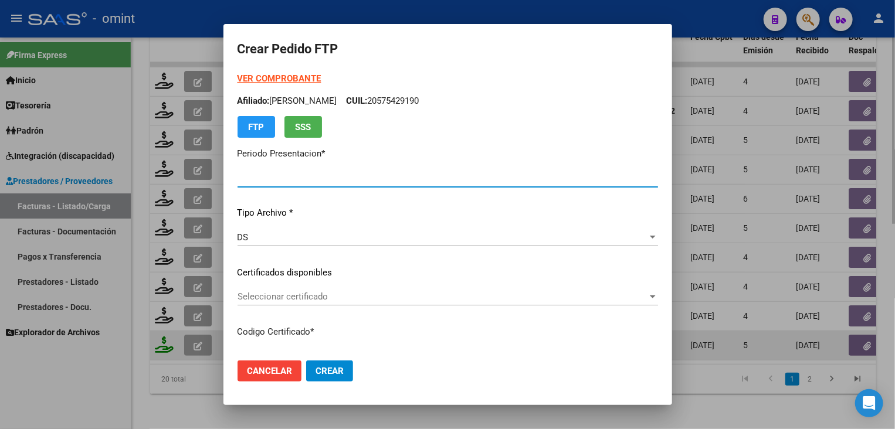
type input "202509"
type input "$ 98.964,88"
type input "7851717874"
type input "2027-01-31"
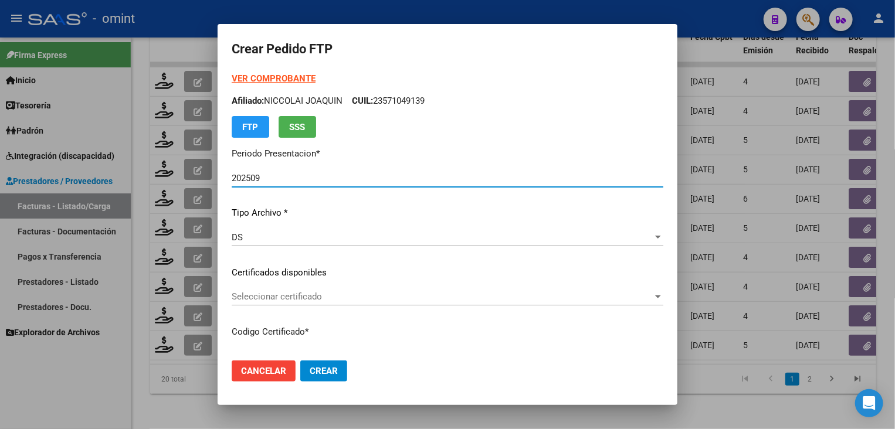
click at [402, 293] on span "Seleccionar certificado" at bounding box center [442, 297] width 421 height 11
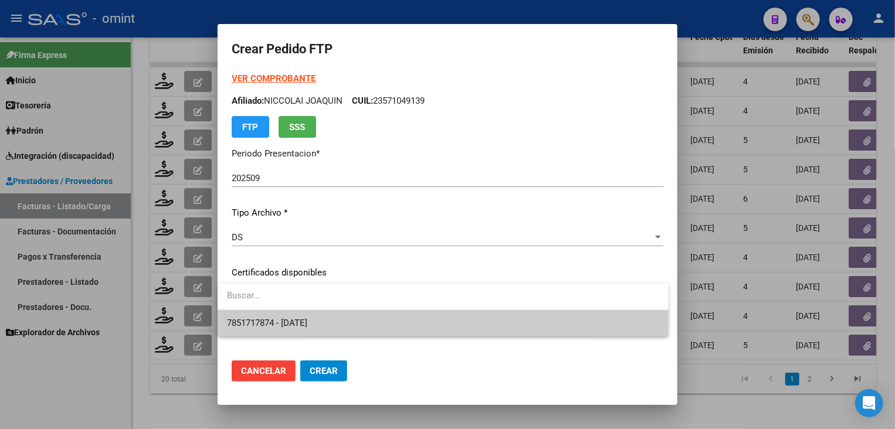
click at [388, 324] on span "7851717874 - 2027-01-31" at bounding box center [443, 323] width 432 height 26
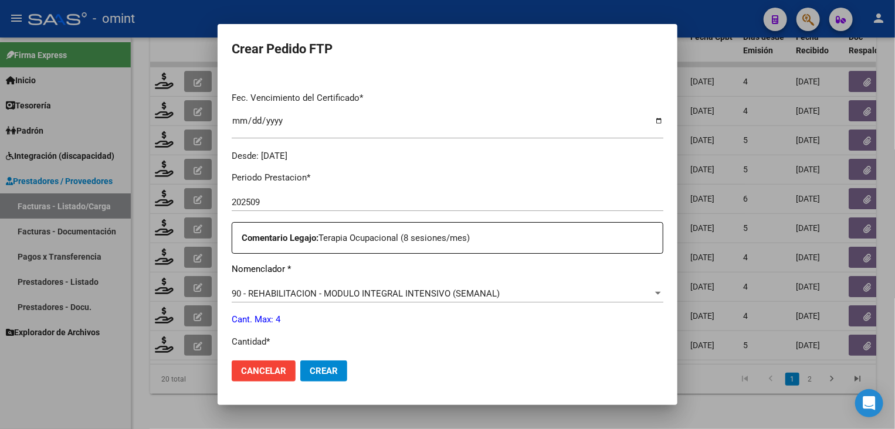
scroll to position [352, 0]
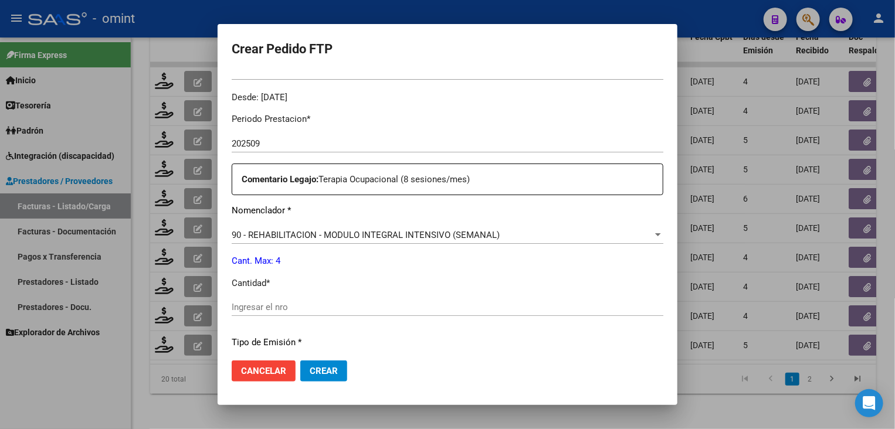
click at [328, 311] on input "Ingresar el nro" at bounding box center [448, 307] width 432 height 11
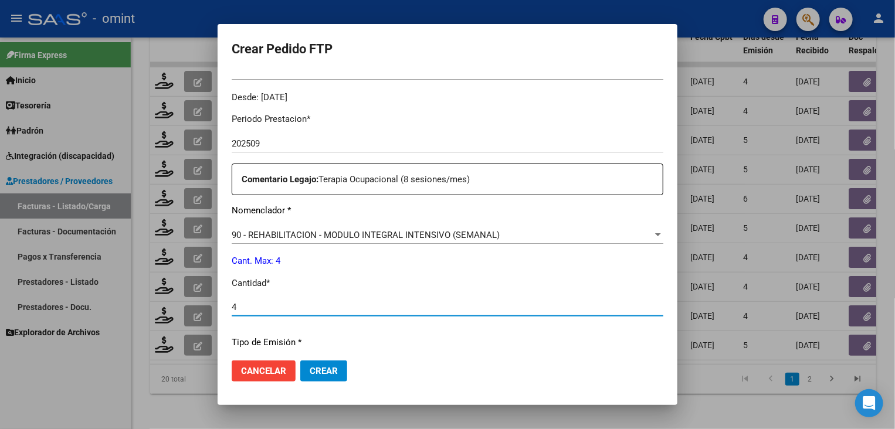
type input "4"
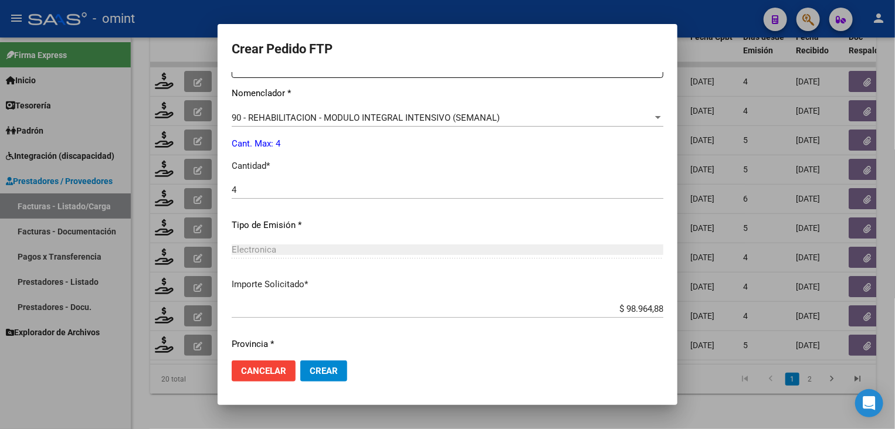
click at [333, 375] on span "Crear" at bounding box center [324, 371] width 28 height 11
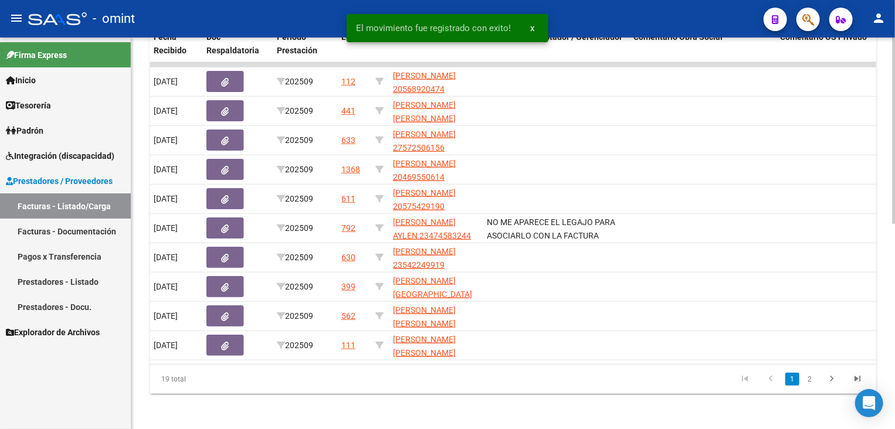
scroll to position [0, 0]
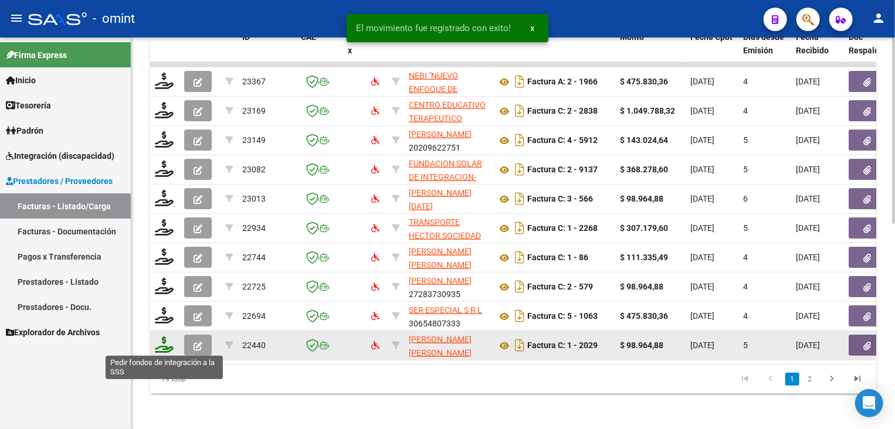
click at [161, 340] on icon at bounding box center [164, 345] width 19 height 16
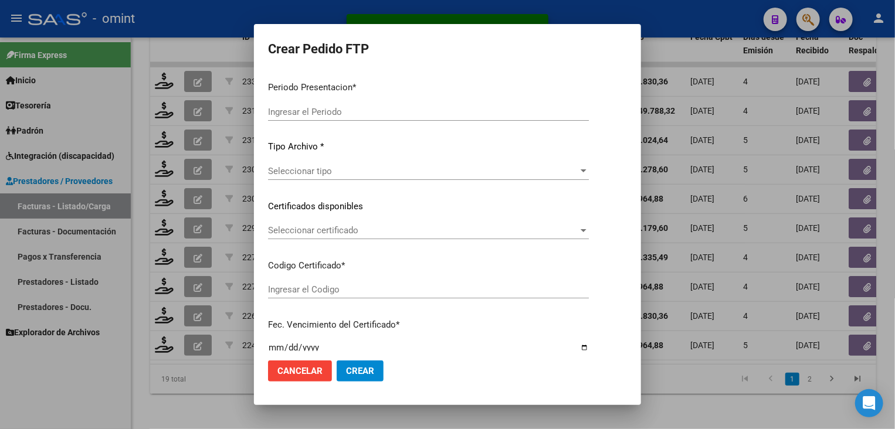
type input "202509"
type input "$ 98.964,88"
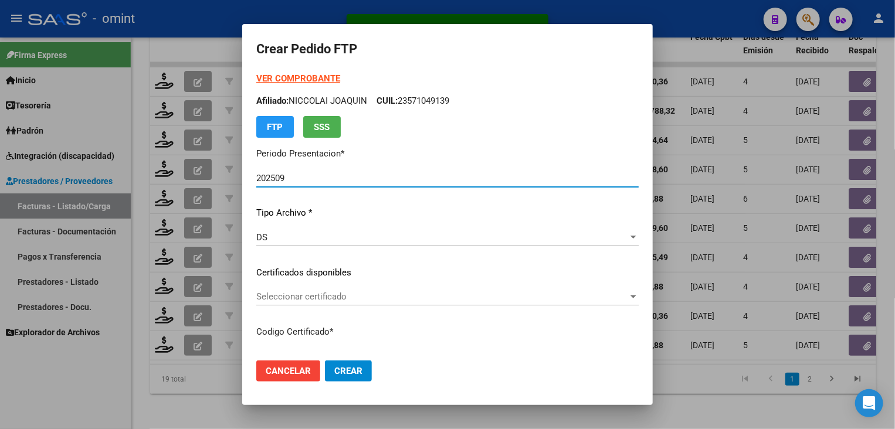
type input "6588467733"
type input "2026-01-20"
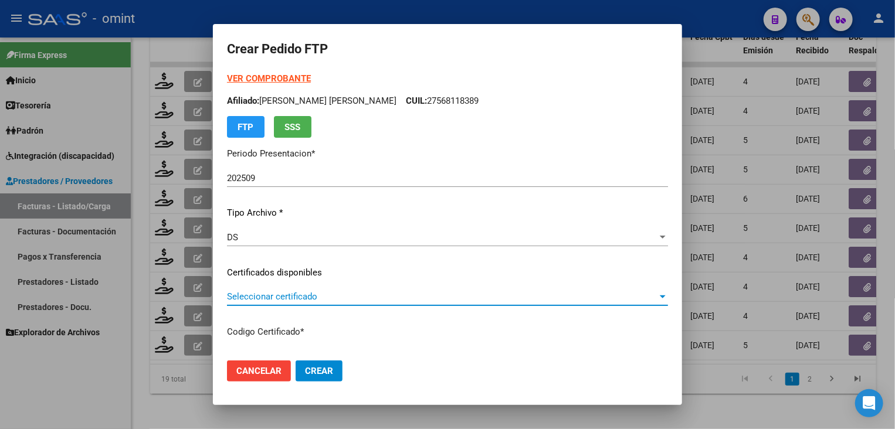
click at [300, 296] on span "Seleccionar certificado" at bounding box center [442, 297] width 431 height 11
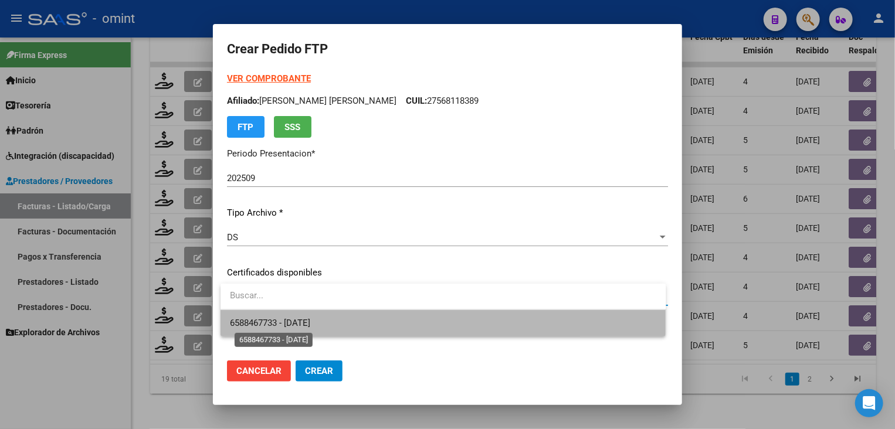
click at [310, 323] on span "6588467733 - 2026-01-20" at bounding box center [270, 323] width 80 height 11
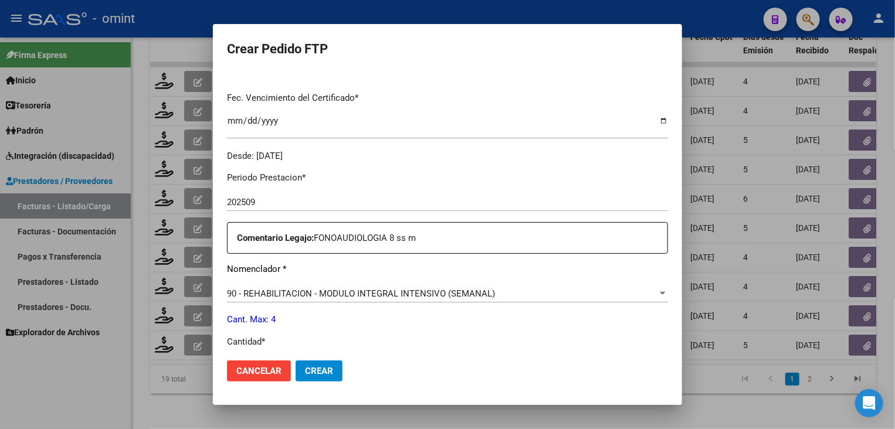
scroll to position [352, 0]
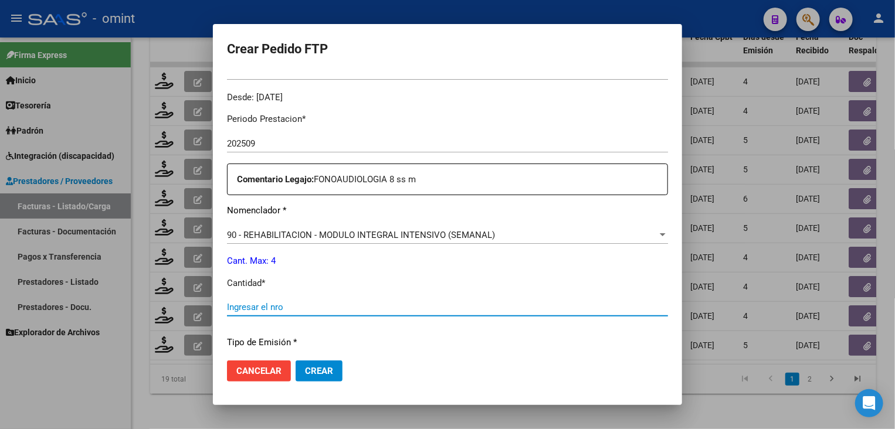
click at [360, 306] on input "Ingresar el nro" at bounding box center [447, 307] width 441 height 11
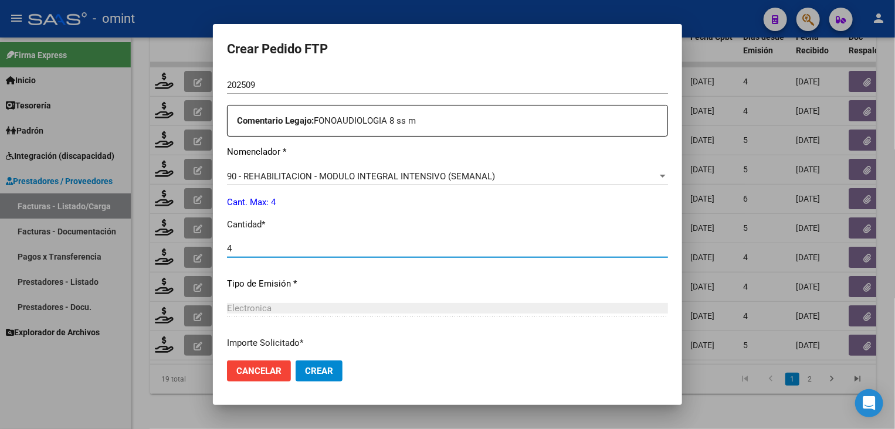
type input "4"
click at [321, 366] on span "Crear" at bounding box center [319, 371] width 28 height 11
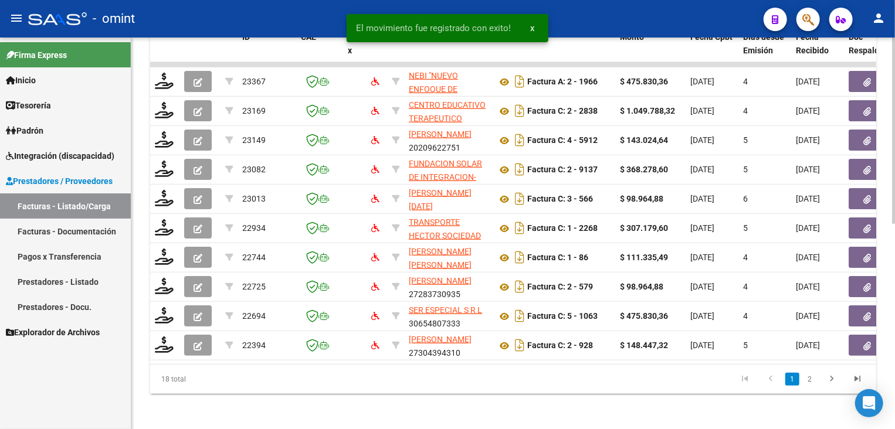
drag, startPoint x: 403, startPoint y: 372, endPoint x: 651, endPoint y: 377, distance: 248.2
click at [651, 377] on div "18 total 1 2" at bounding box center [513, 379] width 726 height 29
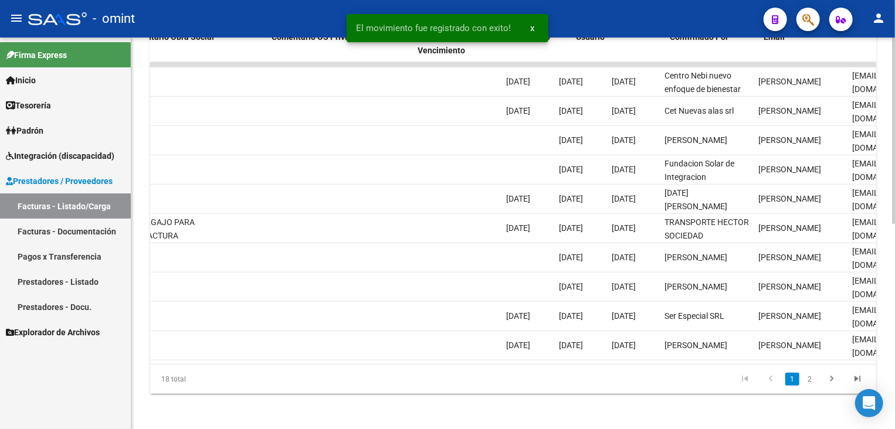
scroll to position [0, 1151]
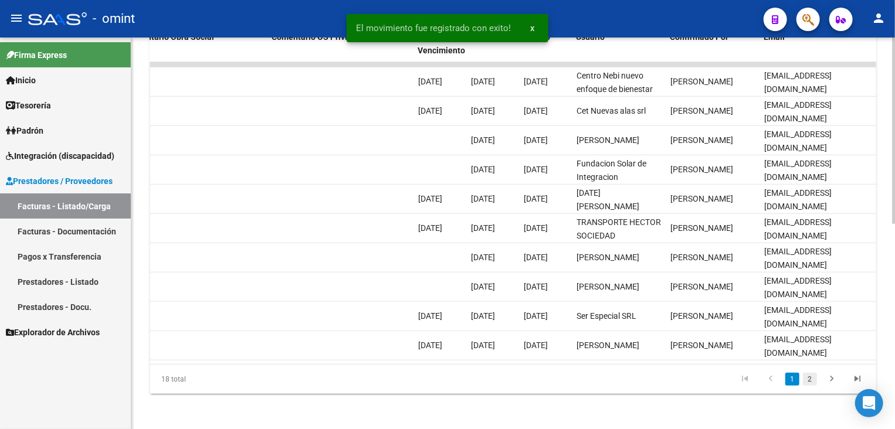
click at [809, 386] on link "2" at bounding box center [810, 379] width 14 height 13
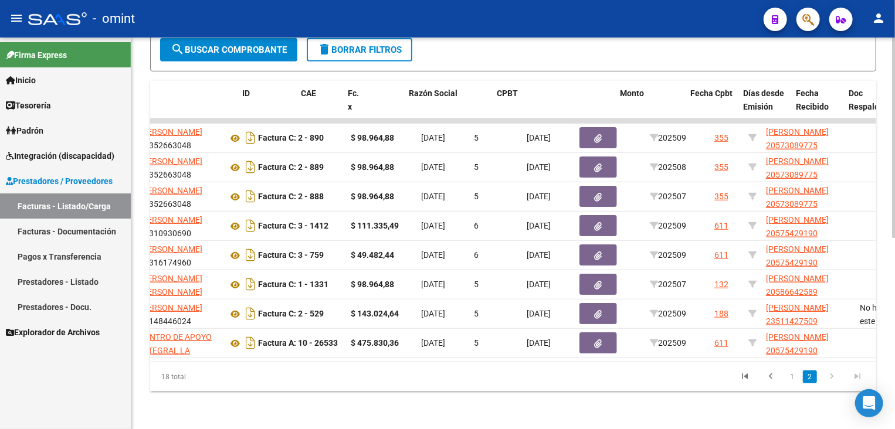
scroll to position [0, 0]
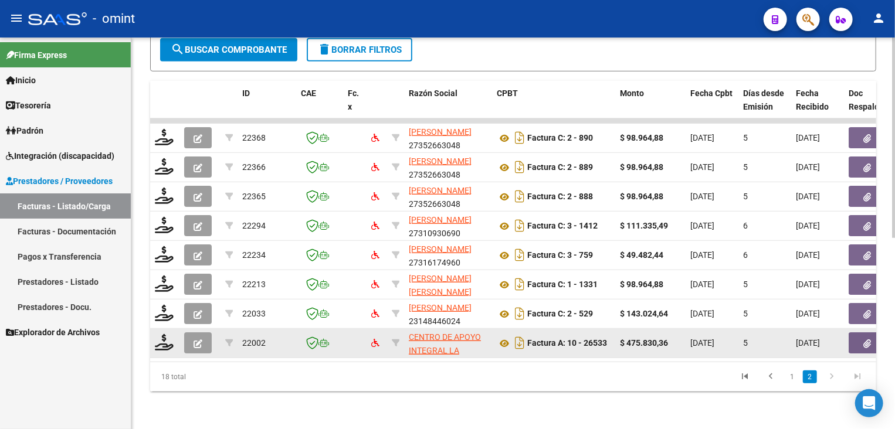
click at [153, 335] on datatable-body-cell at bounding box center [164, 343] width 29 height 29
click at [167, 339] on icon at bounding box center [164, 342] width 19 height 16
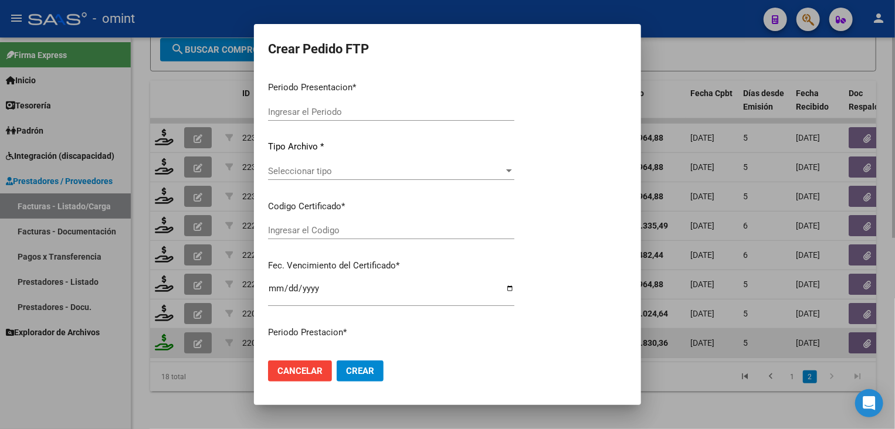
type input "202509"
type input "$ 475.830,36"
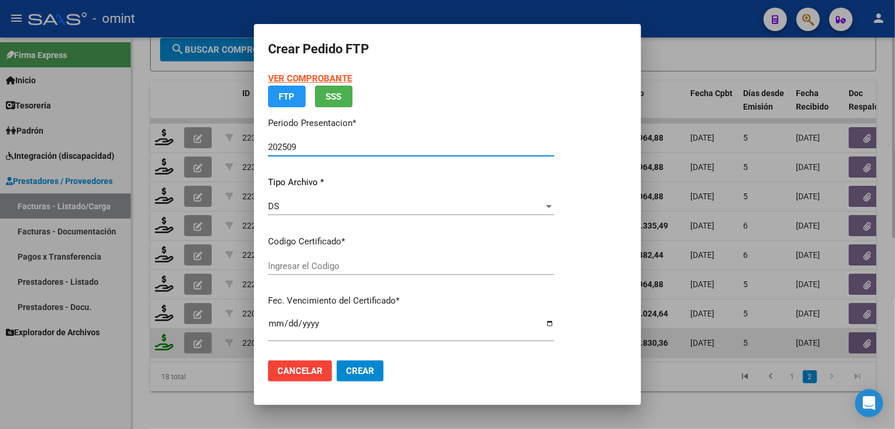
type input "2156689493"
type input "2035-12-31"
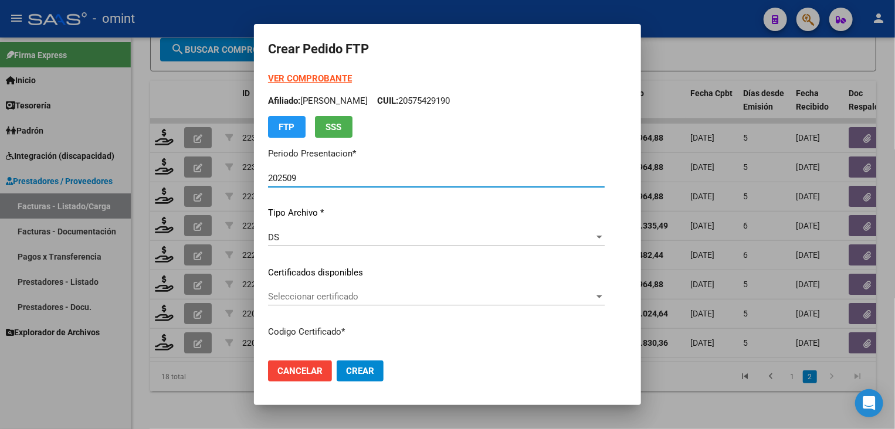
scroll to position [59, 0]
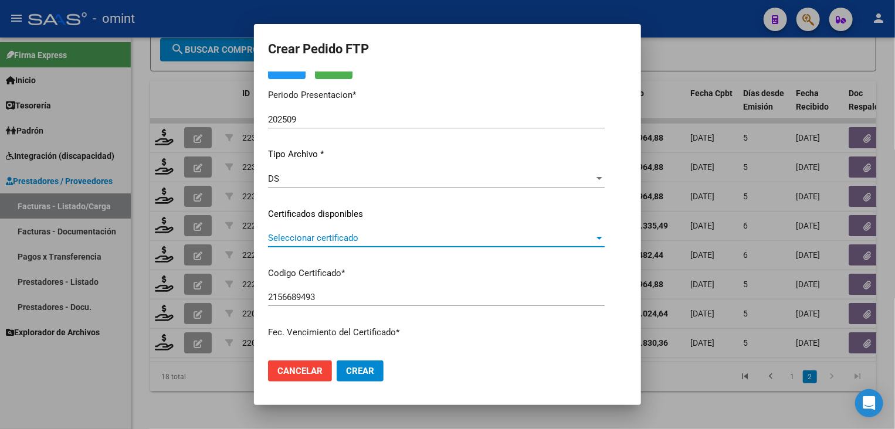
click at [352, 242] on span "Seleccionar certificado" at bounding box center [431, 238] width 326 height 11
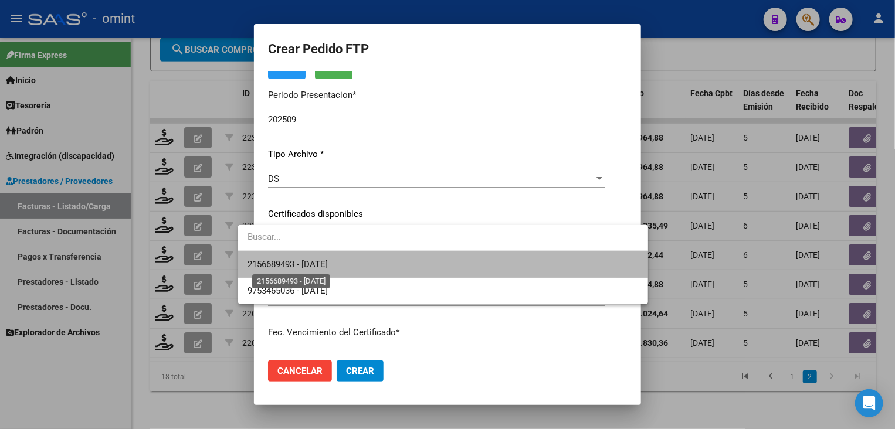
click at [328, 267] on span "2156689493 - 2035-12-31" at bounding box center [288, 264] width 80 height 11
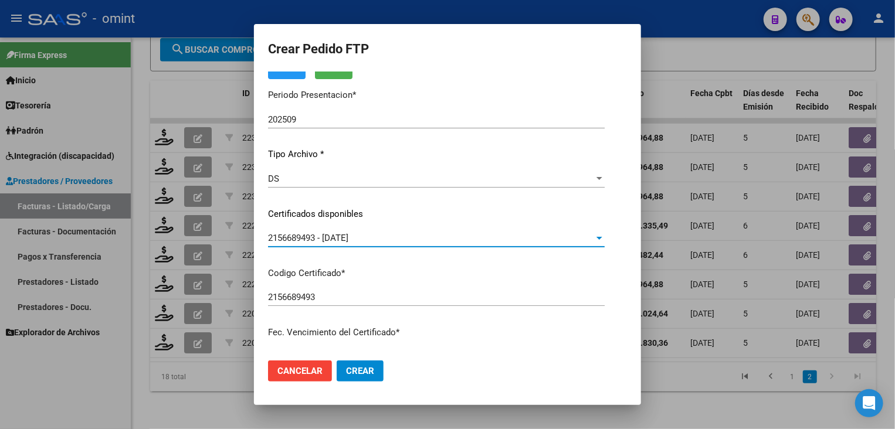
click at [459, 284] on div "VER COMPROBANTE ARCA Padrón Afiliado: MEDINA PAIVA BRUNO LEON CUIL: 20575429190…" at bounding box center [436, 205] width 337 height 384
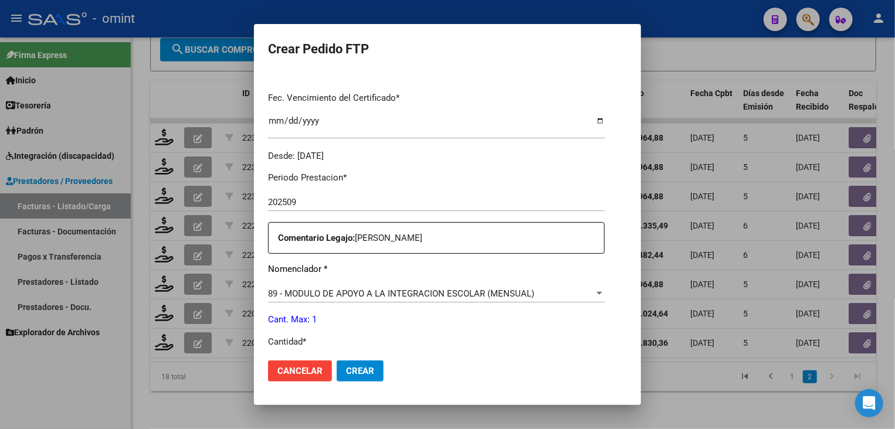
scroll to position [352, 0]
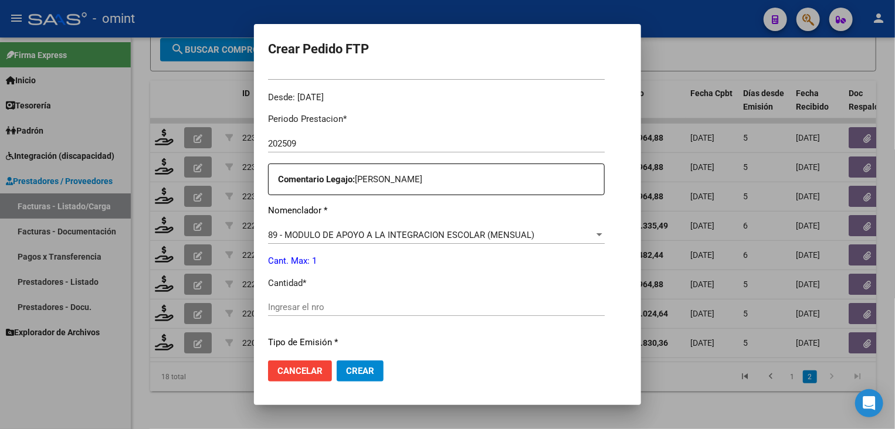
click at [338, 304] on input "Ingresar el nro" at bounding box center [436, 307] width 337 height 11
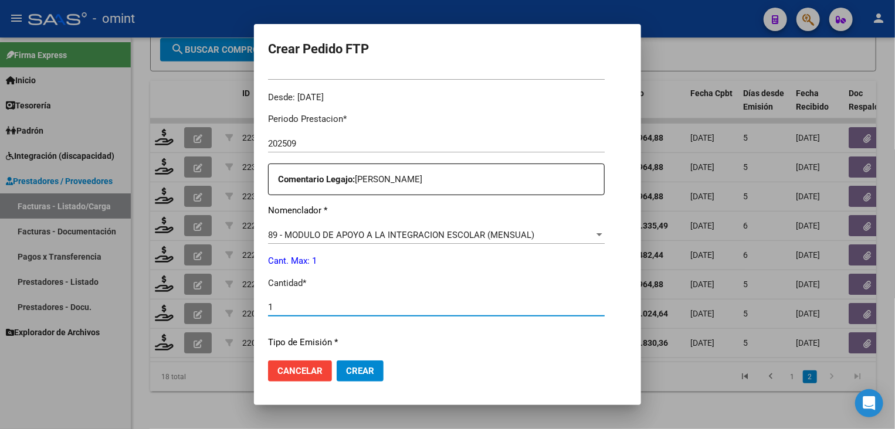
type input "1"
click at [346, 368] on span "Crear" at bounding box center [360, 371] width 28 height 11
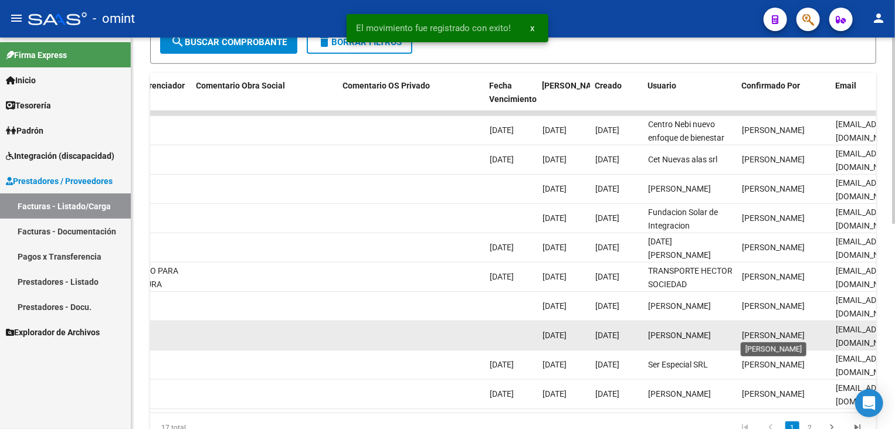
scroll to position [431, 0]
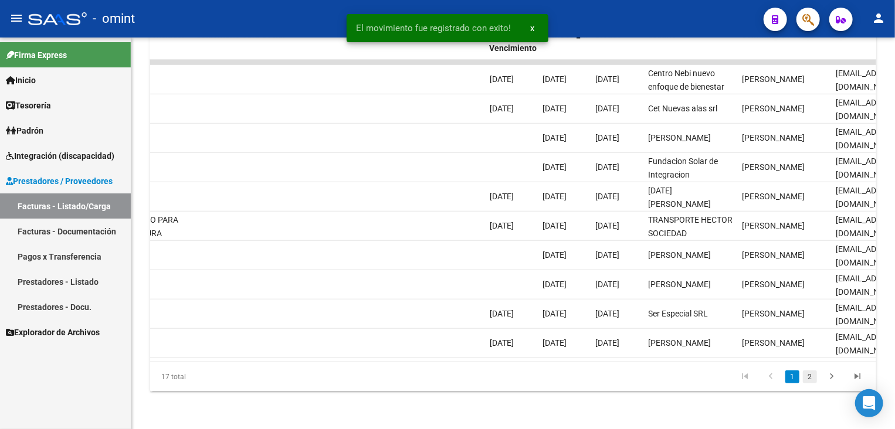
click at [814, 379] on link "2" at bounding box center [810, 377] width 14 height 13
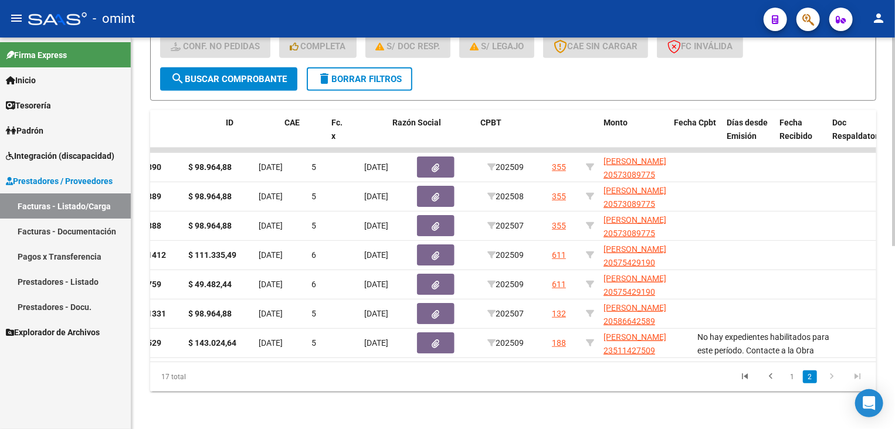
scroll to position [0, 0]
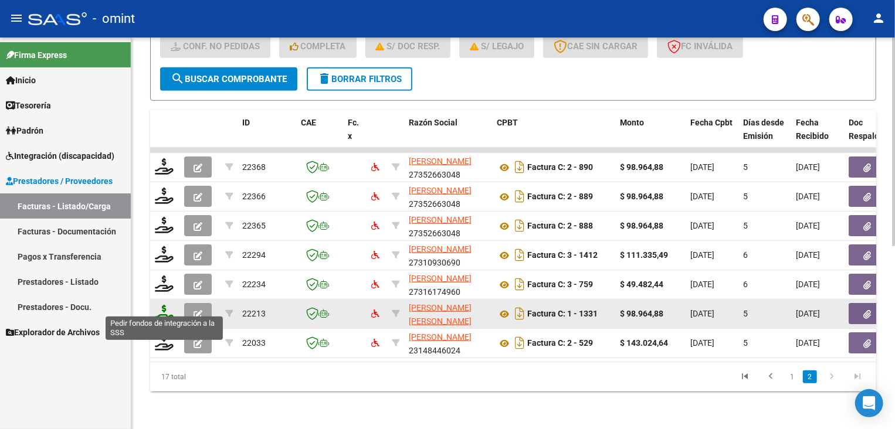
click at [159, 306] on icon at bounding box center [164, 313] width 19 height 16
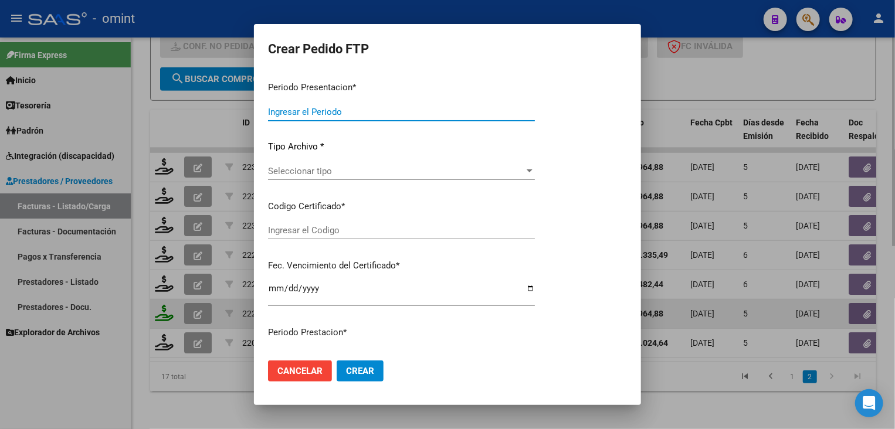
type input "202509"
type input "202507"
type input "$ 98.964,88"
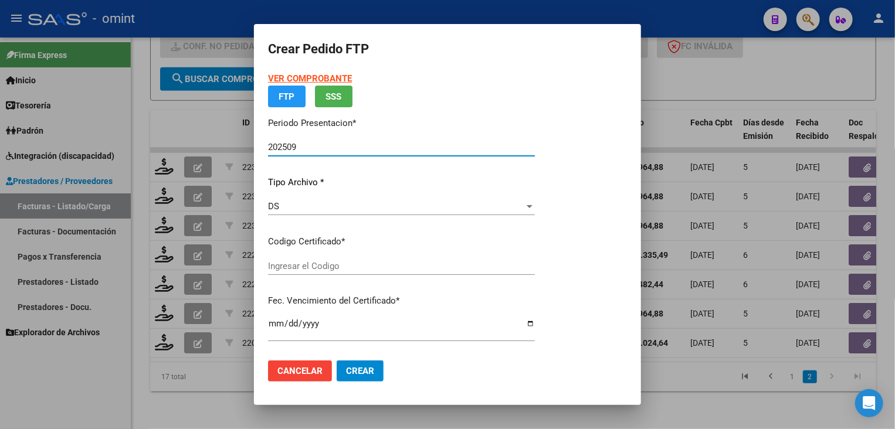
type input "6860107943"
type input "2026-12-31"
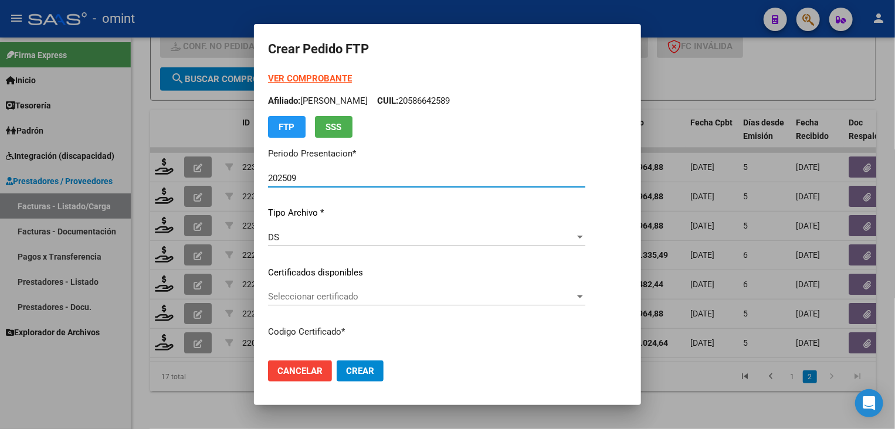
click at [317, 298] on span "Seleccionar certificado" at bounding box center [421, 297] width 307 height 11
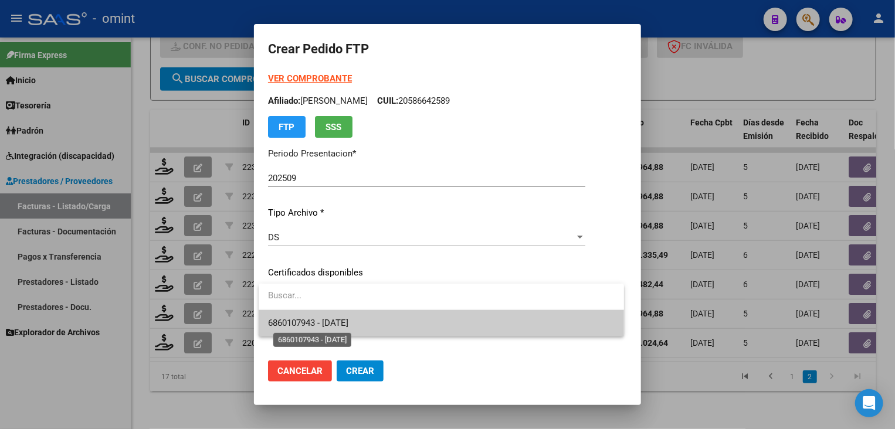
click at [321, 324] on span "6860107943 - 2026-12-31" at bounding box center [308, 323] width 80 height 11
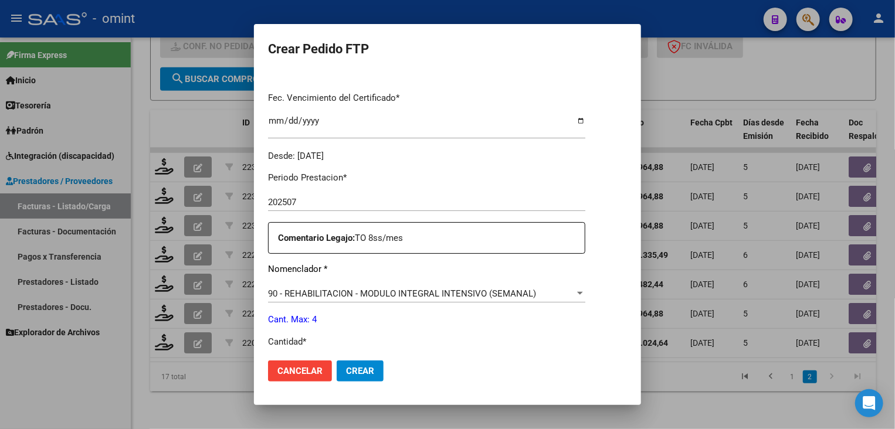
scroll to position [352, 0]
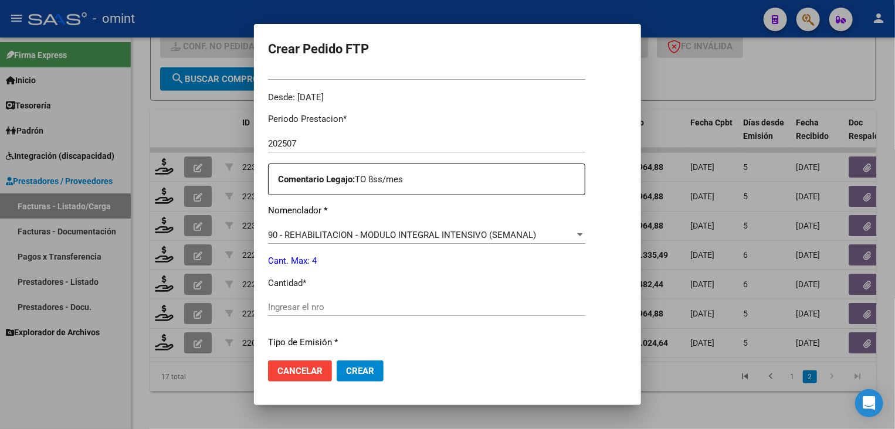
click at [348, 302] on input "Ingresar el nro" at bounding box center [426, 307] width 317 height 11
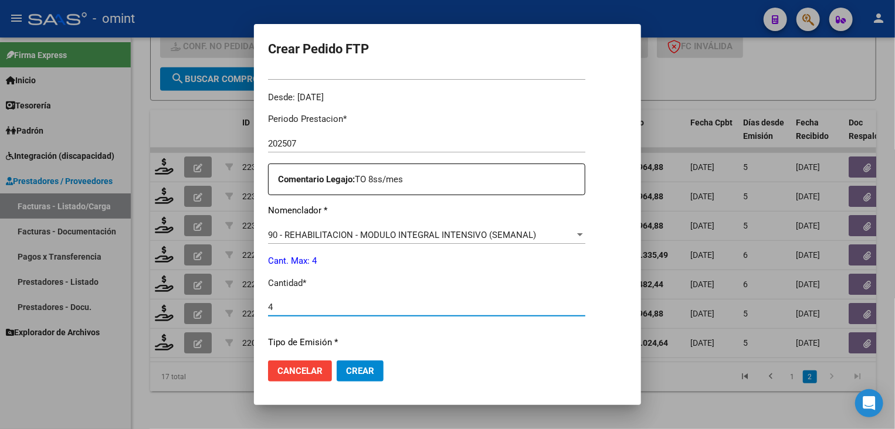
type input "4"
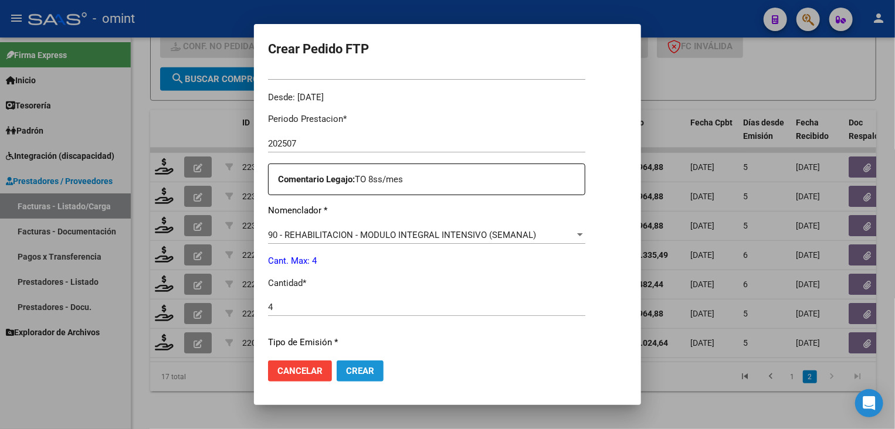
click at [359, 364] on button "Crear" at bounding box center [360, 371] width 47 height 21
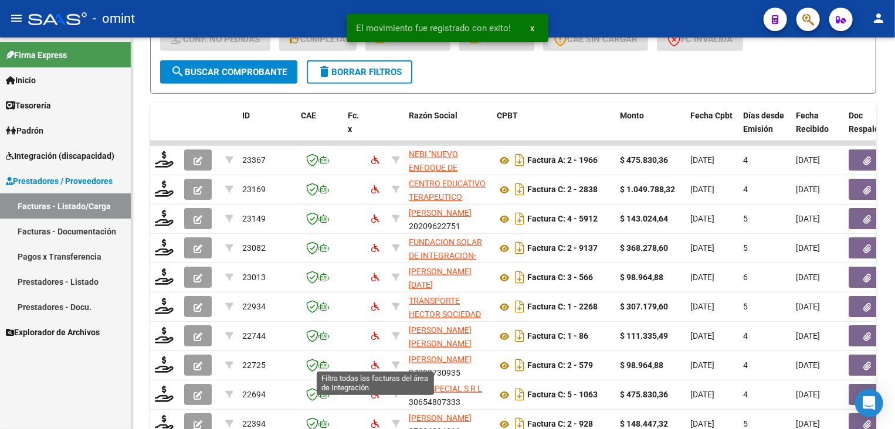
scroll to position [431, 0]
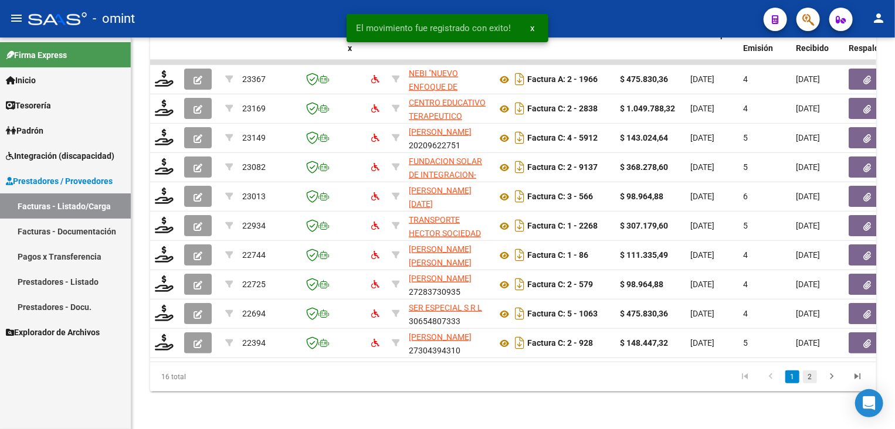
click at [814, 373] on link "2" at bounding box center [810, 377] width 14 height 13
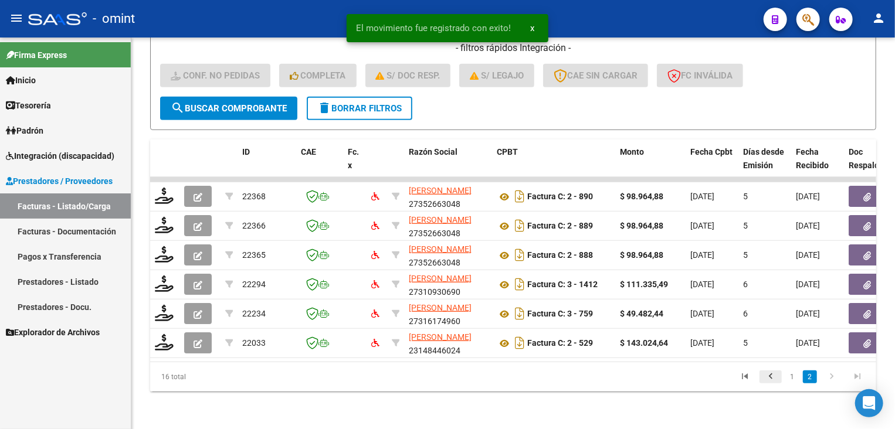
scroll to position [314, 0]
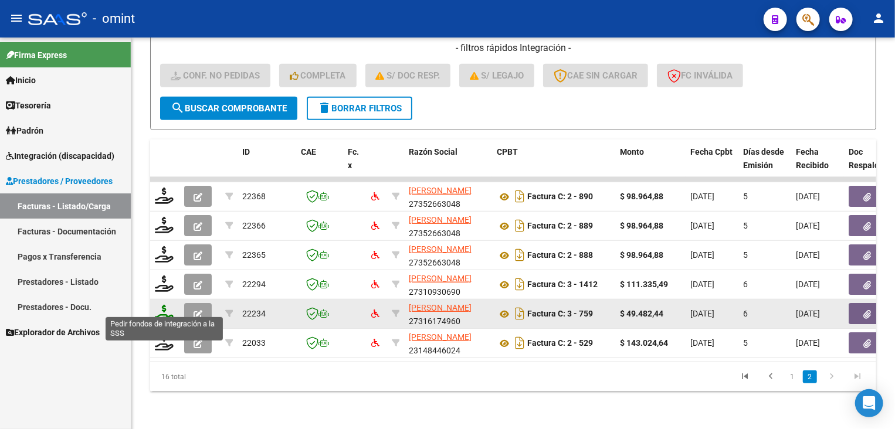
click at [162, 309] on icon at bounding box center [164, 313] width 19 height 16
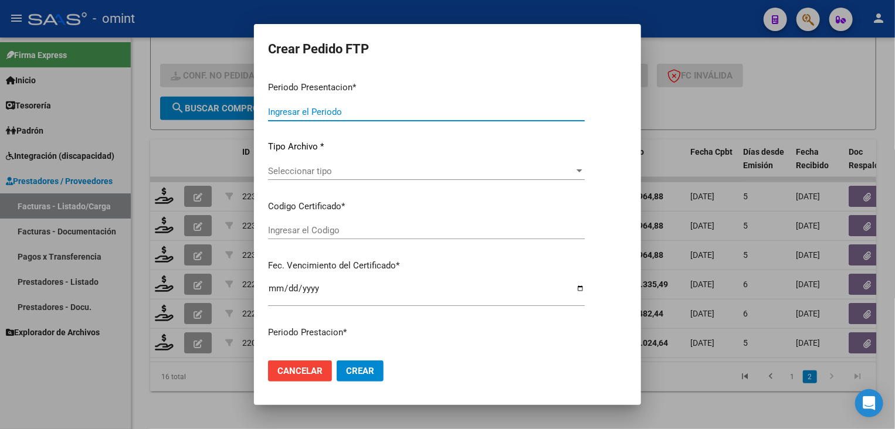
type input "202509"
type input "$ 49.482,44"
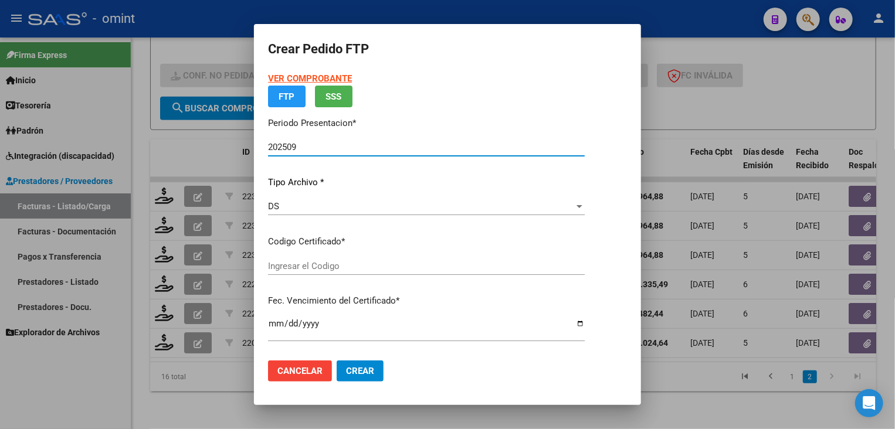
type input "2156689493"
type input "2035-12-31"
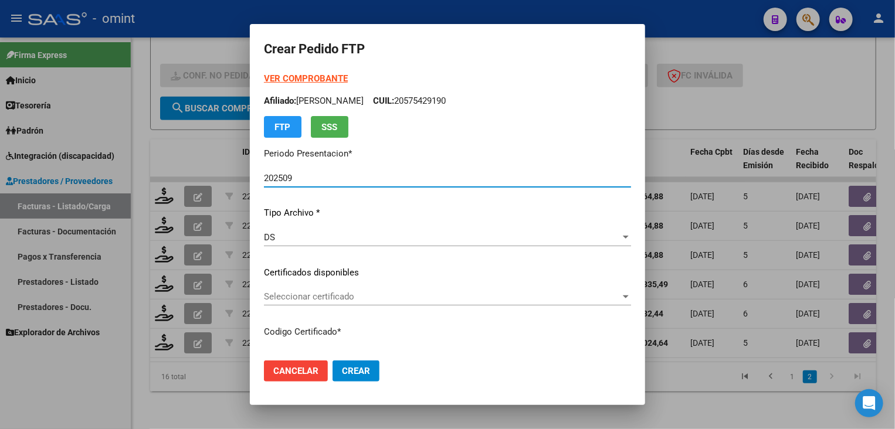
scroll to position [117, 0]
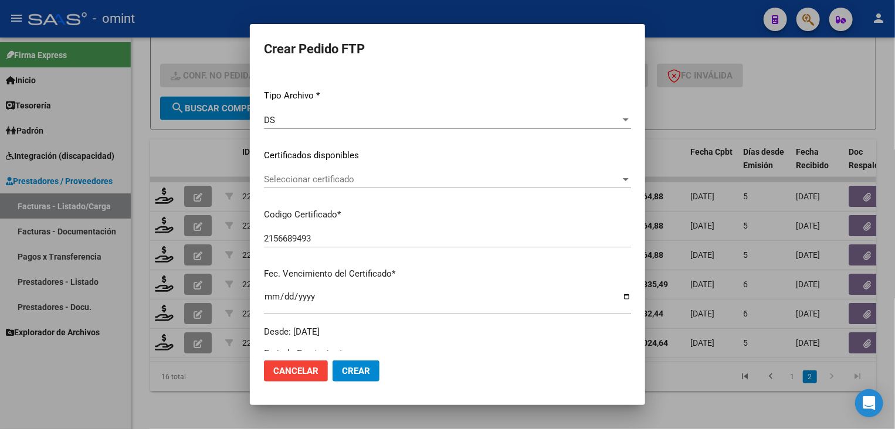
click at [324, 180] on span "Seleccionar certificado" at bounding box center [442, 179] width 357 height 11
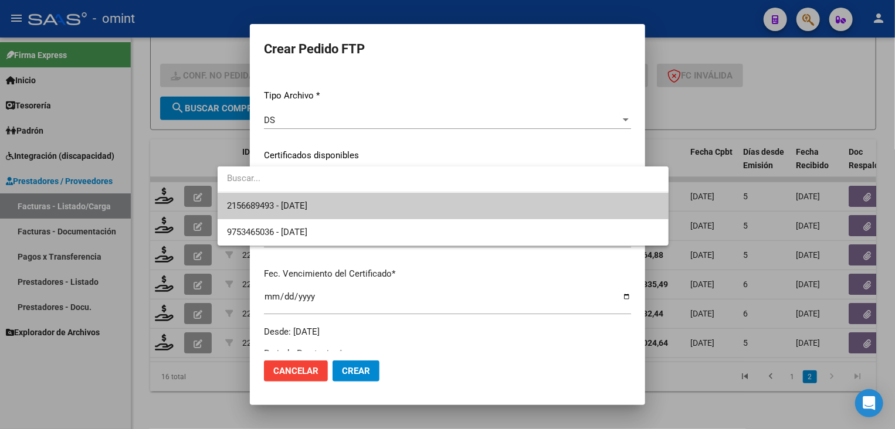
click at [404, 290] on div at bounding box center [447, 214] width 895 height 429
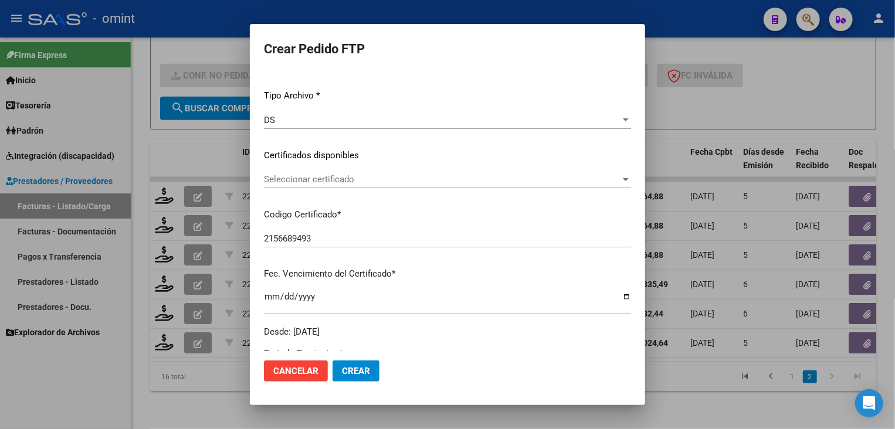
click at [307, 185] on div "Seleccionar certificado Seleccionar certificado" at bounding box center [447, 180] width 367 height 18
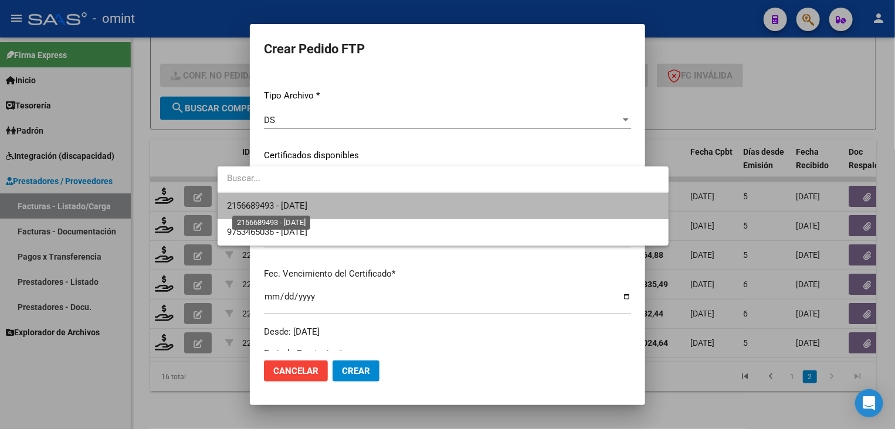
click at [298, 208] on span "2156689493 - 2035-12-31" at bounding box center [267, 206] width 80 height 11
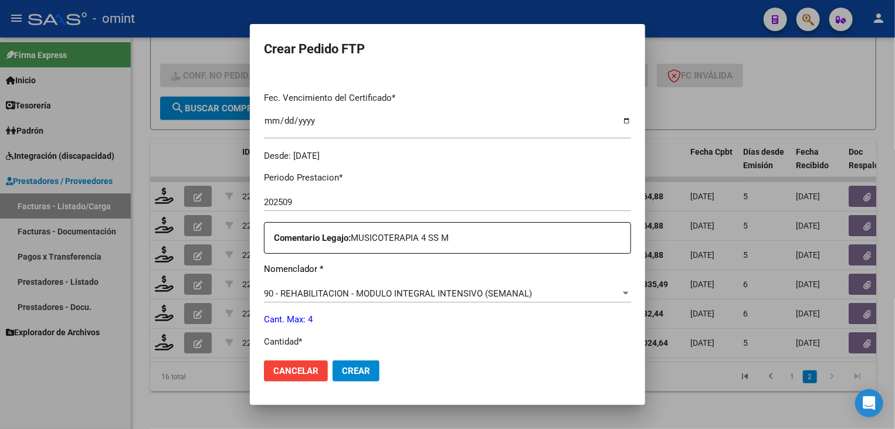
scroll to position [411, 0]
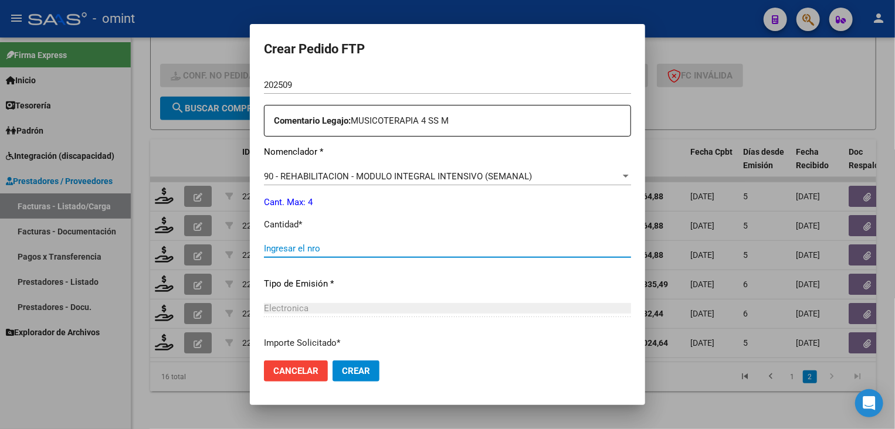
click at [324, 248] on input "Ingresar el nro" at bounding box center [447, 248] width 367 height 11
type input "4"
click at [342, 368] on span "Crear" at bounding box center [356, 371] width 28 height 11
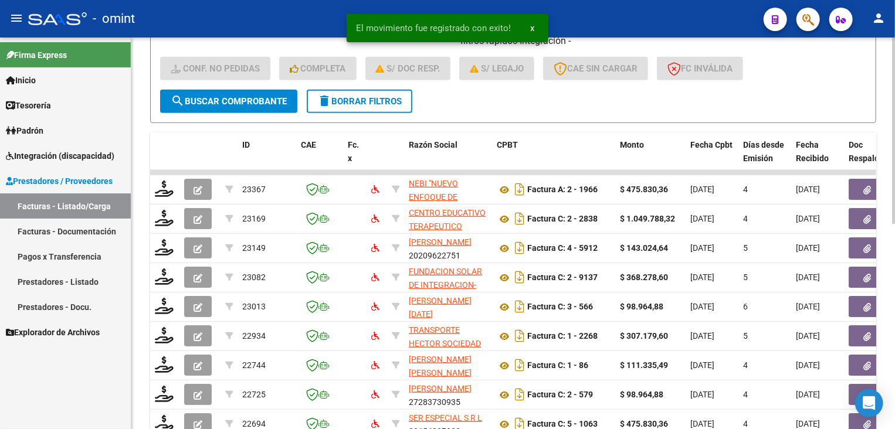
scroll to position [431, 0]
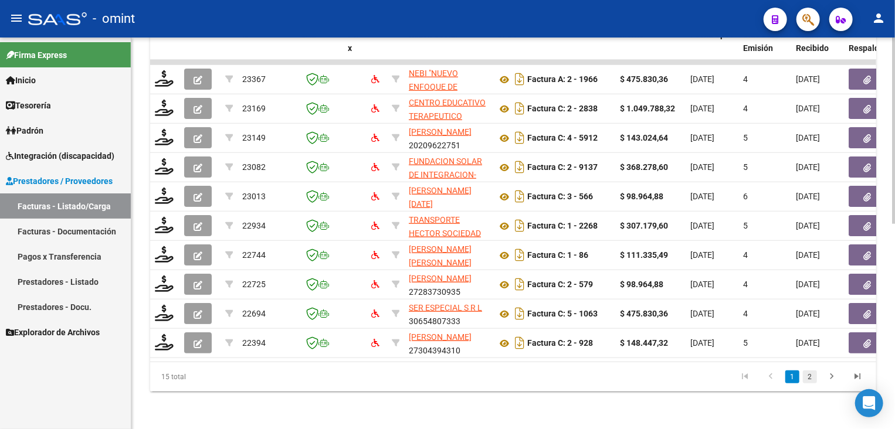
click at [809, 377] on link "2" at bounding box center [810, 377] width 14 height 13
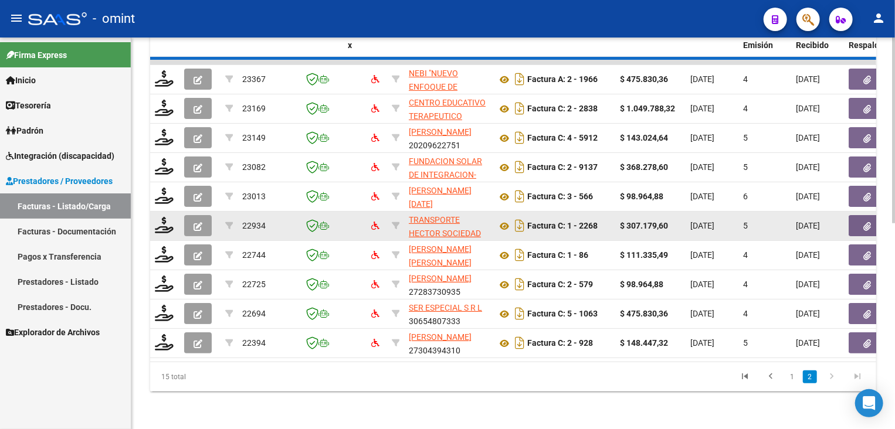
scroll to position [284, 0]
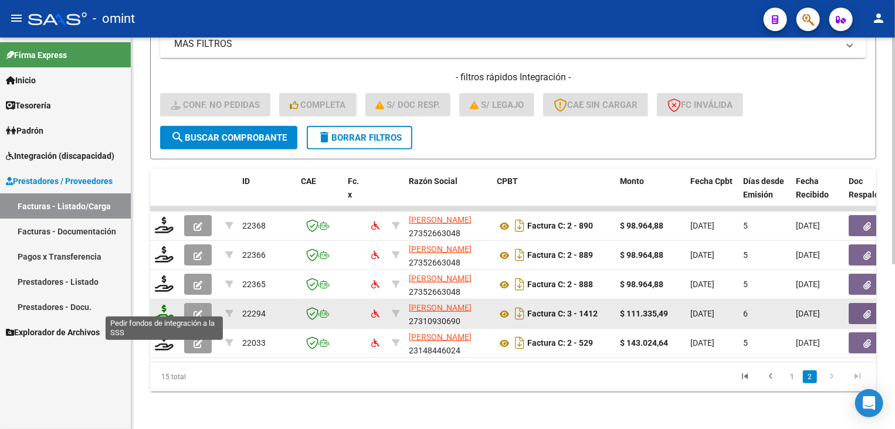
click at [160, 305] on icon at bounding box center [164, 313] width 19 height 16
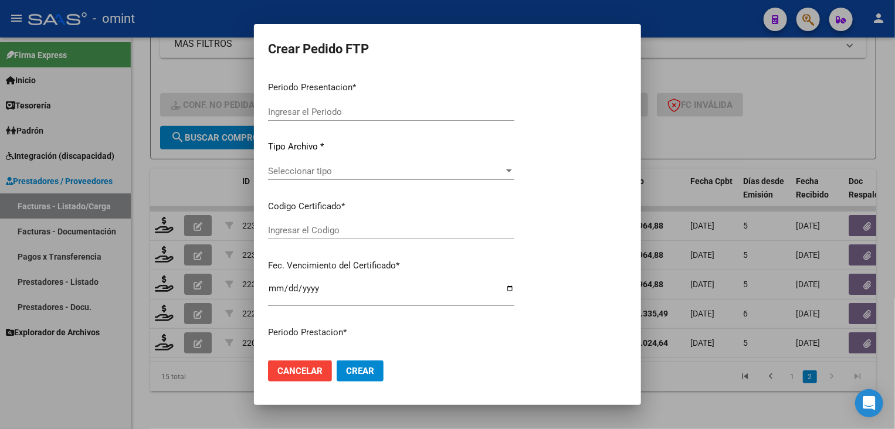
type input "202509"
type input "$ 111.335,49"
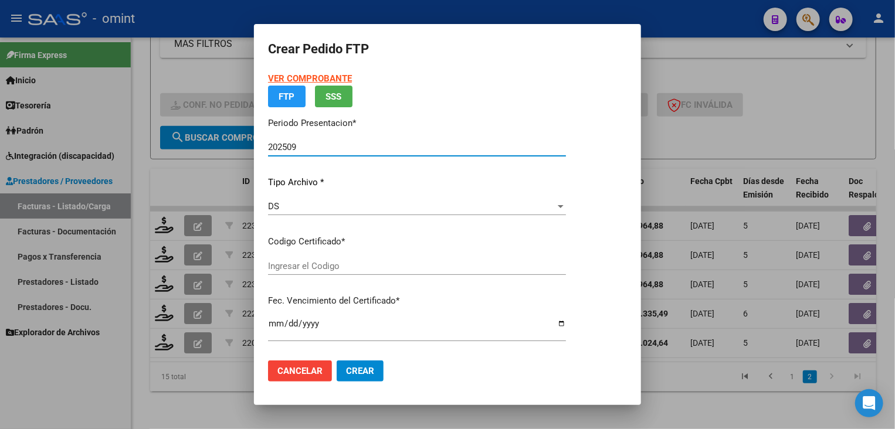
type input "2156689493"
type input "2035-12-31"
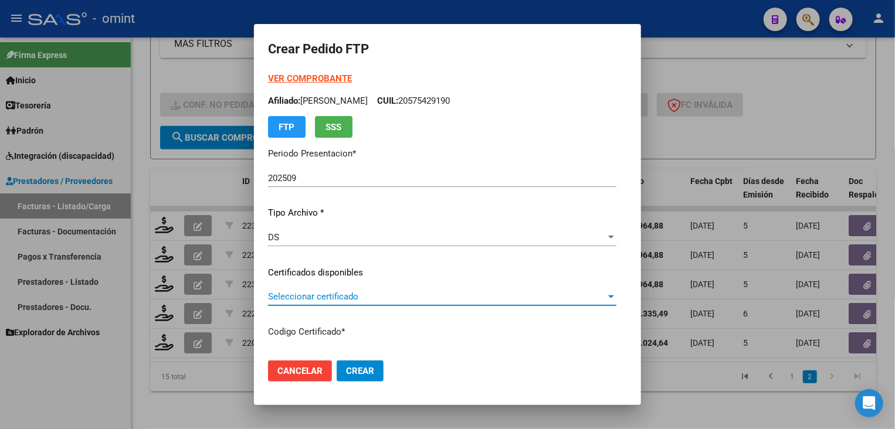
click at [313, 295] on span "Seleccionar certificado" at bounding box center [437, 297] width 338 height 11
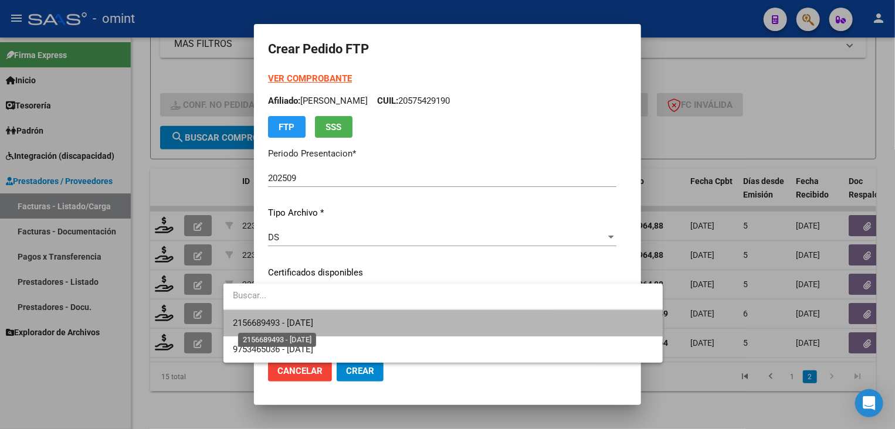
click at [311, 318] on span "2156689493 - 2035-12-31" at bounding box center [273, 323] width 80 height 11
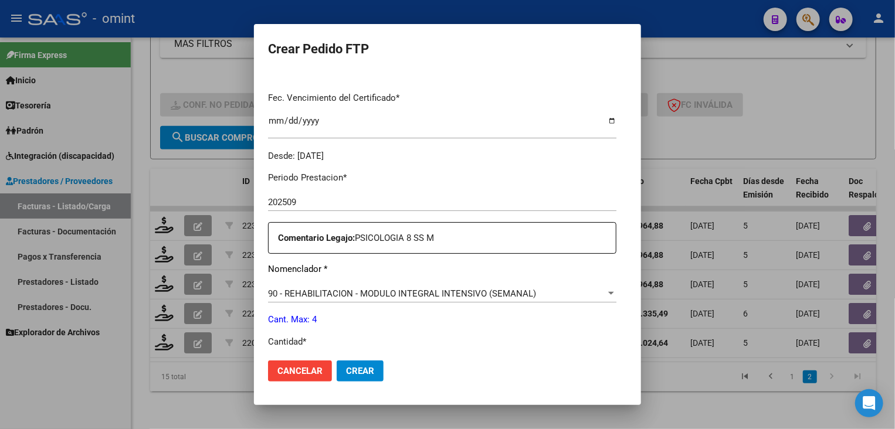
scroll to position [352, 0]
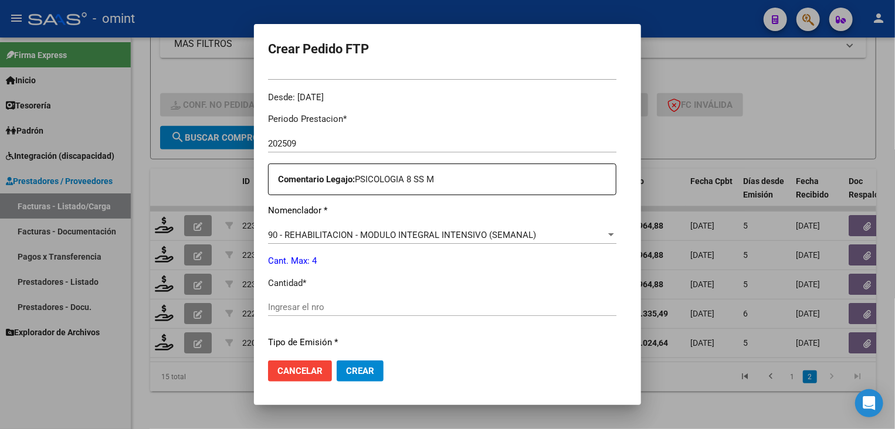
click at [391, 306] on input "Ingresar el nro" at bounding box center [442, 307] width 348 height 11
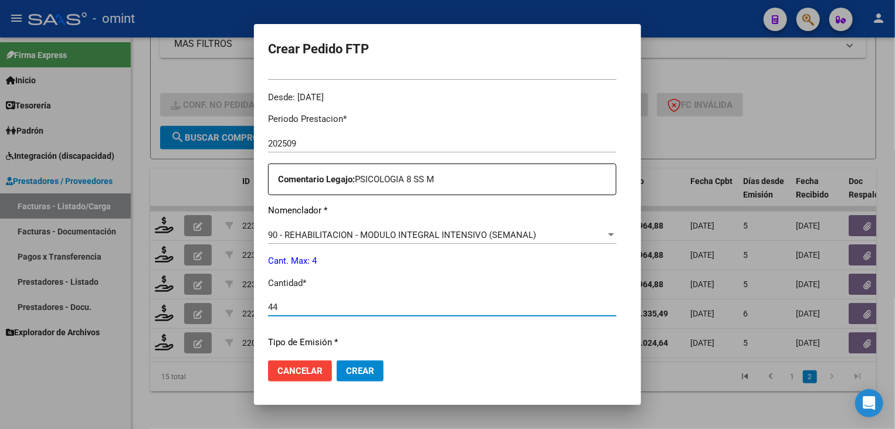
click at [324, 295] on div "Periodo Prestacion * 202509 Ingresar el Periodo Prestacion Comentario Legajo: P…" at bounding box center [442, 305] width 348 height 402
click at [322, 304] on input "44" at bounding box center [442, 307] width 348 height 11
click at [279, 307] on input "44" at bounding box center [442, 307] width 348 height 11
type input "4"
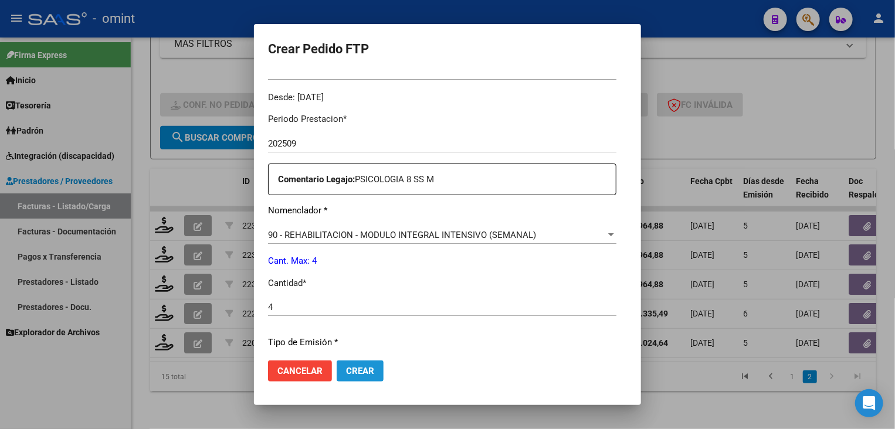
click at [346, 368] on span "Crear" at bounding box center [360, 371] width 28 height 11
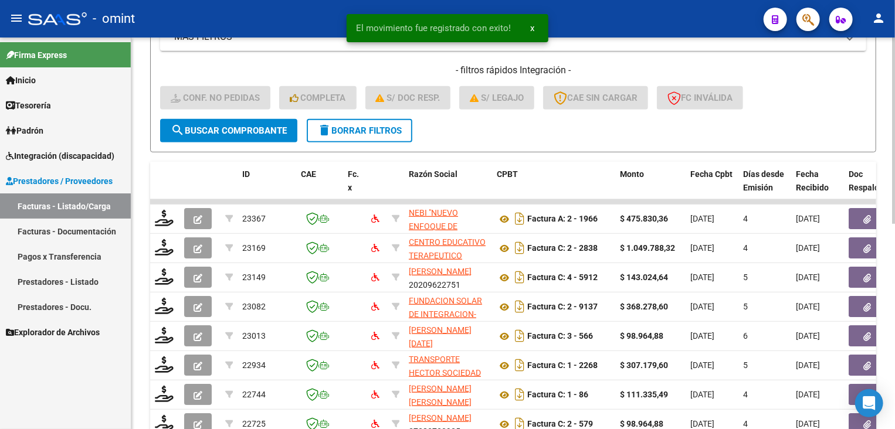
scroll to position [431, 0]
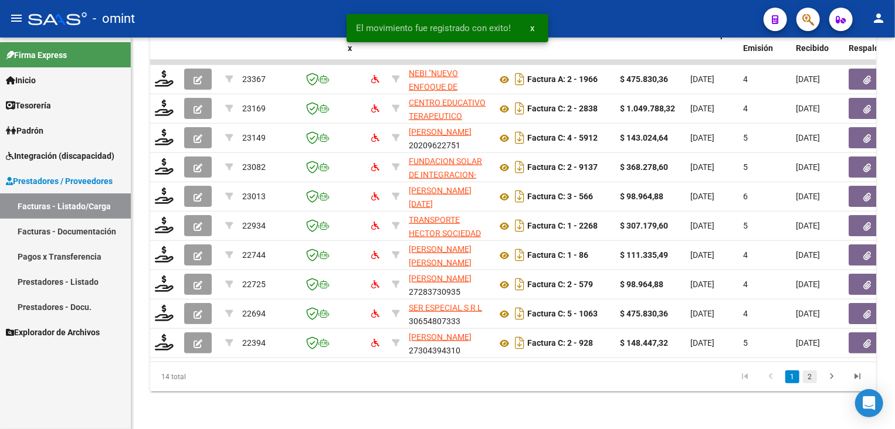
click at [813, 375] on link "2" at bounding box center [810, 377] width 14 height 13
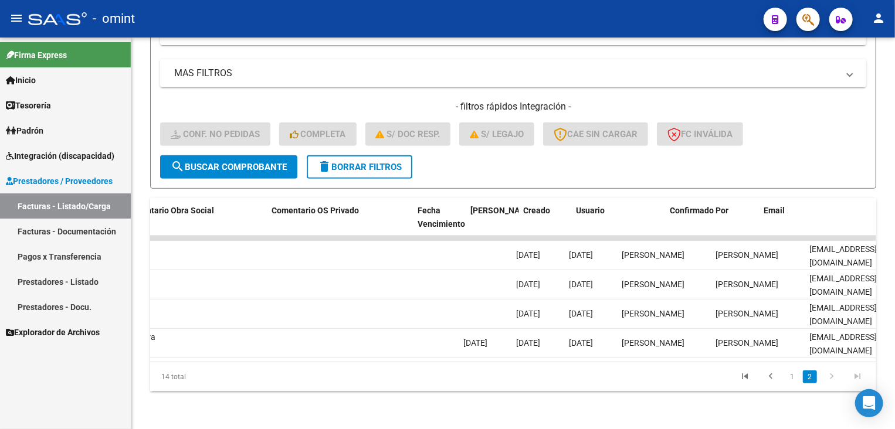
scroll to position [0, 1151]
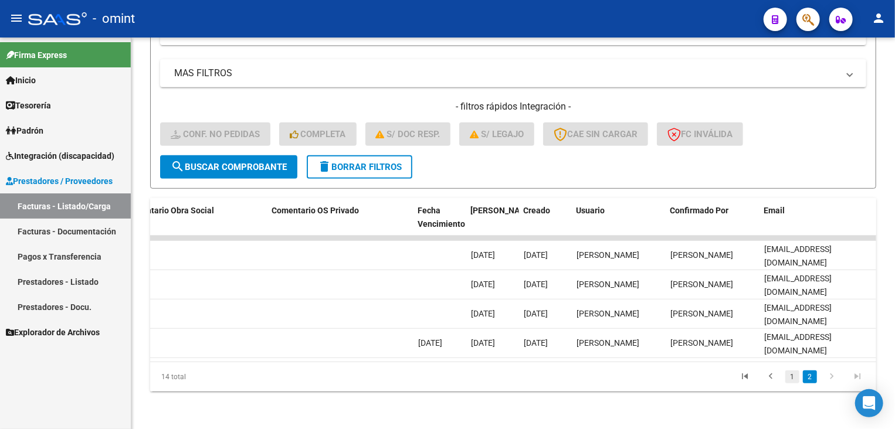
click at [789, 377] on link "1" at bounding box center [792, 377] width 14 height 13
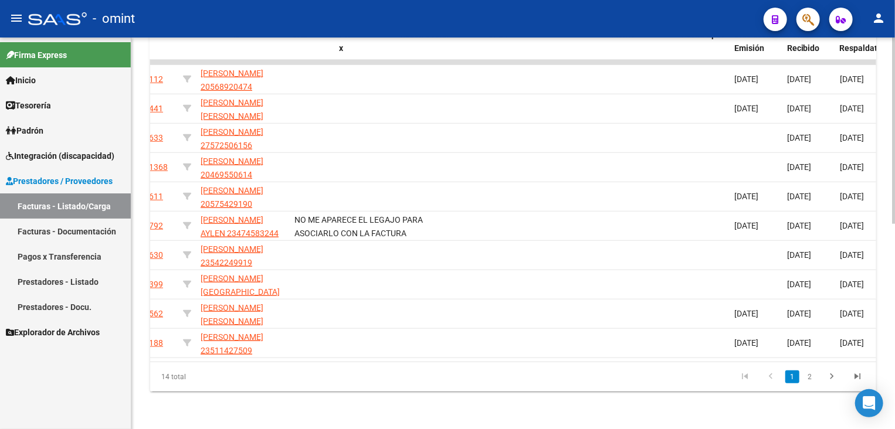
scroll to position [0, 0]
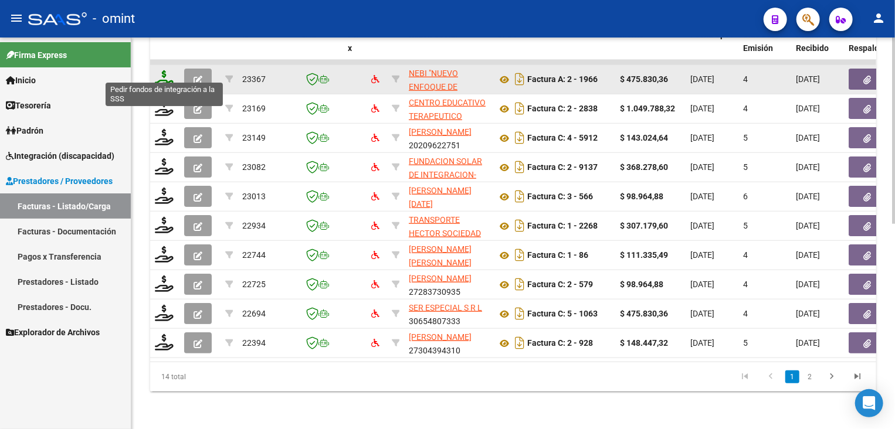
click at [161, 70] on icon at bounding box center [164, 78] width 19 height 16
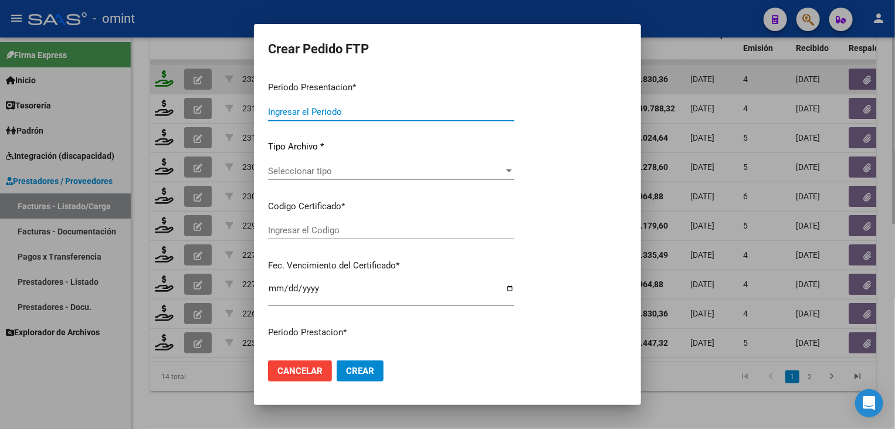
type input "202509"
type input "$ 475.830,36"
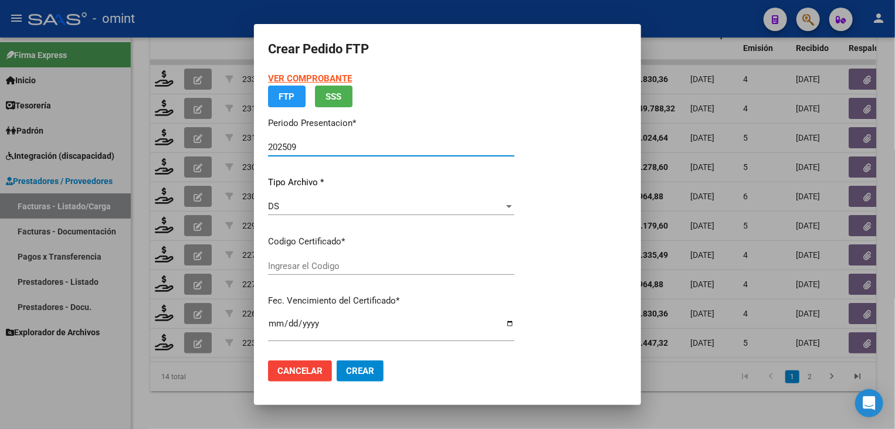
type input "2890776768"
type input "2030-07-31"
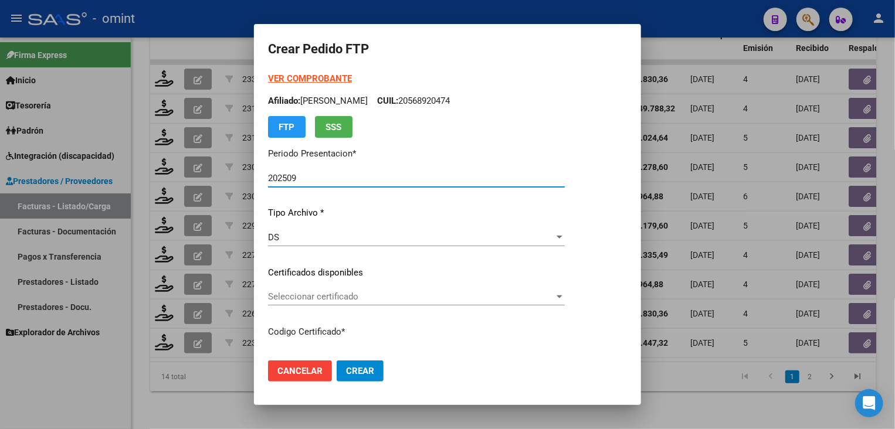
click at [318, 293] on span "Seleccionar certificado" at bounding box center [411, 297] width 286 height 11
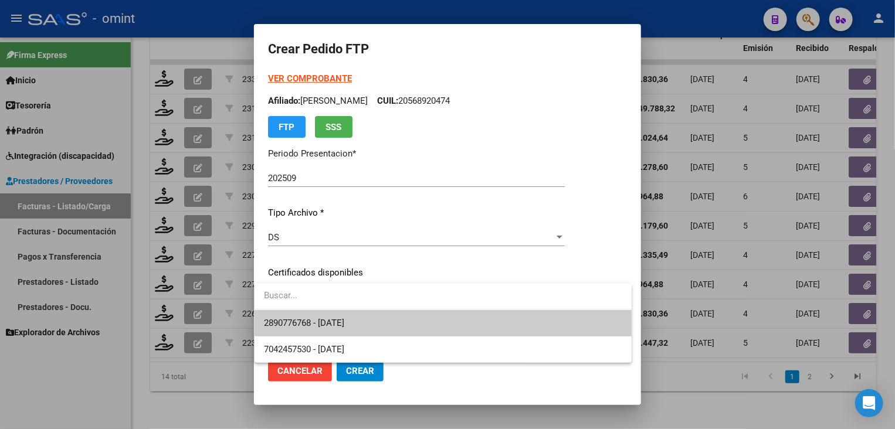
click at [427, 310] on span "2890776768 - 2030-07-31" at bounding box center [443, 323] width 358 height 26
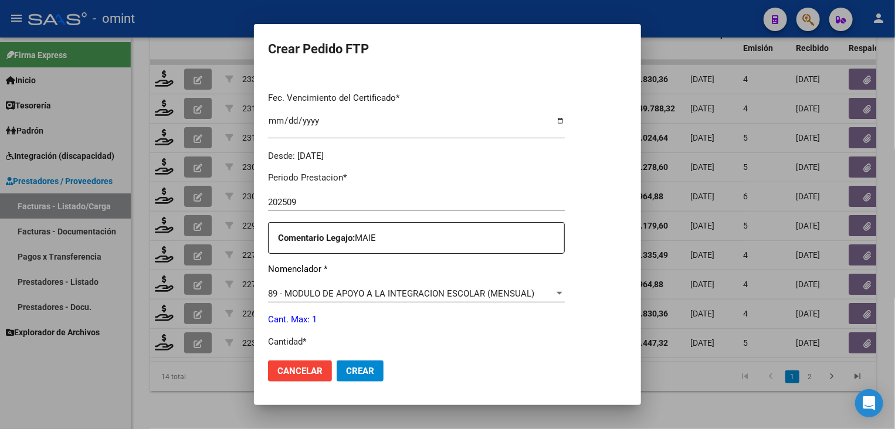
scroll to position [411, 0]
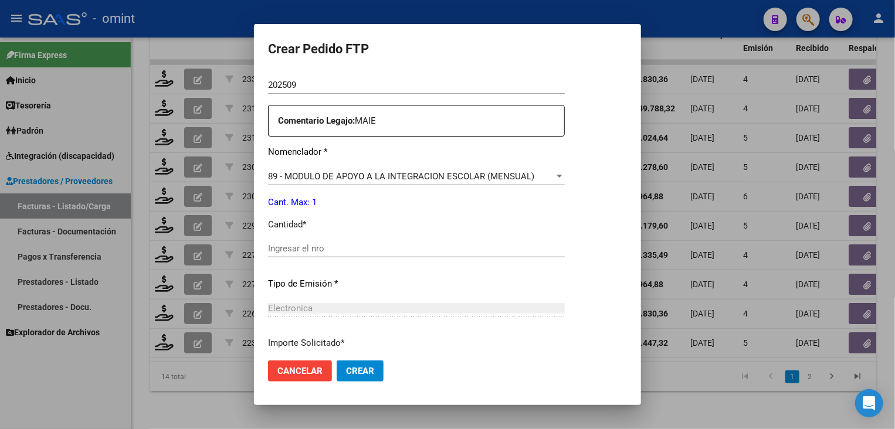
click at [321, 300] on div "Electronica Seleccionar tipo" at bounding box center [416, 309] width 297 height 18
click at [279, 249] on input "Ingresar el nro" at bounding box center [416, 248] width 297 height 11
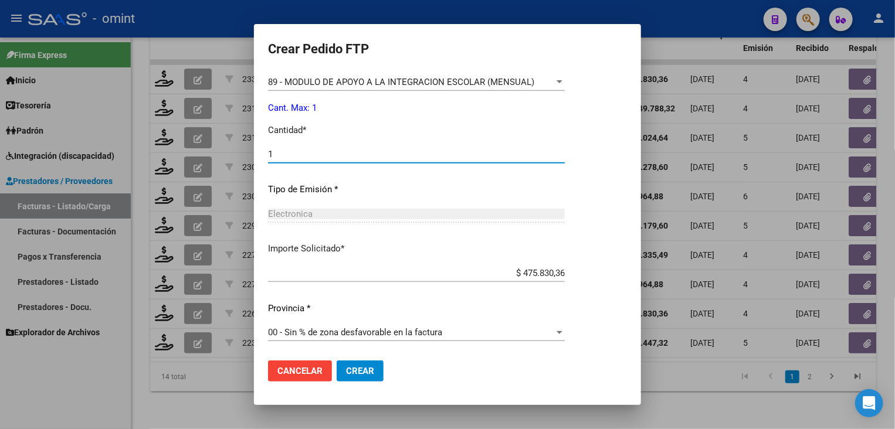
type input "1"
click at [349, 373] on span "Crear" at bounding box center [360, 371] width 28 height 11
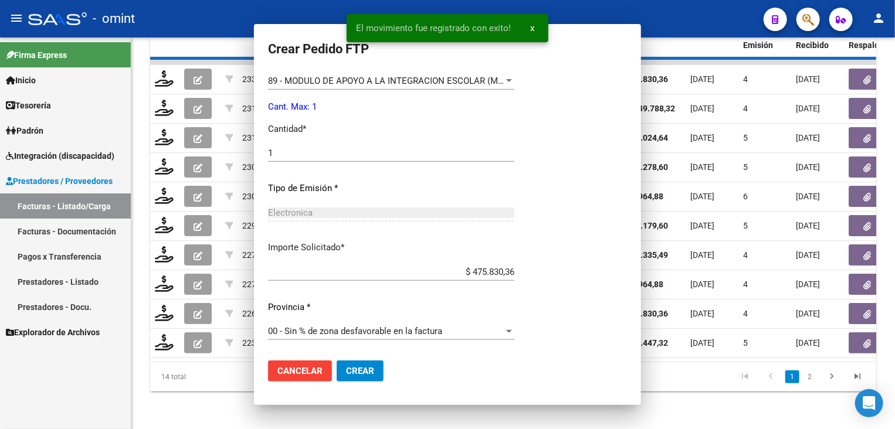
scroll to position [0, 0]
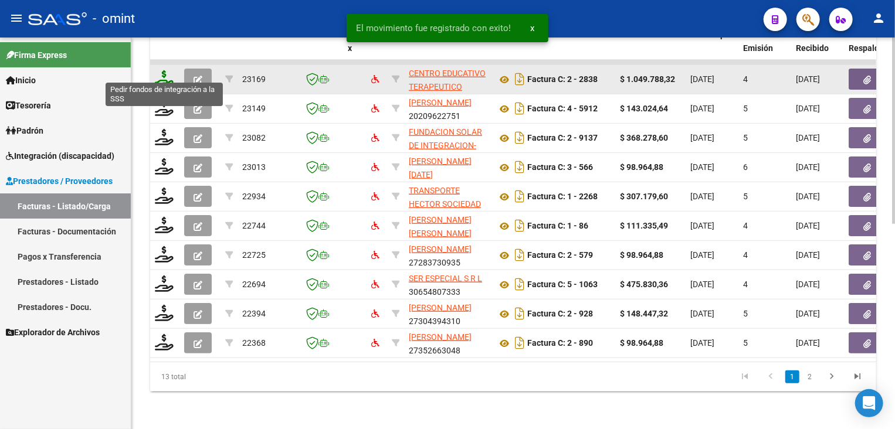
click at [164, 70] on icon at bounding box center [164, 78] width 19 height 16
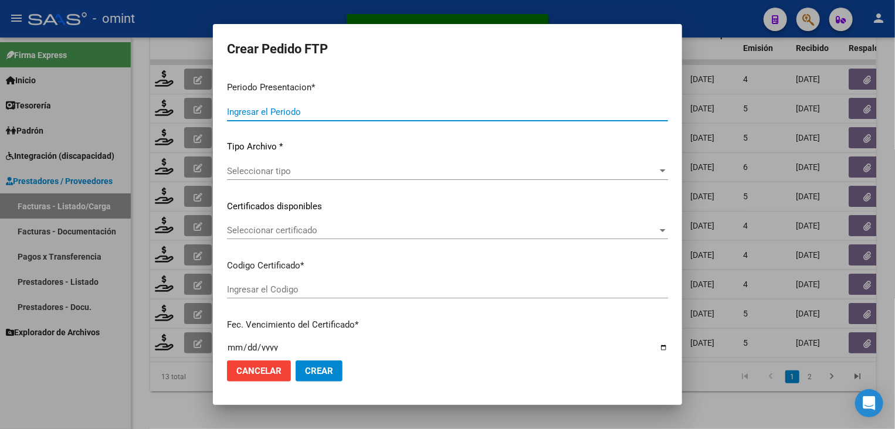
type input "202509"
type input "$ 1.049.788,32"
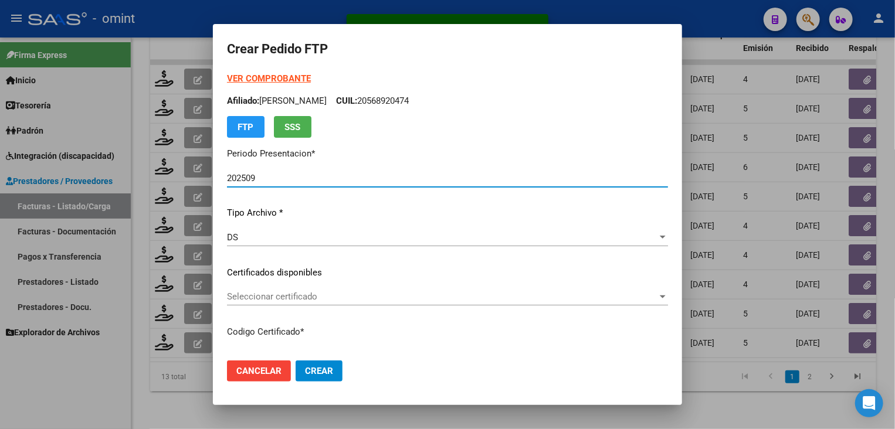
type input "20446706234"
type input "2032-08-22"
click at [267, 293] on span "Seleccionar certificado" at bounding box center [442, 297] width 431 height 11
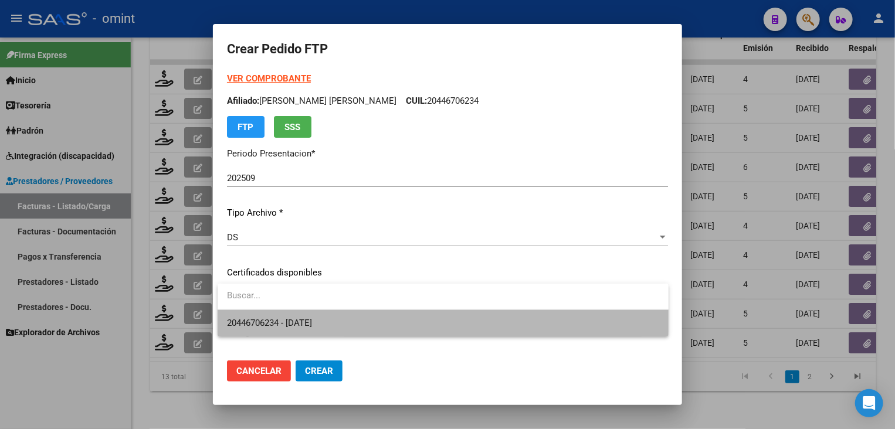
click at [283, 317] on span "20446706234 - 2032-08-22" at bounding box center [443, 323] width 432 height 26
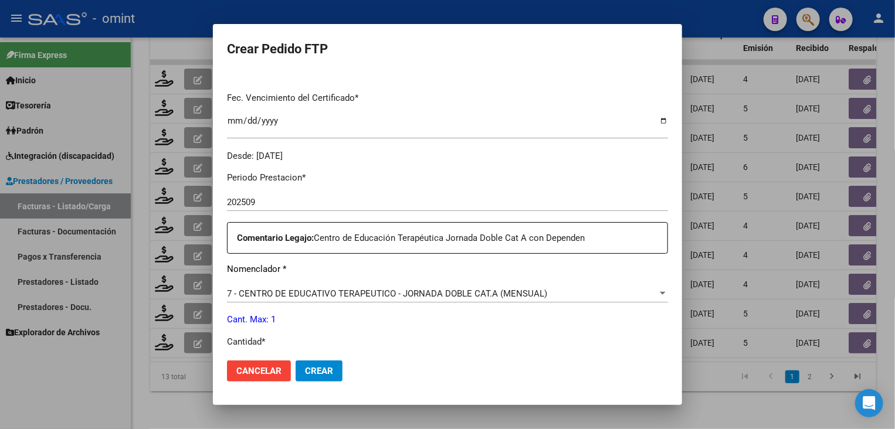
scroll to position [411, 0]
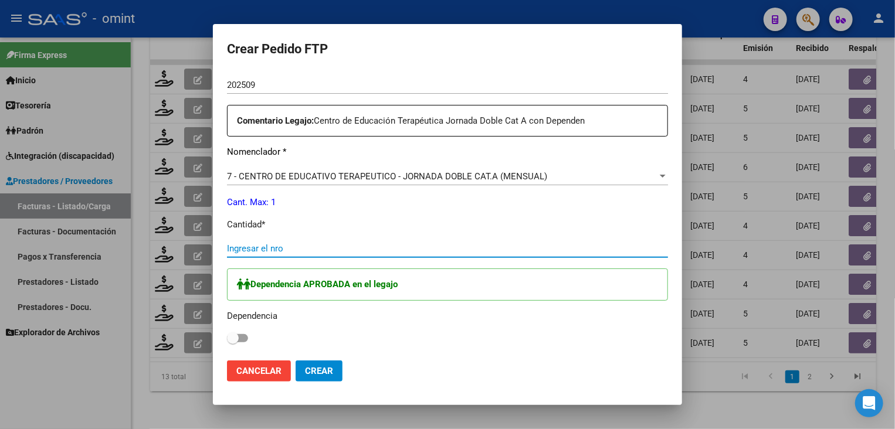
click at [305, 243] on input "Ingresar el nro" at bounding box center [447, 248] width 441 height 11
type input "1"
click at [243, 336] on span at bounding box center [237, 338] width 21 height 8
click at [233, 343] on input "checkbox" at bounding box center [232, 343] width 1 height 1
checkbox input "true"
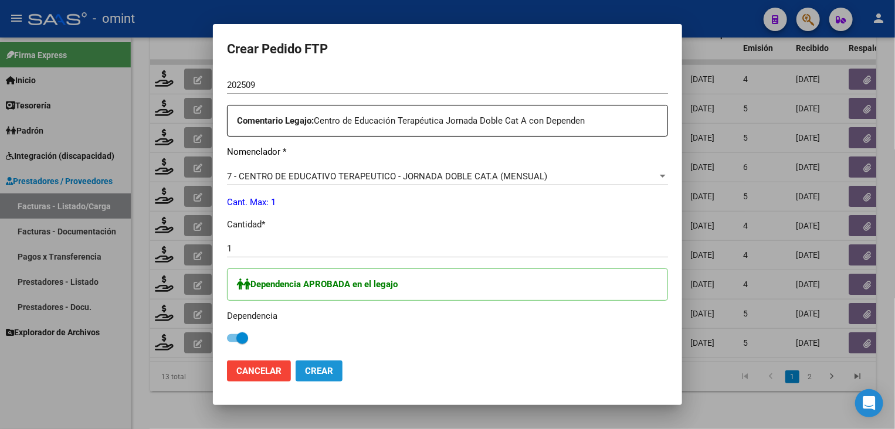
click at [327, 366] on span "Crear" at bounding box center [319, 371] width 28 height 11
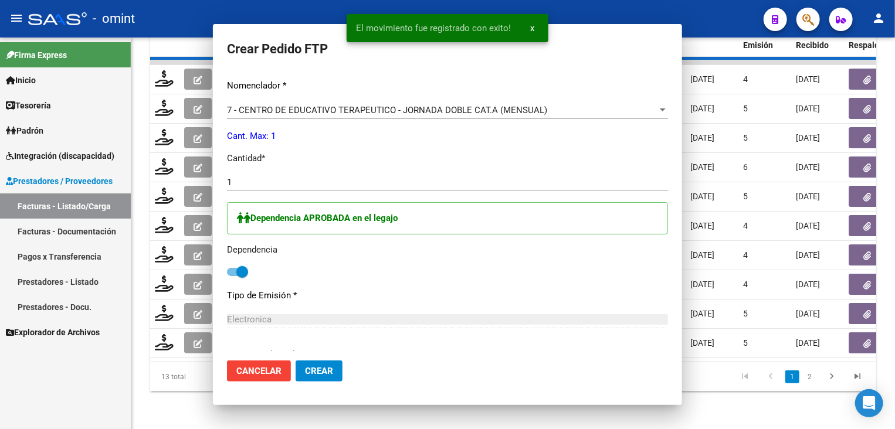
scroll to position [0, 0]
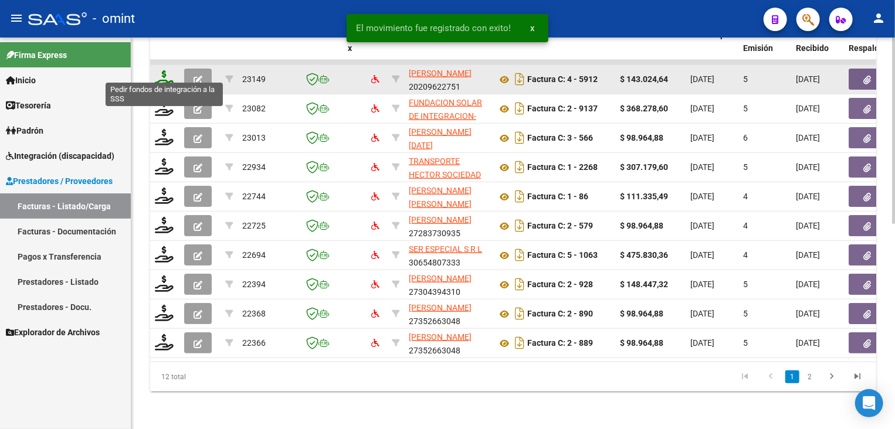
click at [167, 76] on icon at bounding box center [164, 78] width 19 height 16
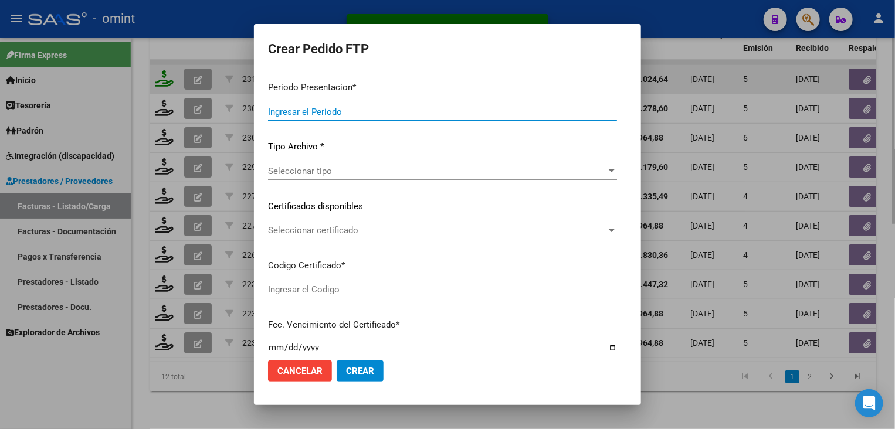
type input "202509"
type input "$ 143.024,64"
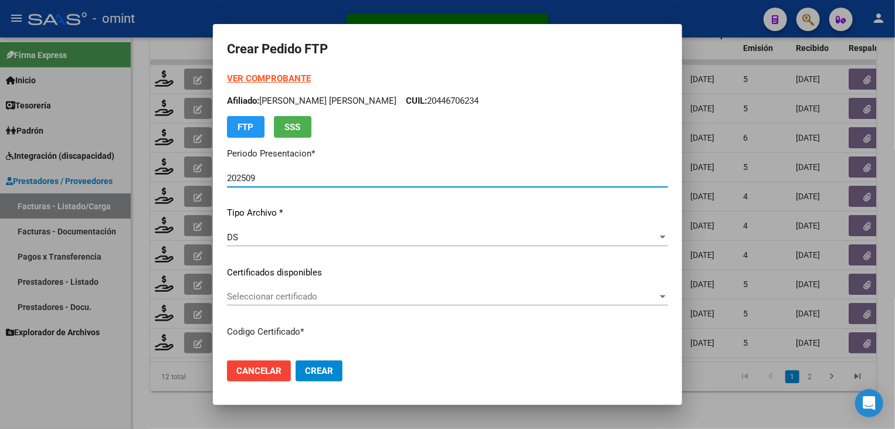
type input "5546110777"
type input "2026-03-02"
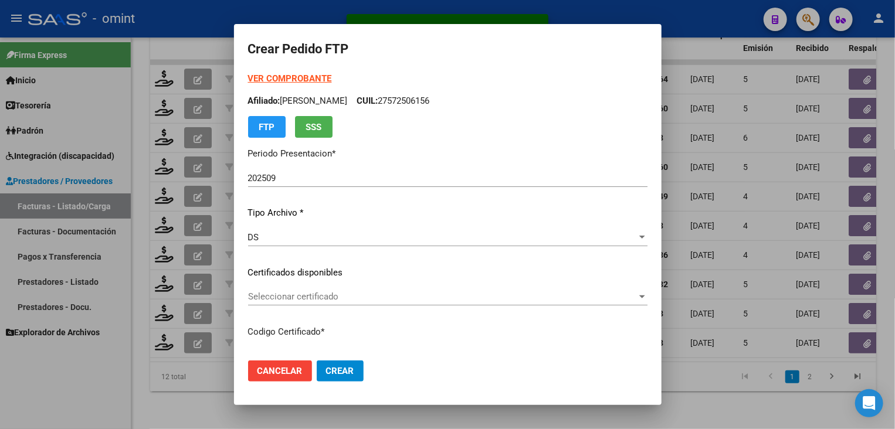
click at [270, 288] on div "Seleccionar certificado Seleccionar certificado" at bounding box center [447, 297] width 399 height 18
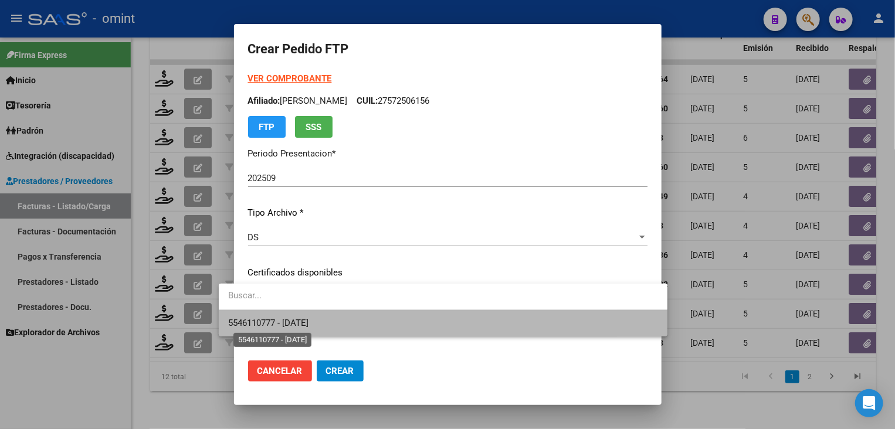
click at [270, 320] on span "5546110777 - 2026-03-02" at bounding box center [268, 323] width 80 height 11
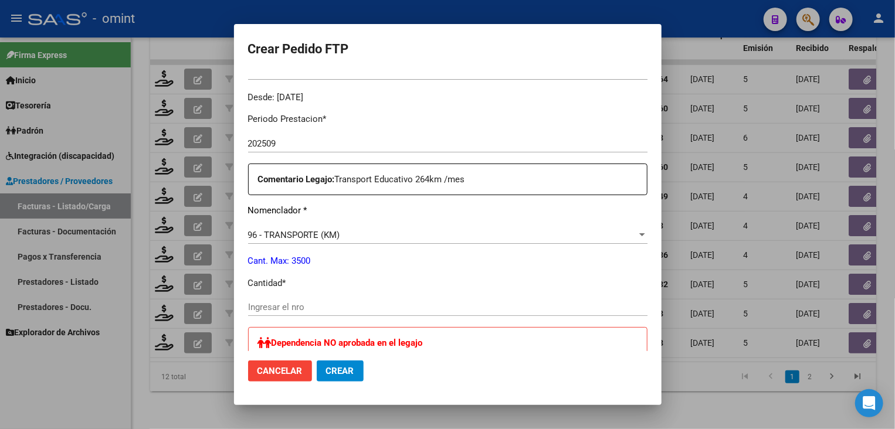
scroll to position [411, 0]
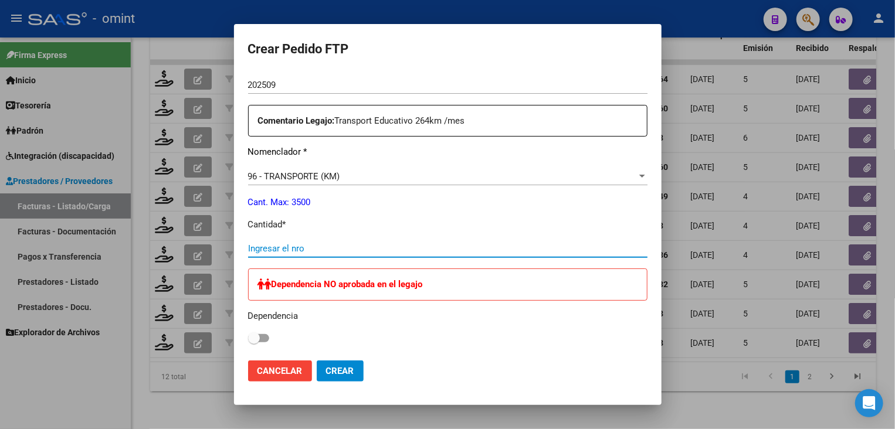
click at [324, 245] on input "Ingresar el nro" at bounding box center [447, 248] width 399 height 11
type input "264"
click at [461, 326] on div "Dependencia NO aprobada en el legajo Dependencia" at bounding box center [447, 308] width 399 height 78
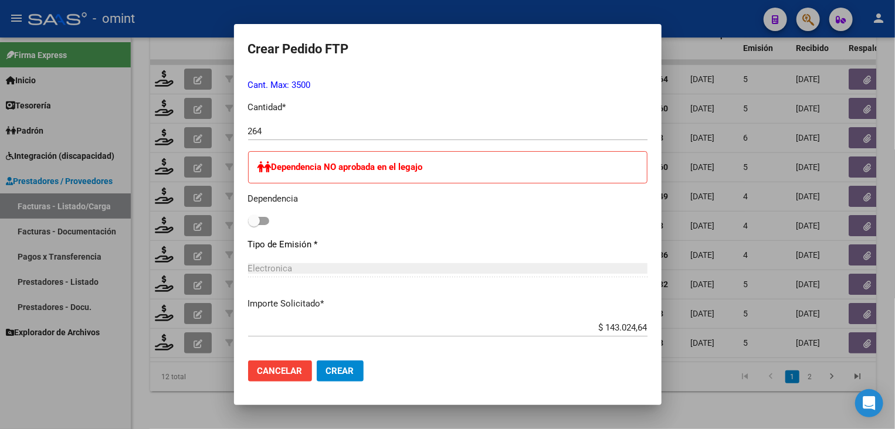
scroll to position [645, 0]
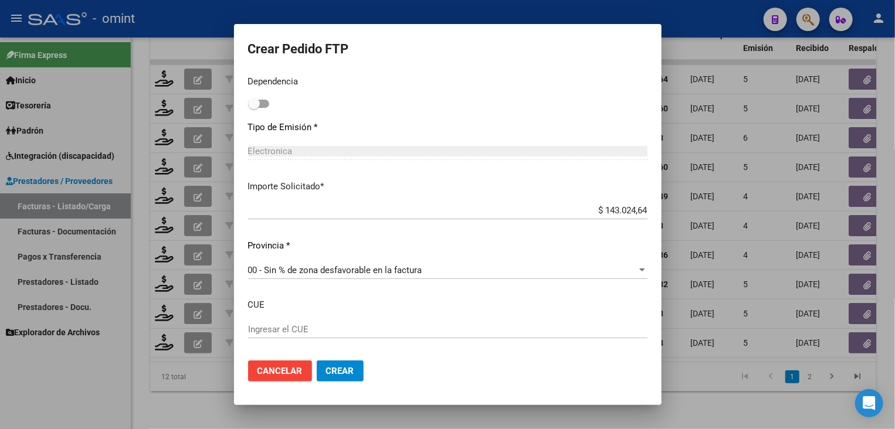
click at [326, 375] on span "Crear" at bounding box center [340, 371] width 28 height 11
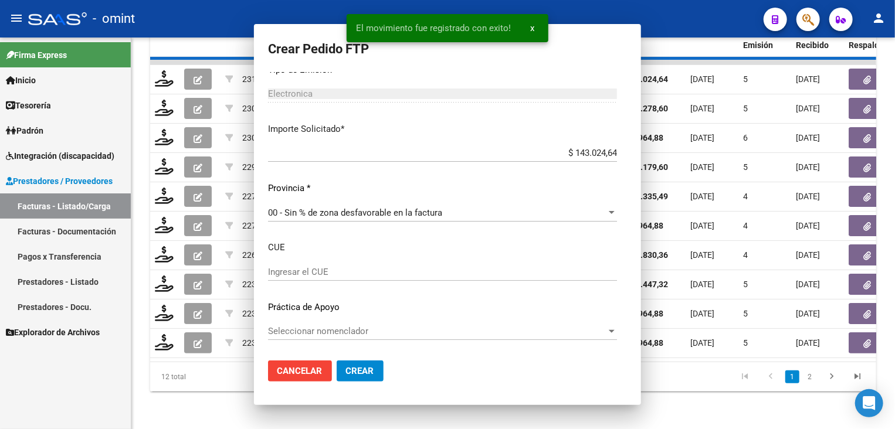
scroll to position [0, 0]
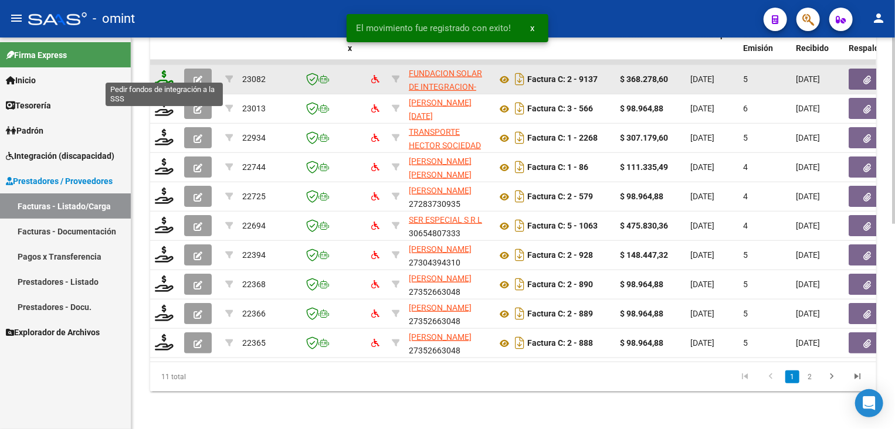
click at [160, 70] on icon at bounding box center [164, 78] width 19 height 16
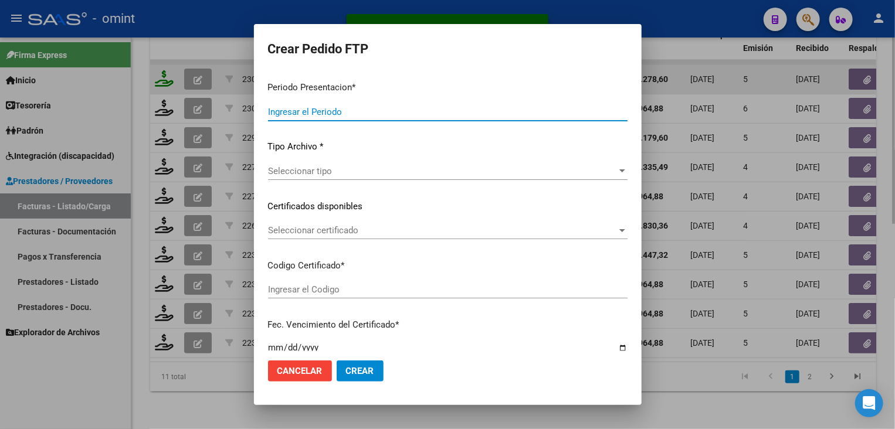
type input "202509"
type input "$ 368.278,60"
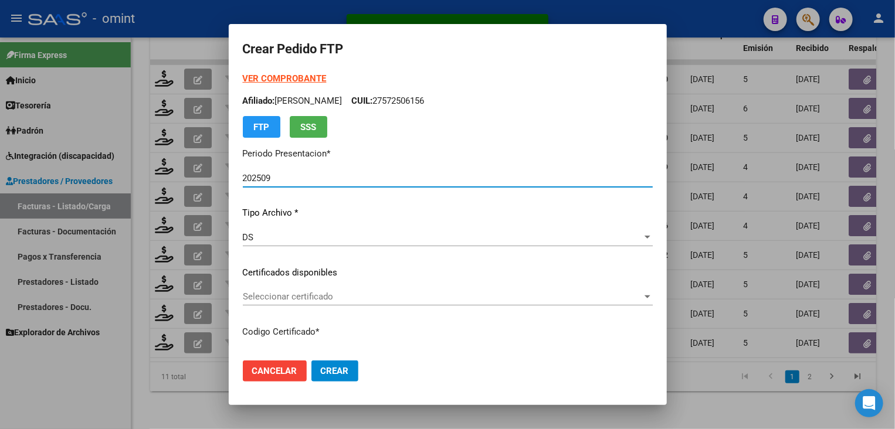
type input "9179979825"
type input "2026-03-13"
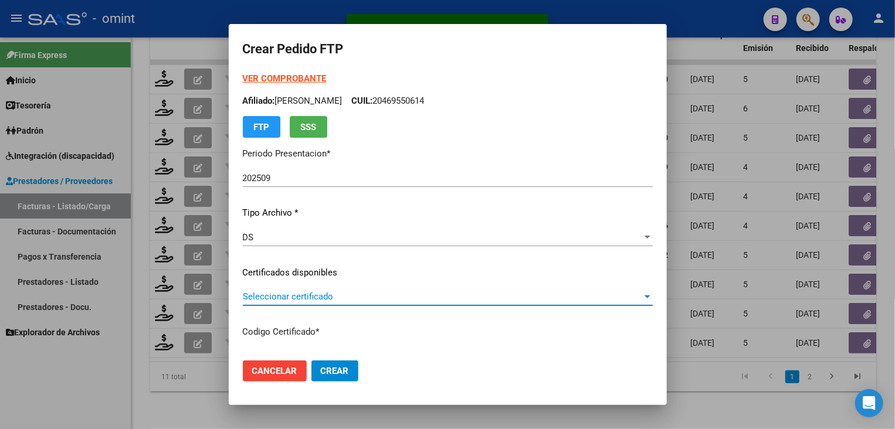
click at [292, 296] on span "Seleccionar certificado" at bounding box center [442, 297] width 399 height 11
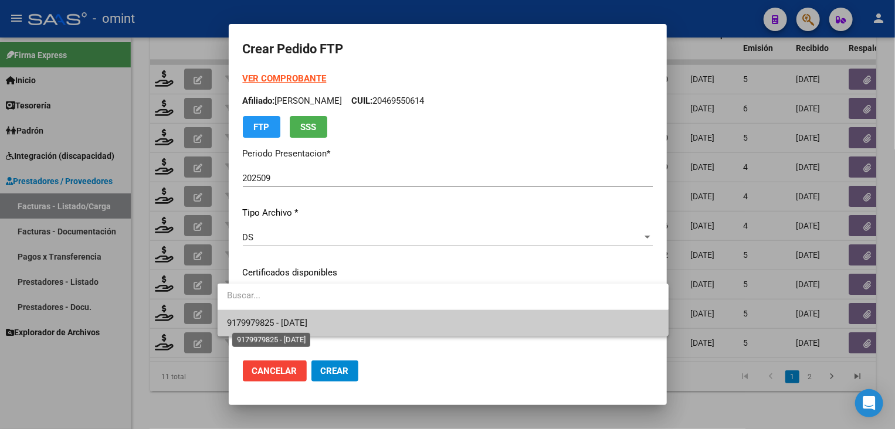
click at [300, 318] on span "9179979825 - 2026-03-13" at bounding box center [267, 323] width 80 height 11
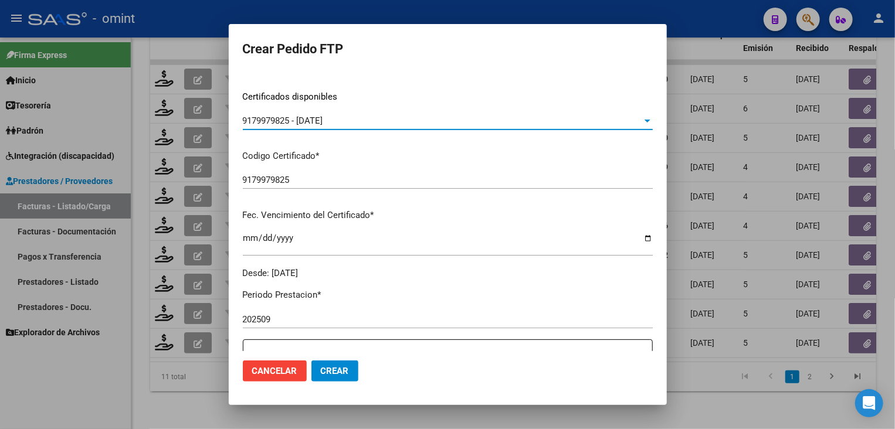
scroll to position [352, 0]
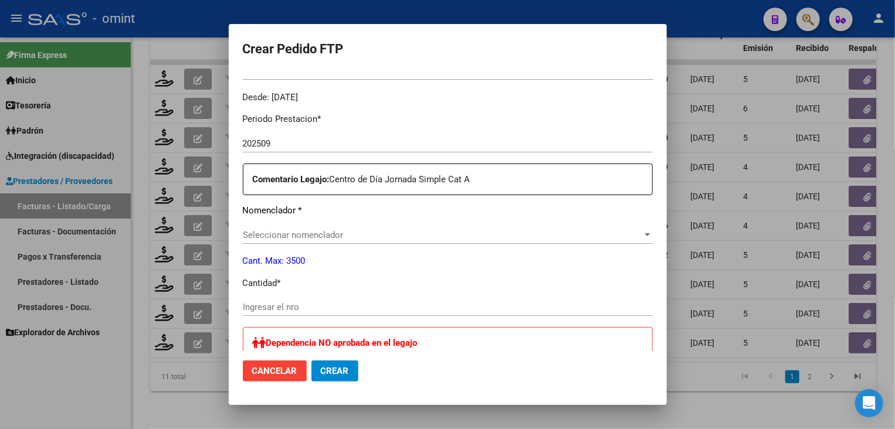
click at [350, 220] on div "Periodo Prestacion * 202509 Ingresar el Periodo Prestacion Comentario Legajo: C…" at bounding box center [448, 403] width 410 height 598
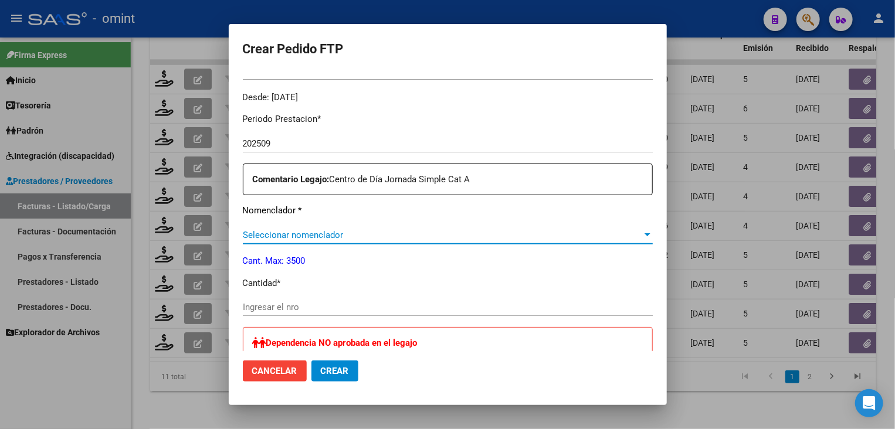
click at [352, 231] on span "Seleccionar nomenclador" at bounding box center [442, 235] width 399 height 11
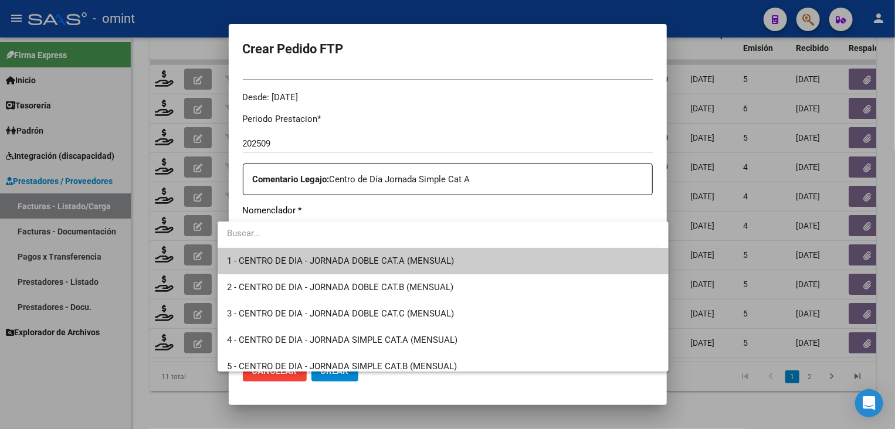
click at [352, 231] on input "dropdown search" at bounding box center [439, 234] width 442 height 26
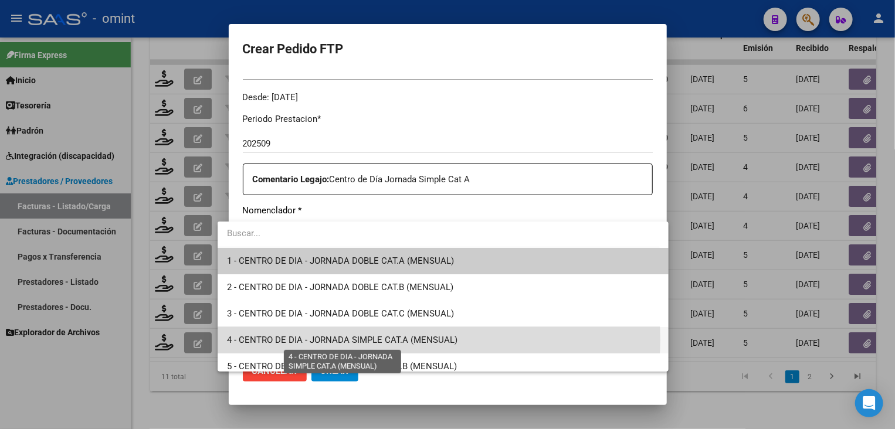
click at [435, 340] on span "4 - CENTRO DE DIA - JORNADA SIMPLE CAT.A (MENSUAL)" at bounding box center [342, 340] width 231 height 11
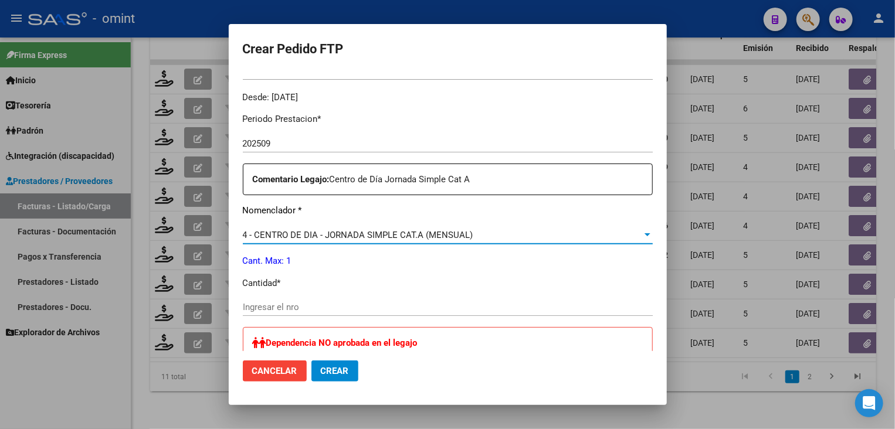
click at [370, 306] on input "Ingresar el nro" at bounding box center [448, 307] width 410 height 11
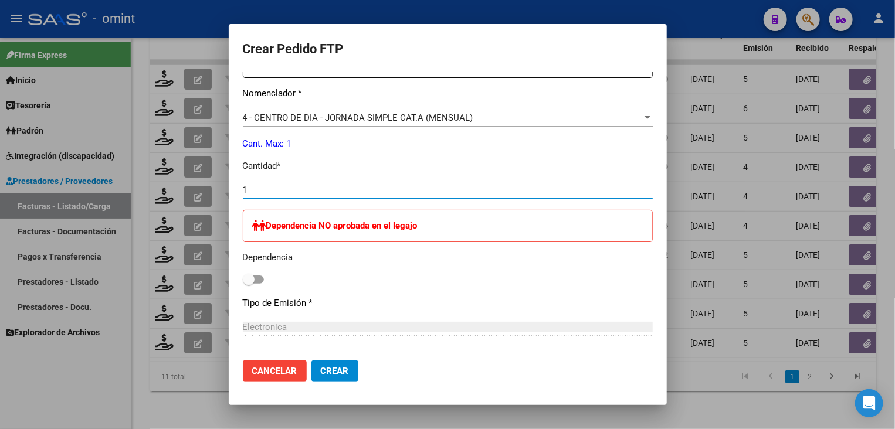
scroll to position [582, 0]
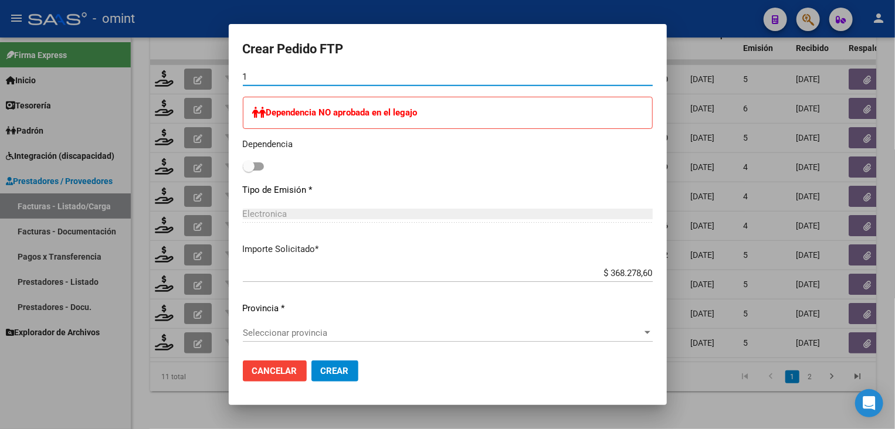
type input "1"
click at [333, 333] on span "Seleccionar provincia" at bounding box center [442, 333] width 399 height 11
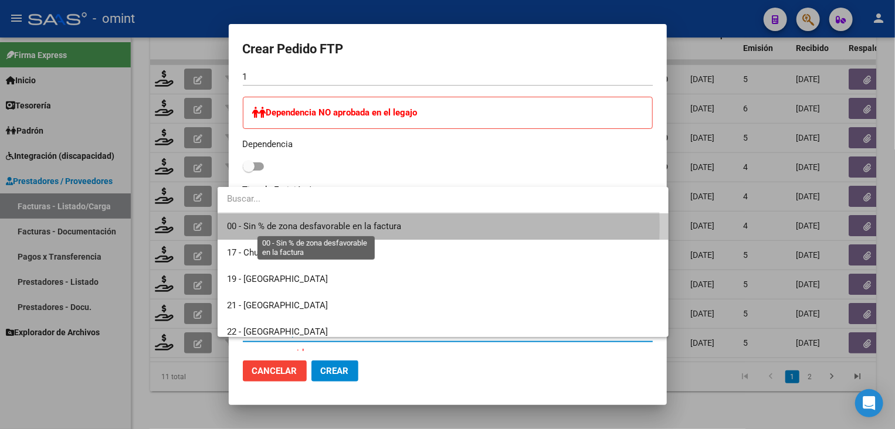
click at [317, 226] on span "00 - Sin % de zona desfavorable en la factura" at bounding box center [314, 226] width 174 height 11
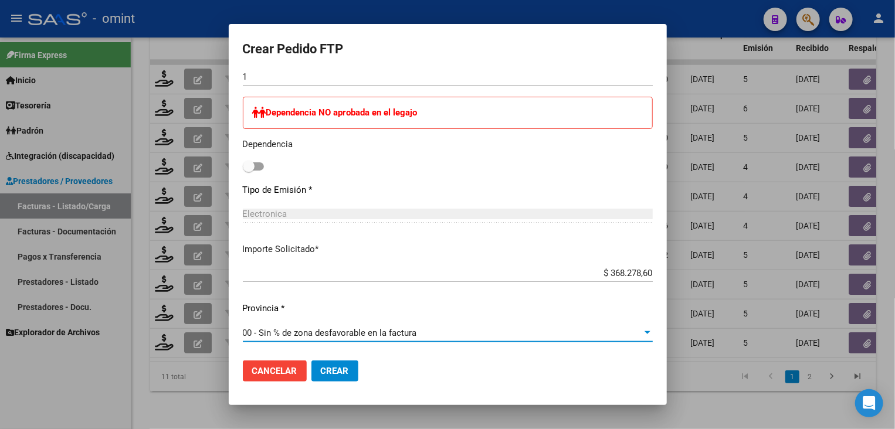
click at [324, 366] on span "Crear" at bounding box center [335, 371] width 28 height 11
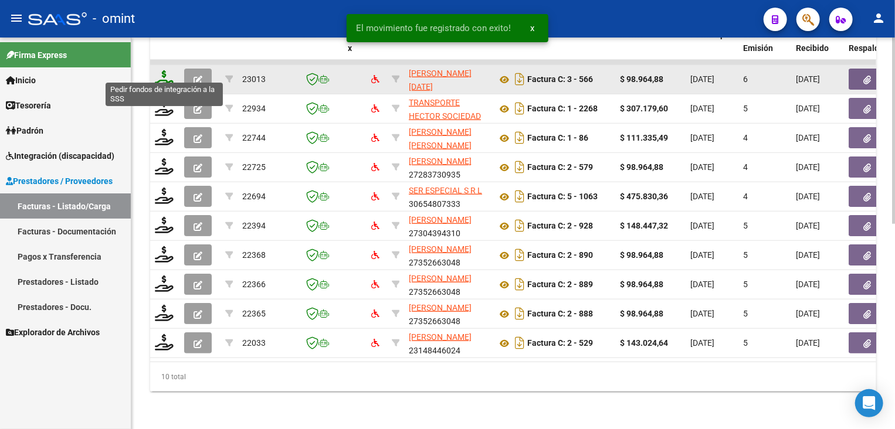
click at [164, 76] on icon at bounding box center [164, 78] width 19 height 16
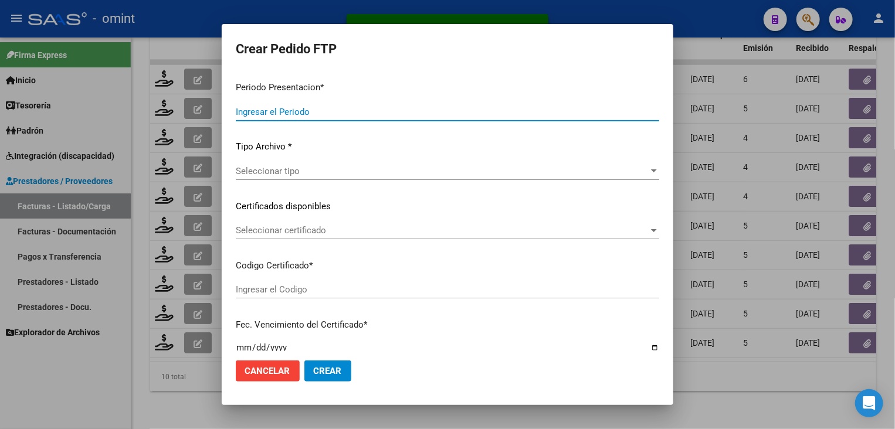
type input "202509"
type input "$ 98.964,88"
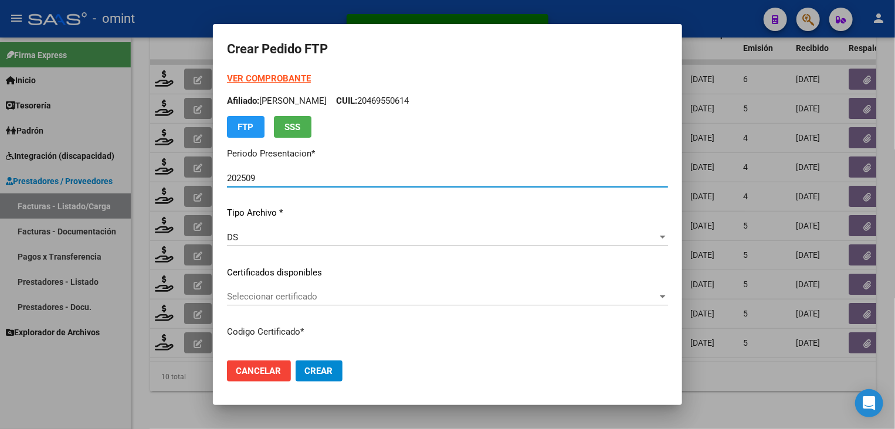
type input "2156689493"
type input "2035-12-31"
click at [277, 298] on span "Seleccionar certificado" at bounding box center [442, 297] width 431 height 11
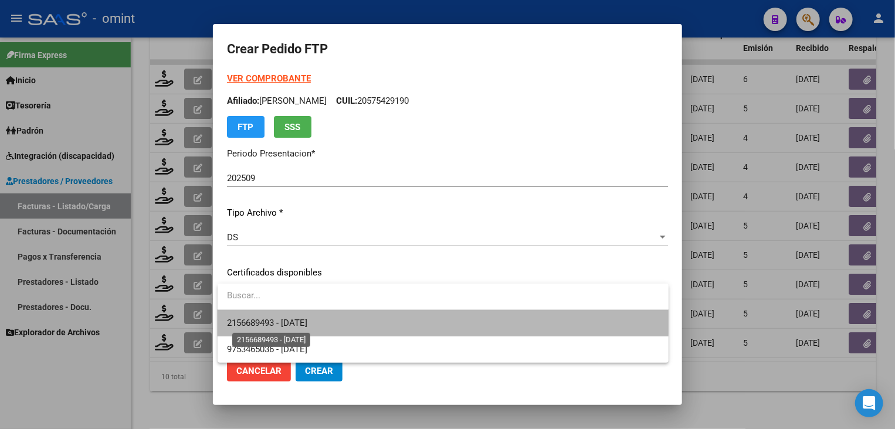
click at [287, 318] on span "2156689493 - 2035-12-31" at bounding box center [267, 323] width 80 height 11
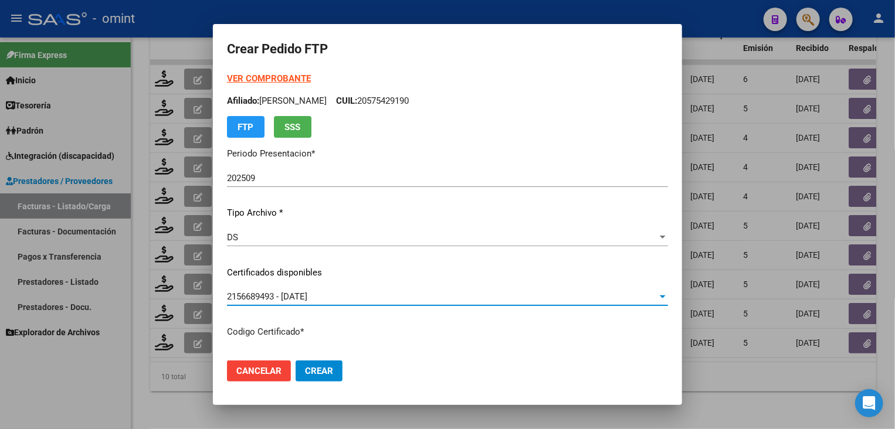
scroll to position [59, 0]
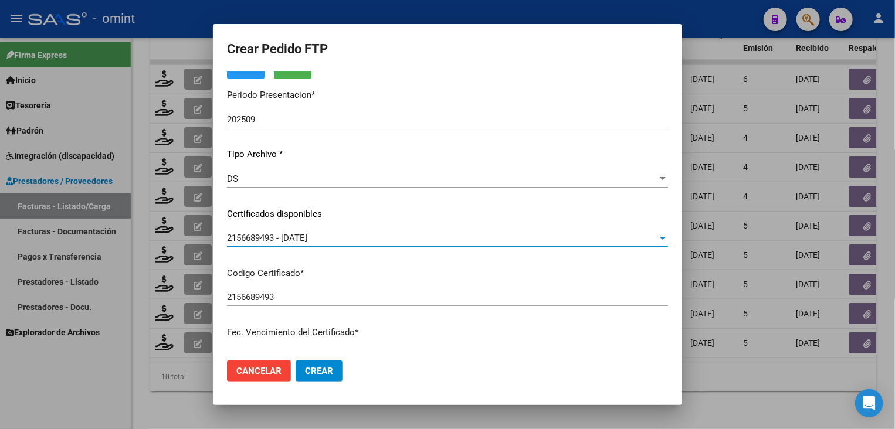
click at [303, 231] on div "2156689493 - 2035-12-31 Seleccionar certificado" at bounding box center [447, 238] width 441 height 18
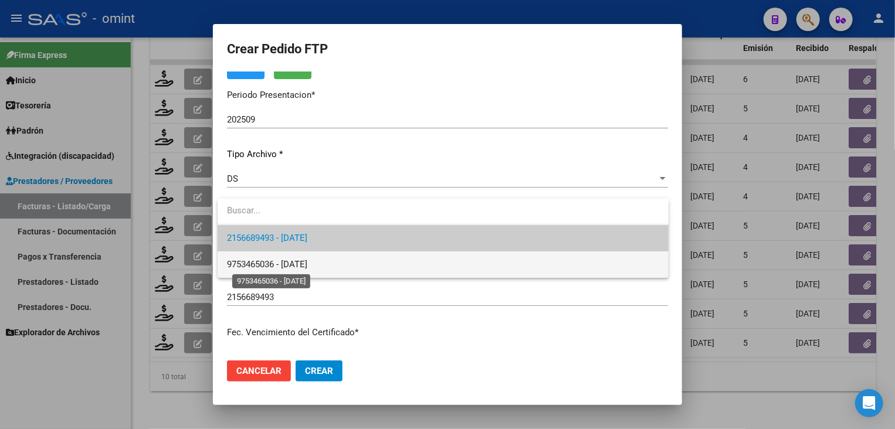
click at [299, 262] on span "9753465036 - 2025-05-30" at bounding box center [267, 264] width 80 height 11
type input "9753465036"
type input "2025-05-30"
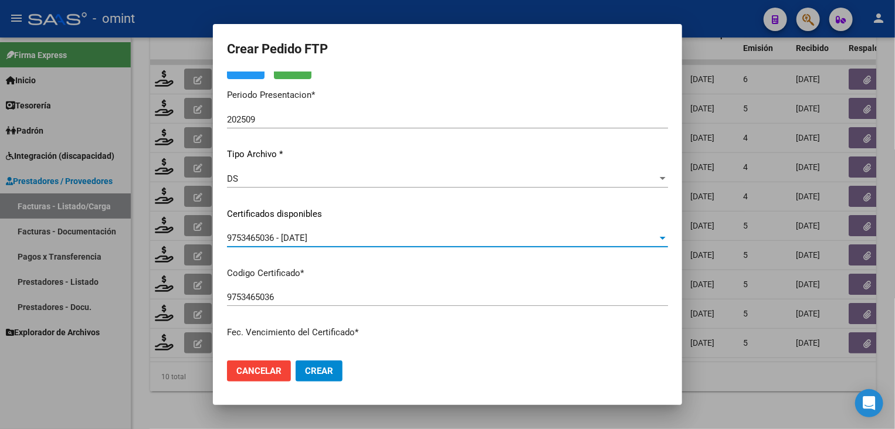
scroll to position [0, 0]
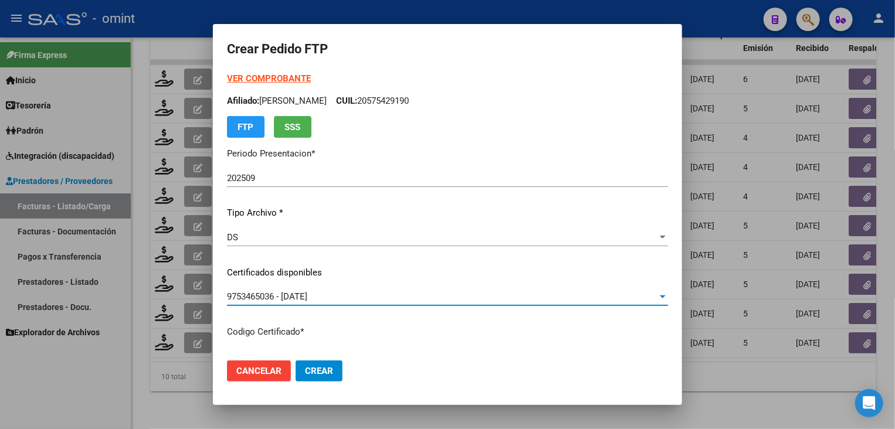
click at [307, 297] on span "9753465036 - 2025-05-30" at bounding box center [267, 297] width 80 height 11
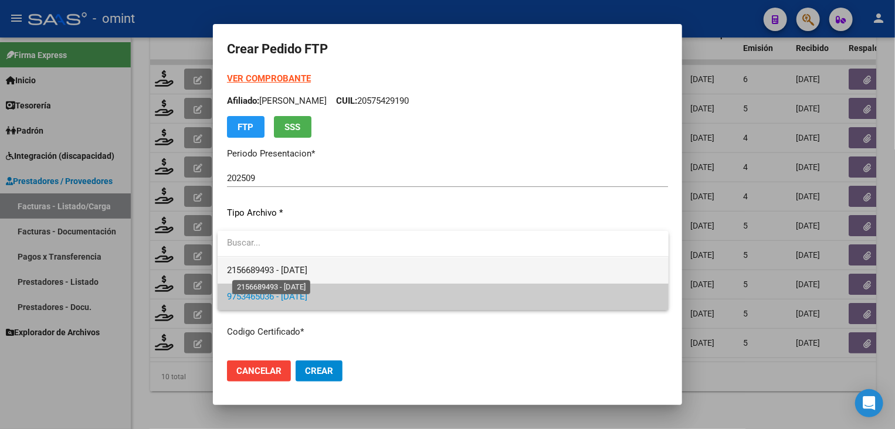
click at [307, 270] on span "2156689493 - 2035-12-31" at bounding box center [267, 270] width 80 height 11
type input "2156689493"
type input "2035-12-31"
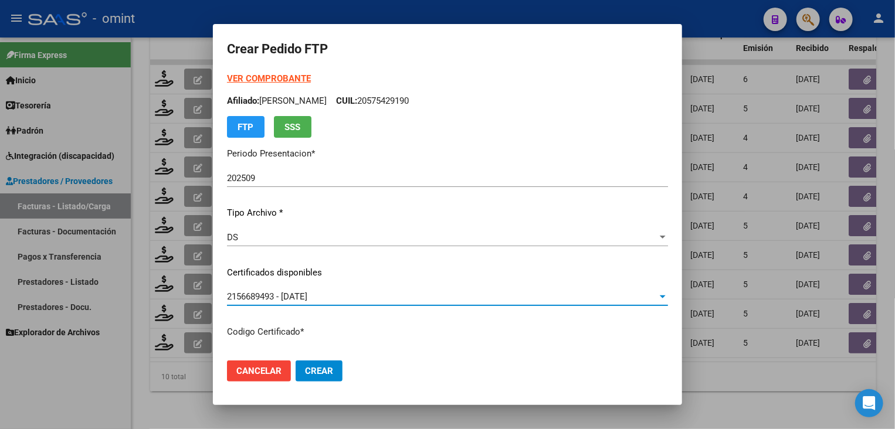
click at [307, 294] on span "2156689493 - 2035-12-31" at bounding box center [267, 297] width 80 height 11
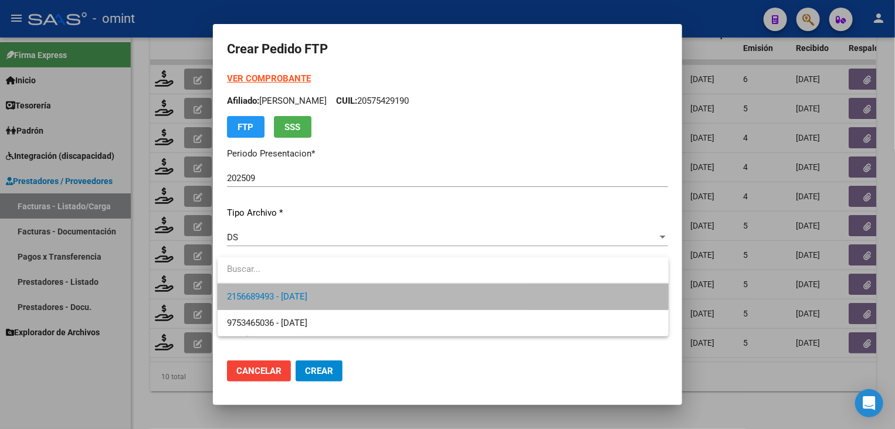
click at [377, 294] on span "2156689493 - 2035-12-31" at bounding box center [443, 297] width 432 height 26
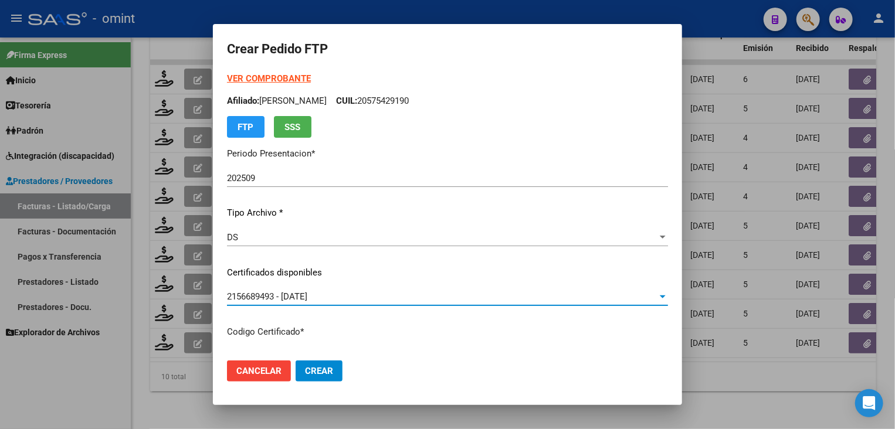
click at [358, 296] on div "2156689493 - 2035-12-31" at bounding box center [442, 297] width 431 height 11
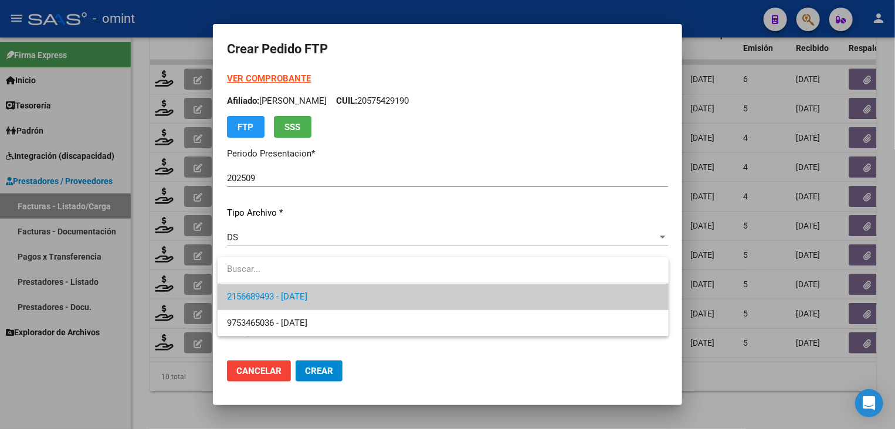
click at [333, 299] on span "2156689493 - 2035-12-31" at bounding box center [443, 297] width 432 height 26
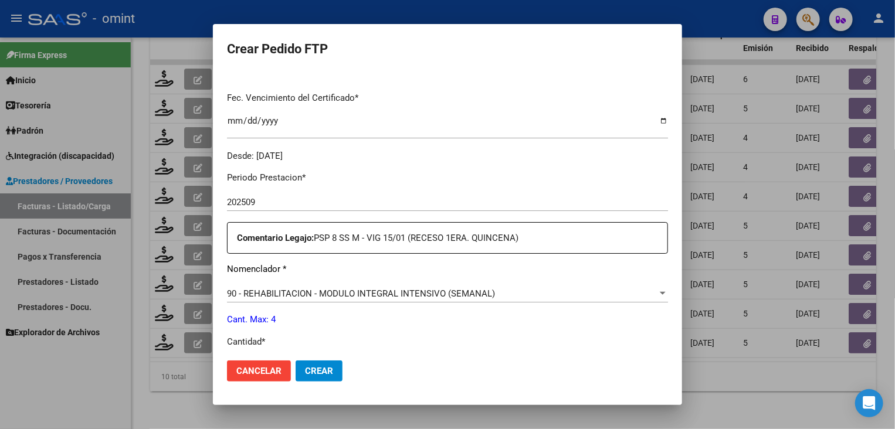
scroll to position [352, 0]
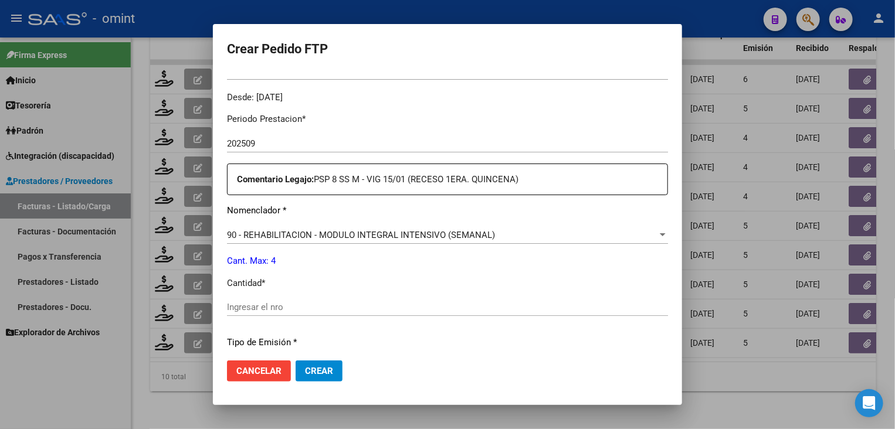
click at [313, 306] on input "Ingresar el nro" at bounding box center [447, 307] width 441 height 11
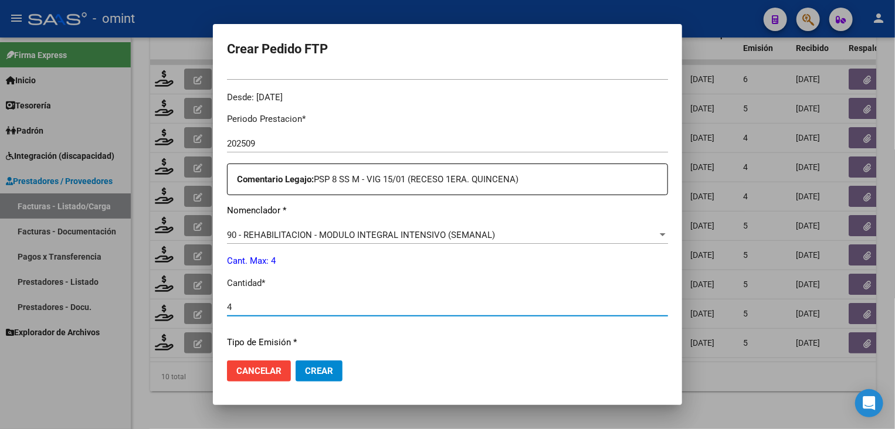
type input "4"
click at [330, 364] on button "Crear" at bounding box center [319, 371] width 47 height 21
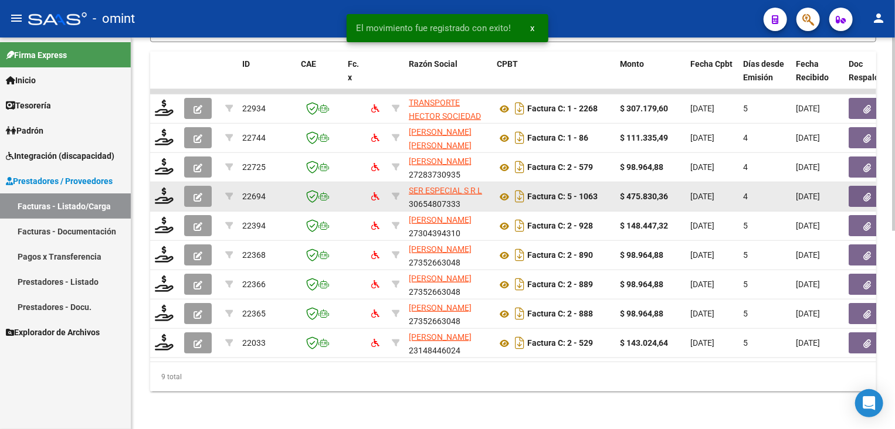
scroll to position [402, 0]
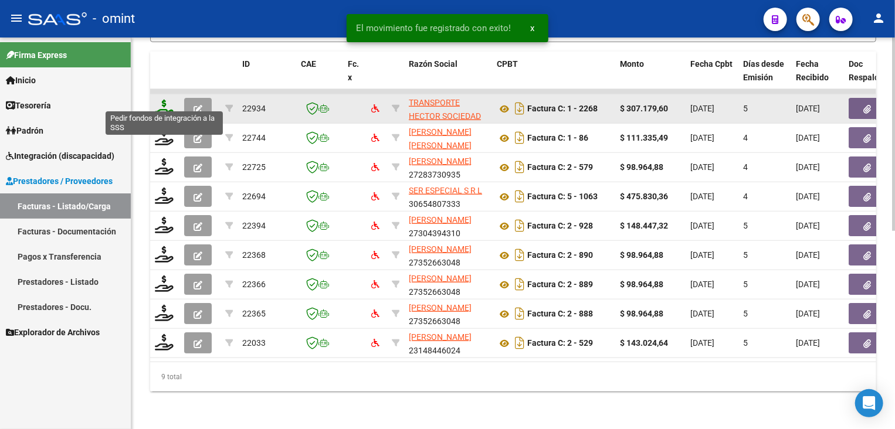
click at [160, 100] on icon at bounding box center [164, 108] width 19 height 16
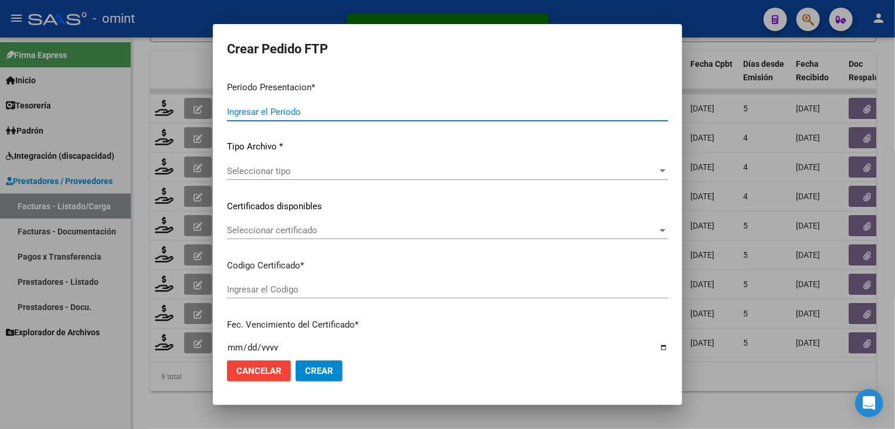
type input "202509"
type input "$ 307.179,60"
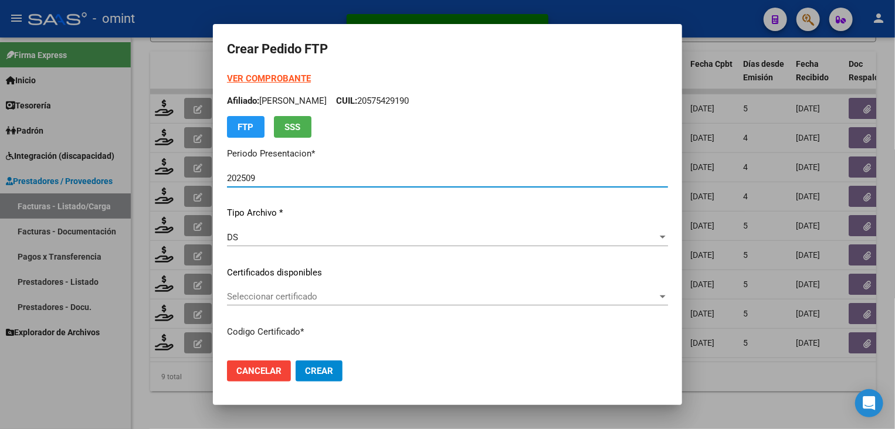
type input "8800427154"
type input "2023-11-27"
click at [309, 298] on span "Seleccionar certificado" at bounding box center [442, 297] width 431 height 11
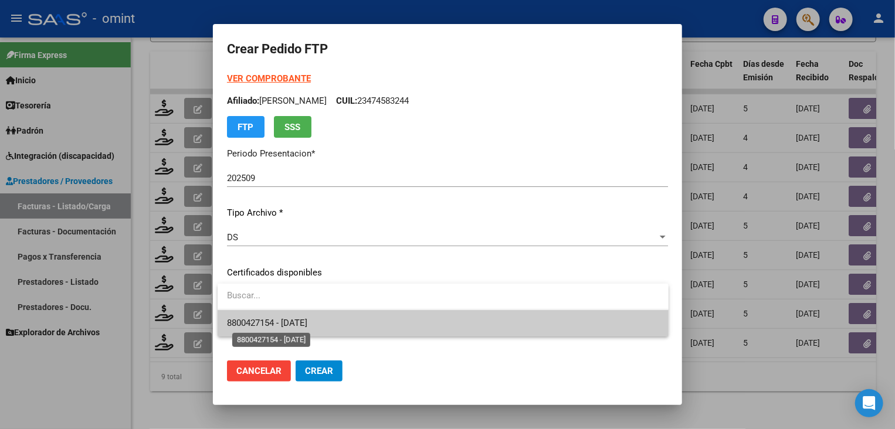
click at [307, 320] on span "8800427154 - 2023-11-27" at bounding box center [267, 323] width 80 height 11
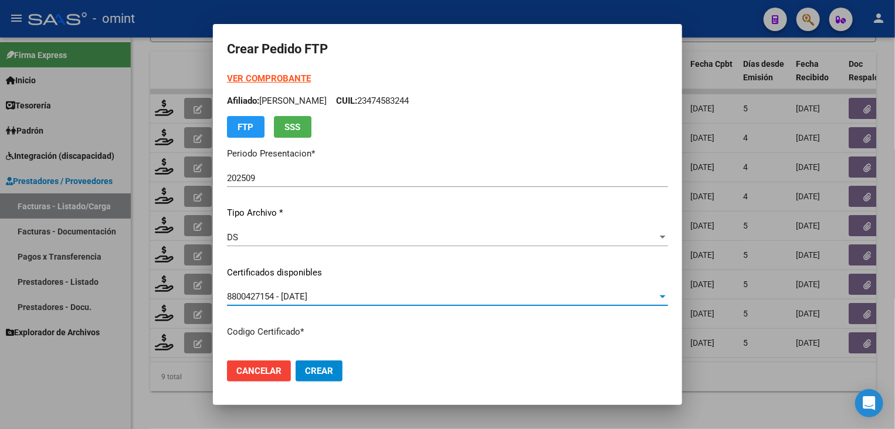
scroll to position [59, 0]
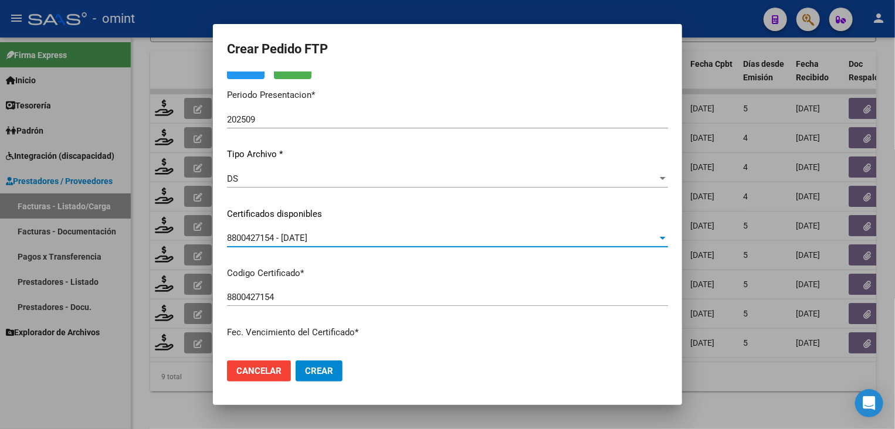
click at [348, 233] on div "8800427154 - 2023-11-27" at bounding box center [442, 238] width 431 height 11
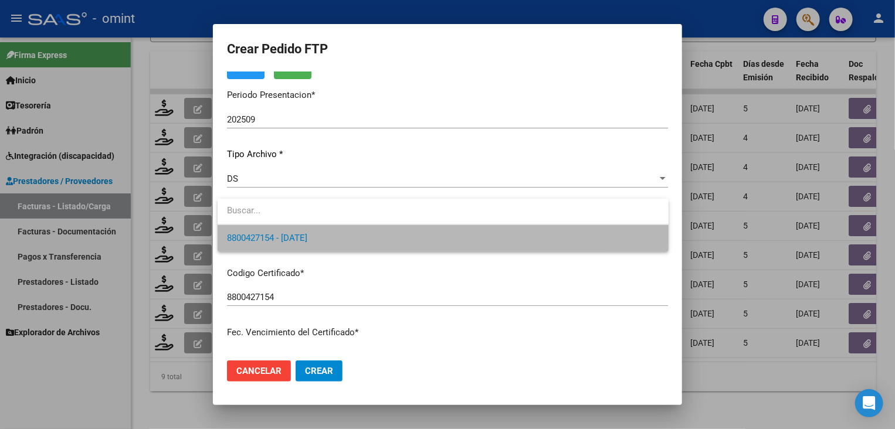
click at [348, 233] on span "8800427154 - 2023-11-27" at bounding box center [443, 238] width 432 height 26
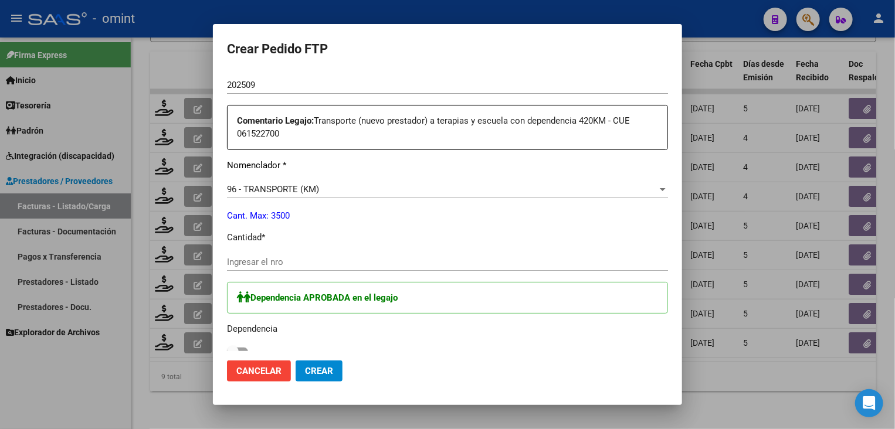
scroll to position [469, 0]
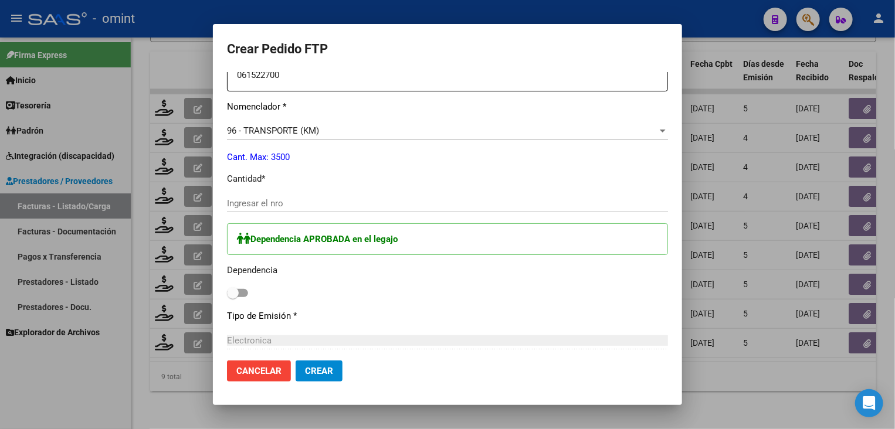
click at [310, 195] on div "Ingresar el nro" at bounding box center [447, 204] width 441 height 18
type input "4"
click at [333, 366] on button "Crear" at bounding box center [319, 371] width 47 height 21
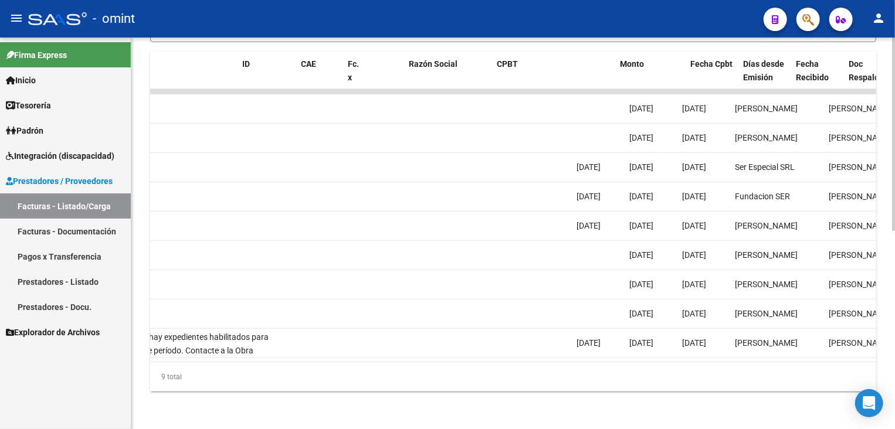
scroll to position [0, 0]
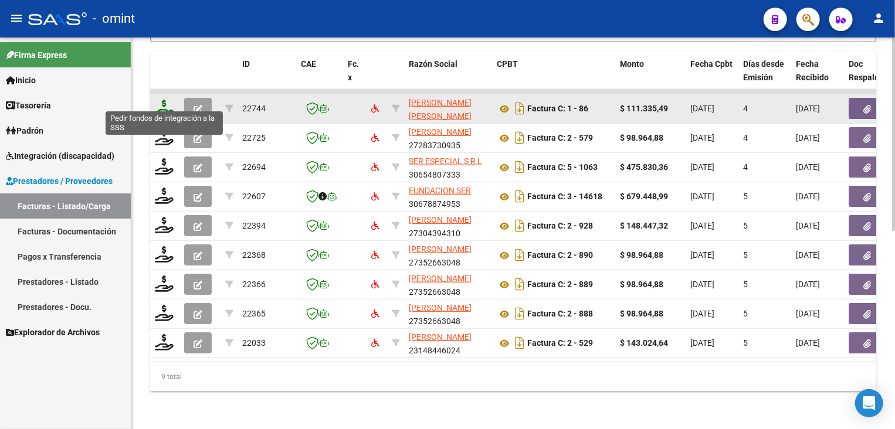
click at [167, 107] on icon at bounding box center [164, 108] width 19 height 16
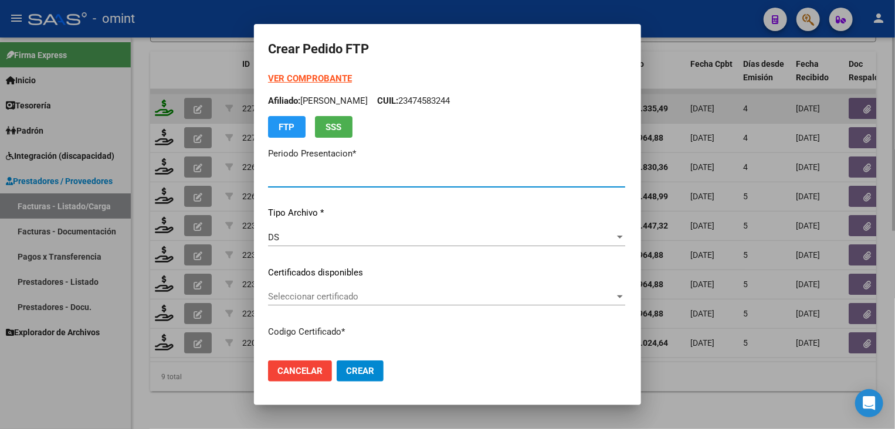
type input "202509"
type input "$ 111.335,49"
type input "6203782620"
type input "2030-01-30"
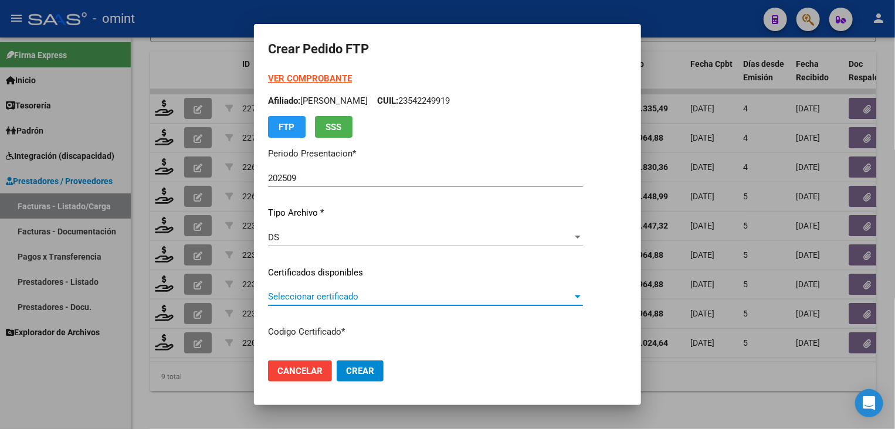
click at [350, 299] on span "Seleccionar certificado" at bounding box center [420, 297] width 304 height 11
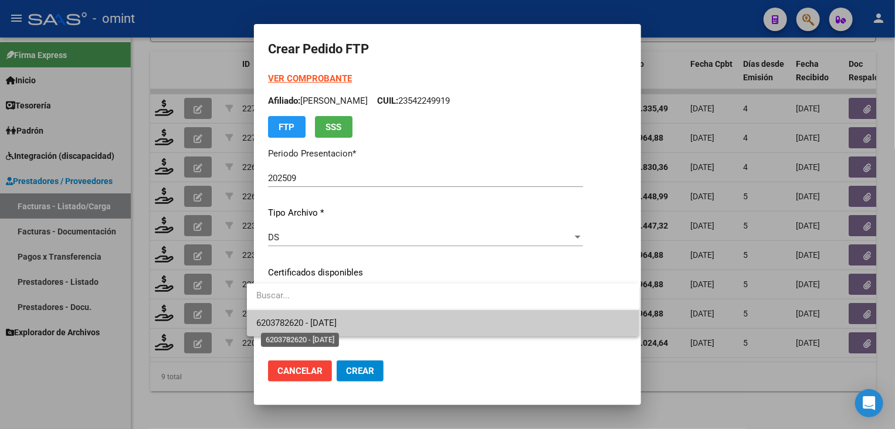
click at [337, 318] on span "6203782620 - 2030-01-30" at bounding box center [296, 323] width 80 height 11
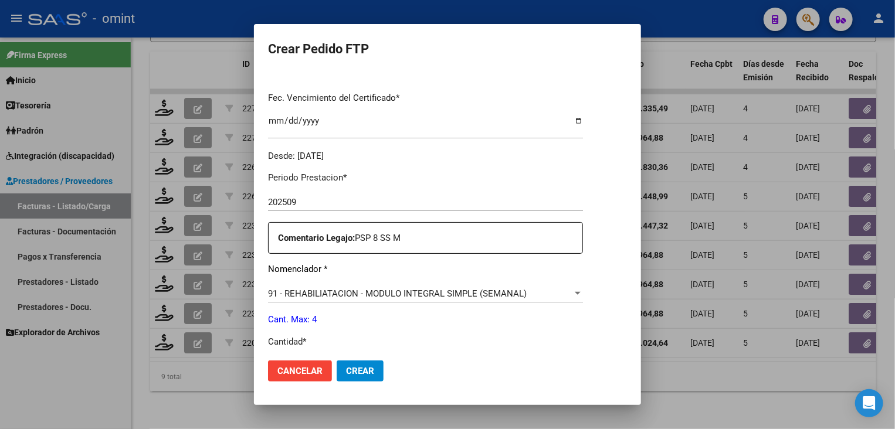
scroll to position [352, 0]
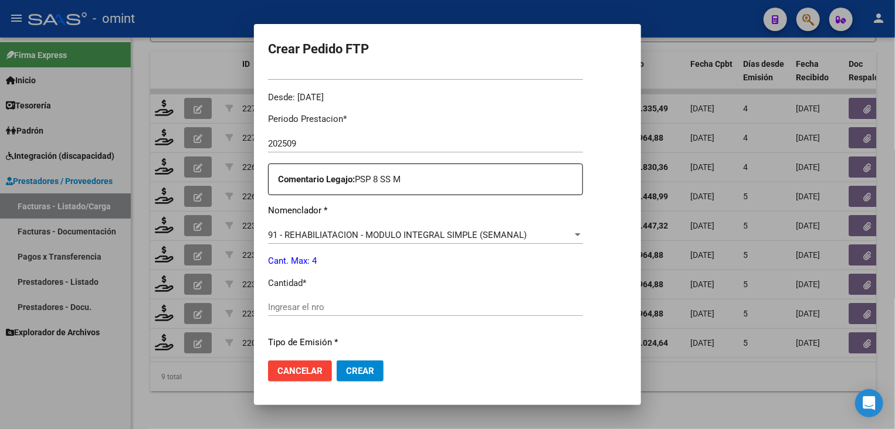
click at [351, 307] on input "Ingresar el nro" at bounding box center [425, 307] width 315 height 11
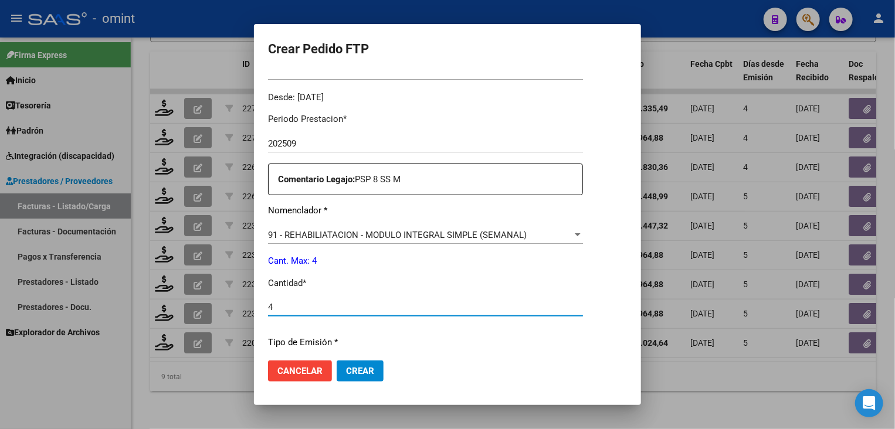
type input "4"
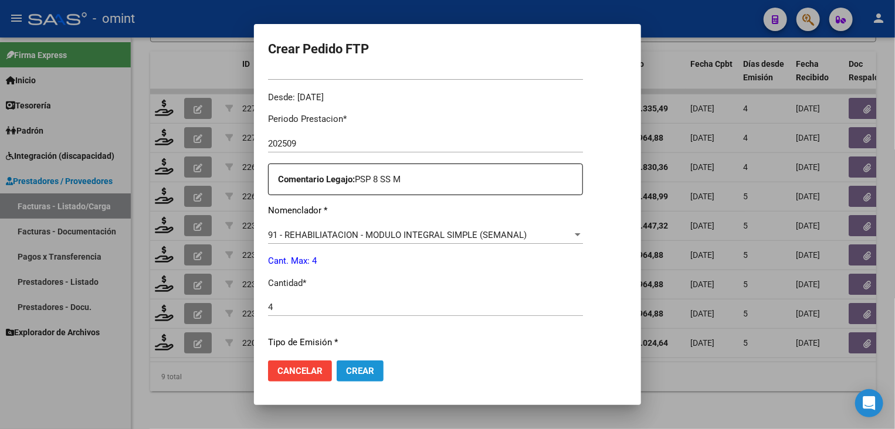
click at [357, 367] on span "Crear" at bounding box center [360, 371] width 28 height 11
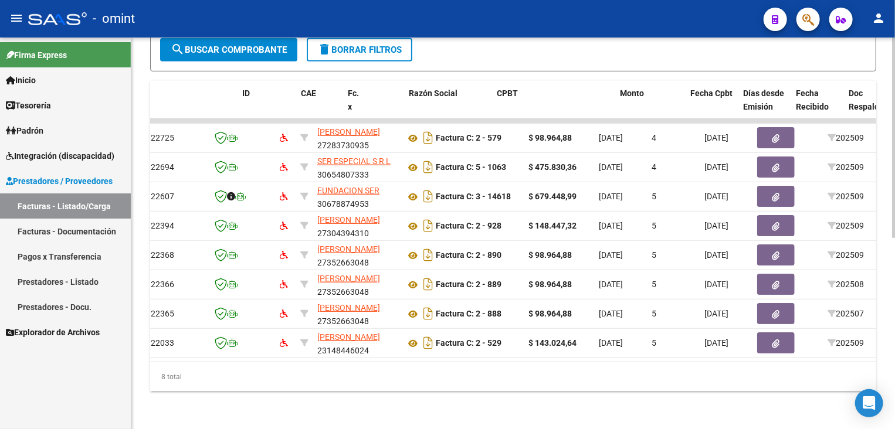
scroll to position [0, 0]
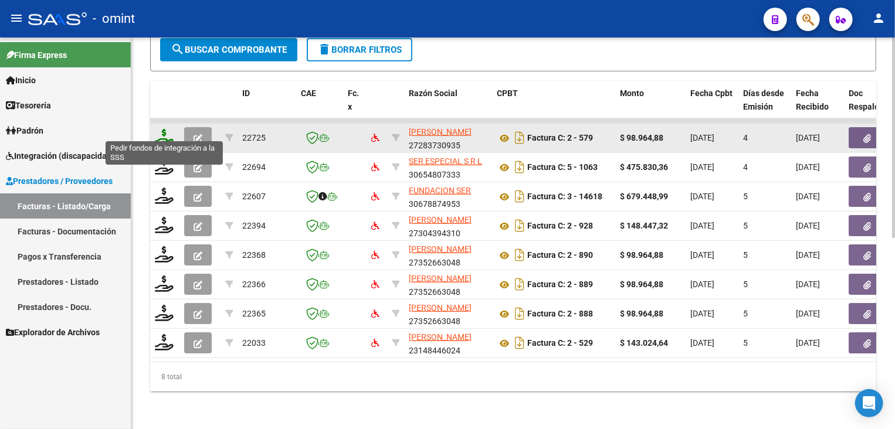
click at [168, 130] on icon at bounding box center [164, 137] width 19 height 16
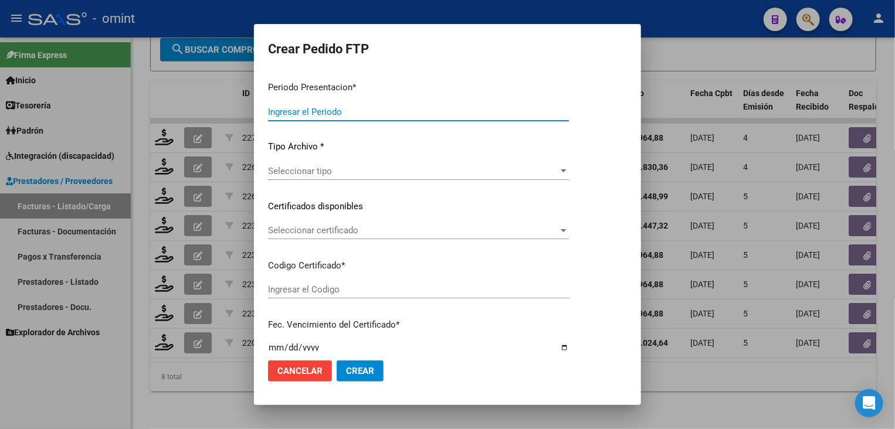
type input "202509"
type input "$ 98.964,88"
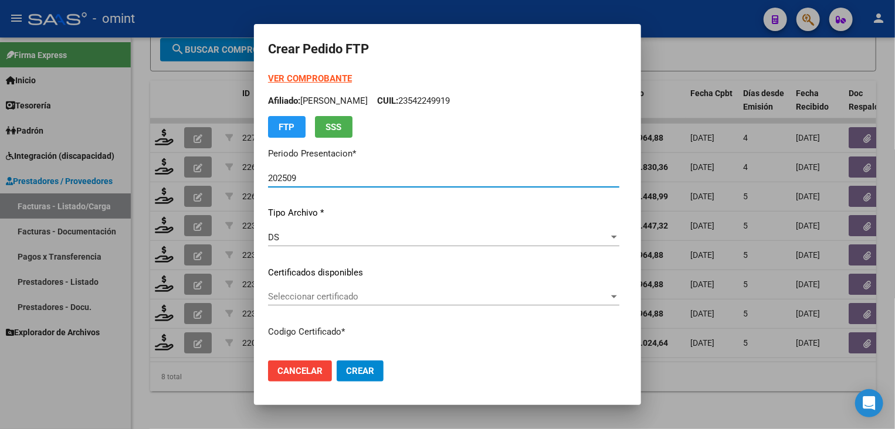
type input "6781502769"
type input "2029-05-31"
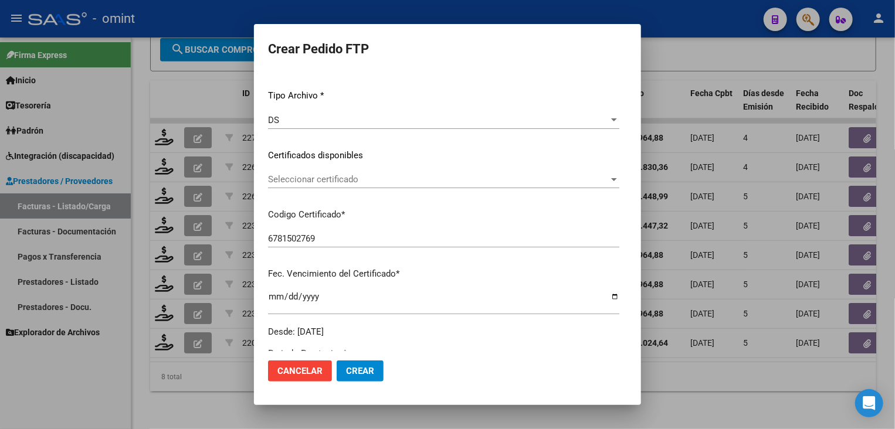
click at [362, 180] on span "Seleccionar certificado" at bounding box center [438, 179] width 341 height 11
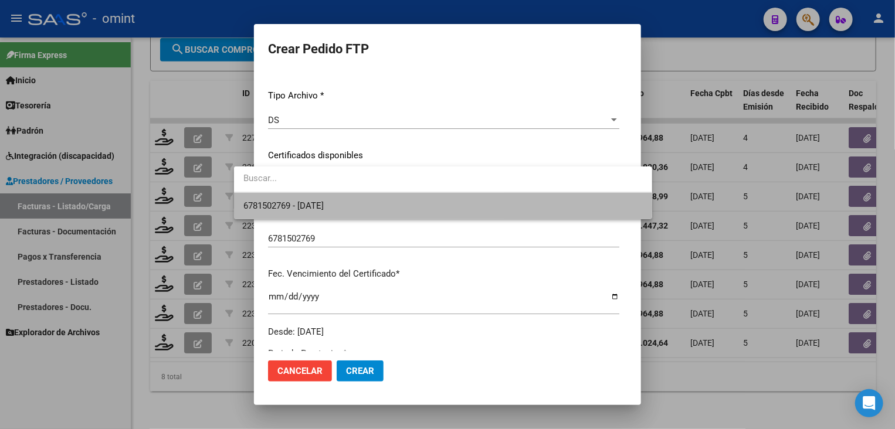
click at [354, 208] on span "6781502769 - 2029-05-31" at bounding box center [442, 206] width 399 height 26
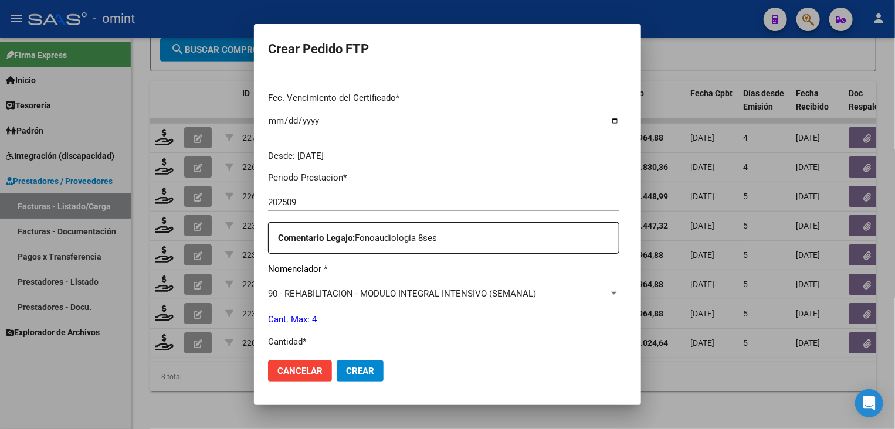
scroll to position [352, 0]
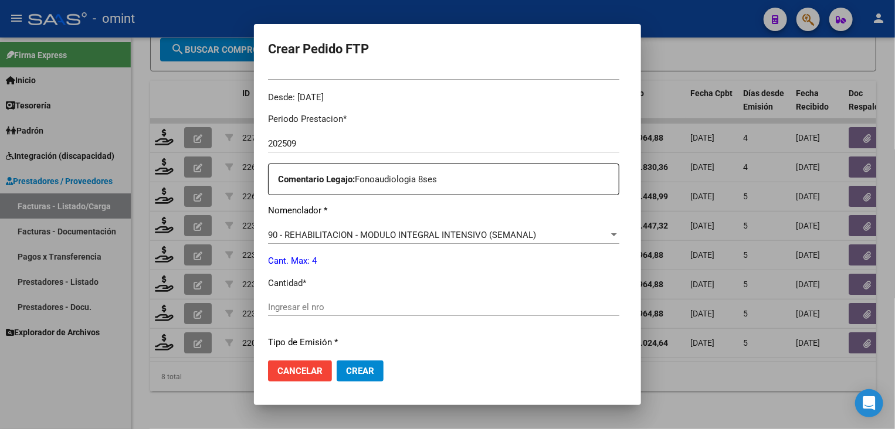
click at [305, 311] on input "Ingresar el nro" at bounding box center [443, 307] width 351 height 11
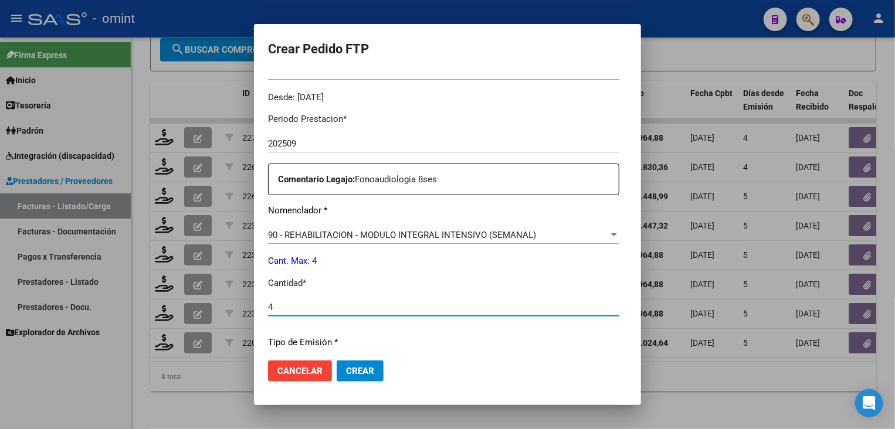
type input "4"
click at [357, 375] on button "Crear" at bounding box center [360, 371] width 47 height 21
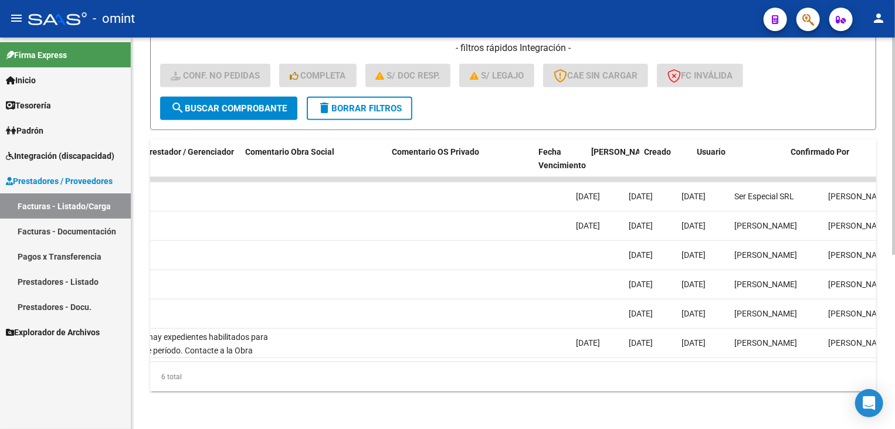
scroll to position [0, 1151]
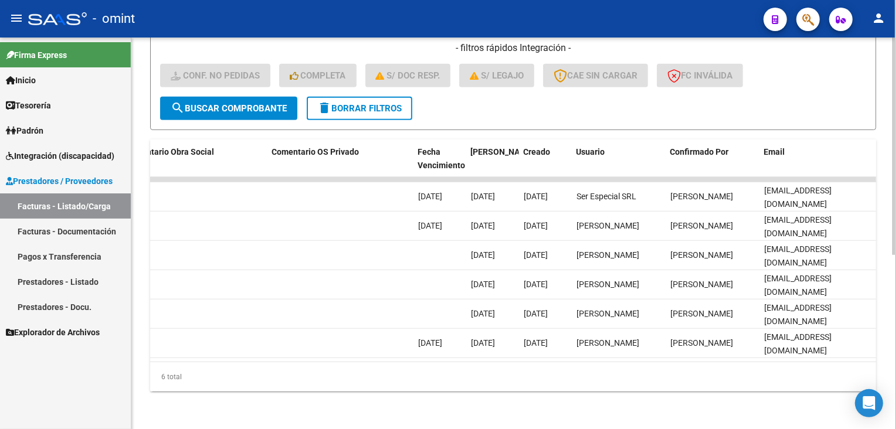
click at [266, 103] on span "search Buscar Comprobante" at bounding box center [229, 108] width 116 height 11
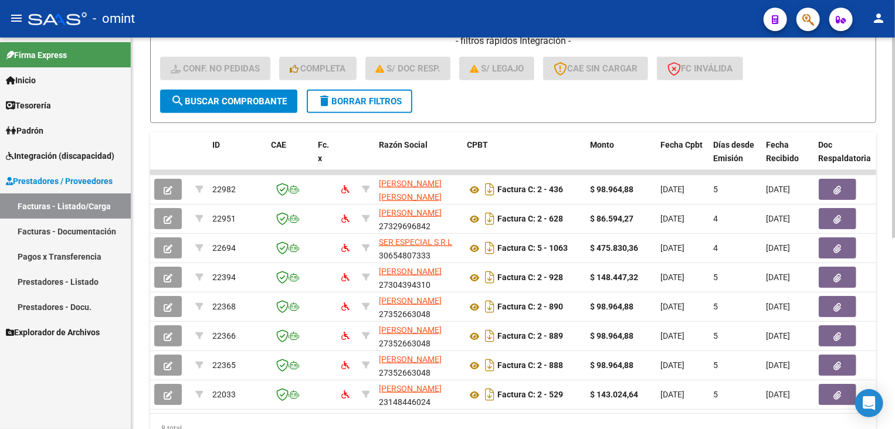
scroll to position [0, 28]
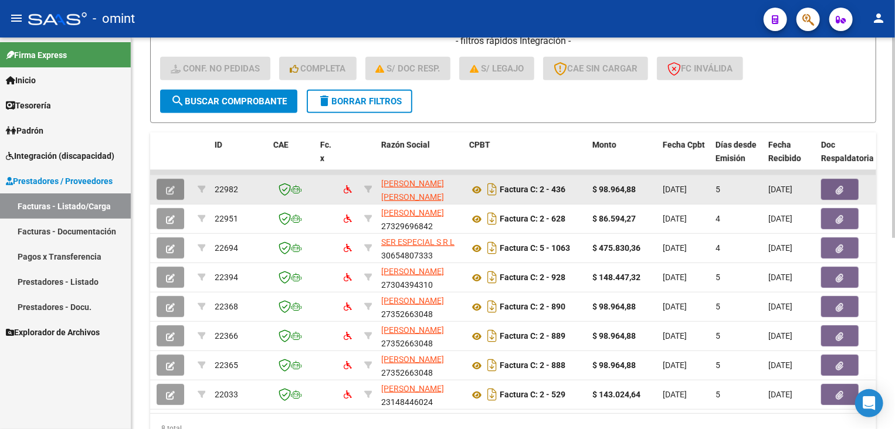
click at [164, 183] on button "button" at bounding box center [171, 189] width 28 height 21
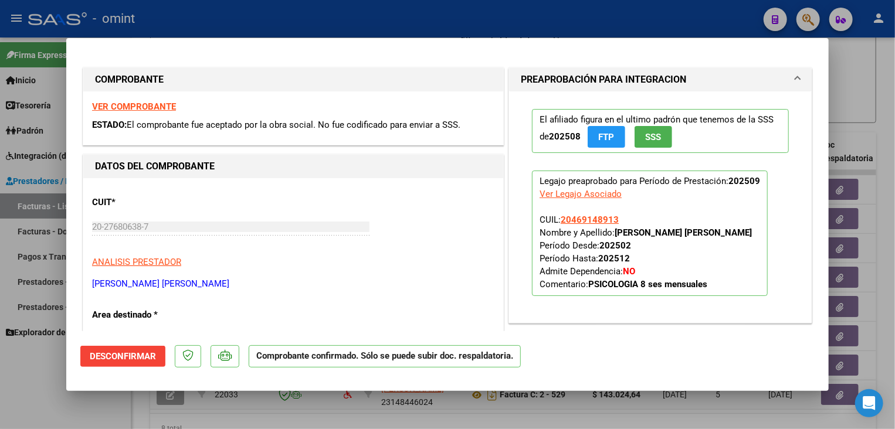
click at [346, 415] on div at bounding box center [447, 214] width 895 height 429
type input "$ 0,00"
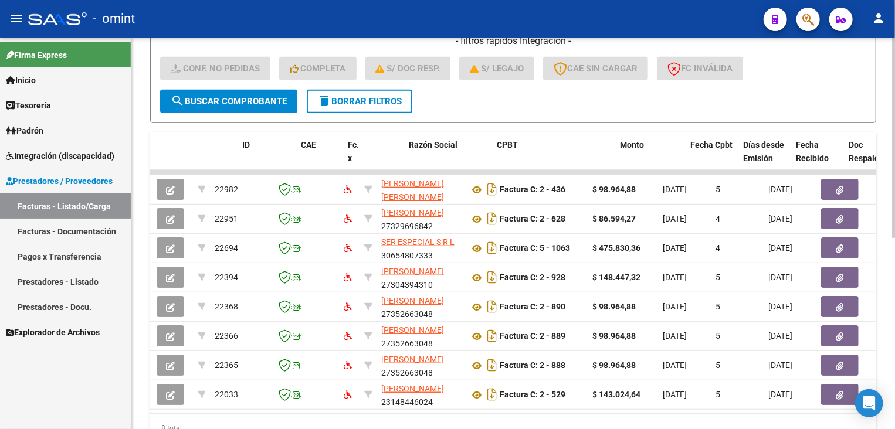
scroll to position [0, 0]
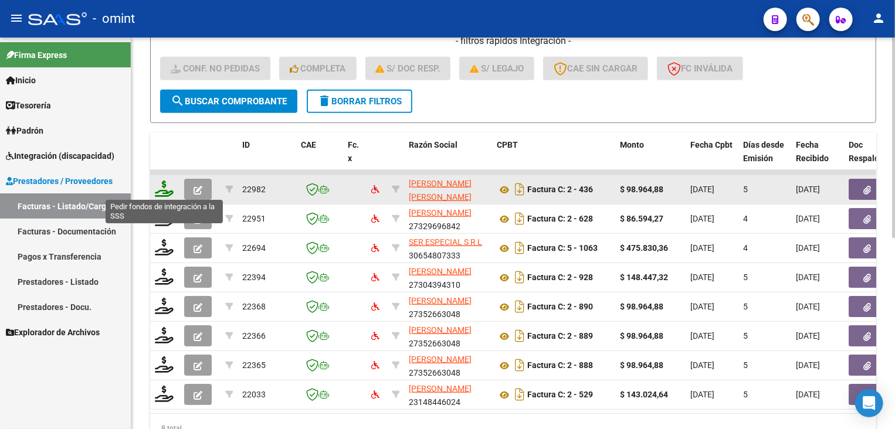
click at [163, 194] on icon at bounding box center [164, 189] width 19 height 16
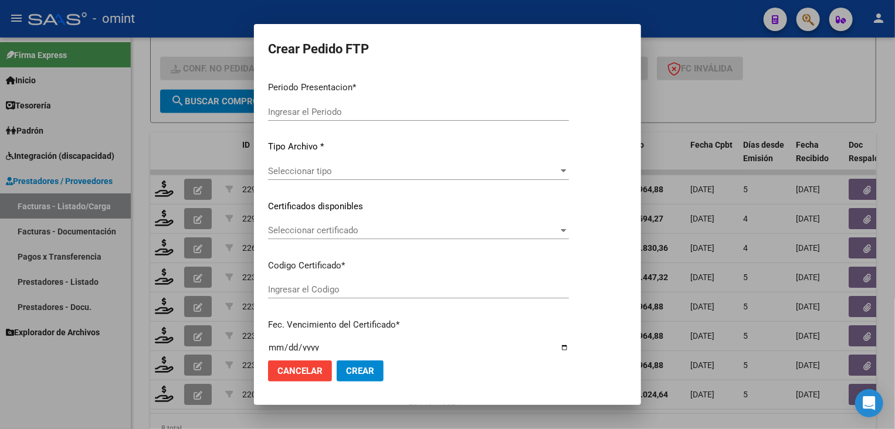
type input "202509"
type input "$ 98.964,88"
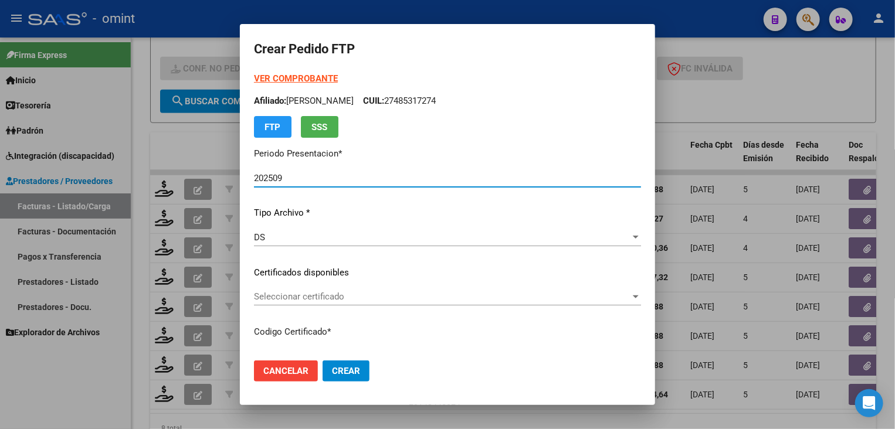
type input "1769304169"
type input "2025-08-16"
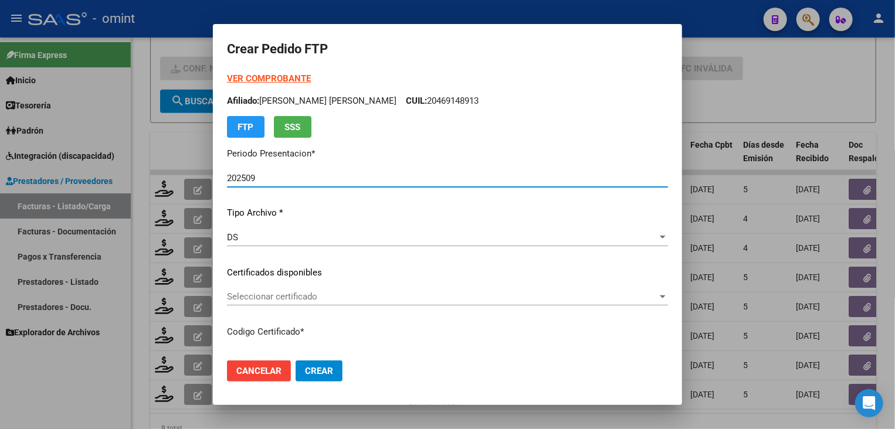
click at [333, 299] on span "Seleccionar certificado" at bounding box center [442, 297] width 431 height 11
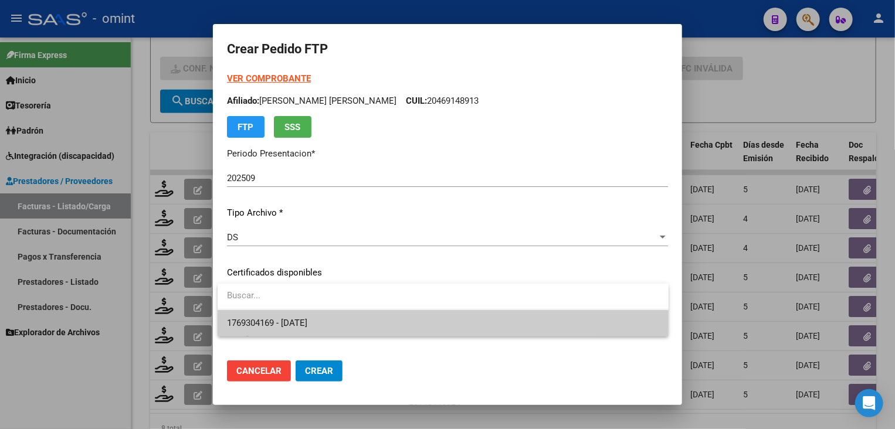
click at [344, 327] on span "1769304169 - 2025-08-16" at bounding box center [443, 323] width 432 height 26
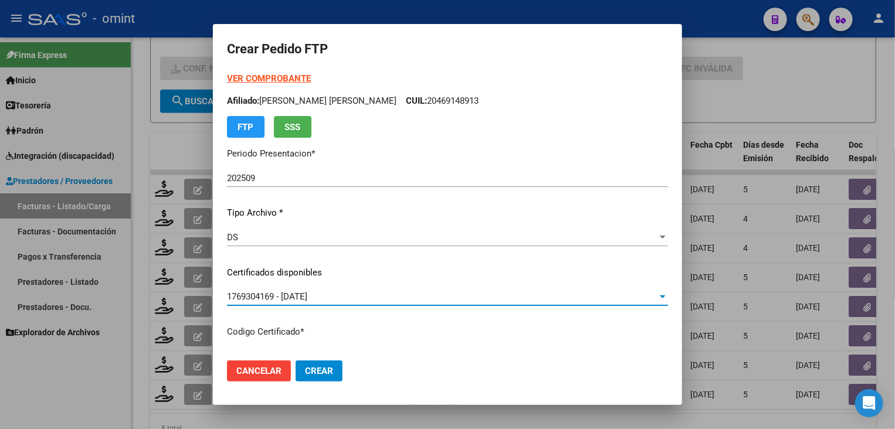
scroll to position [117, 0]
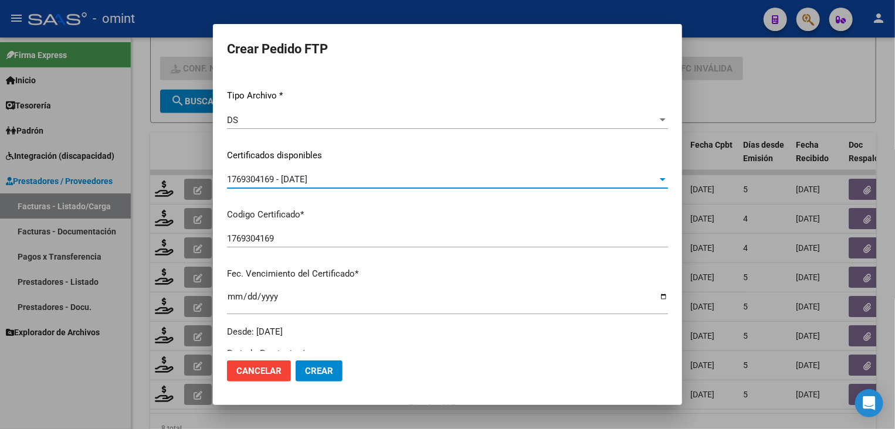
click at [338, 182] on div "1769304169 - 2025-08-16" at bounding box center [442, 179] width 431 height 11
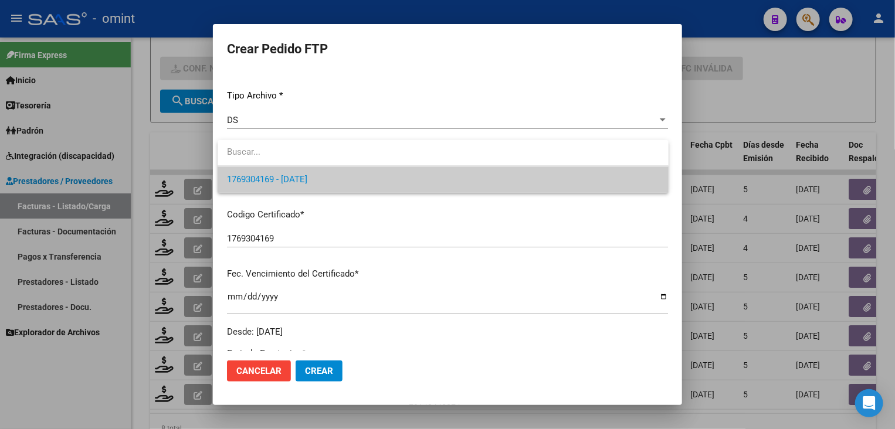
click at [338, 182] on span "1769304169 - 2025-08-16" at bounding box center [443, 180] width 432 height 26
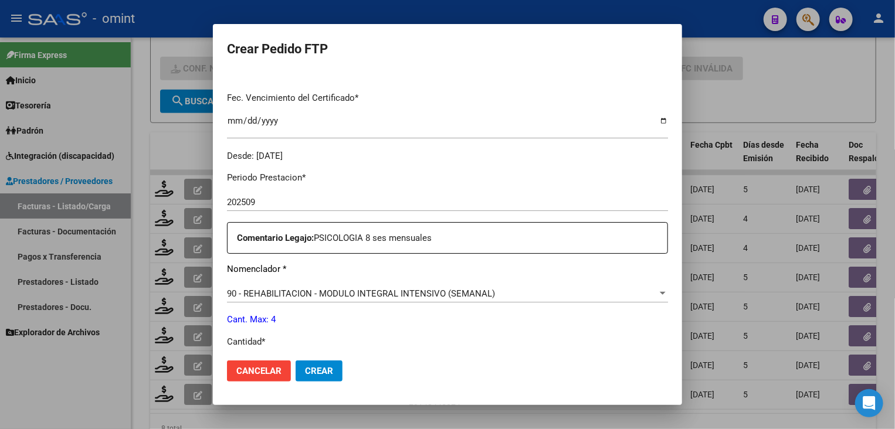
scroll to position [411, 0]
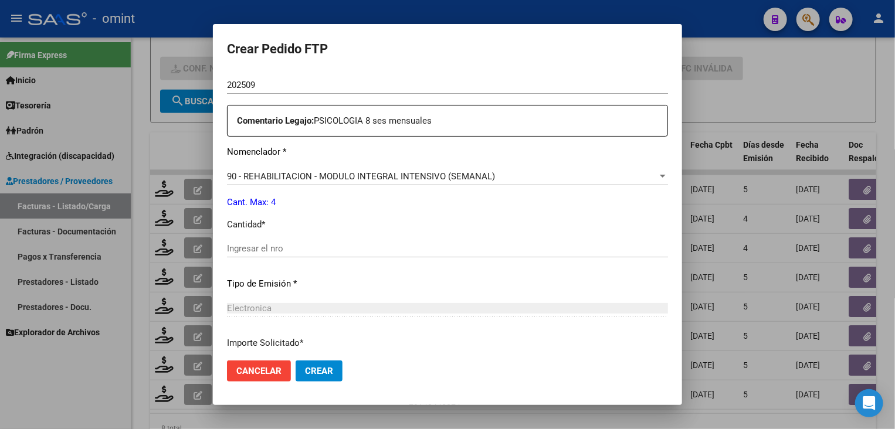
click at [310, 241] on div "Ingresar el nro" at bounding box center [447, 249] width 441 height 18
click at [308, 255] on div "Ingresar el nro" at bounding box center [447, 249] width 441 height 18
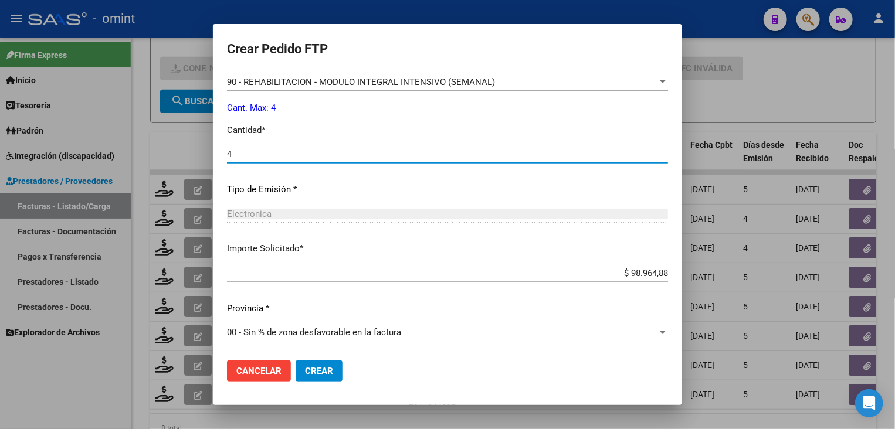
scroll to position [388, 0]
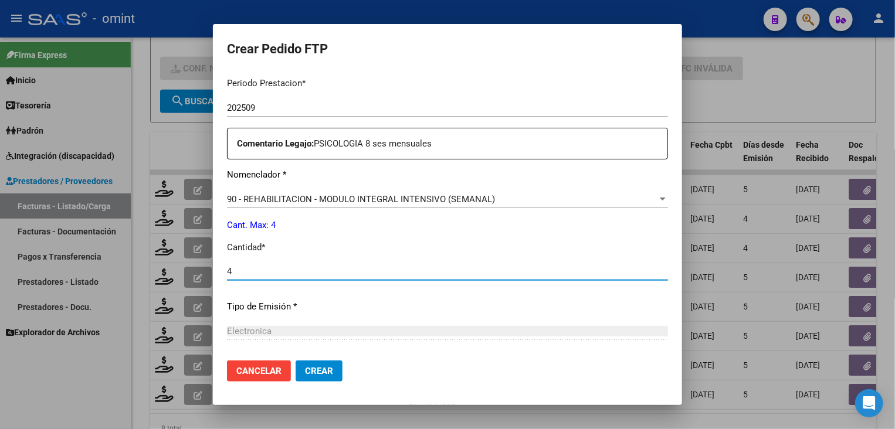
type input "4"
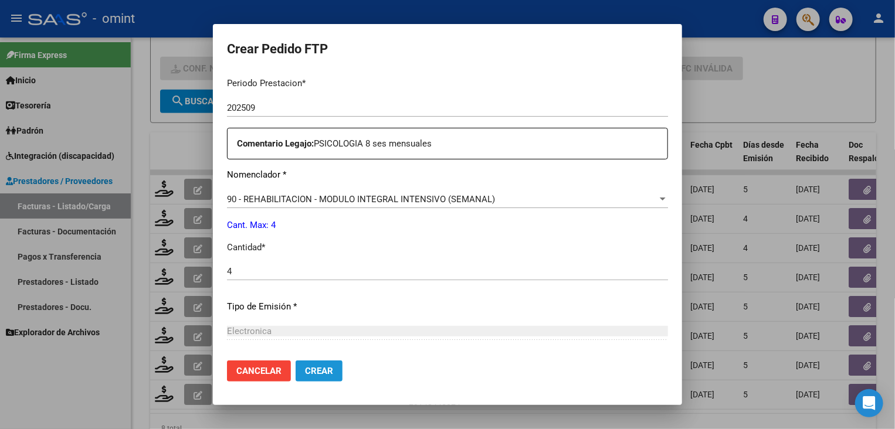
click at [338, 372] on button "Crear" at bounding box center [319, 371] width 47 height 21
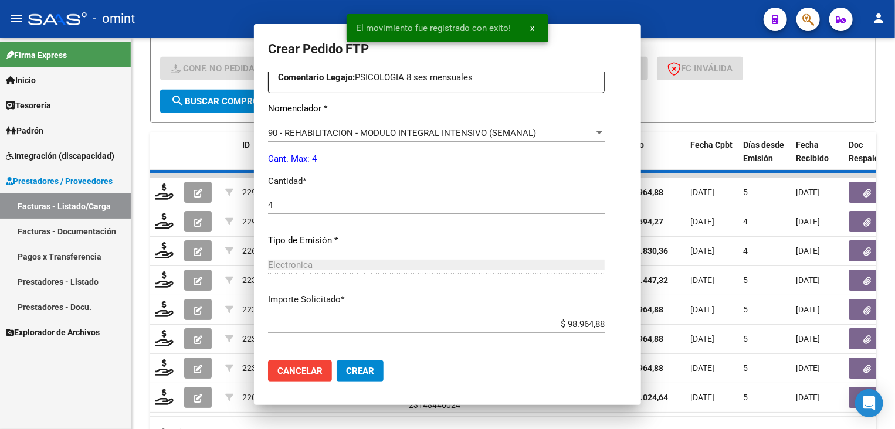
scroll to position [0, 0]
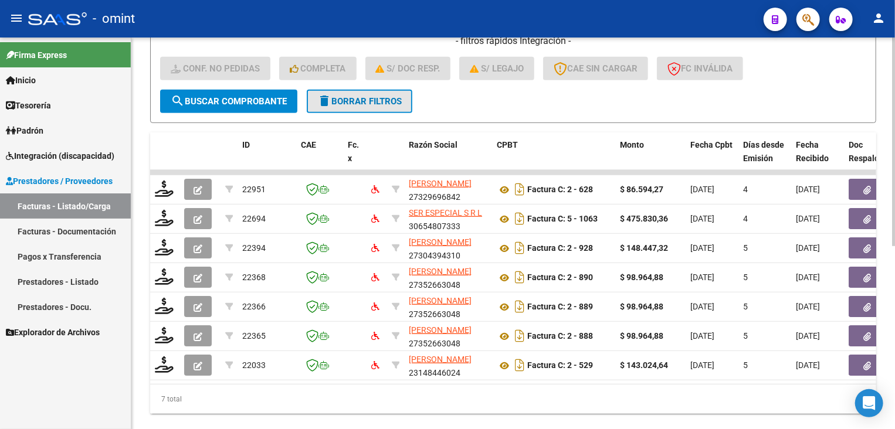
click at [359, 104] on span "delete Borrar Filtros" at bounding box center [359, 101] width 84 height 11
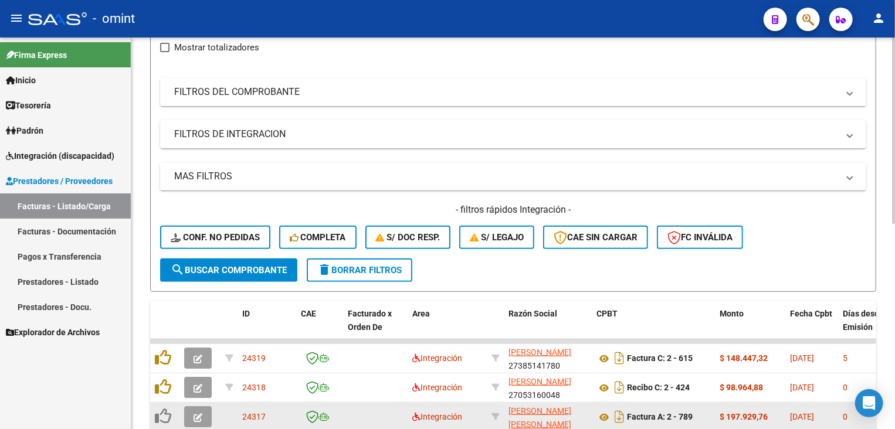
scroll to position [314, 0]
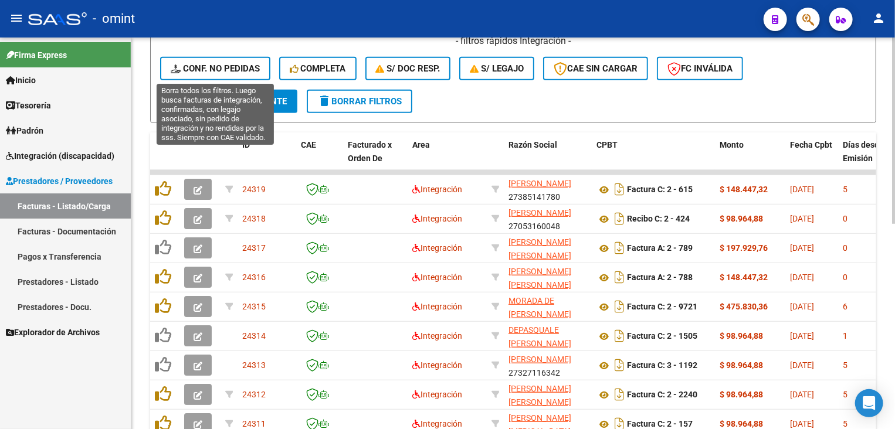
click at [225, 66] on span "Conf. no pedidas" at bounding box center [215, 68] width 89 height 11
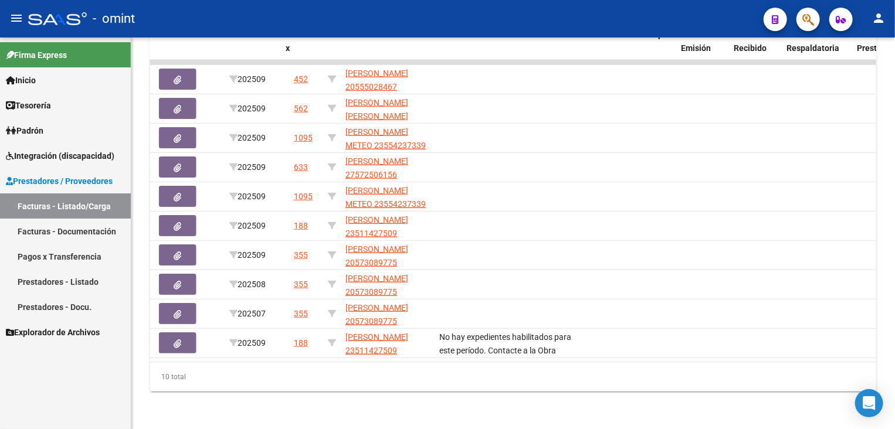
scroll to position [0, 0]
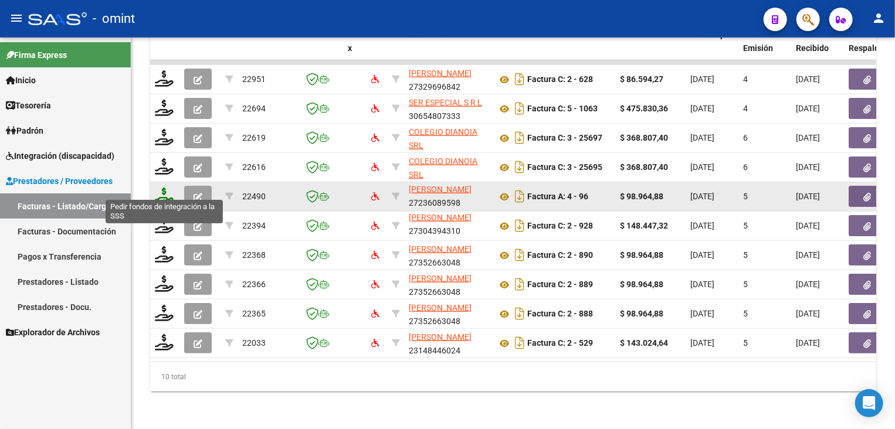
click at [157, 189] on icon at bounding box center [164, 196] width 19 height 16
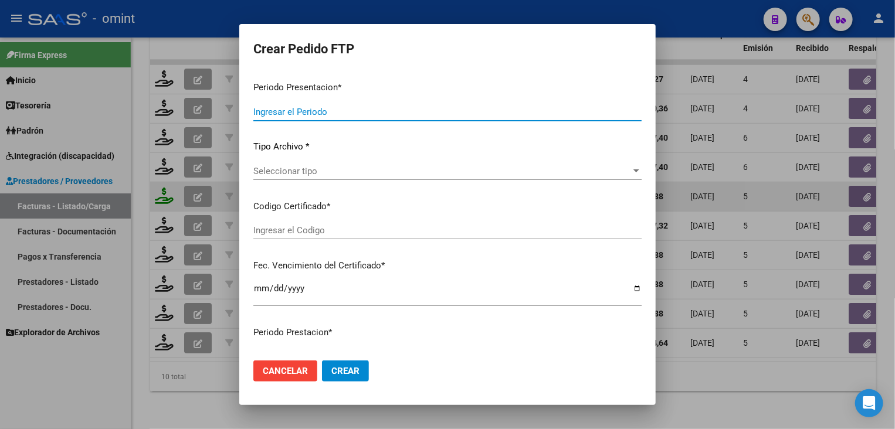
type input "202509"
type input "$ 98.964,88"
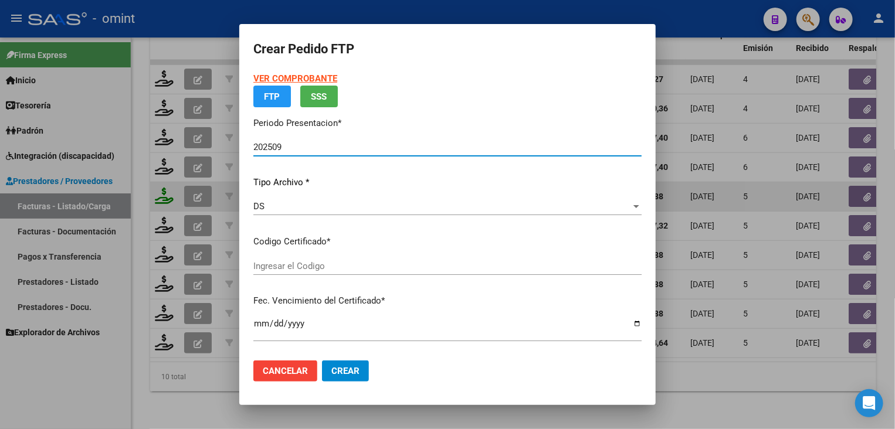
type input "5168579538"
type input "2027-06-30"
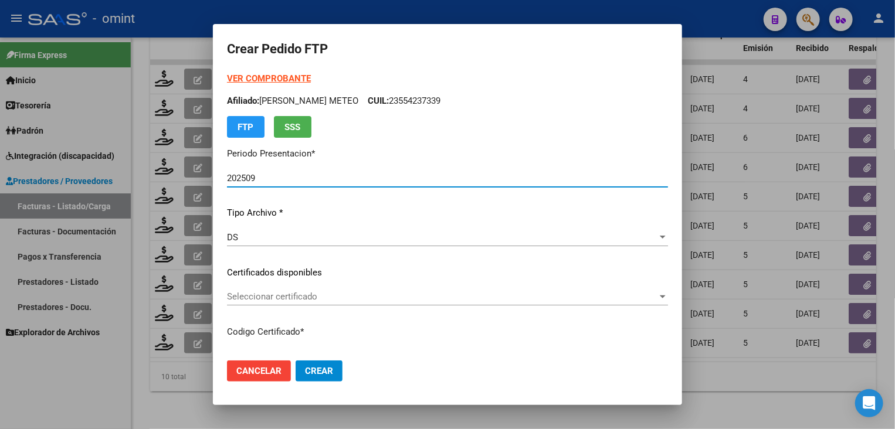
scroll to position [59, 0]
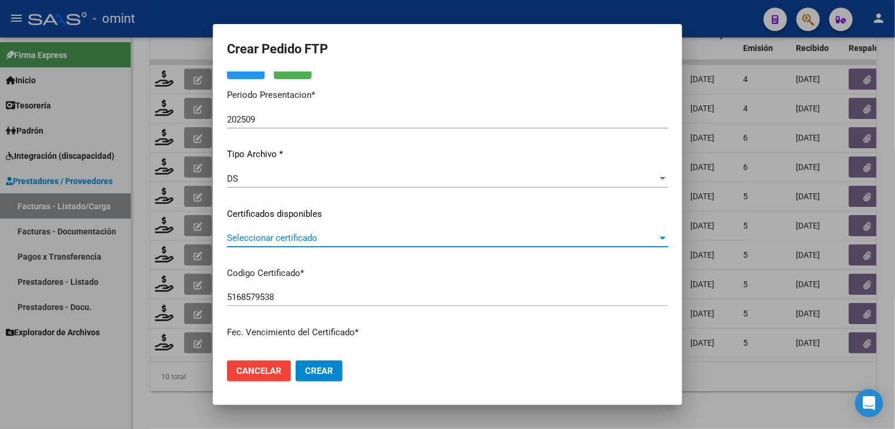
click at [336, 233] on span "Seleccionar certificado" at bounding box center [442, 238] width 431 height 11
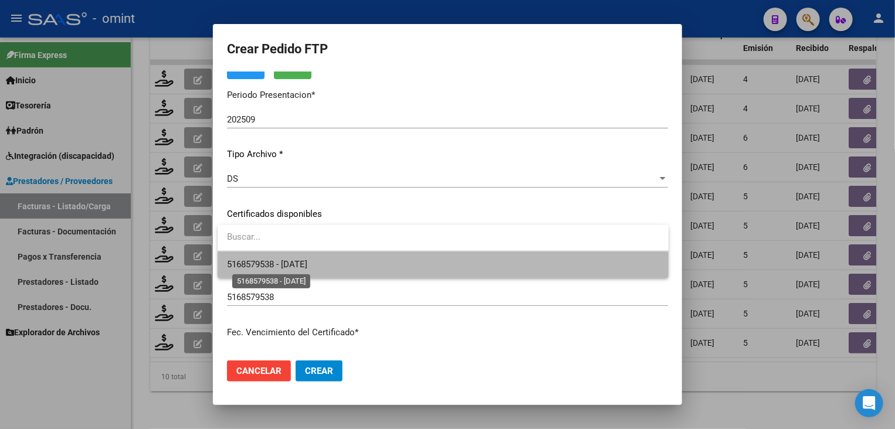
click at [307, 260] on span "5168579538 - 2027-06-30" at bounding box center [267, 264] width 80 height 11
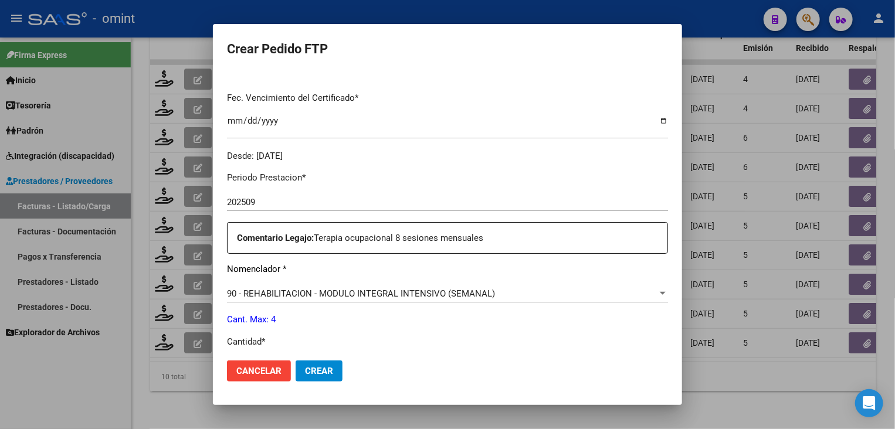
scroll to position [352, 0]
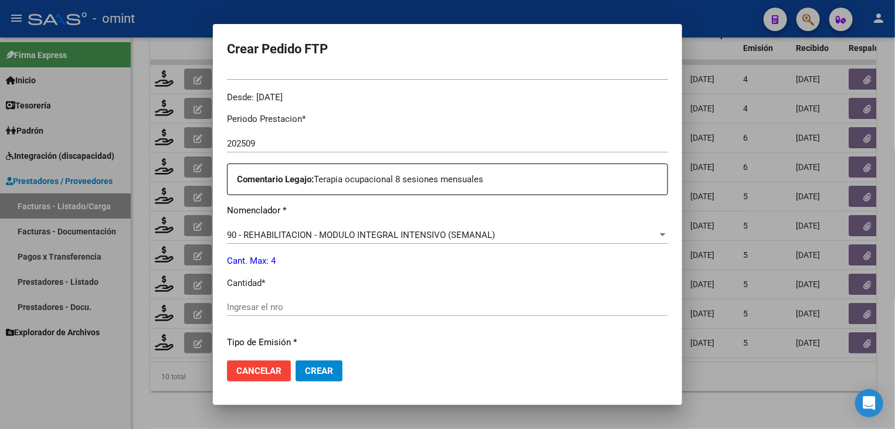
click at [307, 309] on input "Ingresar el nro" at bounding box center [447, 307] width 441 height 11
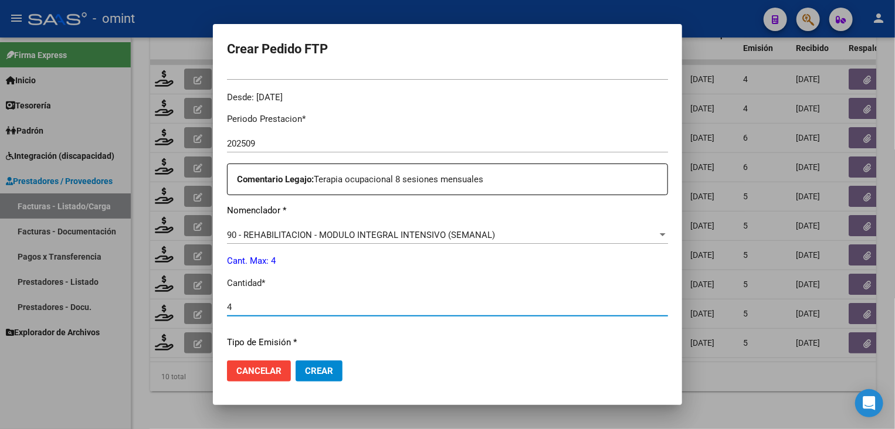
type input "4"
click at [335, 370] on button "Crear" at bounding box center [319, 371] width 47 height 21
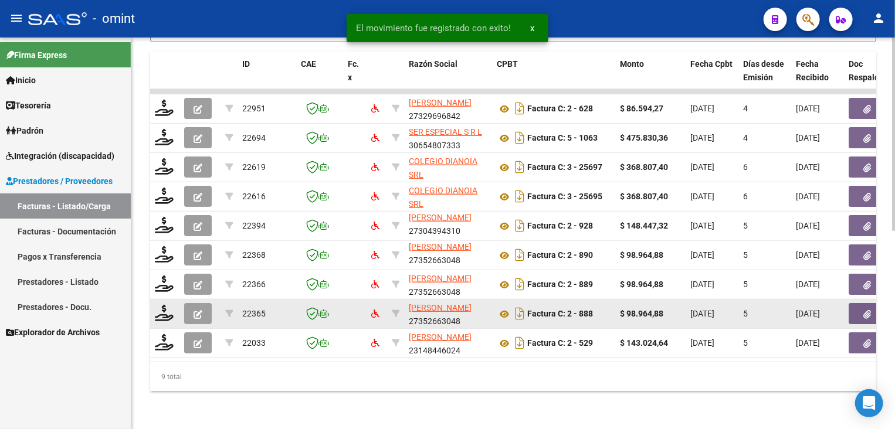
scroll to position [402, 0]
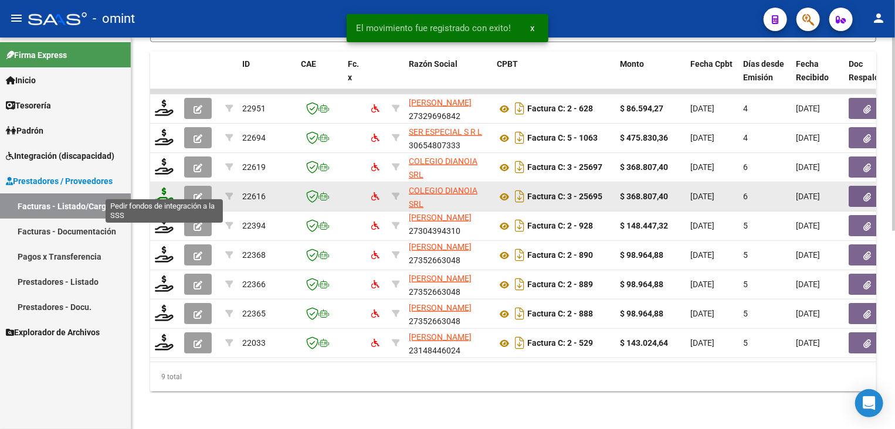
click at [167, 189] on icon at bounding box center [164, 196] width 19 height 16
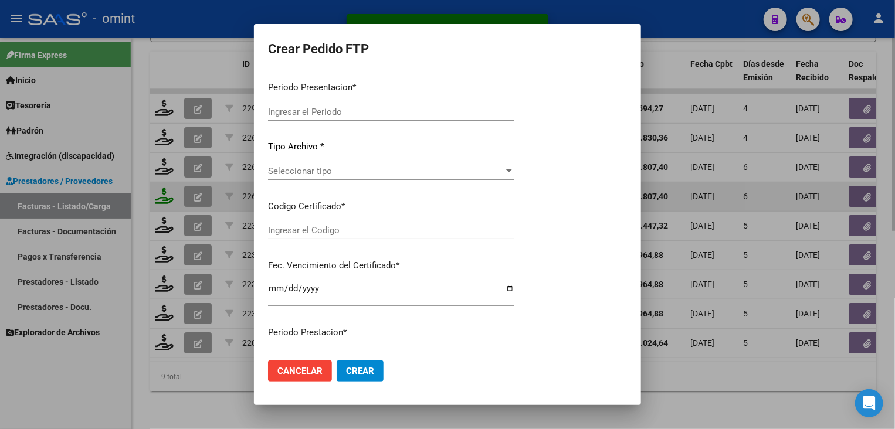
type input "202509"
type input "$ 368.807,40"
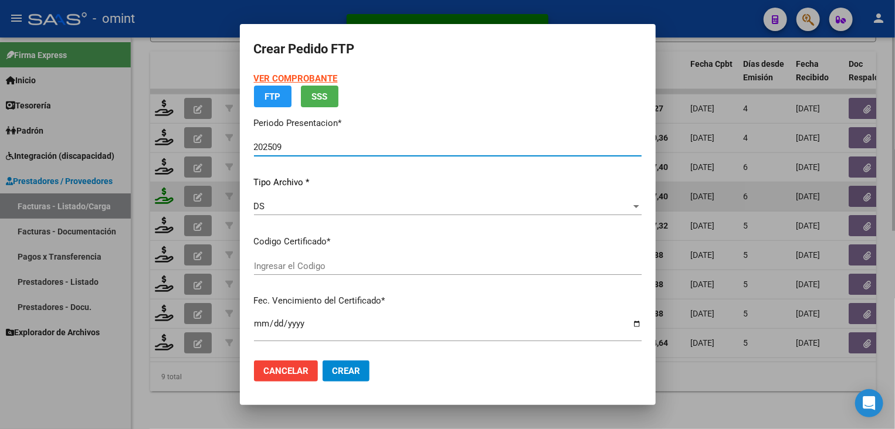
type input "5546110777"
type input "2026-03-02"
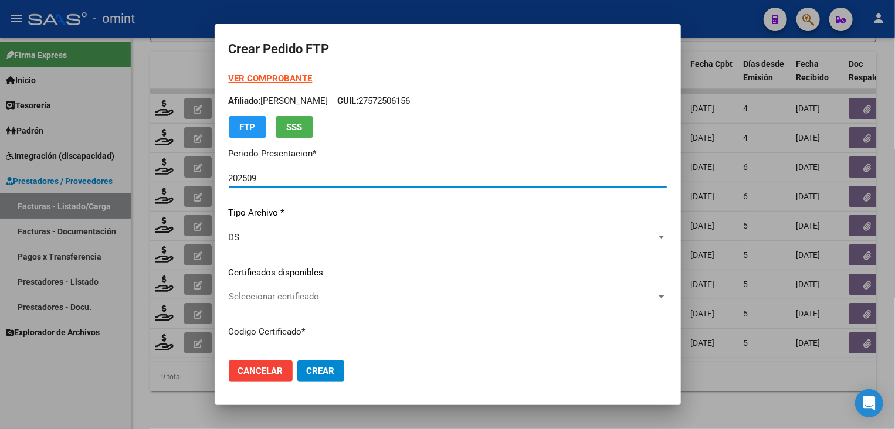
scroll to position [59, 0]
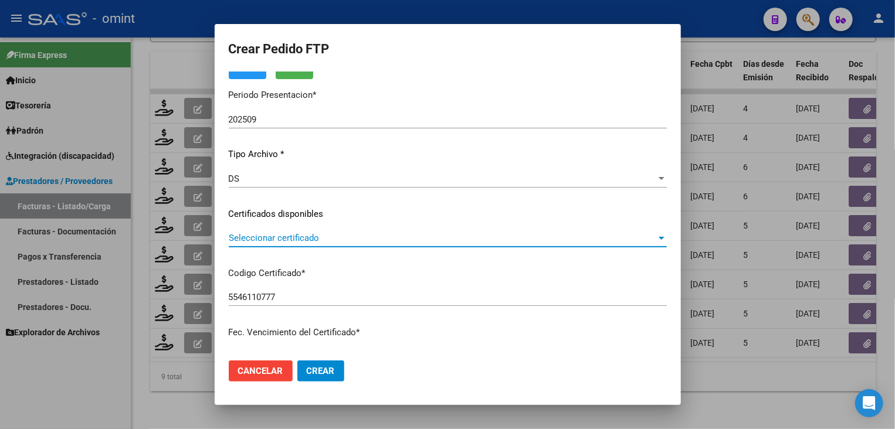
click at [323, 235] on span "Seleccionar certificado" at bounding box center [443, 238] width 428 height 11
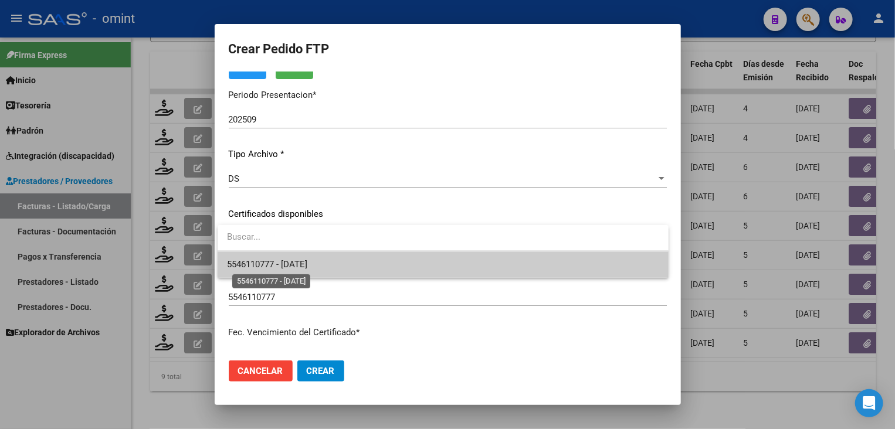
click at [307, 260] on span "5546110777 - 2026-03-02" at bounding box center [267, 264] width 80 height 11
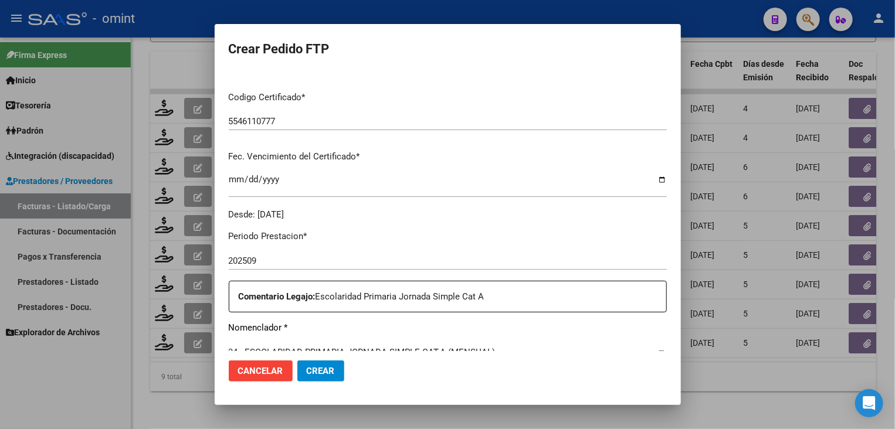
scroll to position [352, 0]
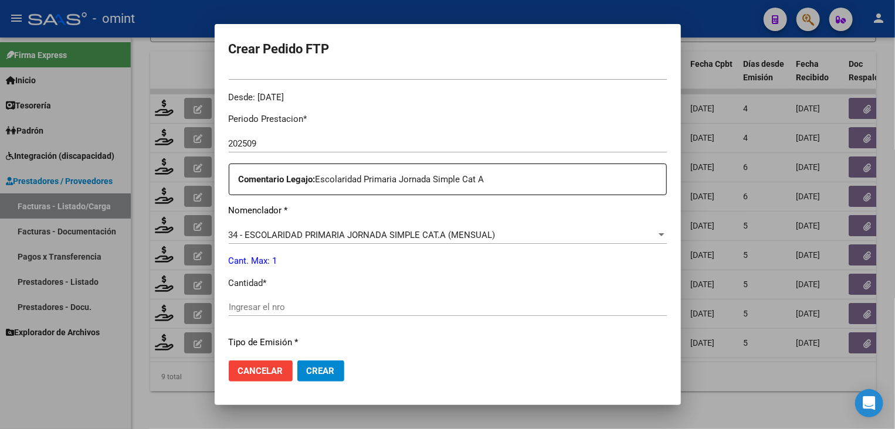
click at [270, 307] on input "Ingresar el nro" at bounding box center [448, 307] width 438 height 11
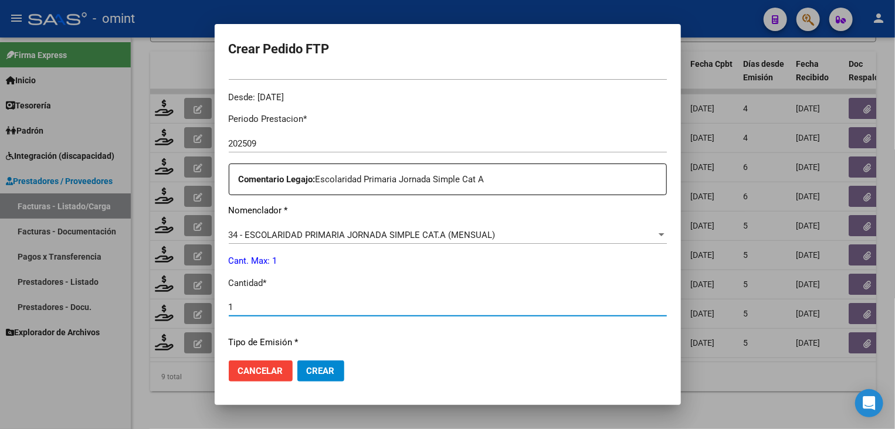
type input "1"
click at [327, 374] on span "Crear" at bounding box center [321, 371] width 28 height 11
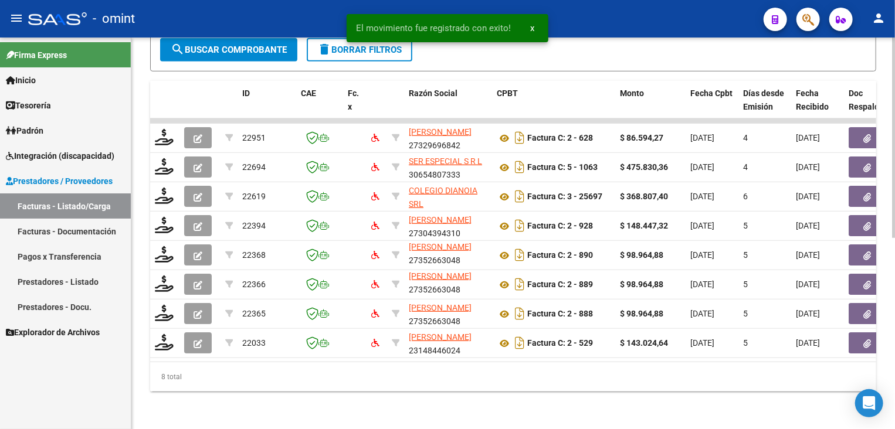
scroll to position [372, 0]
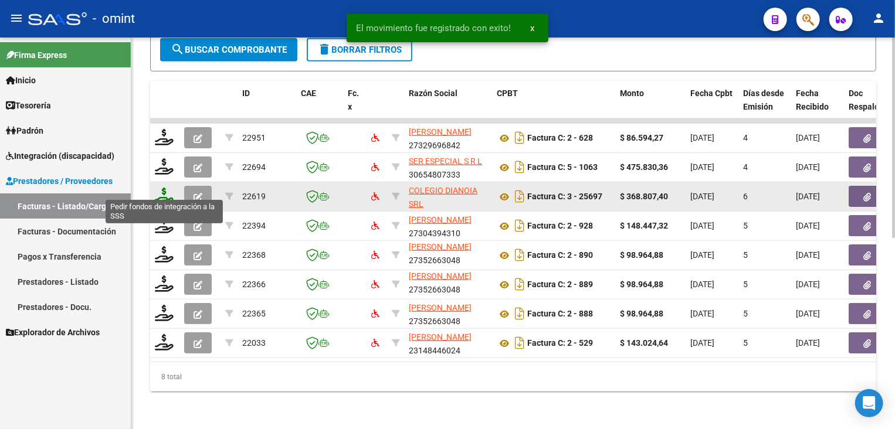
click at [170, 191] on icon at bounding box center [164, 196] width 19 height 16
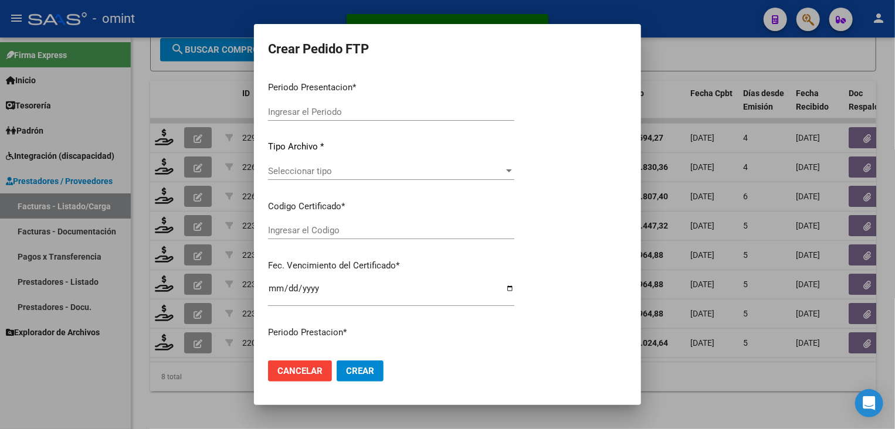
type input "202509"
type input "$ 368.807,40"
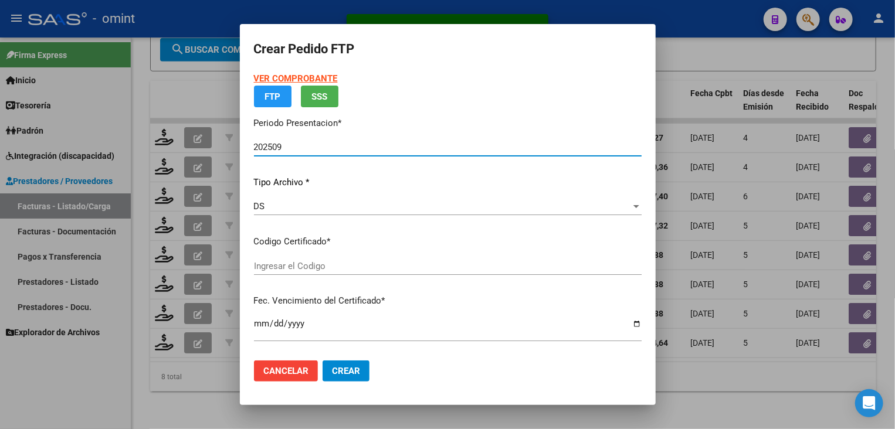
type input "5168579538"
type input "2027-06-30"
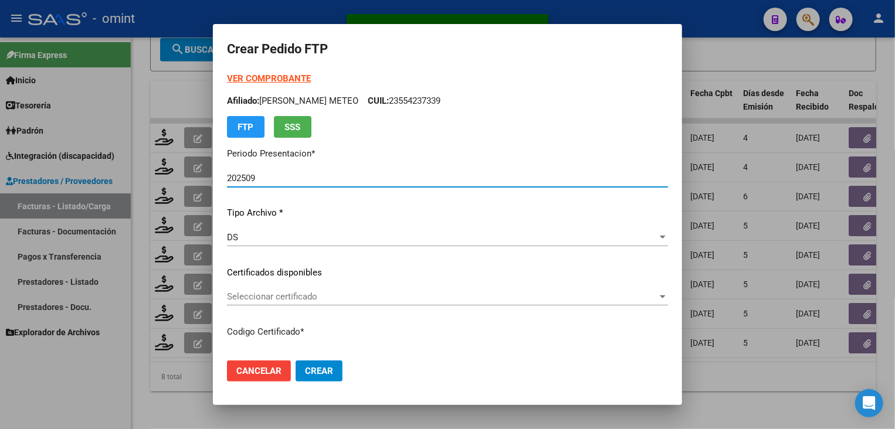
scroll to position [59, 0]
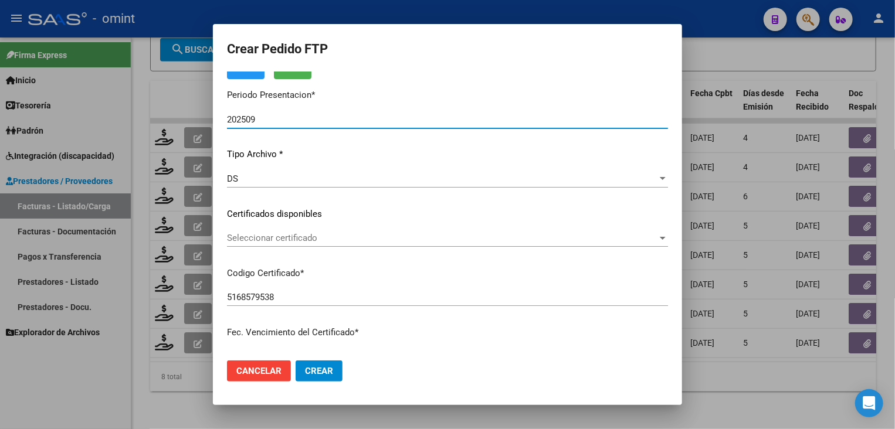
click at [331, 234] on span "Seleccionar certificado" at bounding box center [442, 238] width 431 height 11
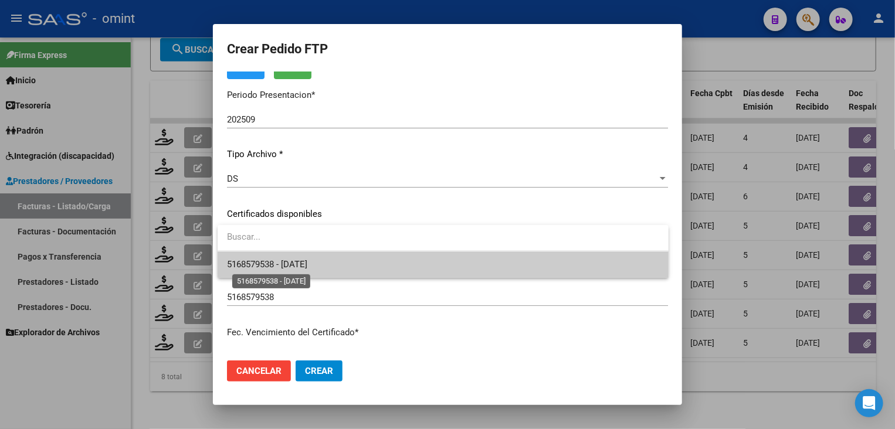
click at [307, 261] on span "5168579538 - 2027-06-30" at bounding box center [267, 264] width 80 height 11
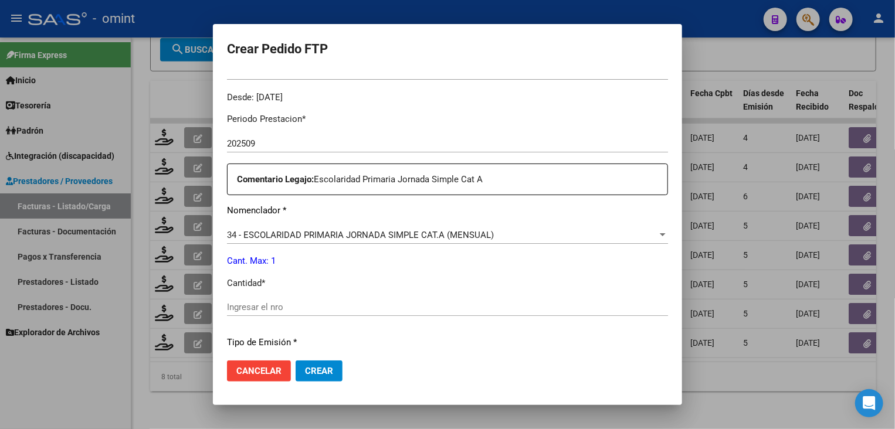
scroll to position [469, 0]
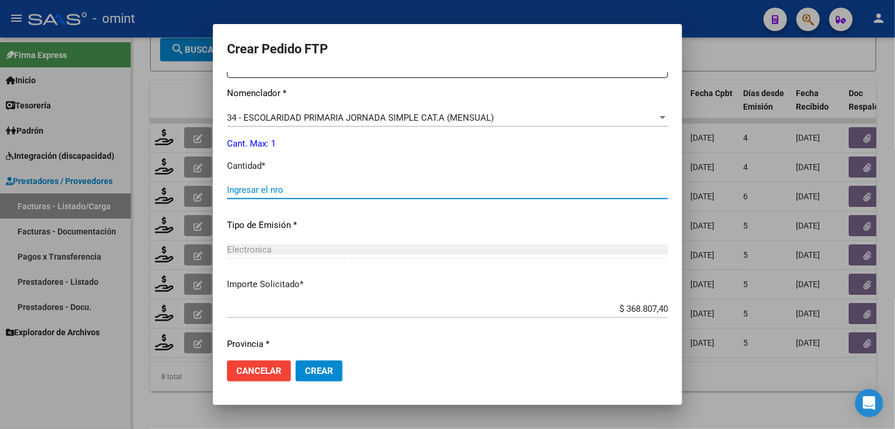
click at [317, 190] on input "Ingresar el nro" at bounding box center [447, 190] width 441 height 11
type input "1"
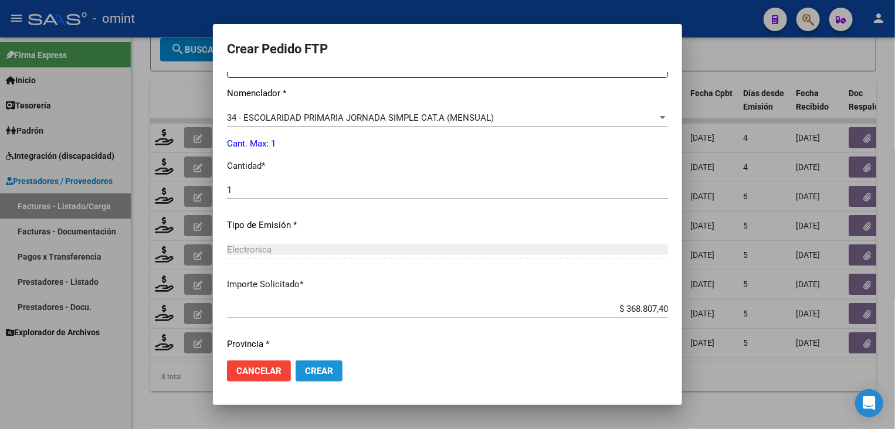
click at [328, 375] on span "Crear" at bounding box center [319, 371] width 28 height 11
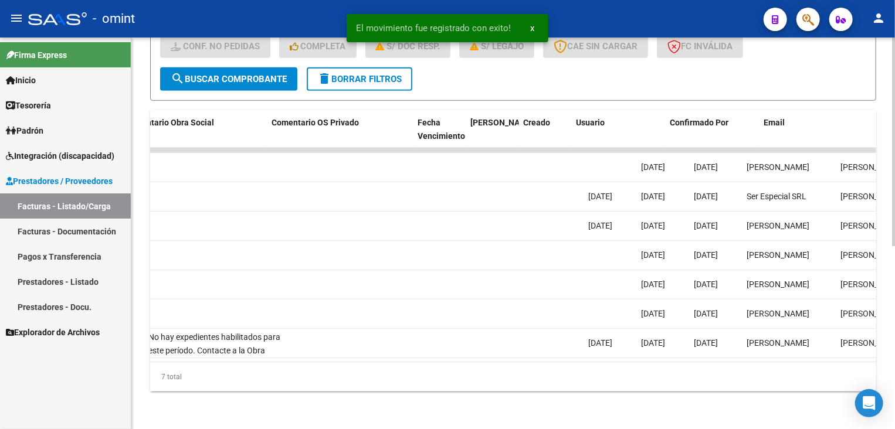
scroll to position [0, 1151]
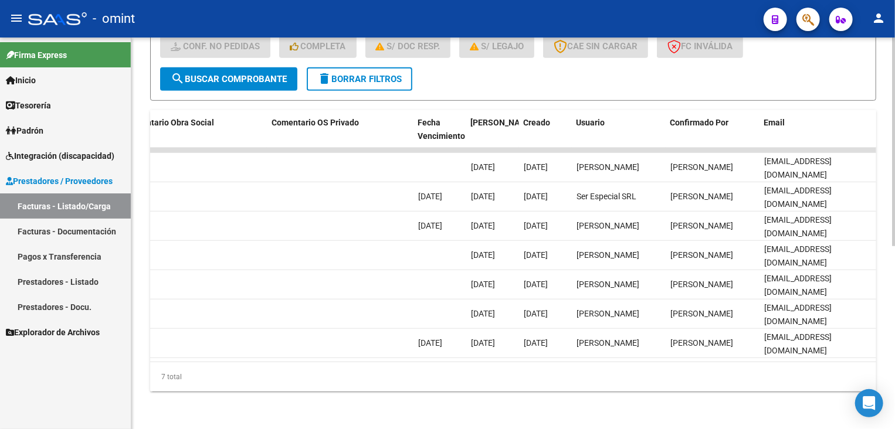
click at [584, 410] on div "Video tutorial PRESTADORES -> Listado de CPBTs Emitidos por Prestadores / Prove…" at bounding box center [513, 65] width 764 height 728
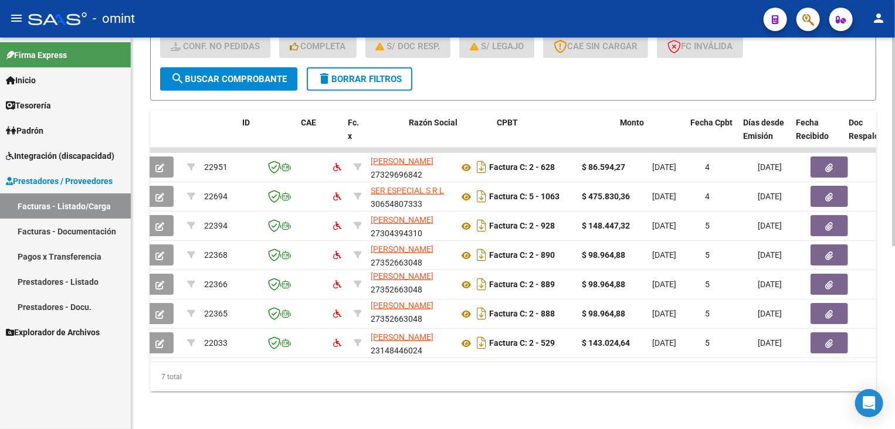
scroll to position [0, 0]
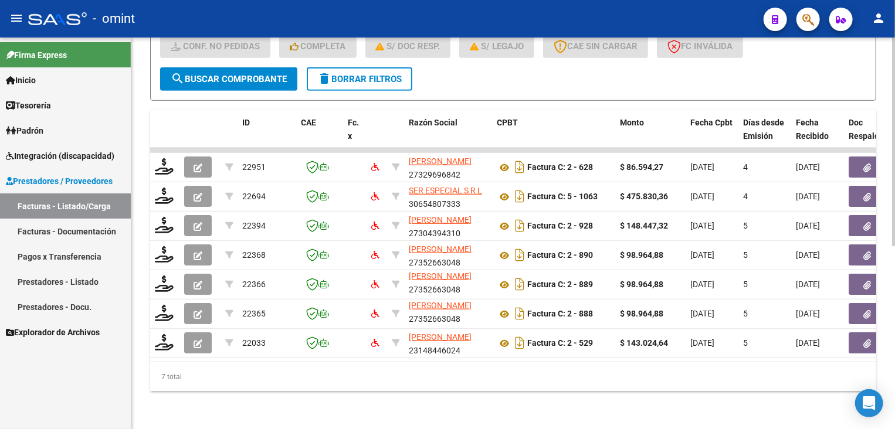
click at [366, 77] on button "delete Borrar Filtros" at bounding box center [360, 78] width 106 height 23
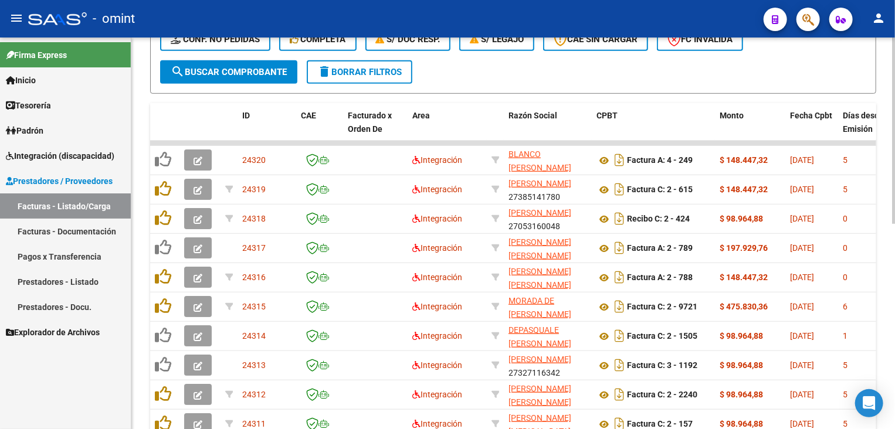
scroll to position [284, 0]
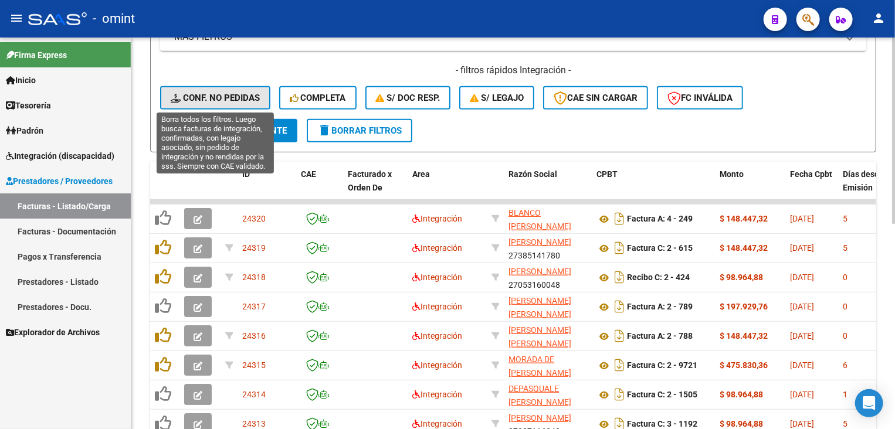
click at [228, 105] on button "Conf. no pedidas" at bounding box center [215, 97] width 110 height 23
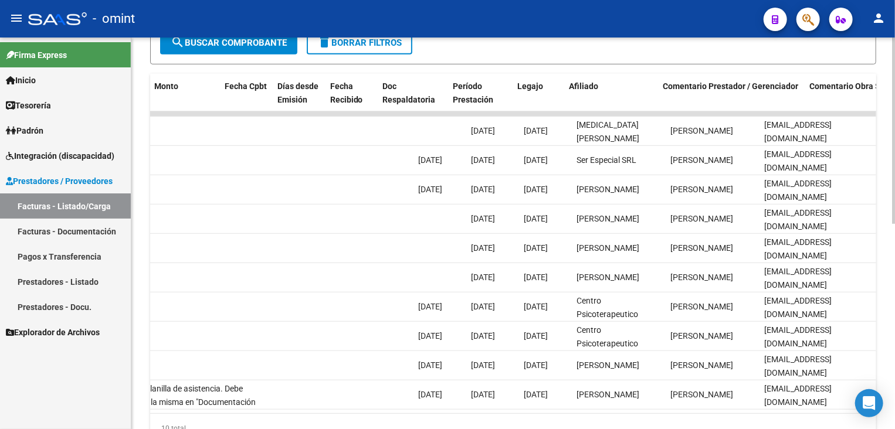
scroll to position [0, 0]
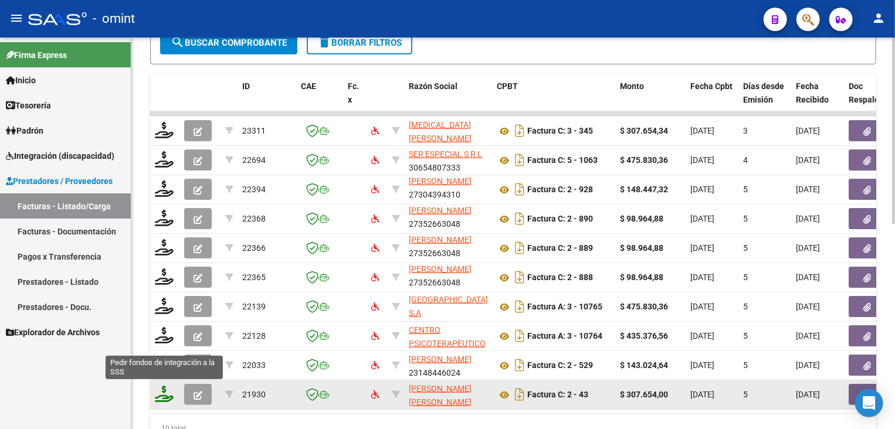
click at [159, 395] on icon at bounding box center [164, 394] width 19 height 16
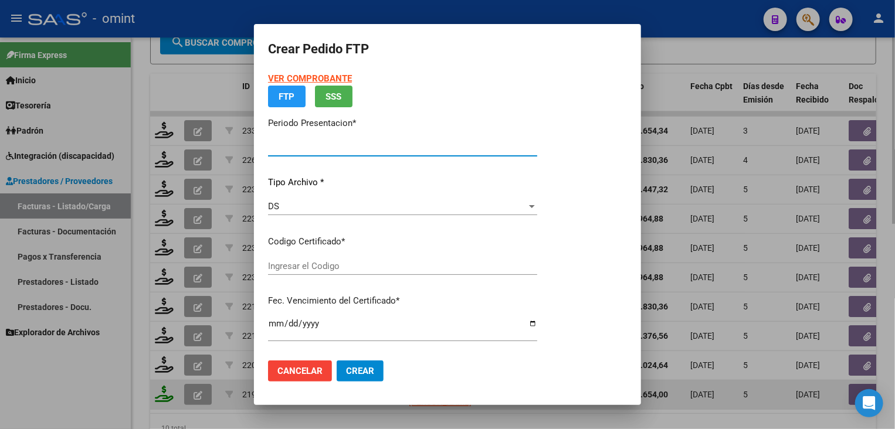
type input "202509"
type input "$ 307.654,00"
type input "2416653662"
type input "2026-11-30"
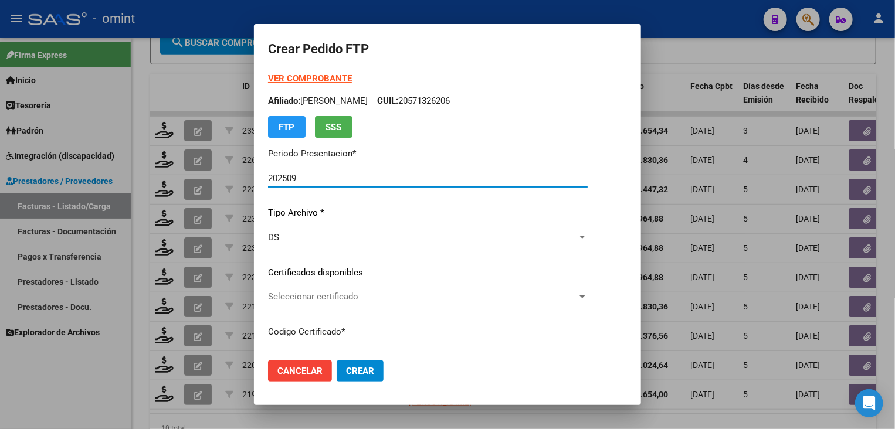
scroll to position [59, 0]
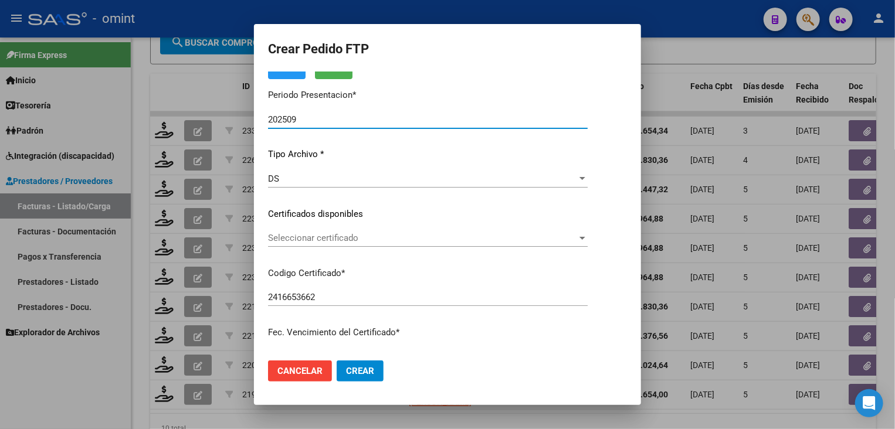
click at [335, 237] on span "Seleccionar certificado" at bounding box center [422, 238] width 309 height 11
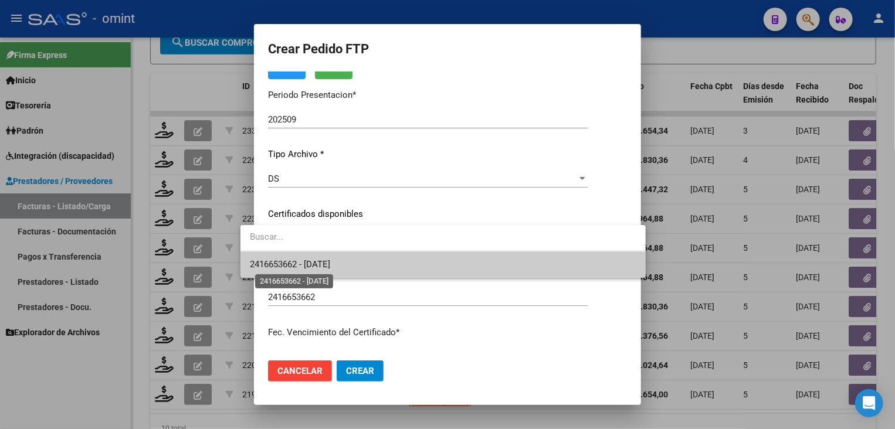
click at [330, 267] on span "2416653662 - 2026-11-30" at bounding box center [290, 264] width 80 height 11
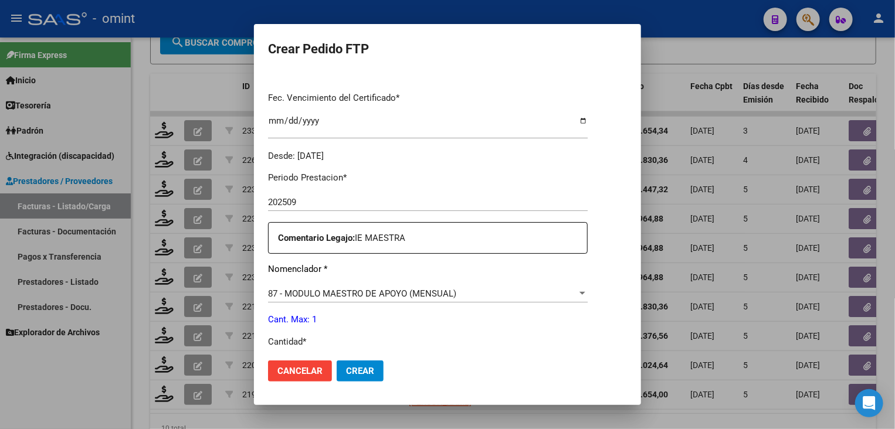
scroll to position [411, 0]
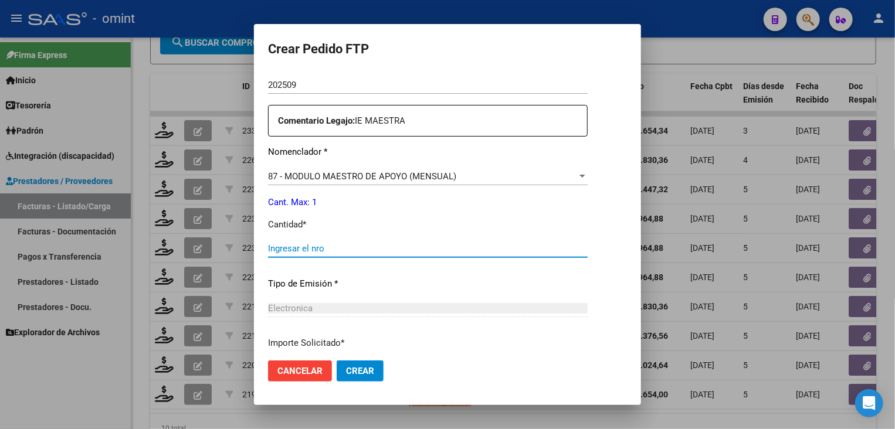
click at [304, 250] on input "Ingresar el nro" at bounding box center [428, 248] width 320 height 11
type input "1"
click at [346, 375] on span "Crear" at bounding box center [360, 371] width 28 height 11
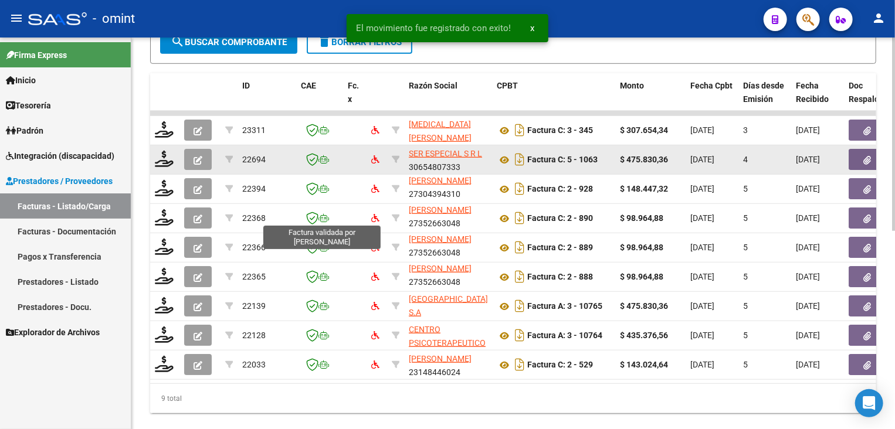
scroll to position [314, 0]
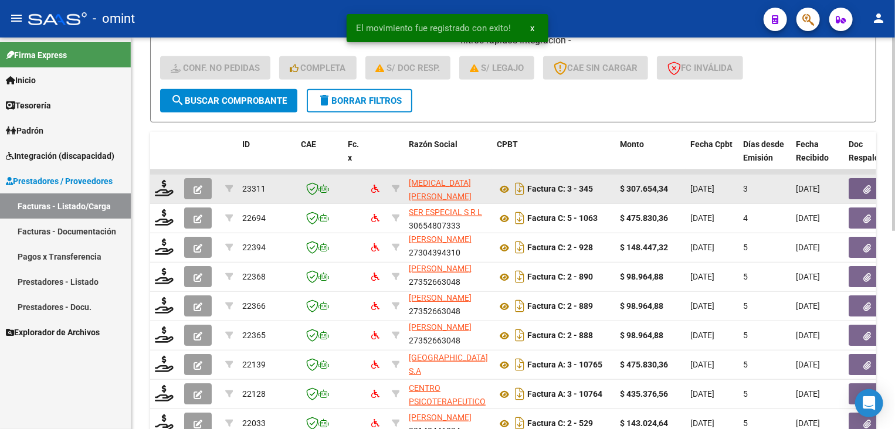
click at [157, 194] on div at bounding box center [165, 189] width 20 height 18
click at [162, 184] on icon at bounding box center [164, 188] width 19 height 16
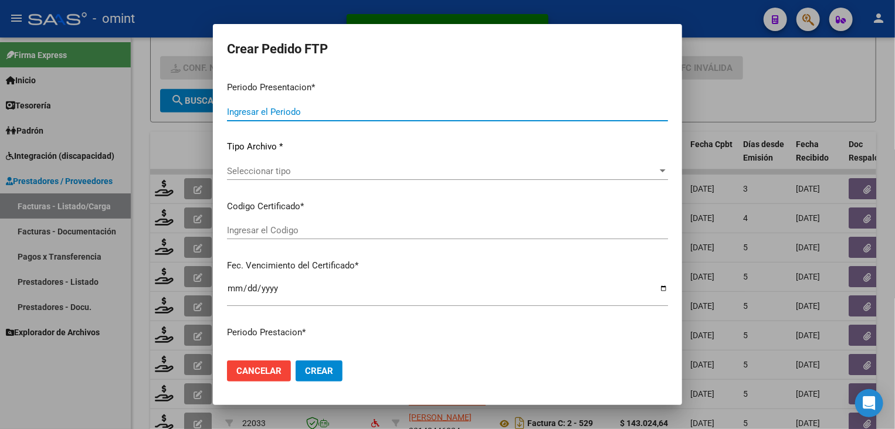
type input "202509"
type input "$ 307.654,34"
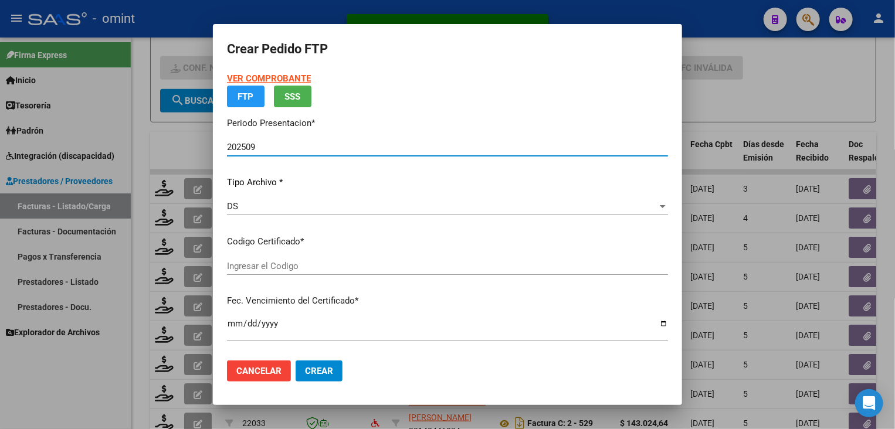
type input "36754630"
type input "2029-08-01"
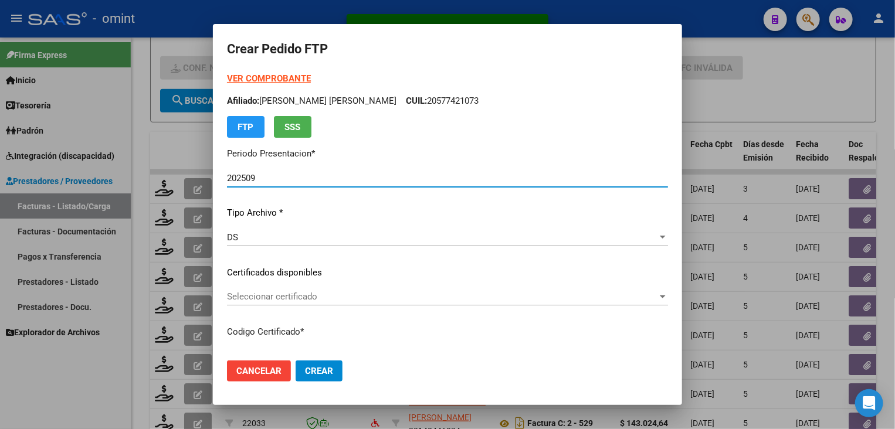
click at [333, 296] on span "Seleccionar certificado" at bounding box center [442, 297] width 431 height 11
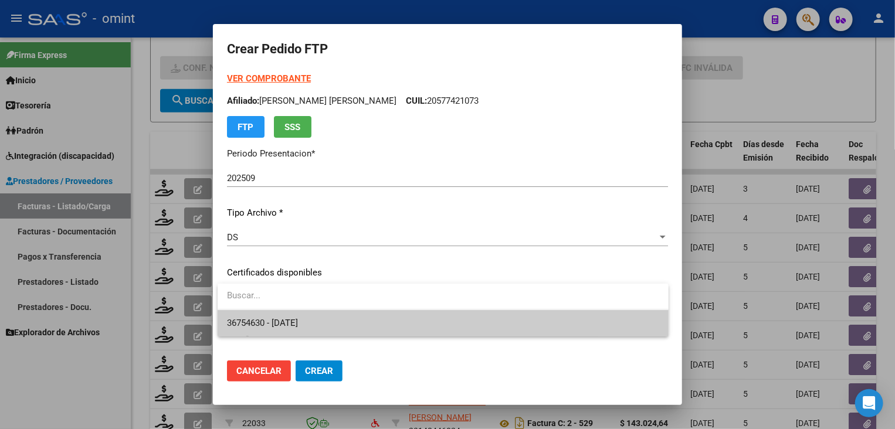
click at [324, 316] on span "36754630 - 2029-08-01" at bounding box center [443, 323] width 432 height 26
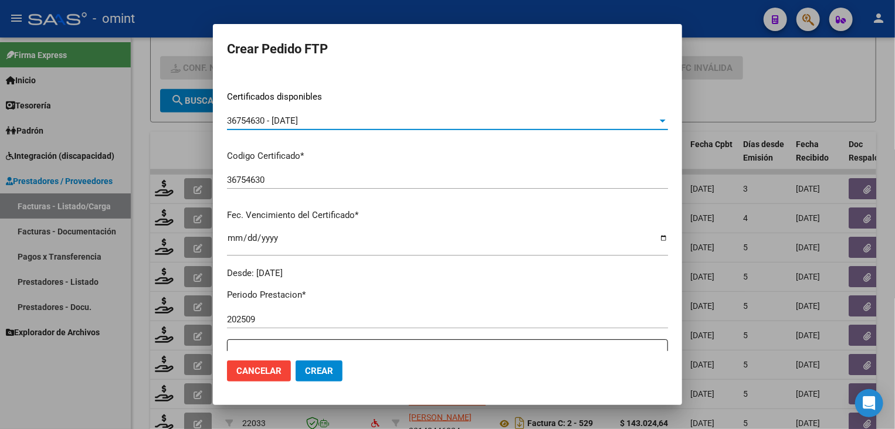
scroll to position [352, 0]
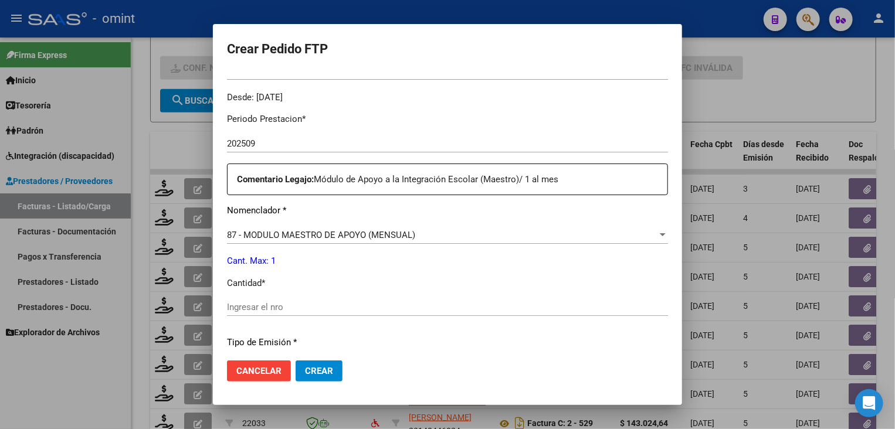
click at [326, 307] on input "Ingresar el nro" at bounding box center [447, 307] width 441 height 11
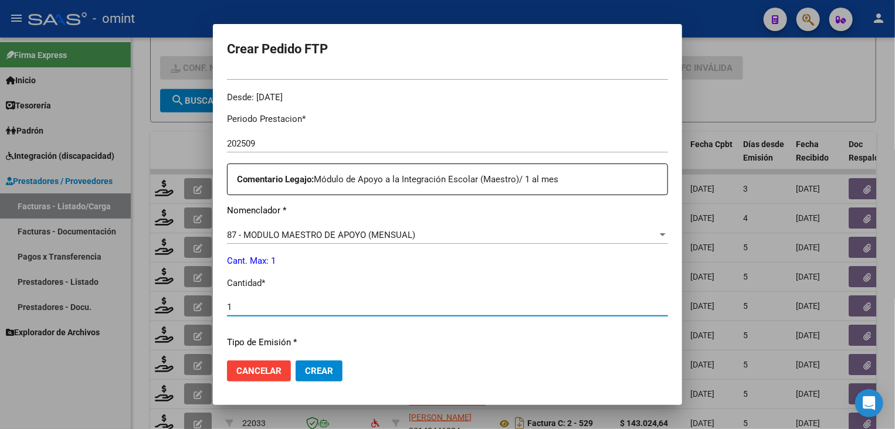
type input "1"
click at [326, 370] on span "Crear" at bounding box center [319, 371] width 28 height 11
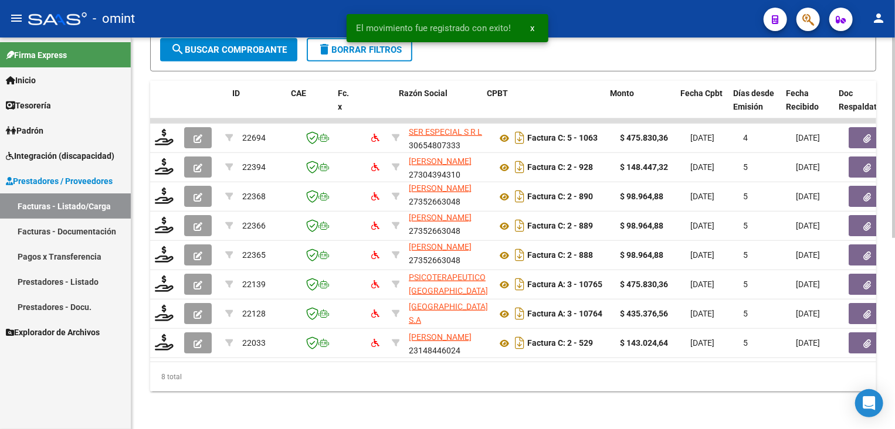
scroll to position [0, 1151]
